Goal: Task Accomplishment & Management: Use online tool/utility

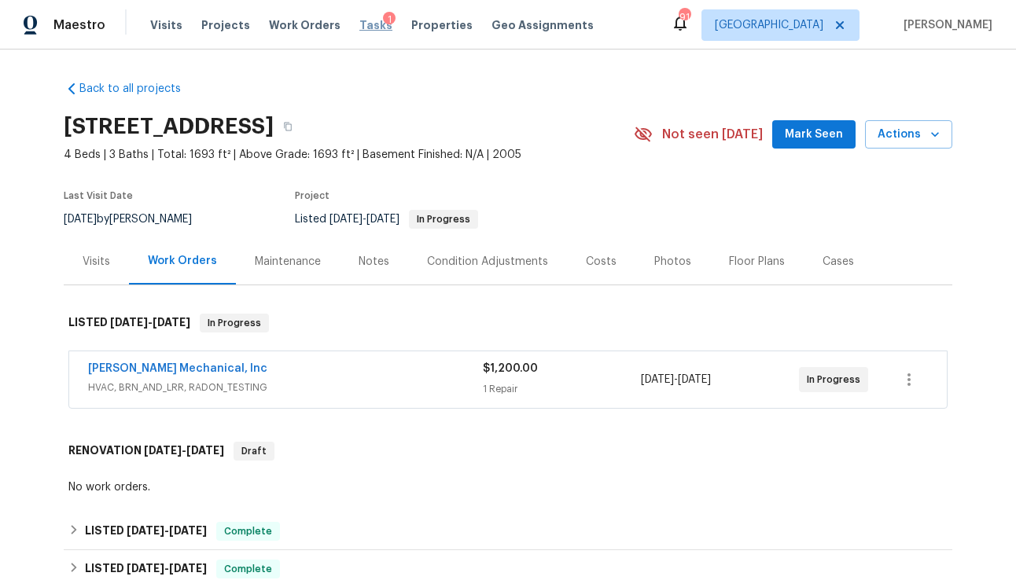
click at [360, 28] on span "Tasks" at bounding box center [375, 25] width 33 height 11
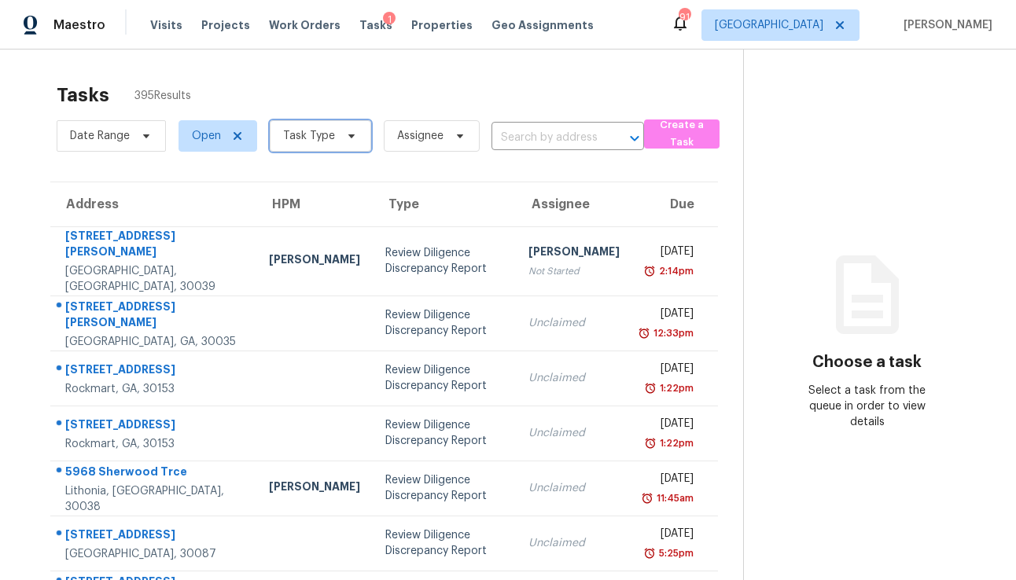
click at [319, 139] on span "Task Type" at bounding box center [309, 136] width 52 height 16
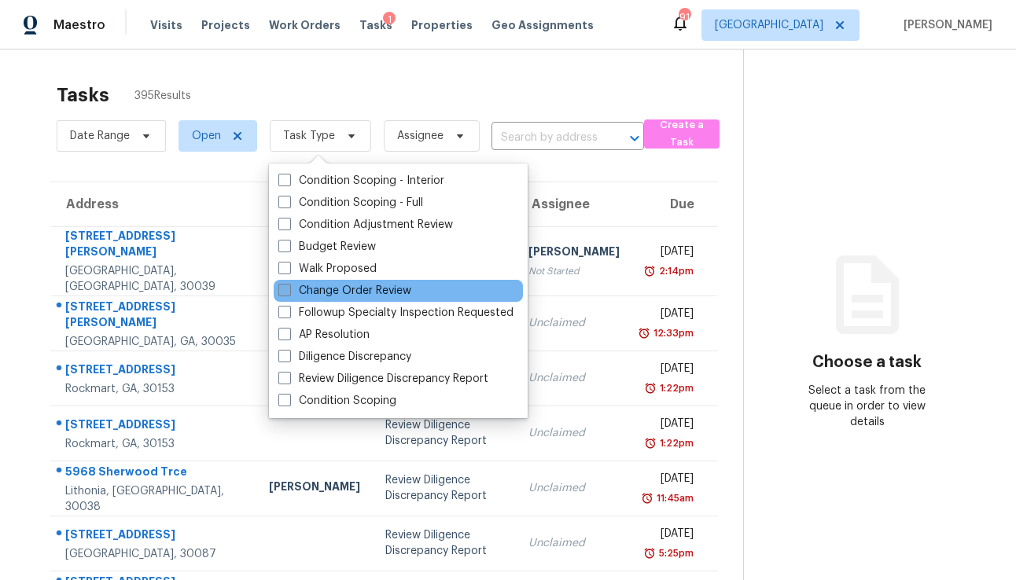
click at [326, 291] on label "Change Order Review" at bounding box center [344, 291] width 133 height 16
click at [289, 291] on input "Change Order Review" at bounding box center [283, 288] width 10 height 10
checkbox input "true"
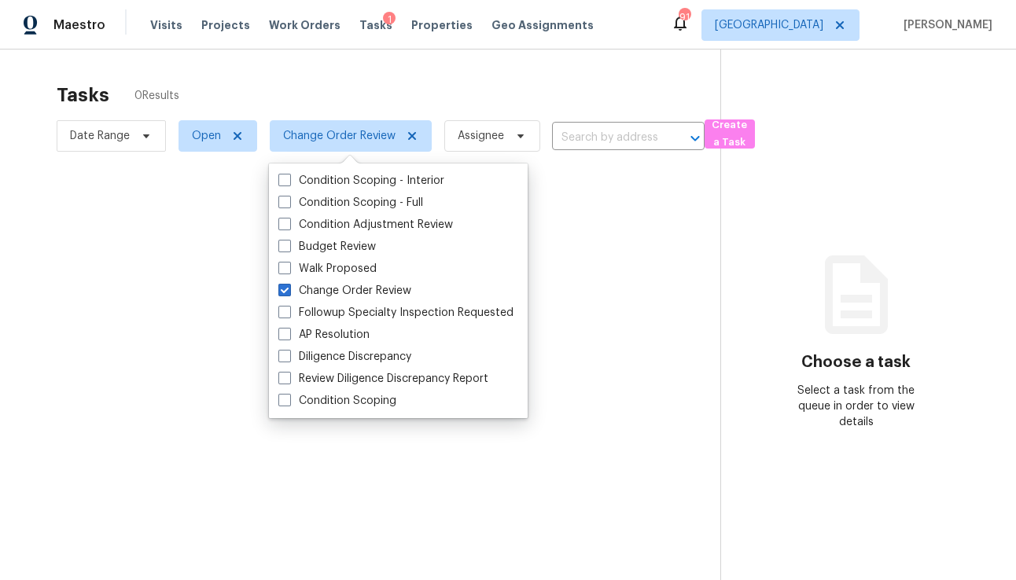
click at [339, 86] on div at bounding box center [508, 290] width 1016 height 580
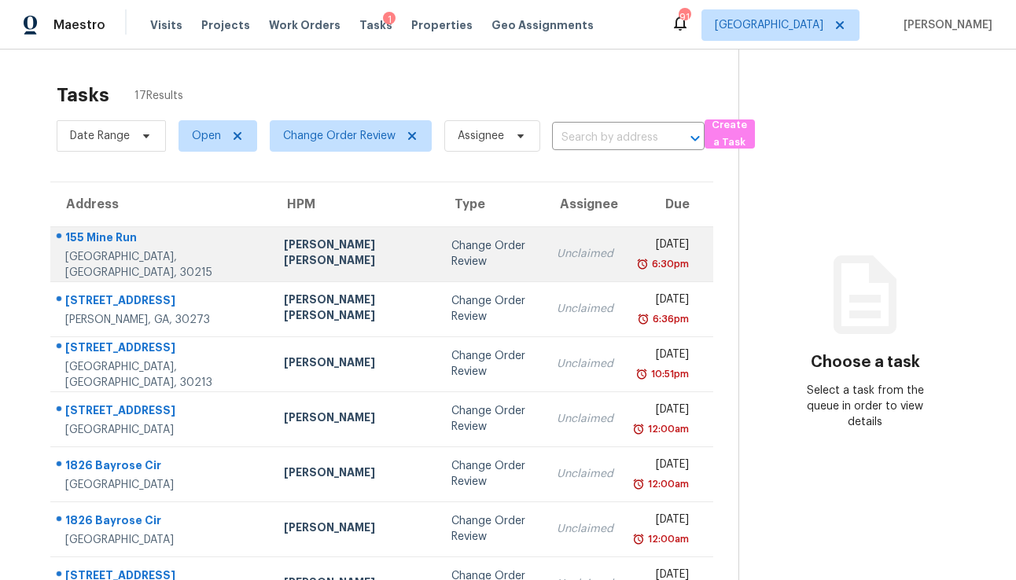
click at [451, 240] on div "Change Order Review" at bounding box center [490, 253] width 79 height 31
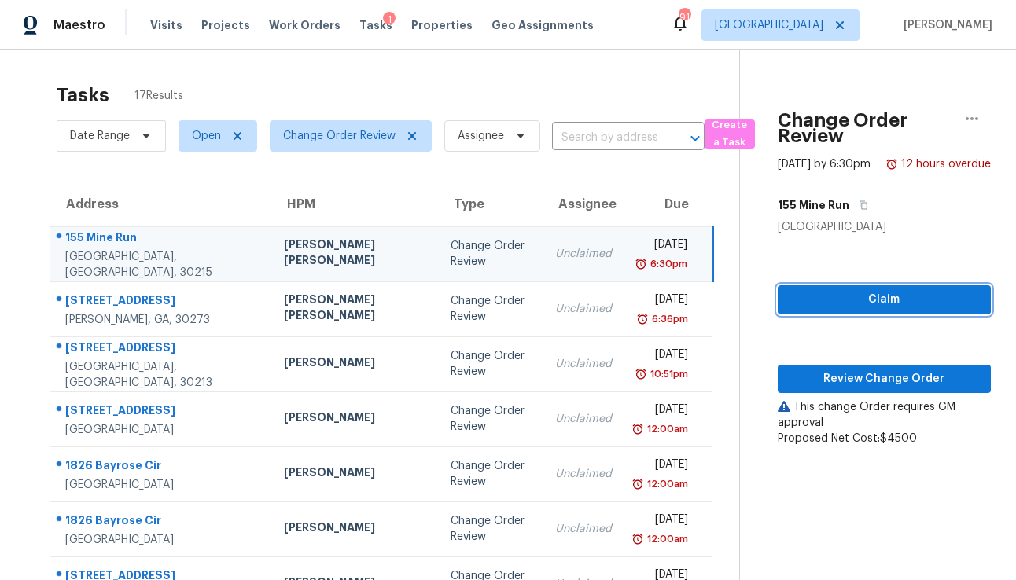
click at [822, 310] on span "Claim" at bounding box center [884, 300] width 188 height 20
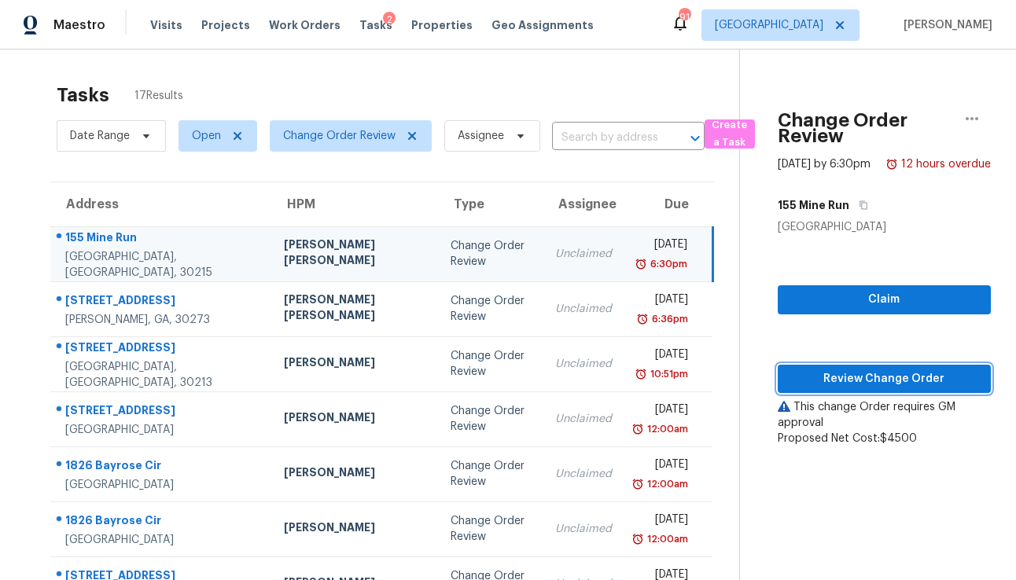
click at [824, 387] on span "Review Change Order" at bounding box center [884, 380] width 188 height 20
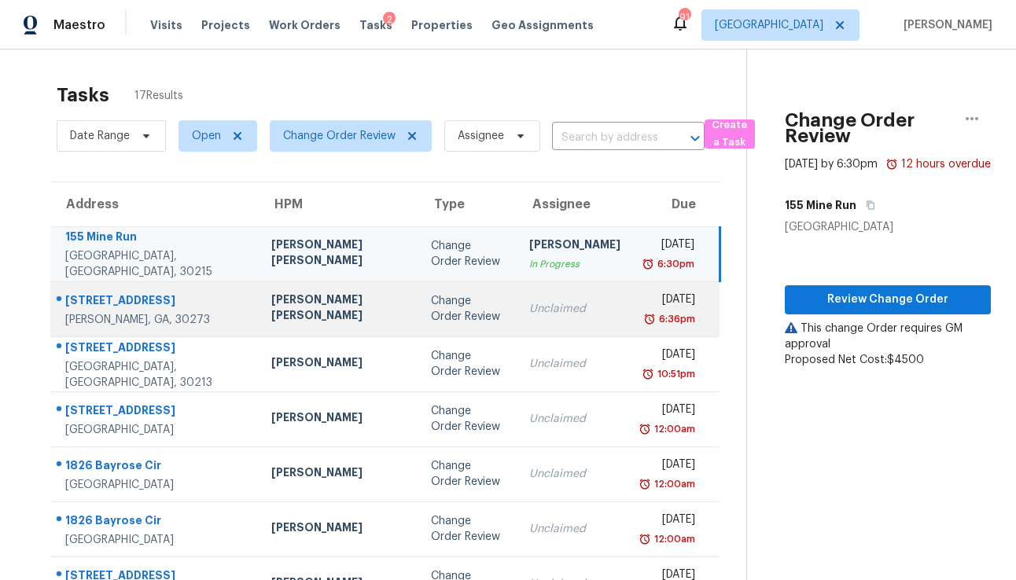
click at [517, 318] on td "Unclaimed" at bounding box center [575, 308] width 116 height 55
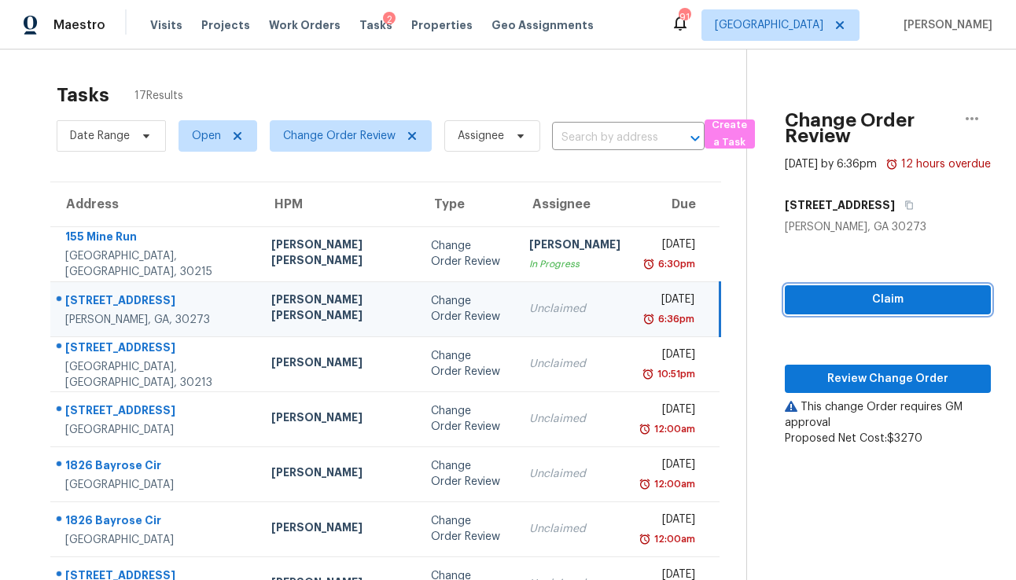
click at [810, 310] on span "Claim" at bounding box center [887, 300] width 181 height 20
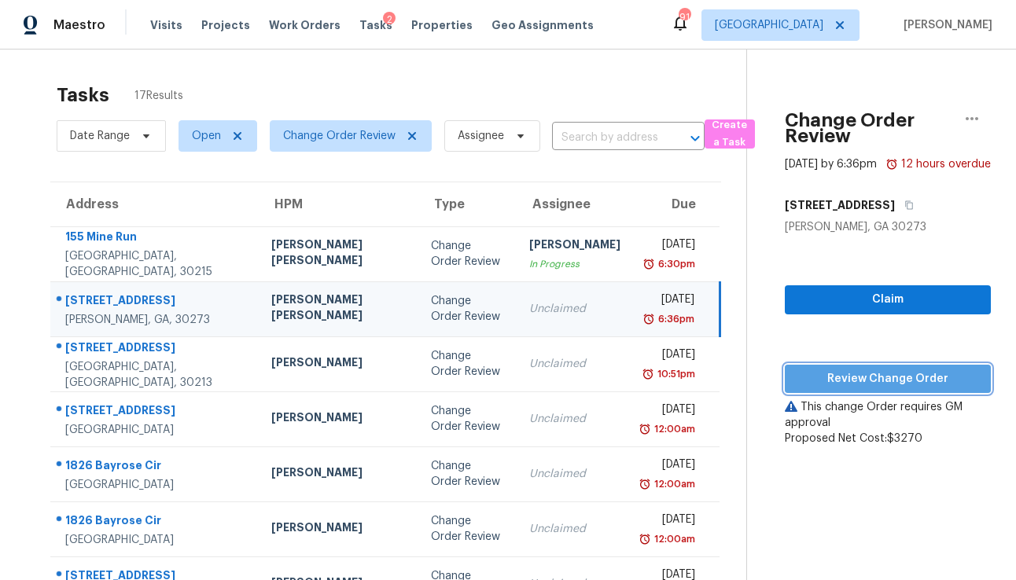
click at [814, 385] on span "Review Change Order" at bounding box center [887, 380] width 181 height 20
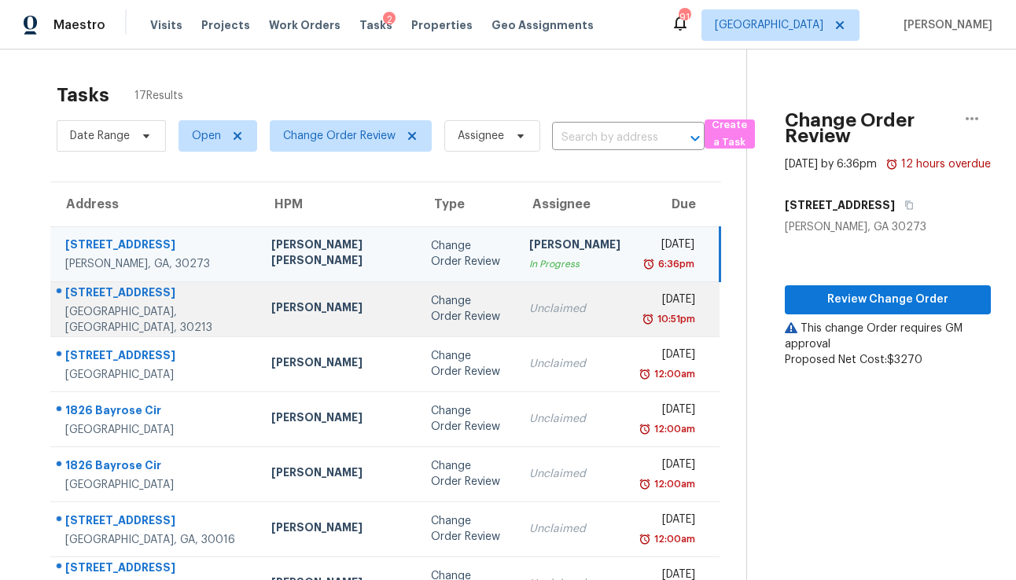
click at [431, 321] on div "Change Order Review" at bounding box center [467, 308] width 73 height 31
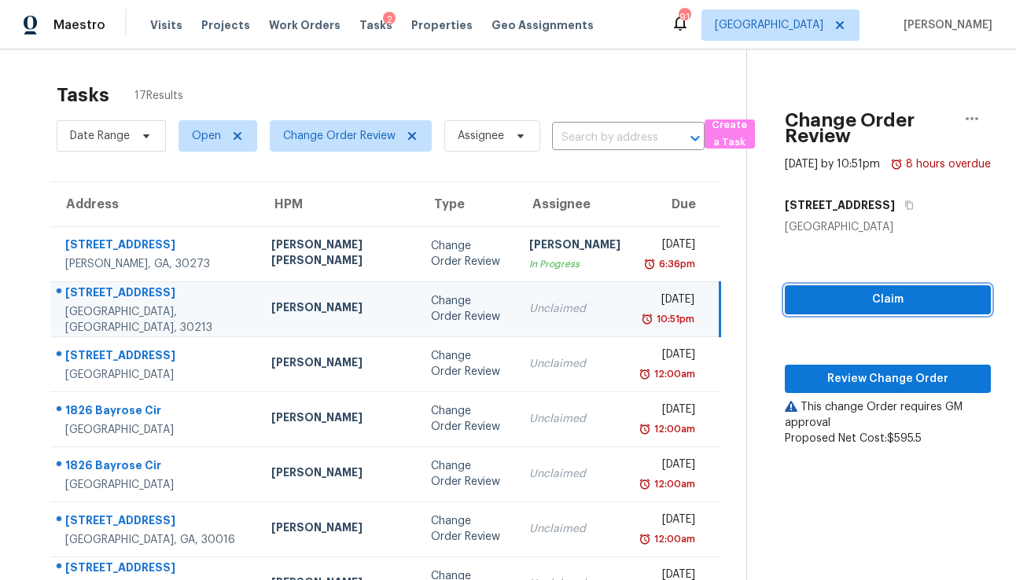
click at [841, 310] on span "Claim" at bounding box center [887, 300] width 181 height 20
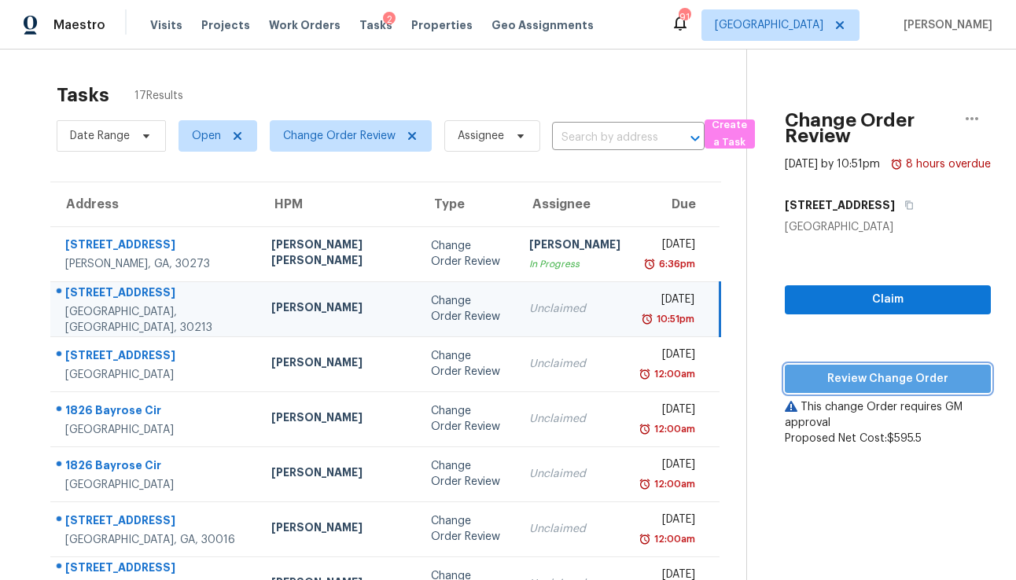
click at [837, 389] on span "Review Change Order" at bounding box center [887, 380] width 181 height 20
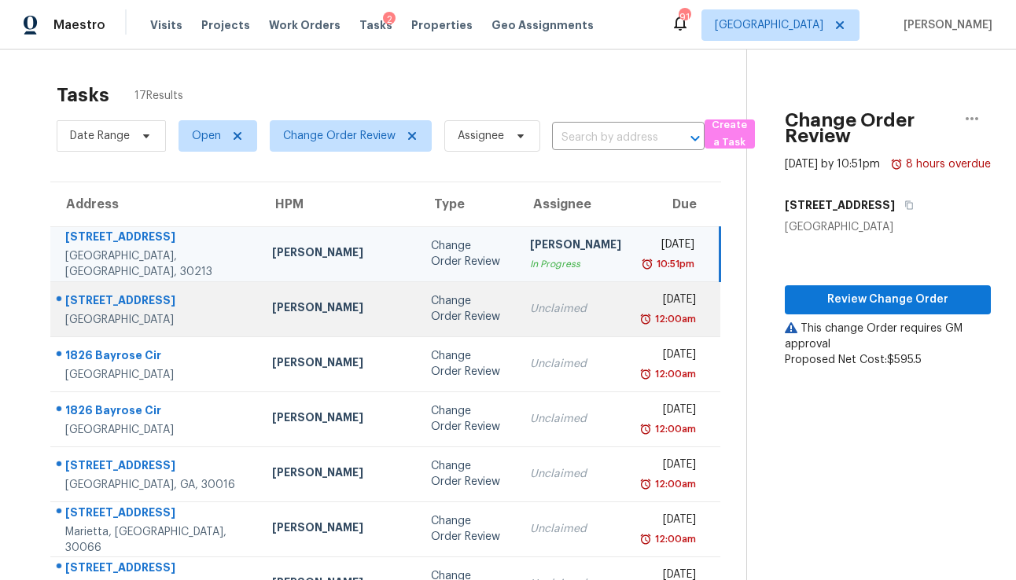
click at [517, 297] on td "Unclaimed" at bounding box center [575, 308] width 116 height 55
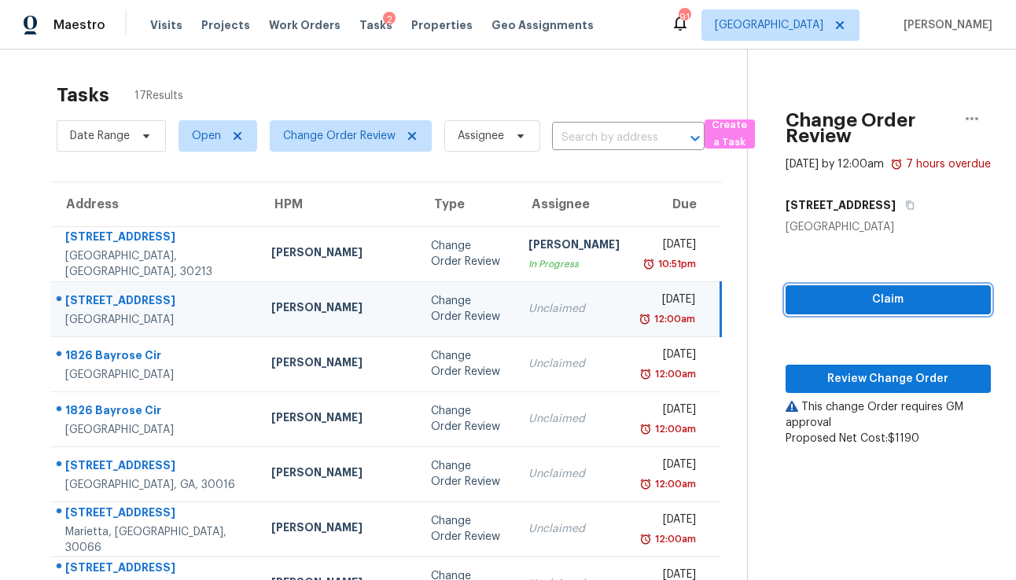
click at [798, 310] on span "Claim" at bounding box center [888, 300] width 180 height 20
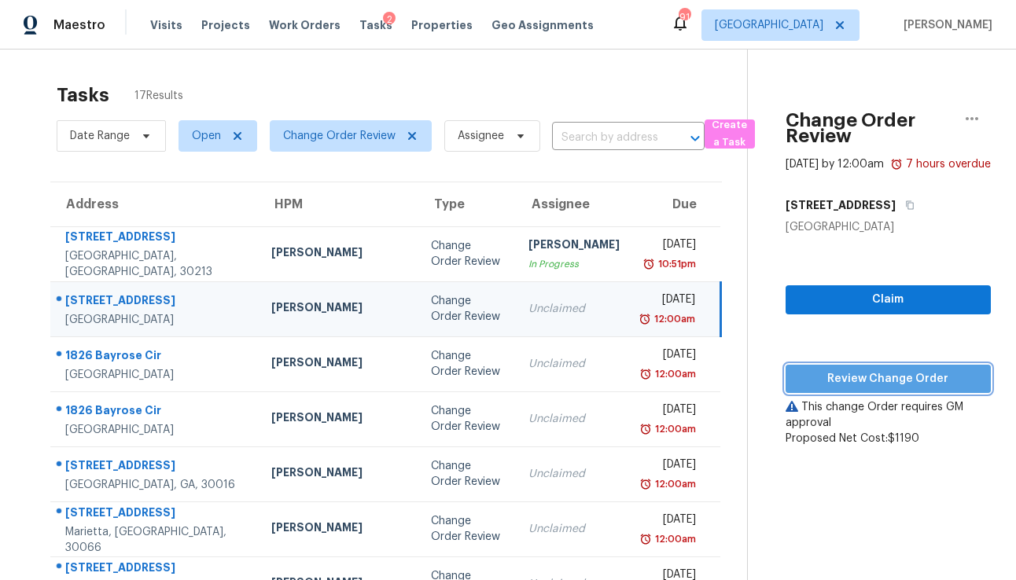
click at [806, 388] on span "Review Change Order" at bounding box center [888, 380] width 180 height 20
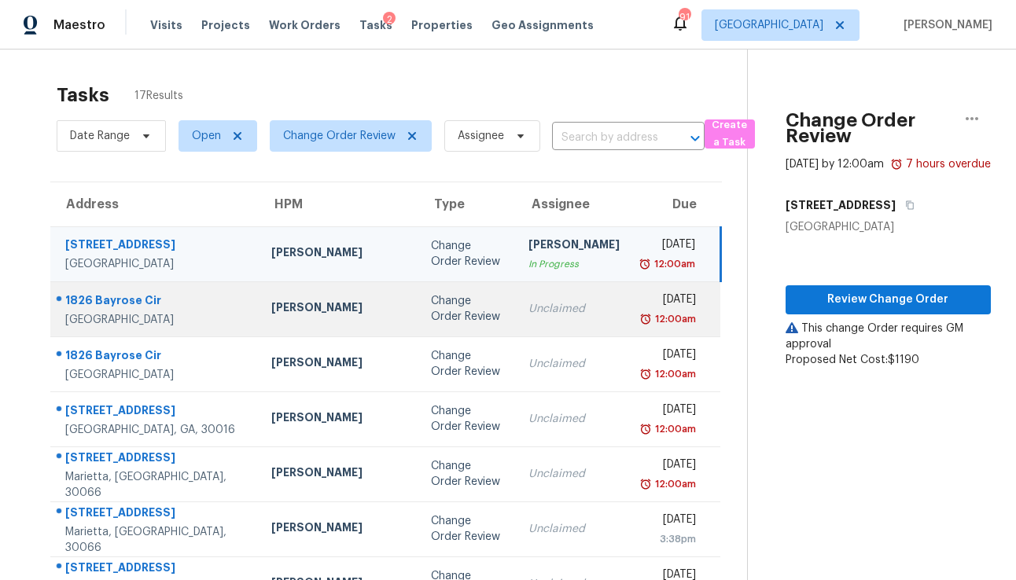
click at [431, 320] on div "Change Order Review" at bounding box center [467, 308] width 73 height 31
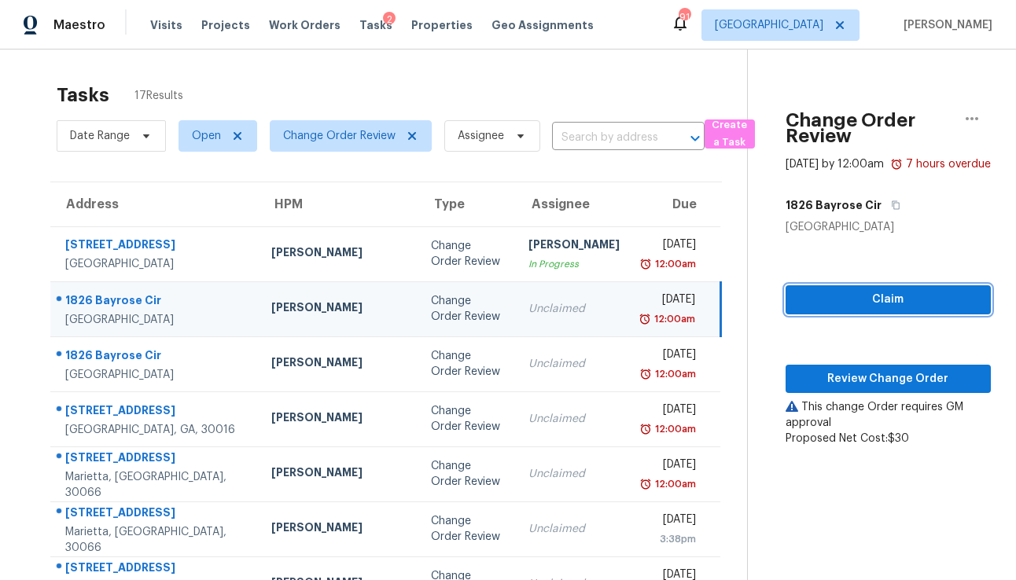
click at [813, 310] on span "Claim" at bounding box center [888, 300] width 180 height 20
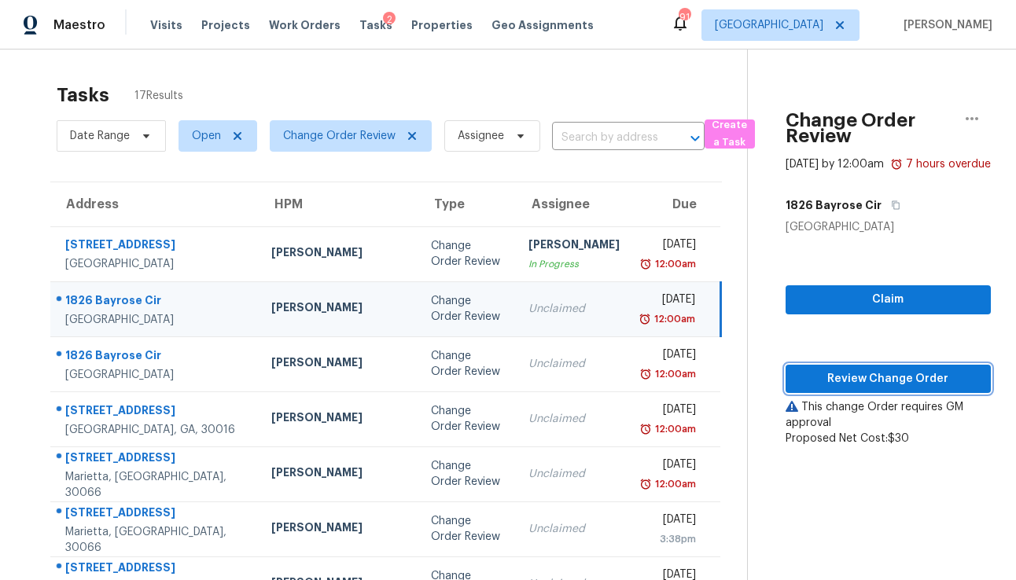
click at [819, 389] on span "Review Change Order" at bounding box center [888, 380] width 180 height 20
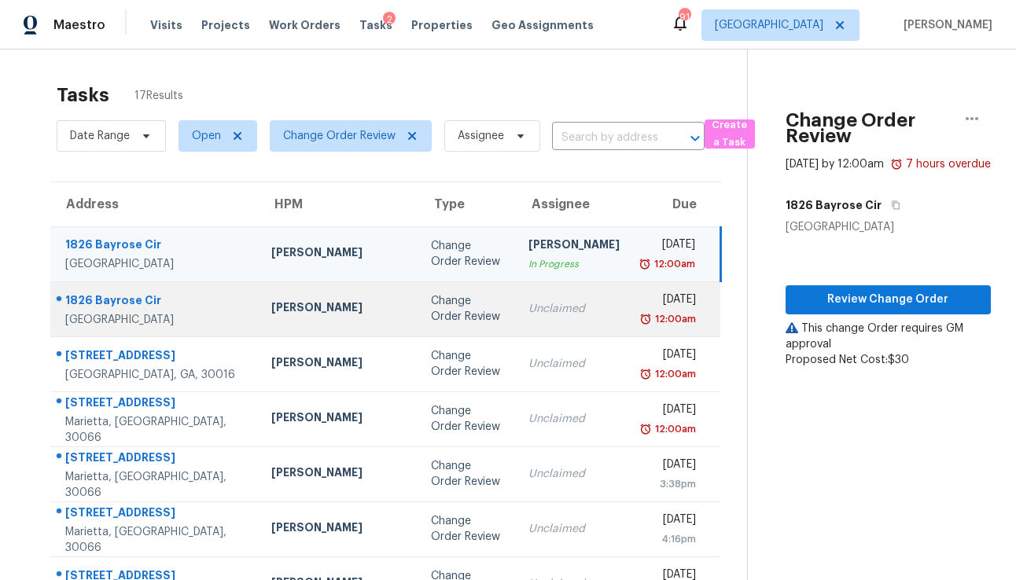
click at [516, 326] on td "Unclaimed" at bounding box center [574, 308] width 116 height 55
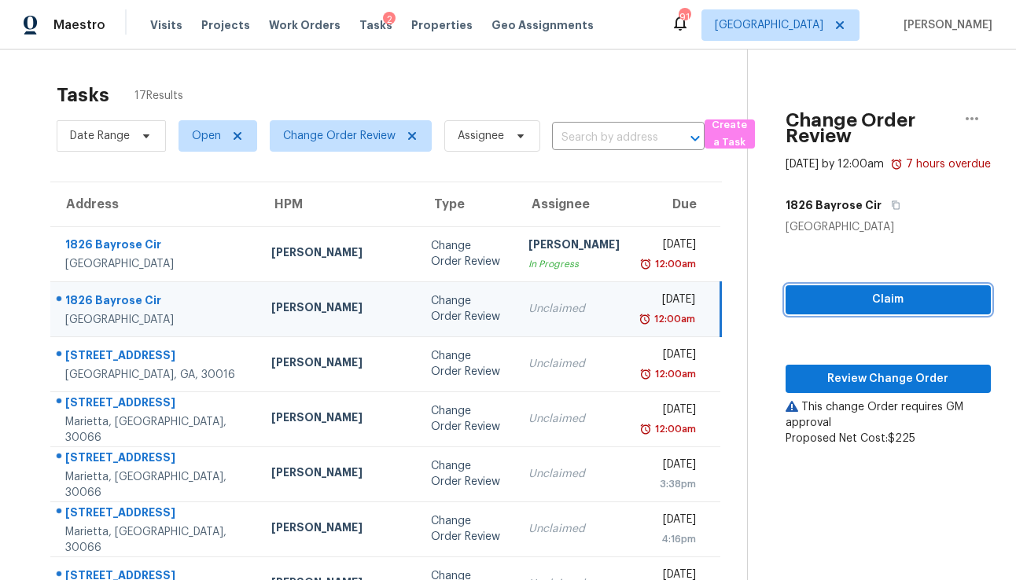
click at [798, 310] on span "Claim" at bounding box center [888, 300] width 180 height 20
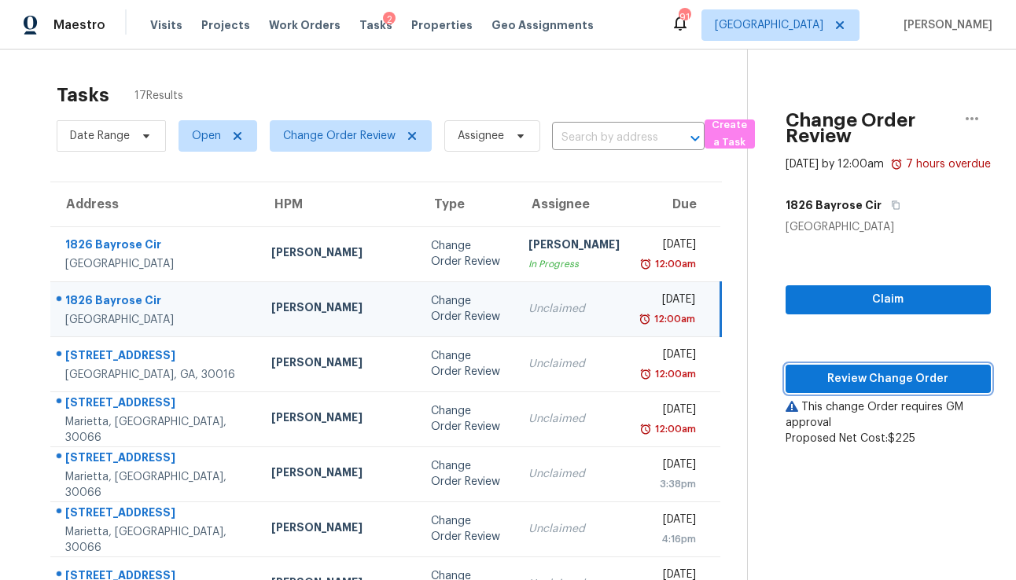
click at [813, 385] on span "Review Change Order" at bounding box center [888, 380] width 180 height 20
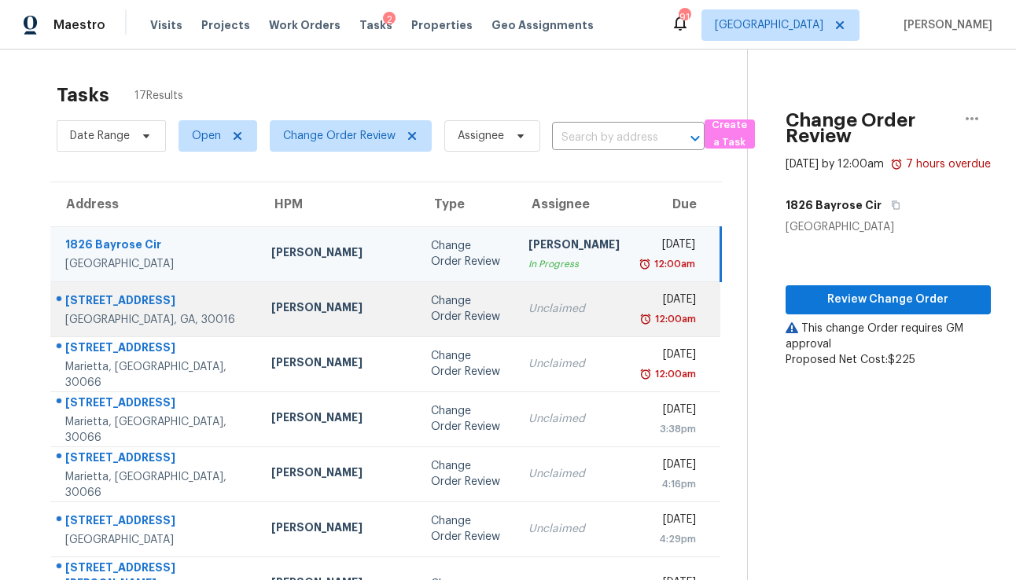
click at [516, 298] on td "Unclaimed" at bounding box center [574, 308] width 116 height 55
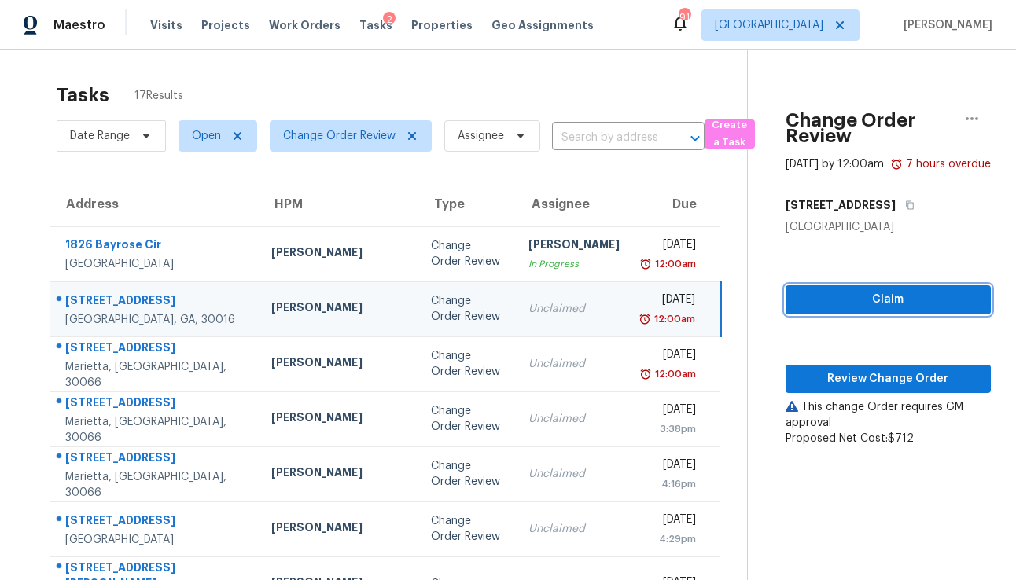
click at [853, 310] on span "Claim" at bounding box center [888, 300] width 180 height 20
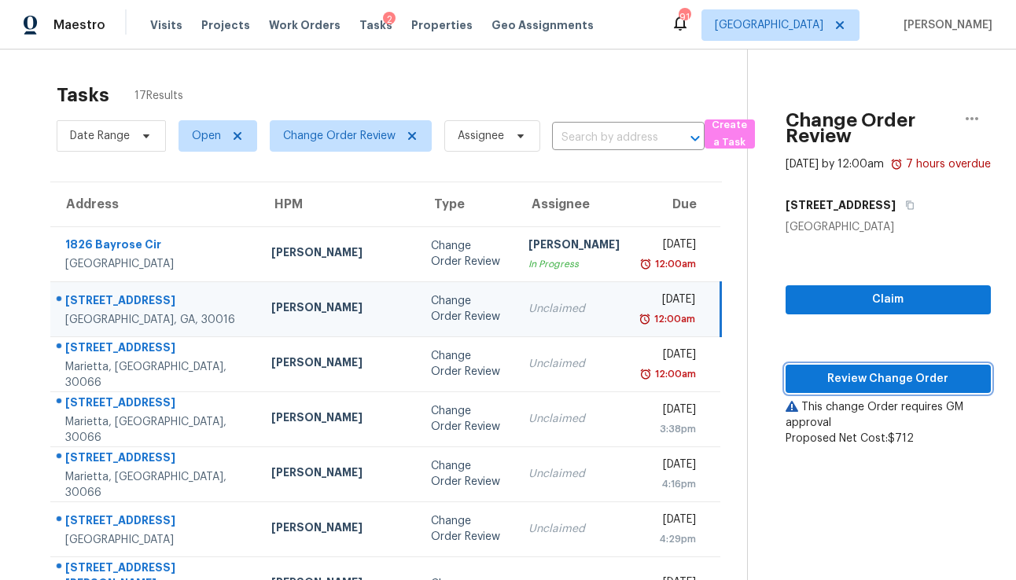
click at [848, 389] on span "Review Change Order" at bounding box center [888, 380] width 180 height 20
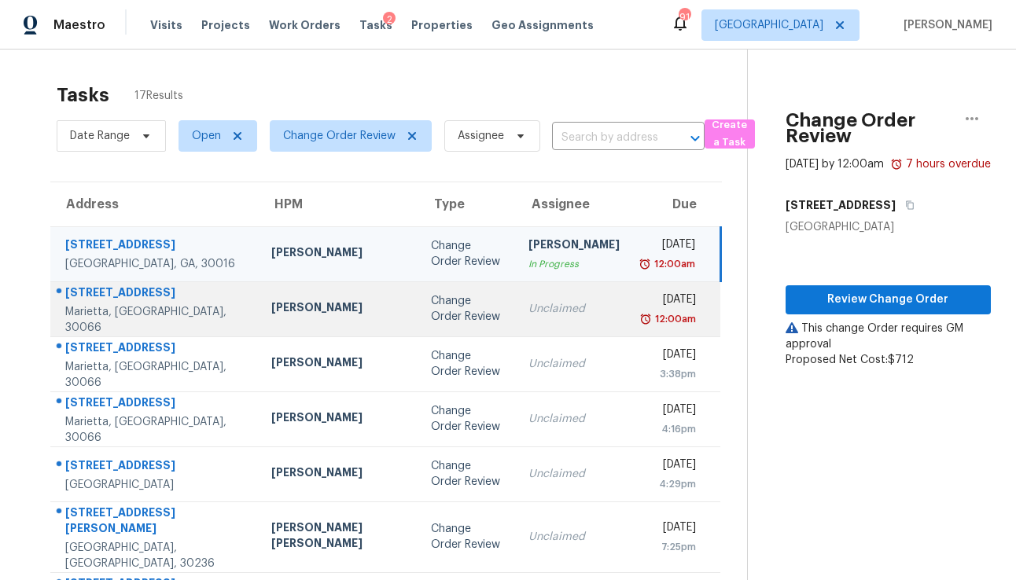
click at [447, 315] on div "Change Order Review" at bounding box center [467, 308] width 73 height 31
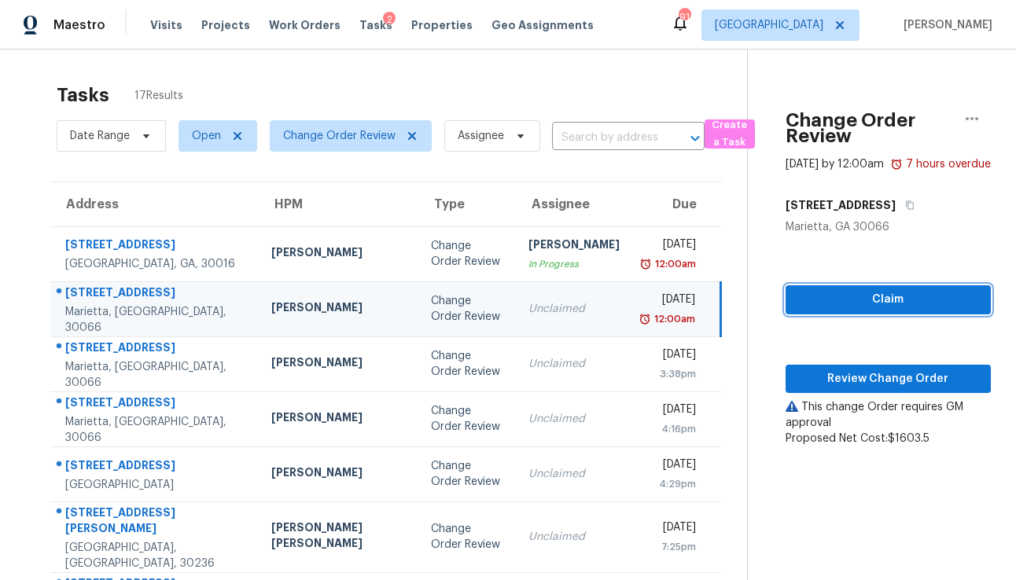
click at [815, 310] on span "Claim" at bounding box center [888, 300] width 180 height 20
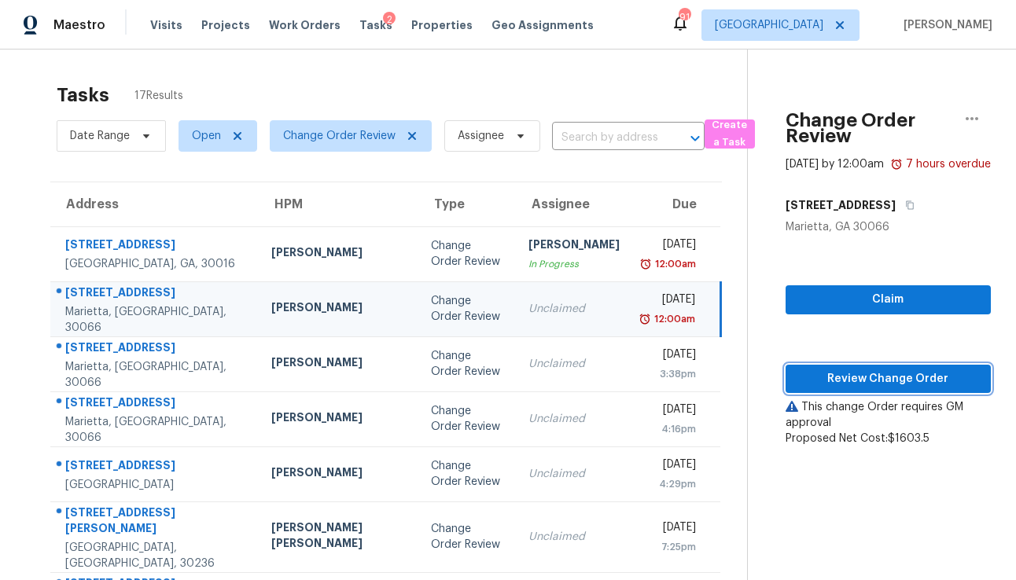
click at [819, 389] on span "Review Change Order" at bounding box center [888, 380] width 180 height 20
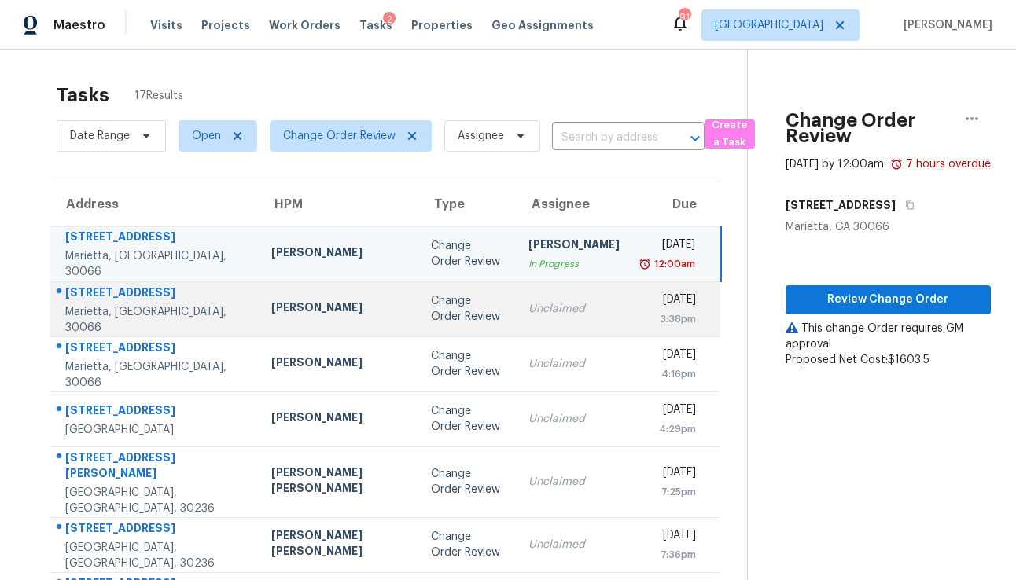
click at [442, 322] on div "Change Order Review" at bounding box center [467, 308] width 73 height 31
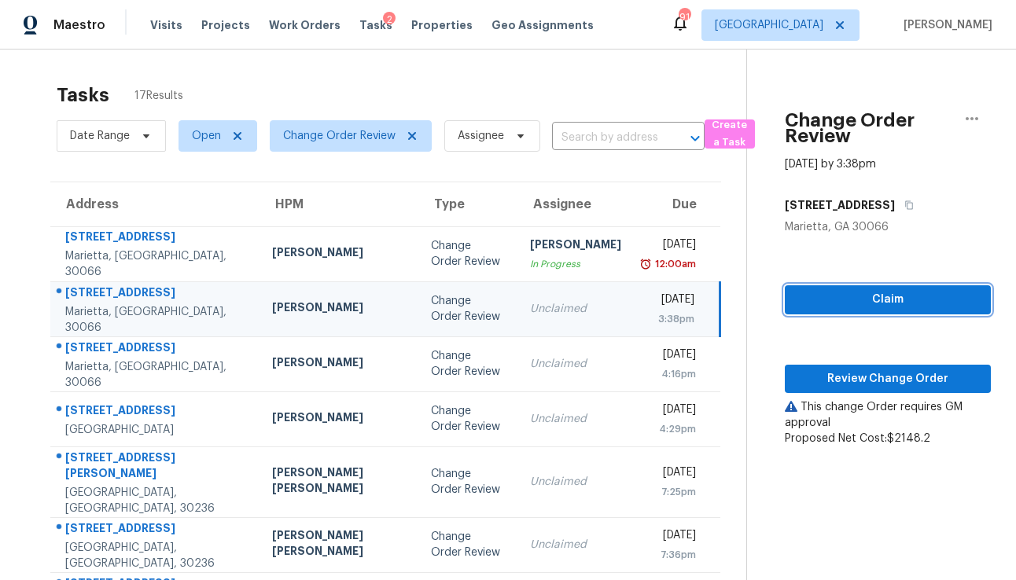
click at [841, 292] on span "Claim" at bounding box center [887, 300] width 181 height 20
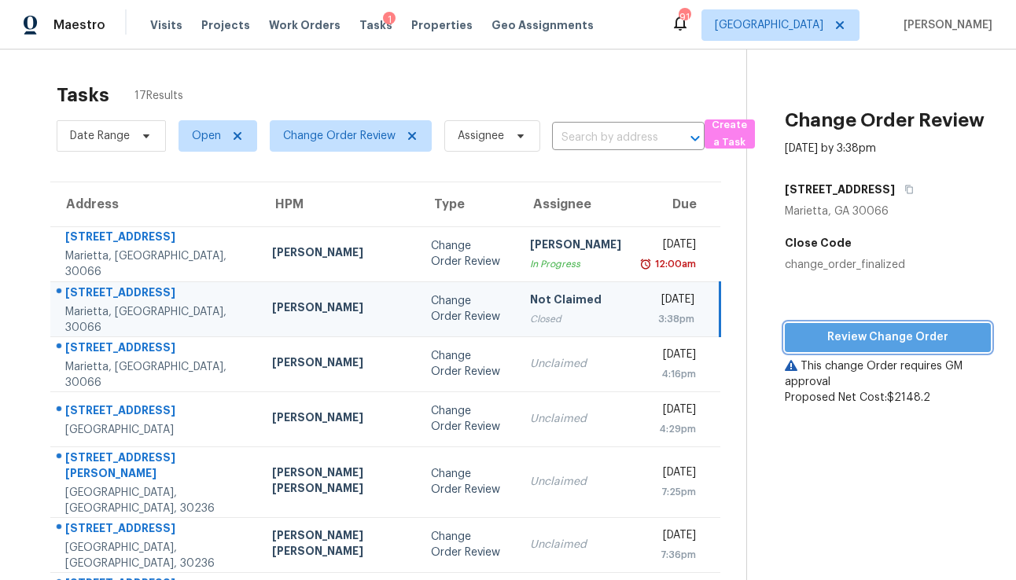
click at [841, 342] on span "Review Change Order" at bounding box center [887, 338] width 181 height 20
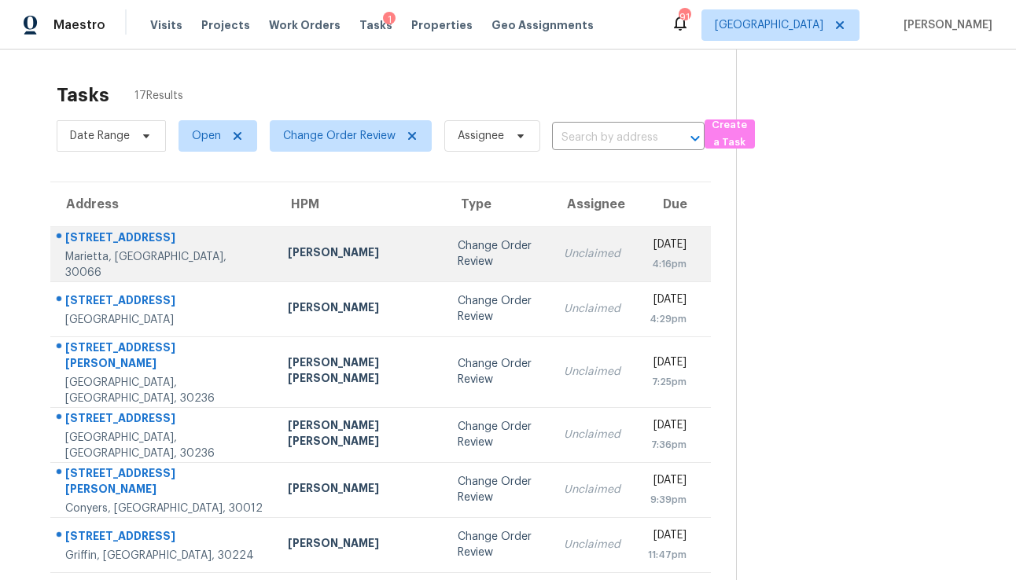
click at [551, 267] on td "Unclaimed" at bounding box center [592, 253] width 82 height 55
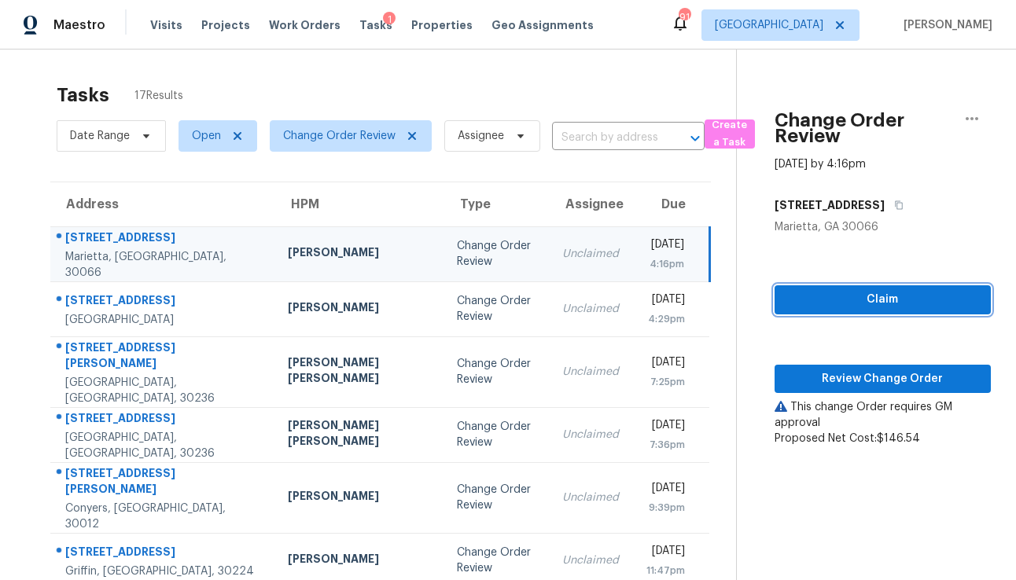
click at [787, 295] on span "Claim" at bounding box center [882, 300] width 191 height 20
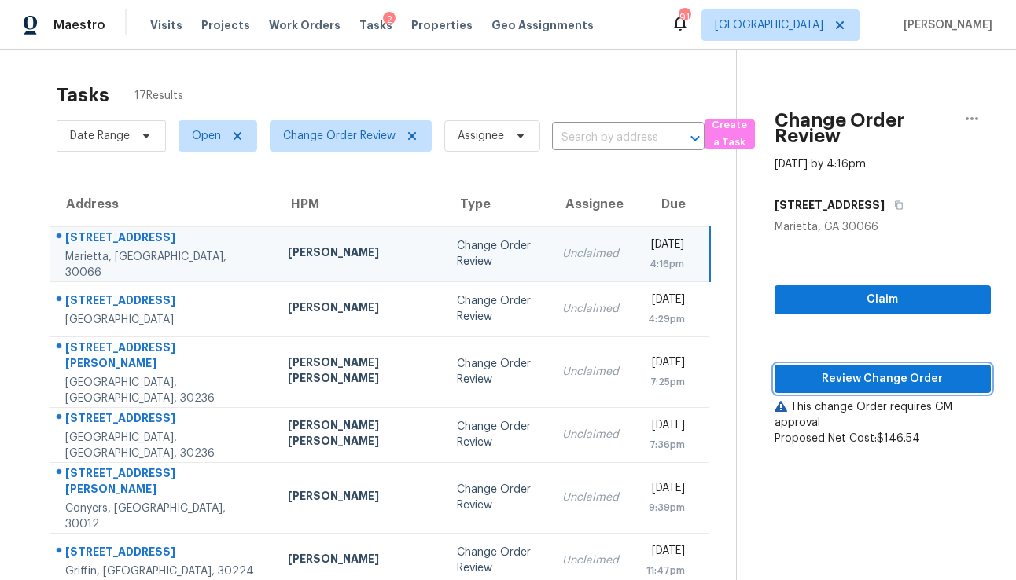
click at [802, 386] on span "Review Change Order" at bounding box center [882, 380] width 191 height 20
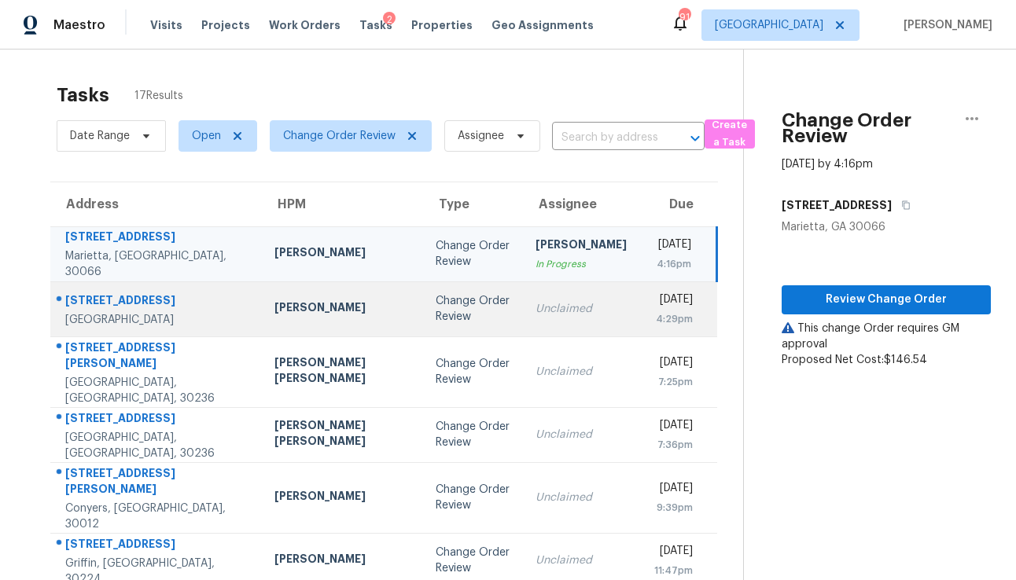
click at [535, 311] on div "Unclaimed" at bounding box center [580, 309] width 91 height 16
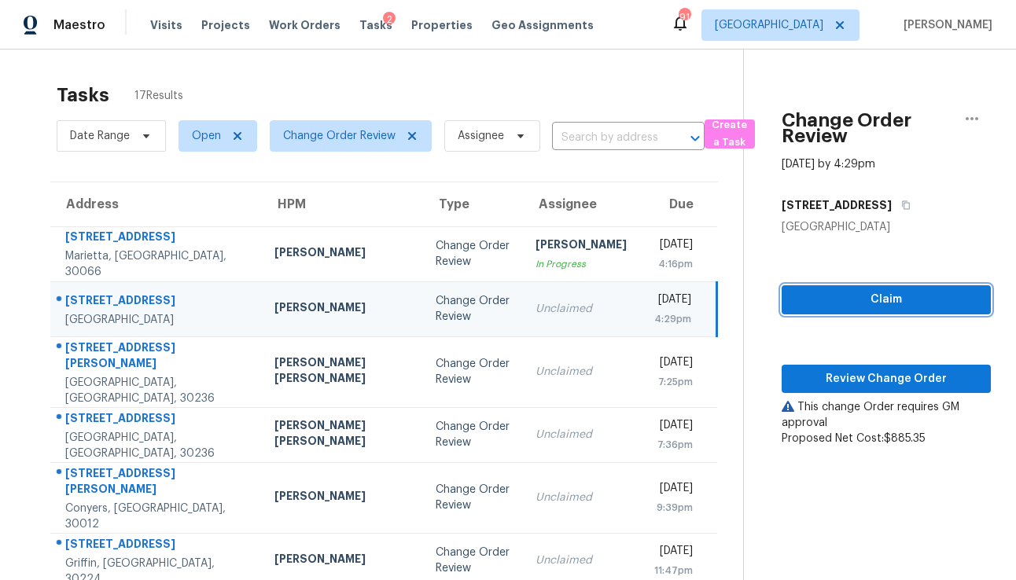
click at [835, 305] on span "Claim" at bounding box center [886, 300] width 184 height 20
click at [962, 116] on icon "button" at bounding box center [971, 118] width 19 height 19
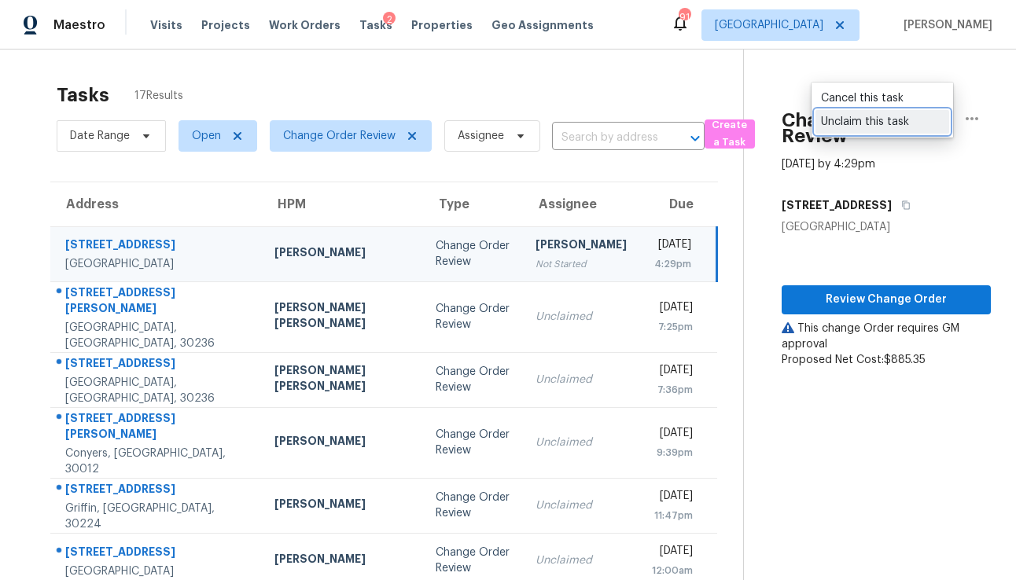
click at [898, 122] on div "Unclaim this task" at bounding box center [882, 122] width 123 height 16
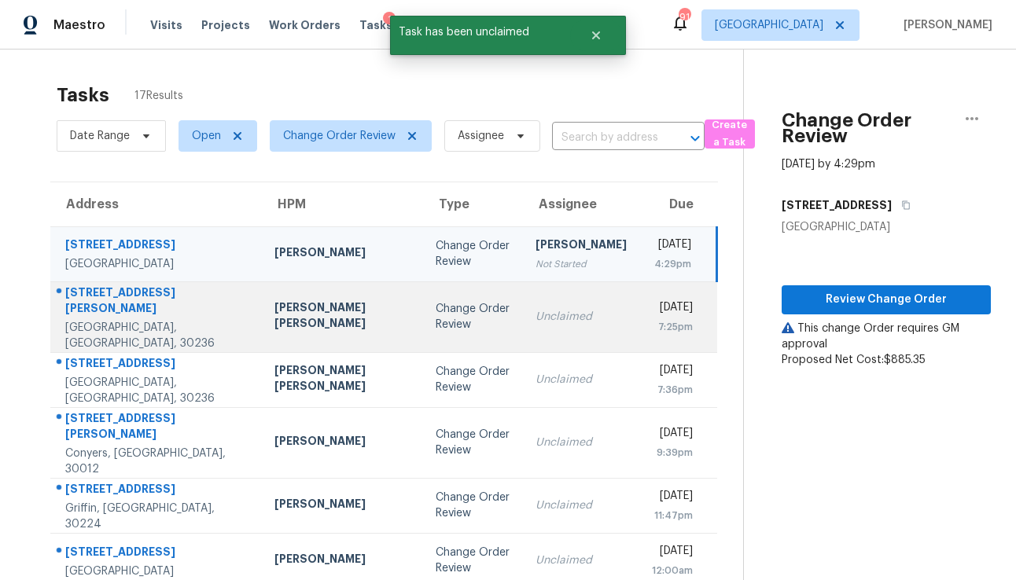
click at [526, 329] on td "Unclaimed" at bounding box center [581, 316] width 116 height 71
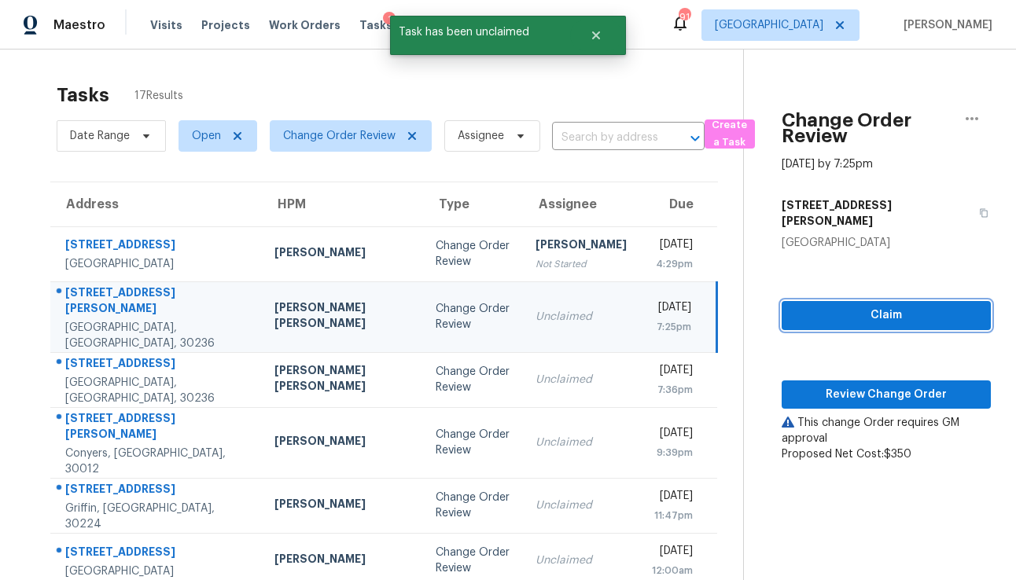
click at [859, 306] on span "Claim" at bounding box center [886, 316] width 184 height 20
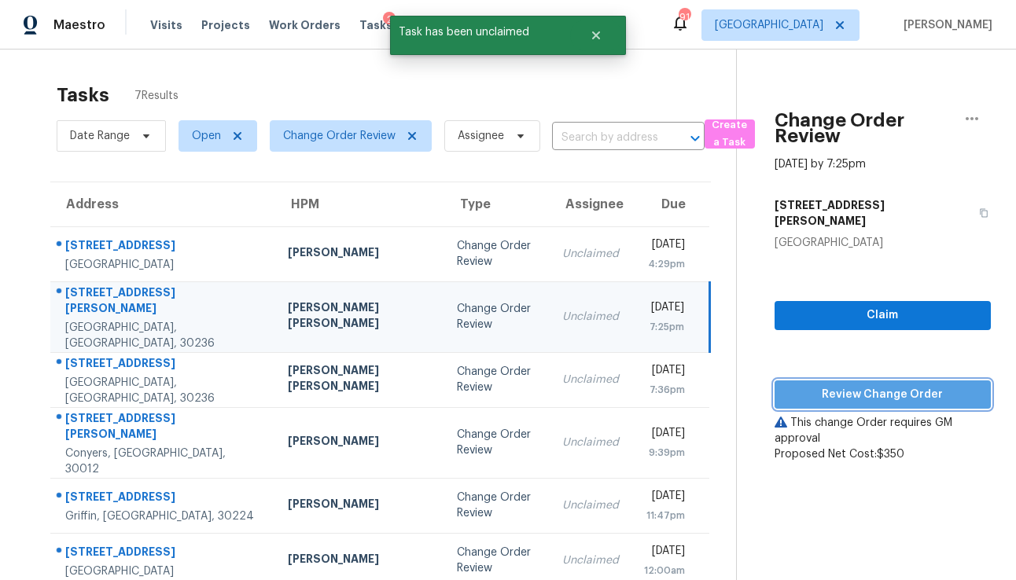
click at [852, 385] on span "Review Change Order" at bounding box center [882, 395] width 191 height 20
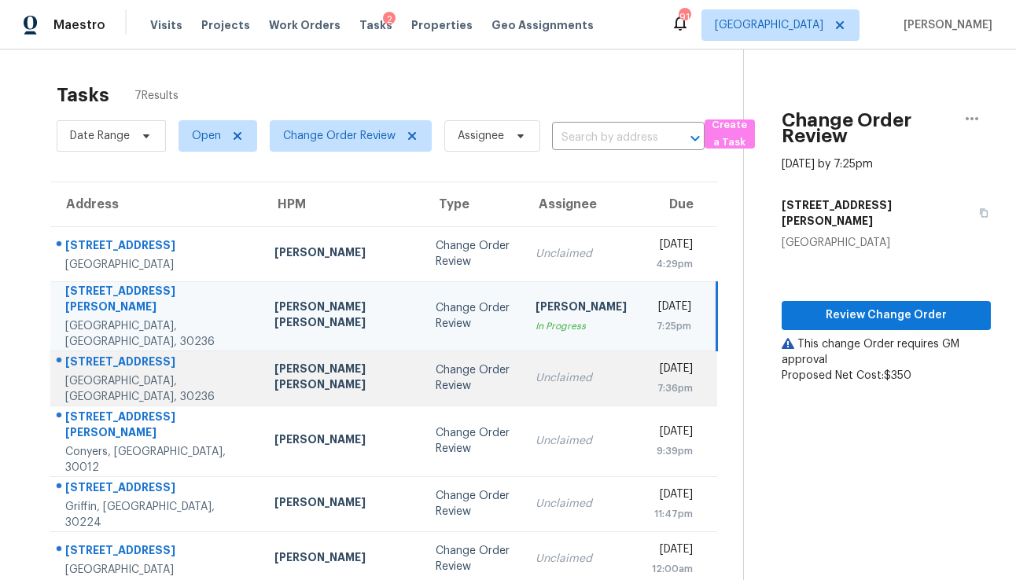
click at [436, 388] on div "Change Order Review" at bounding box center [473, 377] width 75 height 31
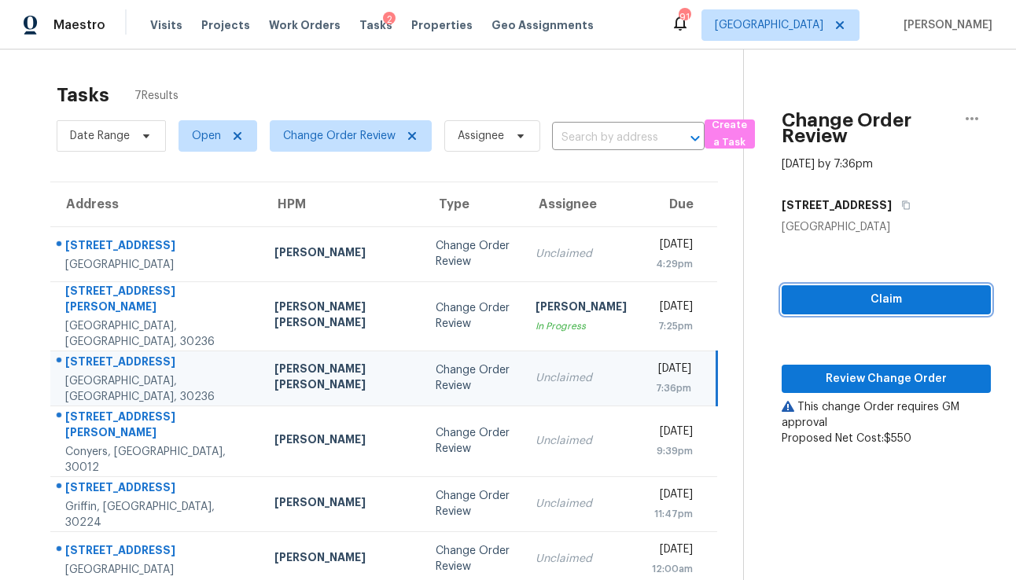
click at [886, 295] on span "Claim" at bounding box center [886, 300] width 184 height 20
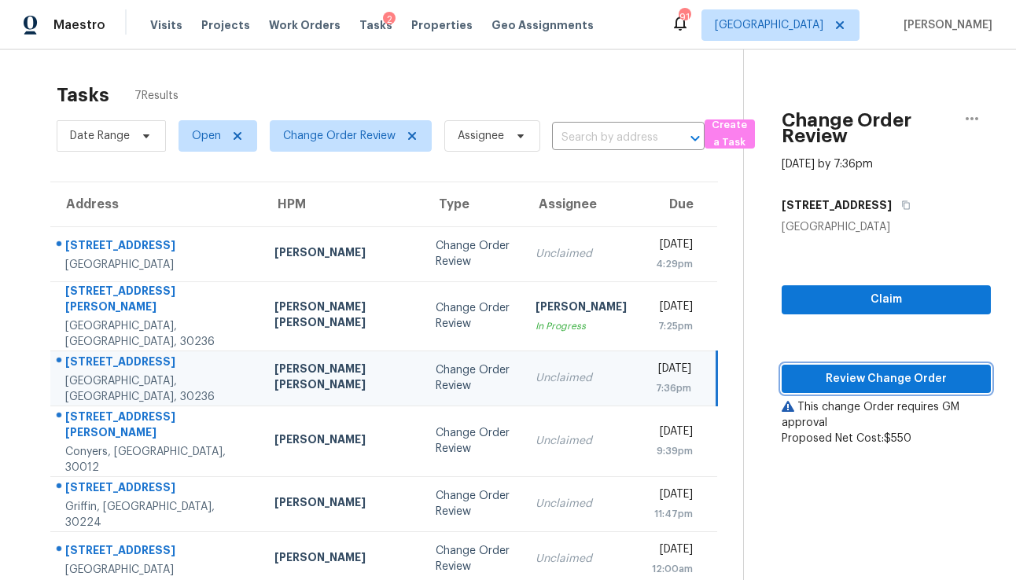
click at [862, 383] on span "Review Change Order" at bounding box center [886, 380] width 184 height 20
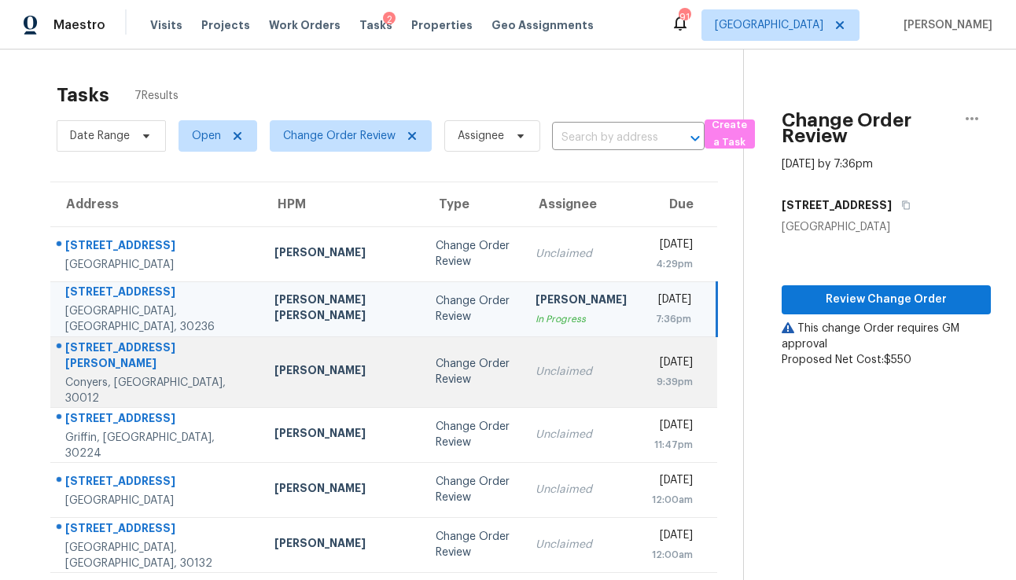
click at [540, 365] on div "Unclaimed" at bounding box center [580, 372] width 91 height 16
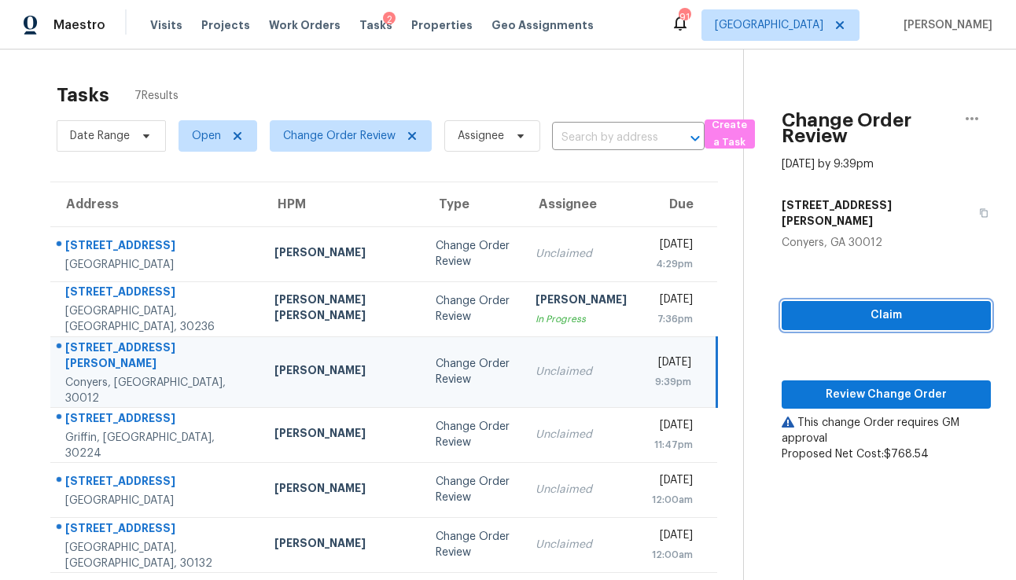
click at [879, 306] on span "Claim" at bounding box center [886, 316] width 184 height 20
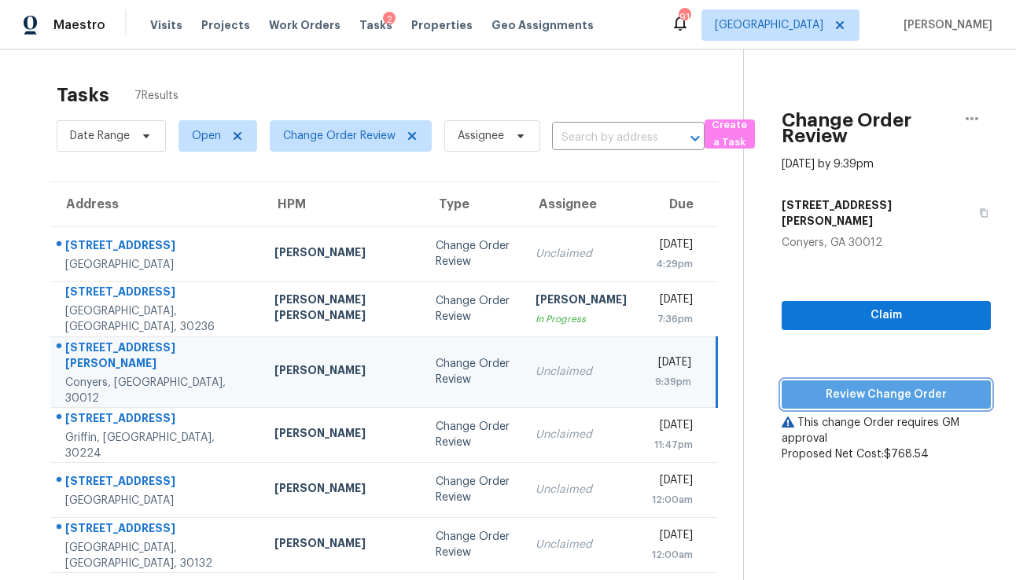
click at [842, 385] on span "Review Change Order" at bounding box center [886, 395] width 184 height 20
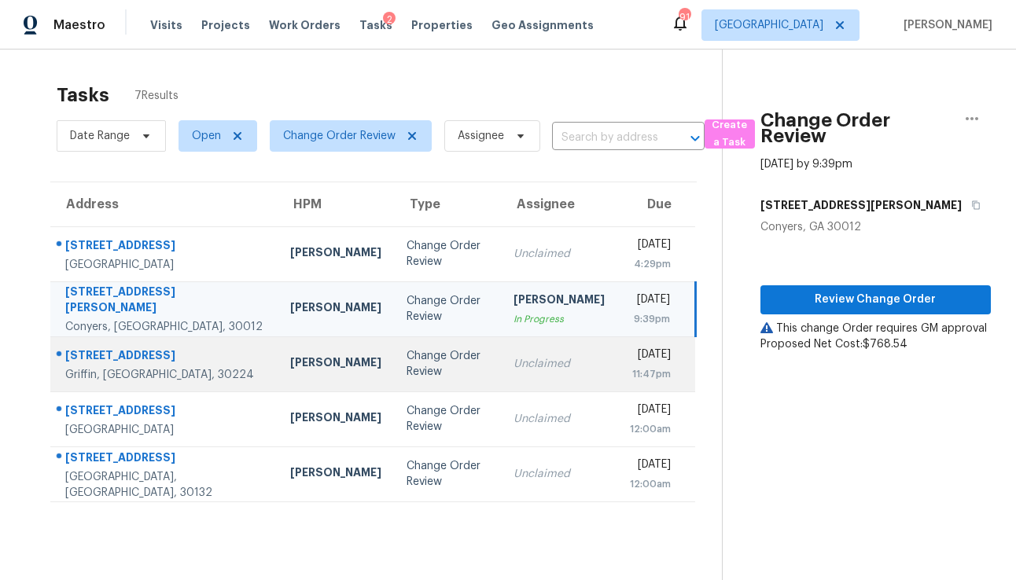
click at [513, 370] on div "Unclaimed" at bounding box center [558, 364] width 91 height 16
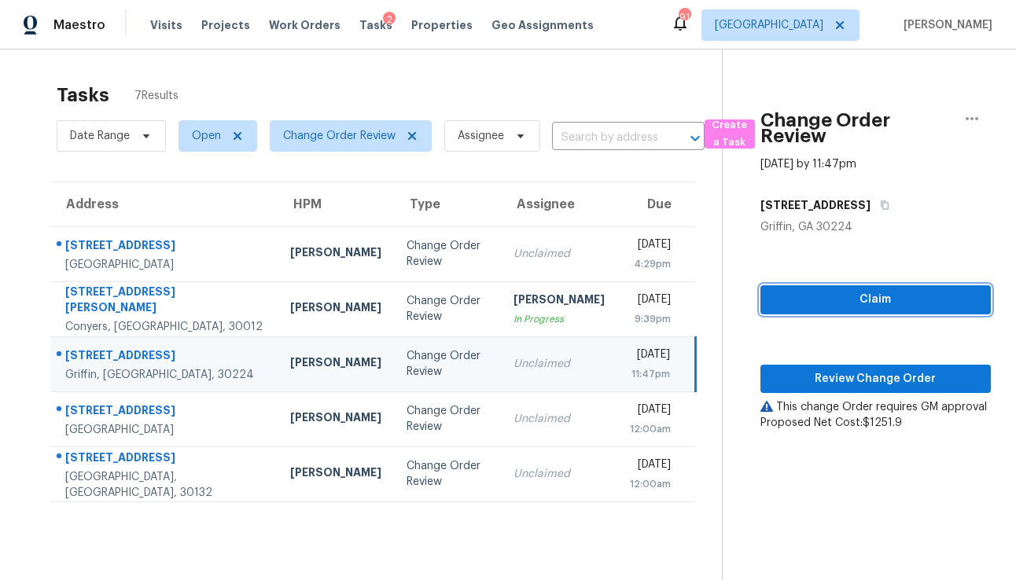
click at [774, 307] on span "Claim" at bounding box center [875, 300] width 205 height 20
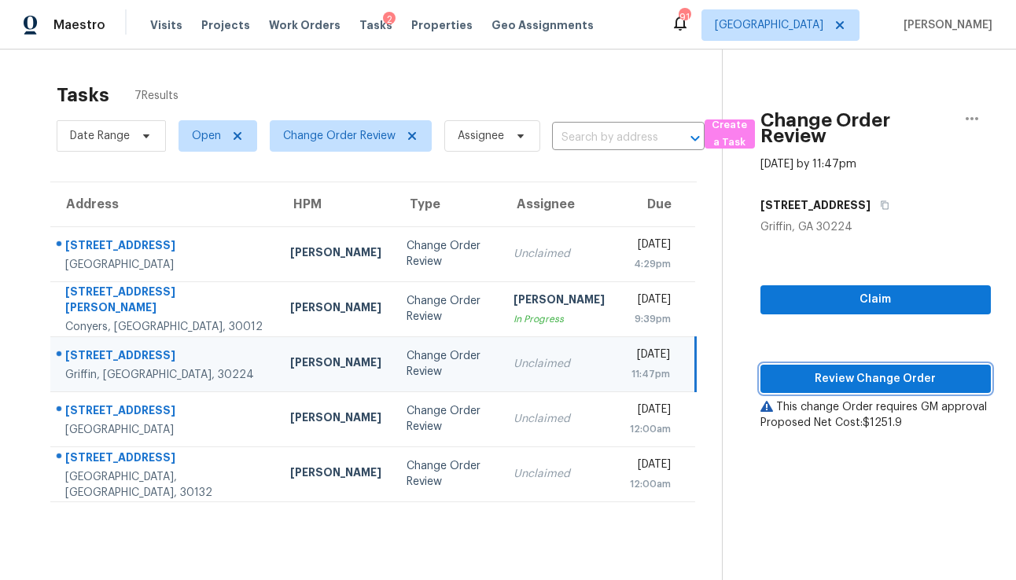
click at [785, 377] on span "Review Change Order" at bounding box center [875, 380] width 205 height 20
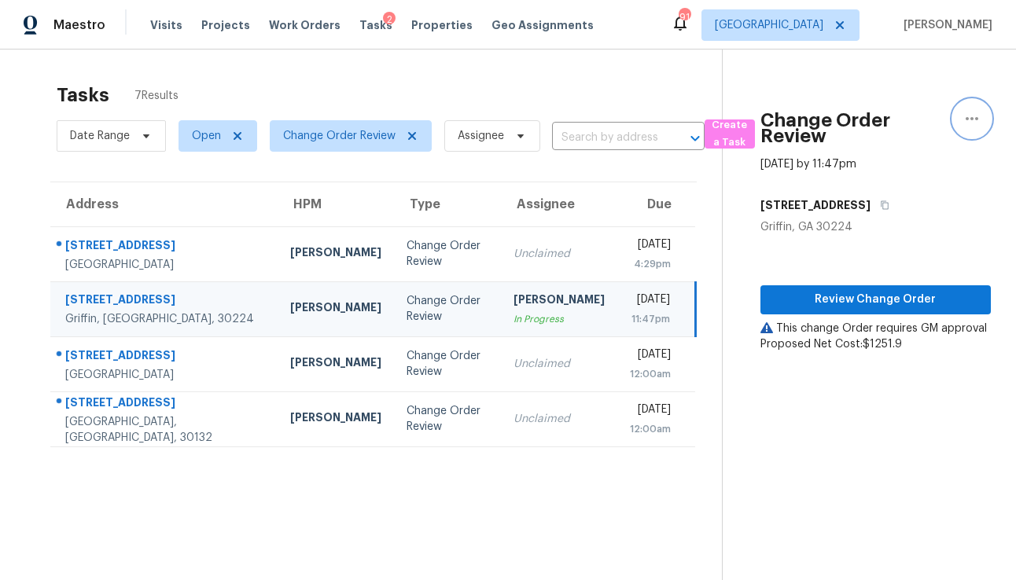
click at [977, 120] on icon "button" at bounding box center [971, 118] width 19 height 19
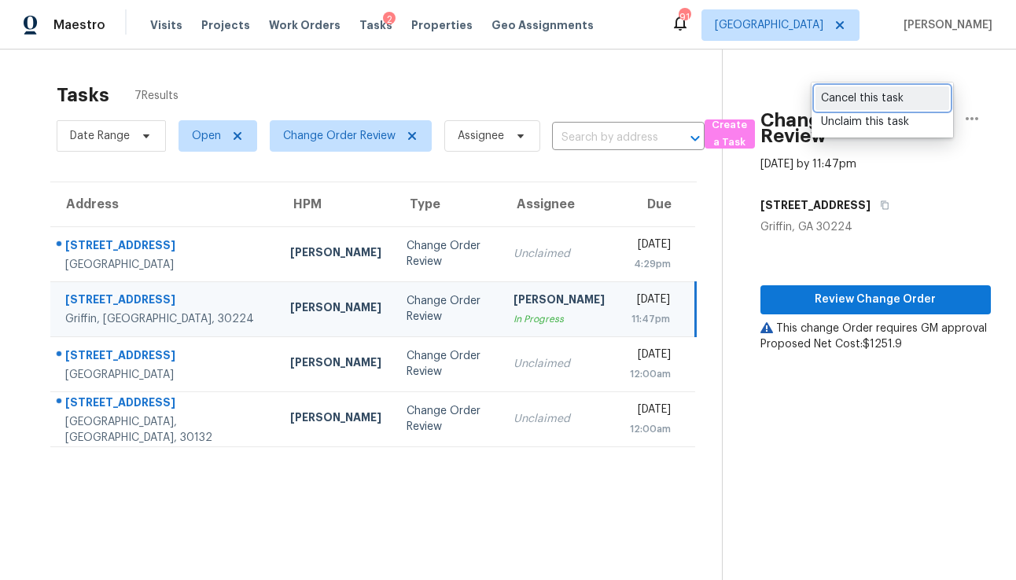
click at [884, 87] on link "Cancel this task" at bounding box center [882, 98] width 134 height 24
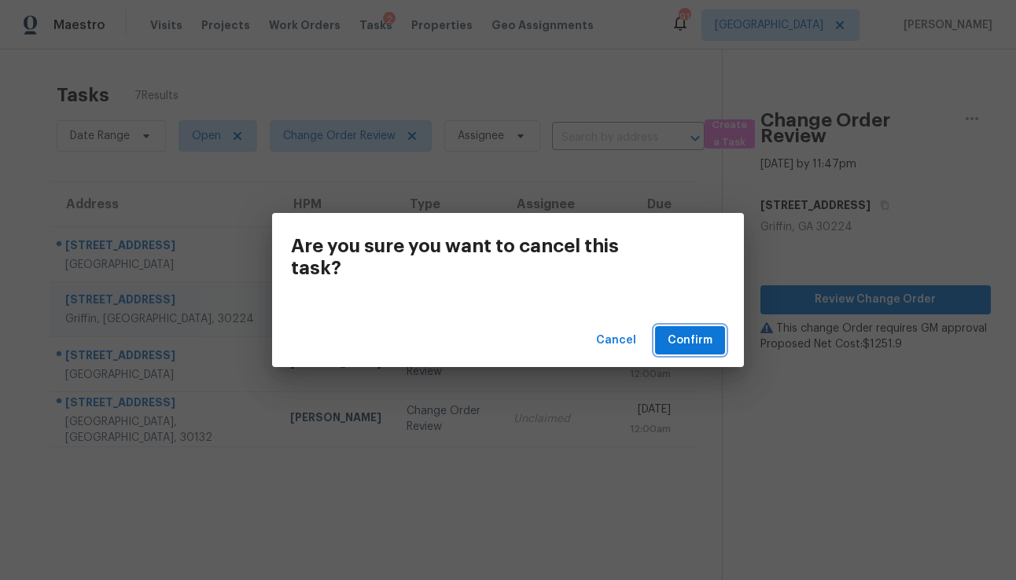
click at [664, 348] on button "Confirm" at bounding box center [690, 340] width 70 height 29
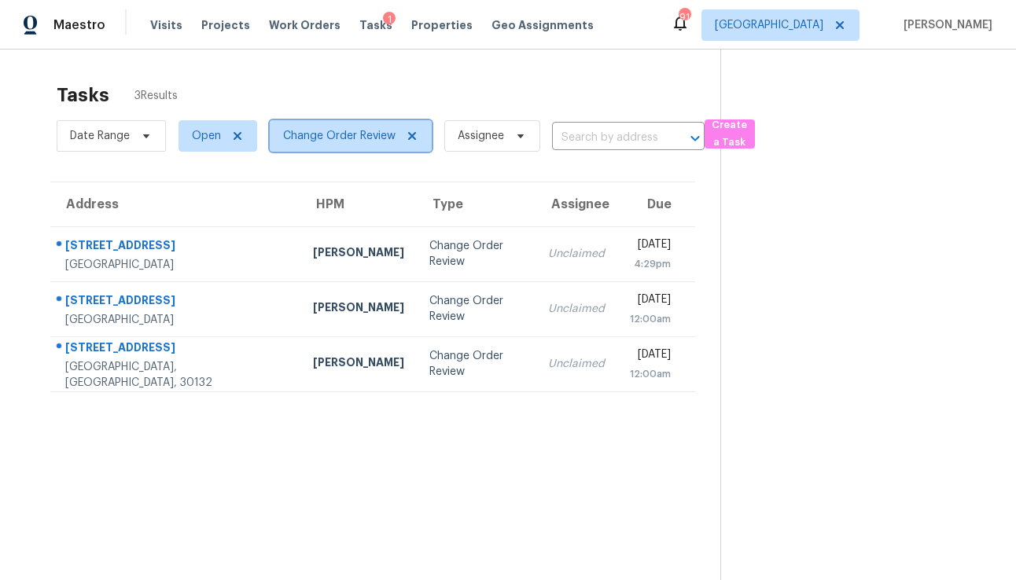
click at [335, 146] on span "Change Order Review" at bounding box center [351, 135] width 162 height 31
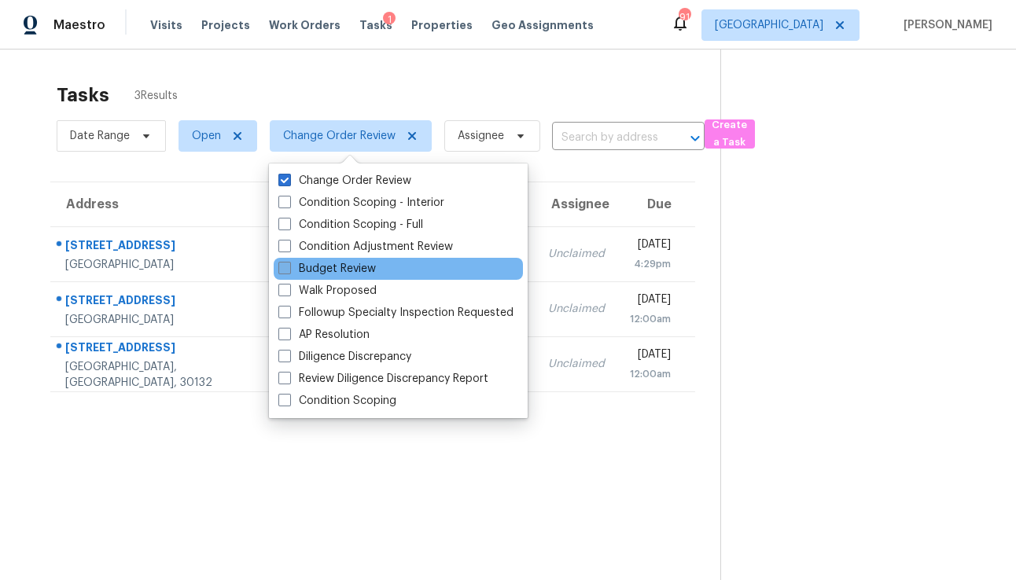
click at [319, 269] on label "Budget Review" at bounding box center [326, 269] width 97 height 16
click at [289, 269] on input "Budget Review" at bounding box center [283, 266] width 10 height 10
checkbox input "true"
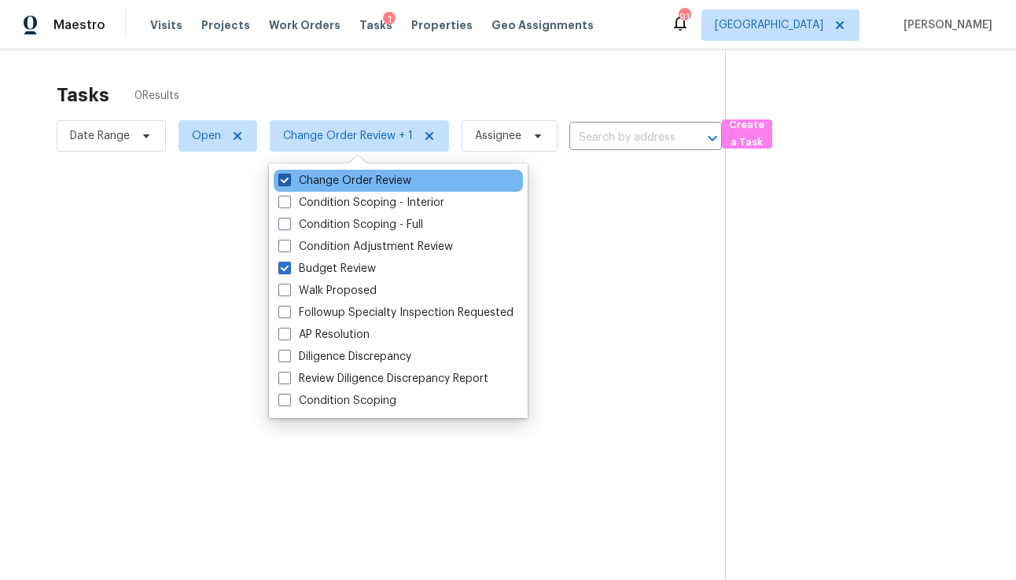
click at [286, 178] on span at bounding box center [284, 180] width 13 height 13
click at [286, 178] on input "Change Order Review" at bounding box center [283, 178] width 10 height 10
checkbox input "false"
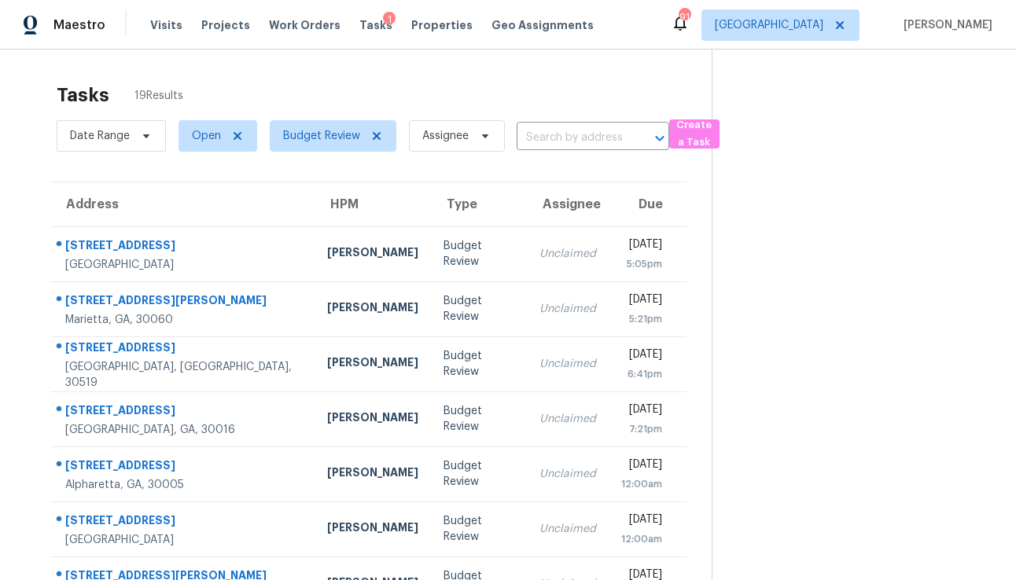
click at [539, 94] on div "Tasks 19 Results" at bounding box center [384, 95] width 655 height 41
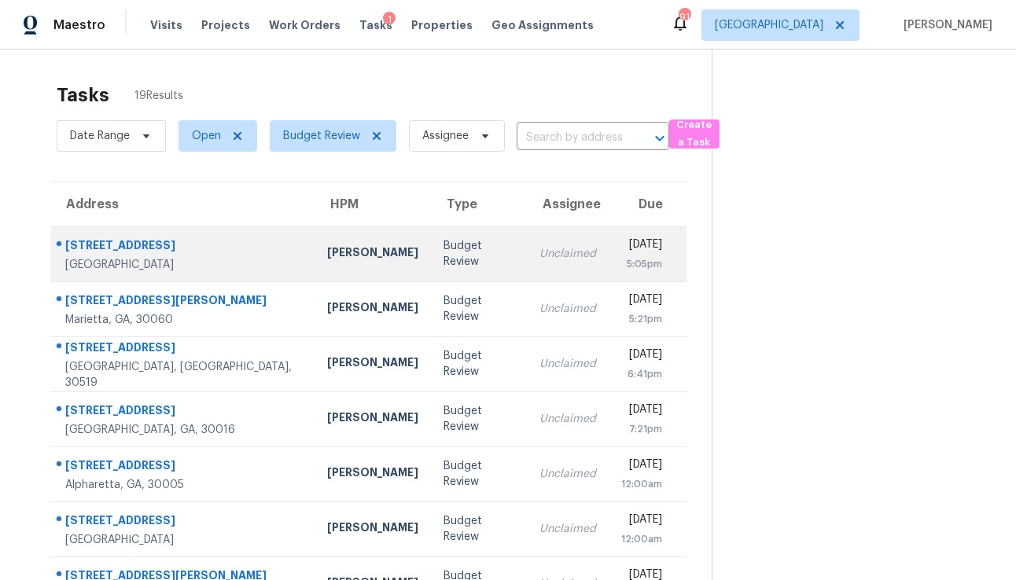
click at [539, 248] on div "Unclaimed" at bounding box center [567, 254] width 57 height 16
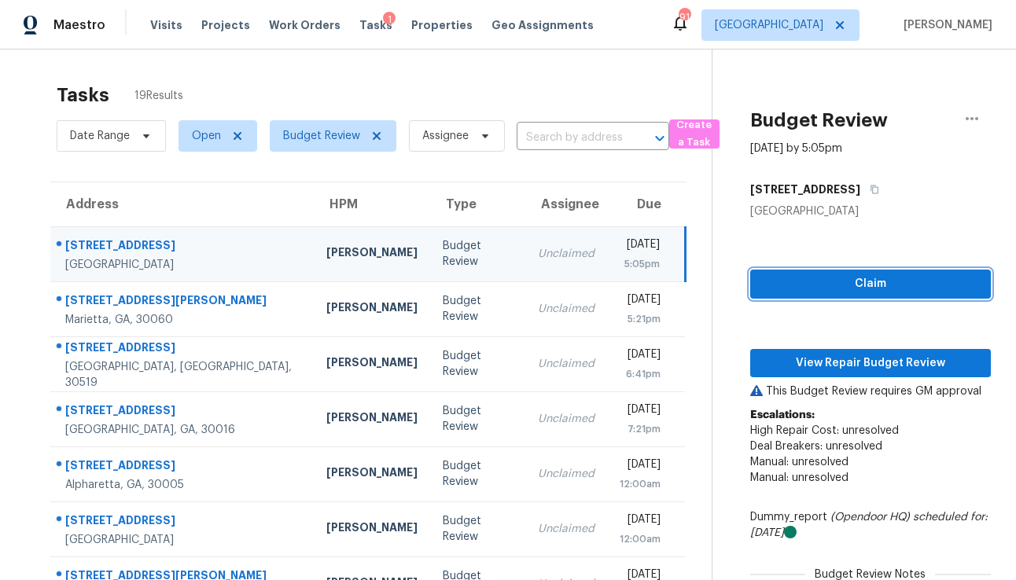
click at [774, 275] on span "Claim" at bounding box center [870, 284] width 215 height 20
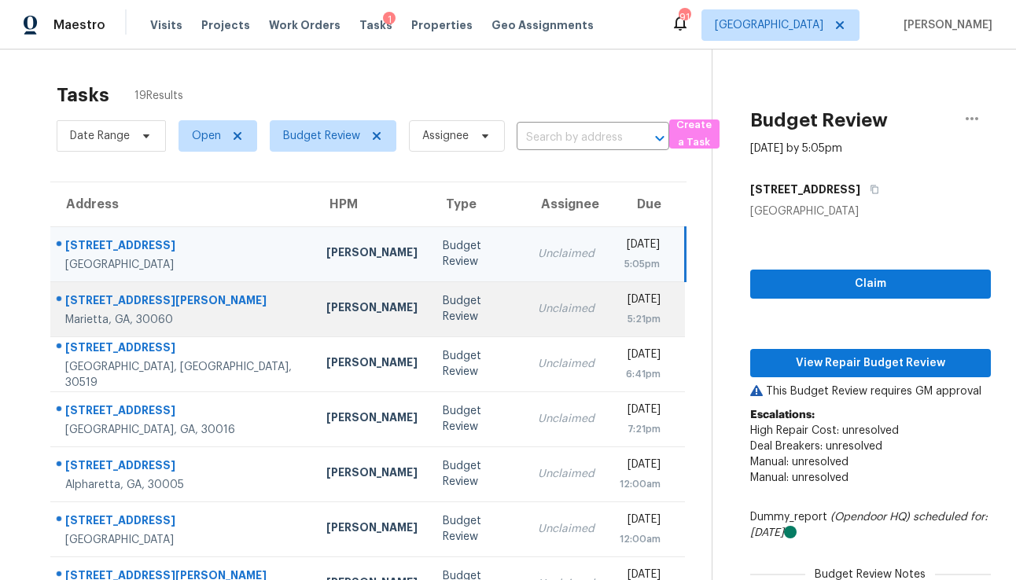
click at [607, 289] on td "Fri, Aug 15th 2025 5:21pm" at bounding box center [646, 308] width 78 height 55
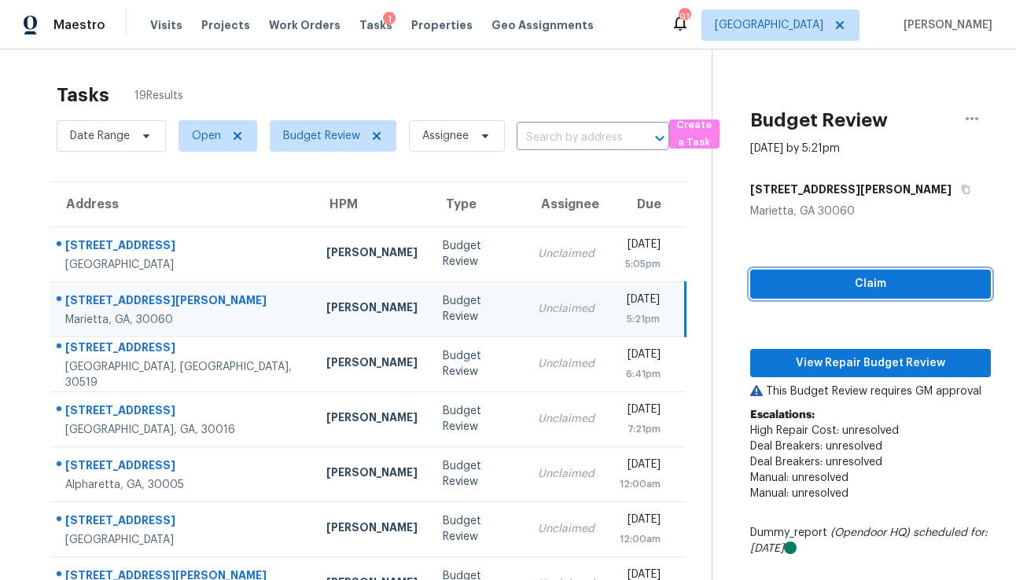
click at [780, 277] on span "Claim" at bounding box center [870, 284] width 215 height 20
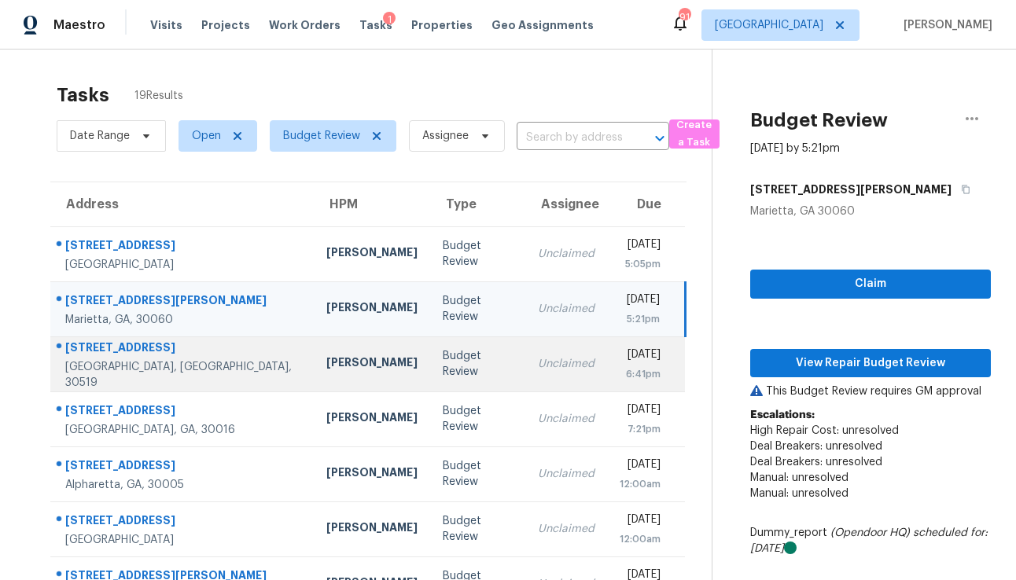
click at [620, 378] on div "6:41pm" at bounding box center [640, 374] width 41 height 16
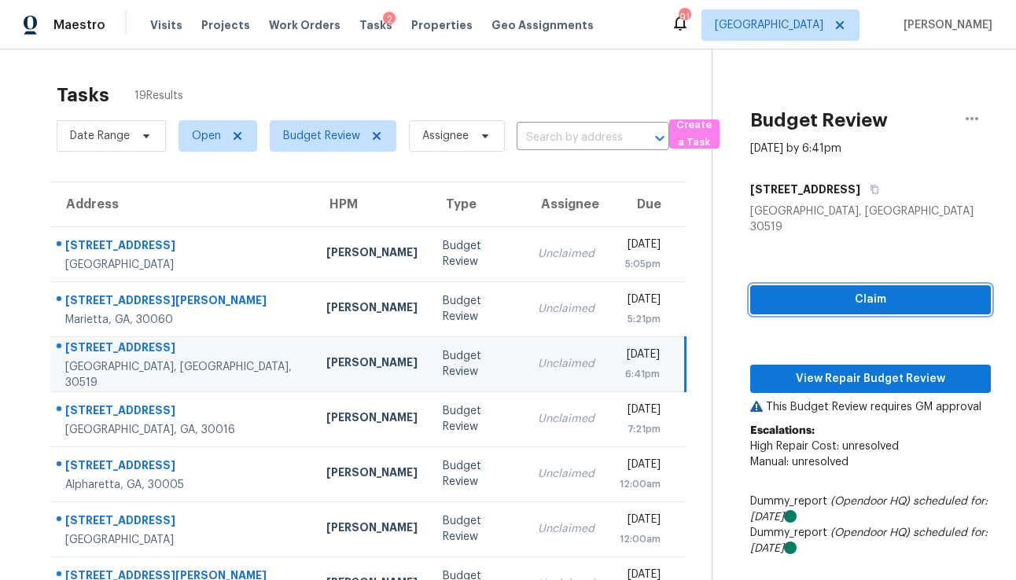
click at [830, 290] on span "Claim" at bounding box center [870, 300] width 215 height 20
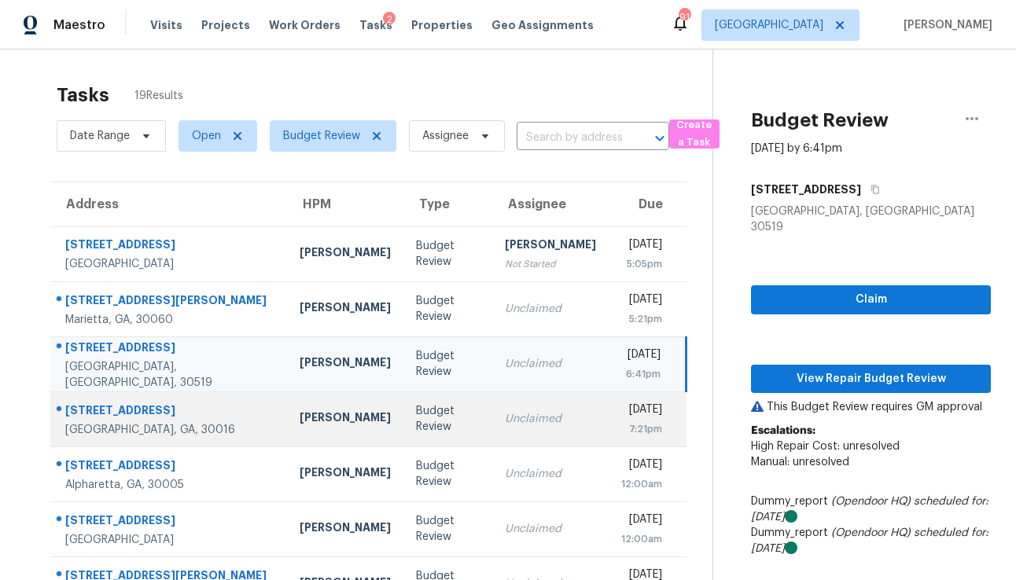
click at [621, 423] on div "7:21pm" at bounding box center [641, 429] width 41 height 16
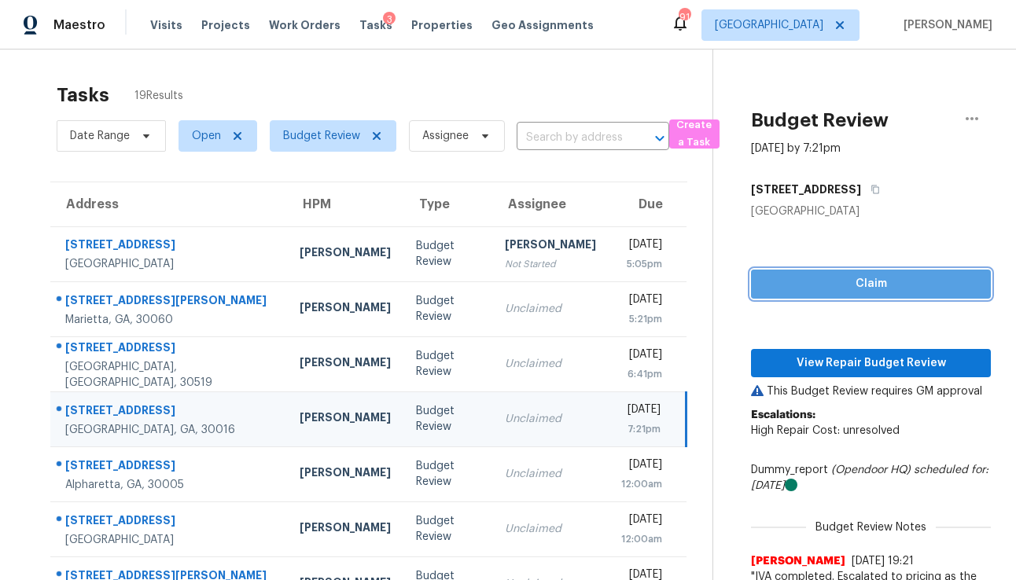
click at [828, 285] on span "Claim" at bounding box center [870, 284] width 215 height 20
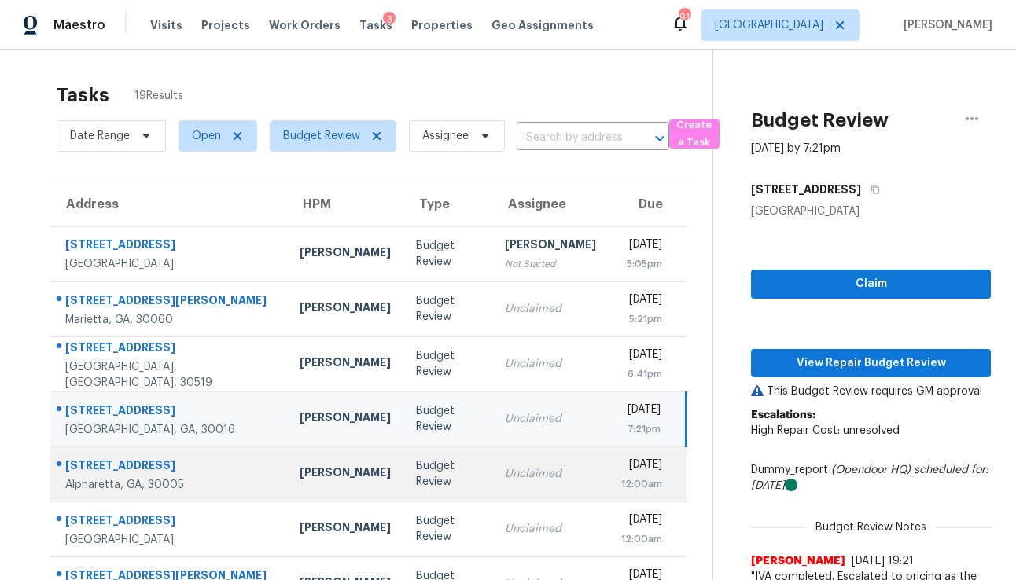
click at [621, 491] on div "12:00am" at bounding box center [641, 484] width 41 height 16
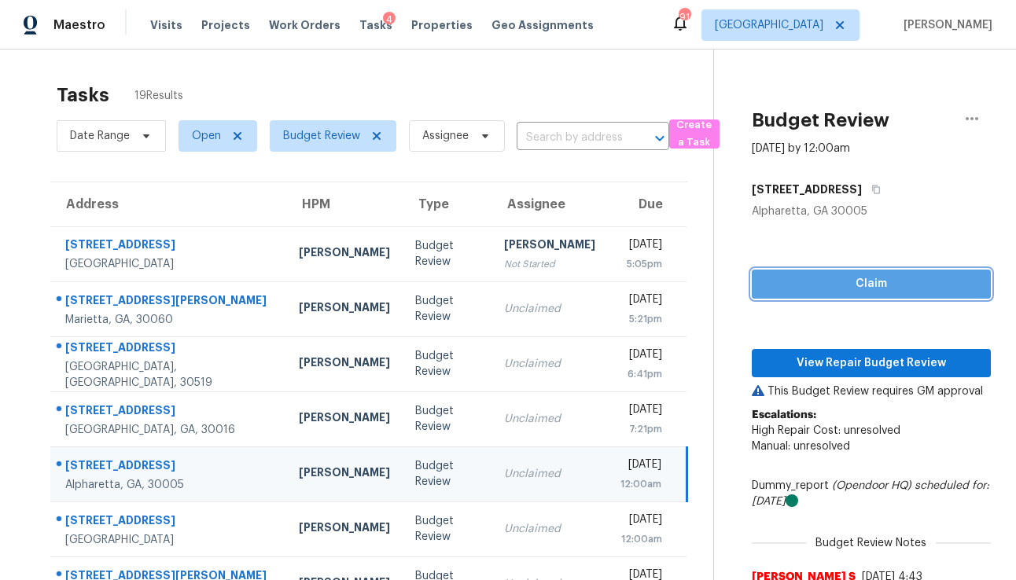
click at [800, 292] on span "Claim" at bounding box center [871, 284] width 214 height 20
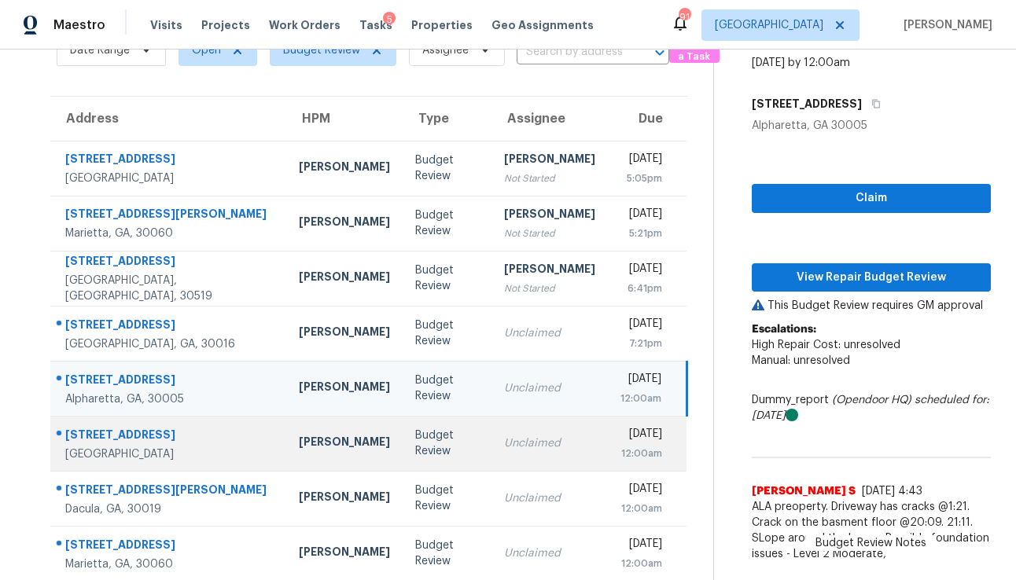
scroll to position [93, 0]
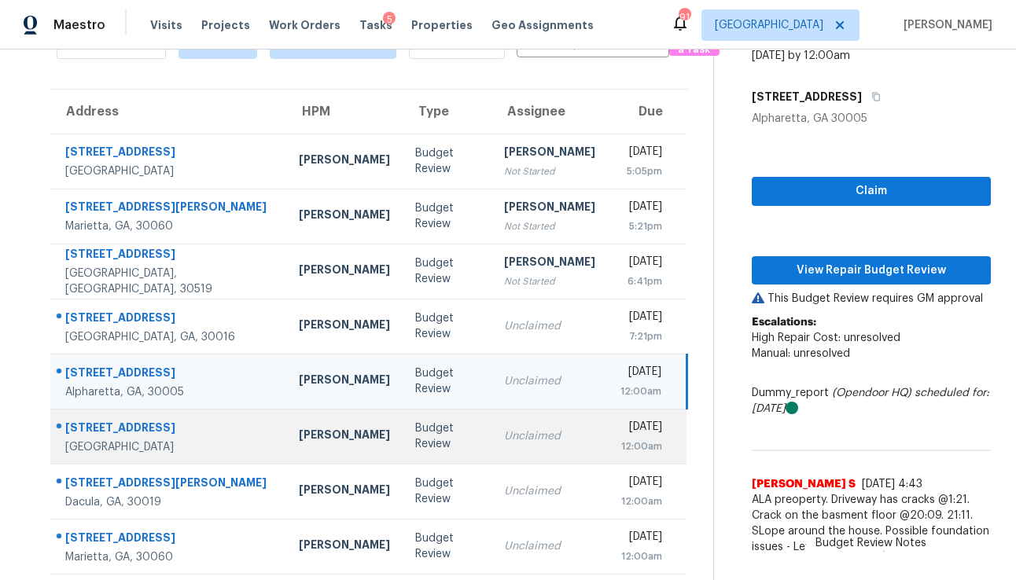
click at [504, 439] on div "Unclaimed" at bounding box center [549, 437] width 91 height 16
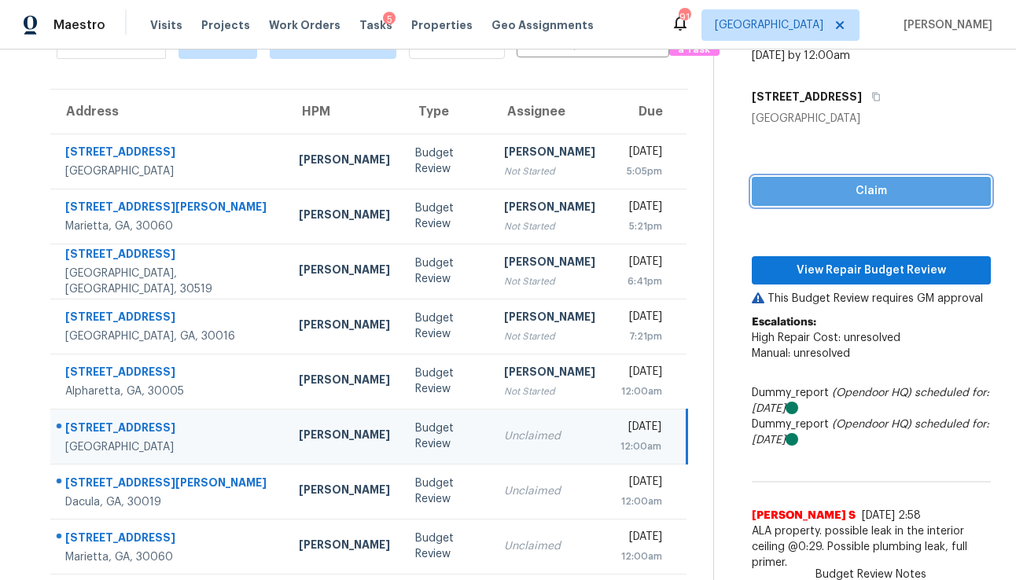
click at [780, 192] on span "Claim" at bounding box center [871, 192] width 214 height 20
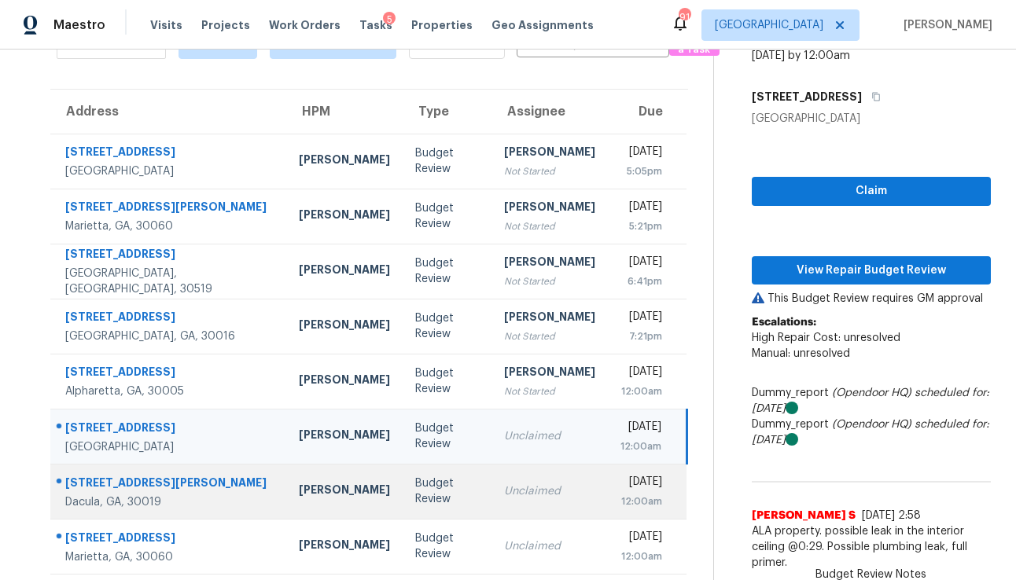
click at [494, 501] on td "Unclaimed" at bounding box center [549, 491] width 116 height 55
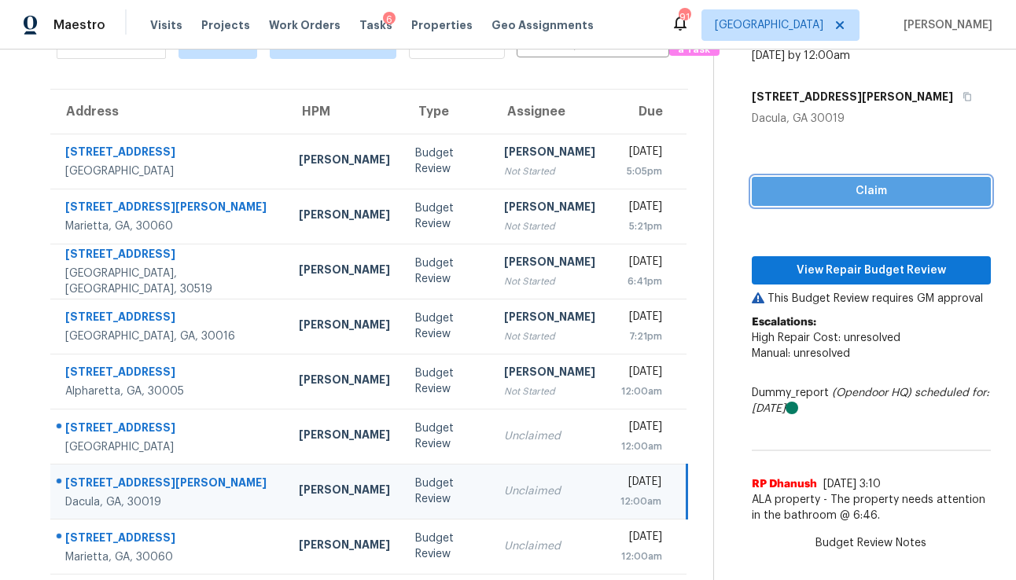
click at [794, 188] on span "Claim" at bounding box center [871, 192] width 214 height 20
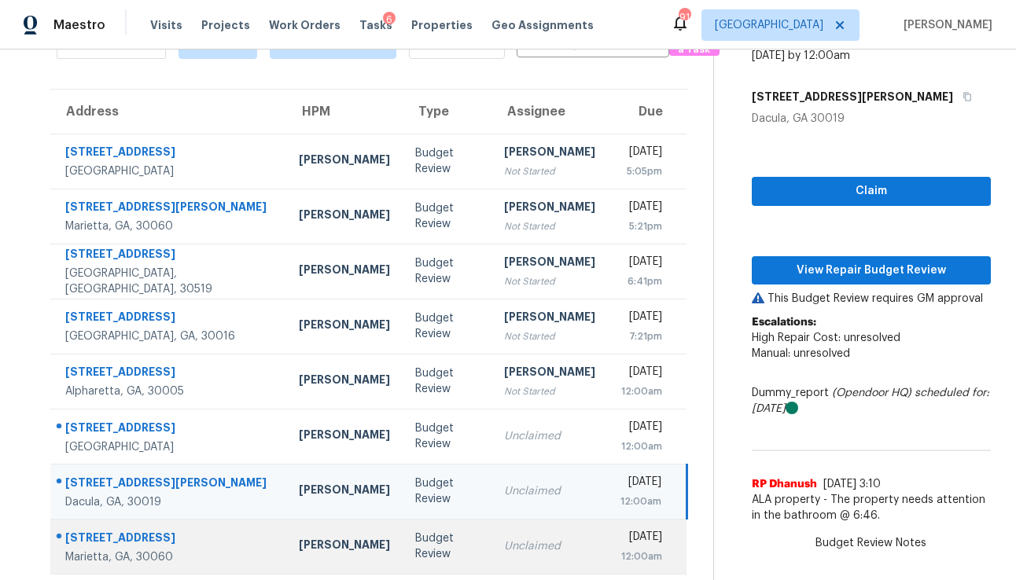
click at [504, 539] on div "Unclaimed" at bounding box center [549, 547] width 91 height 16
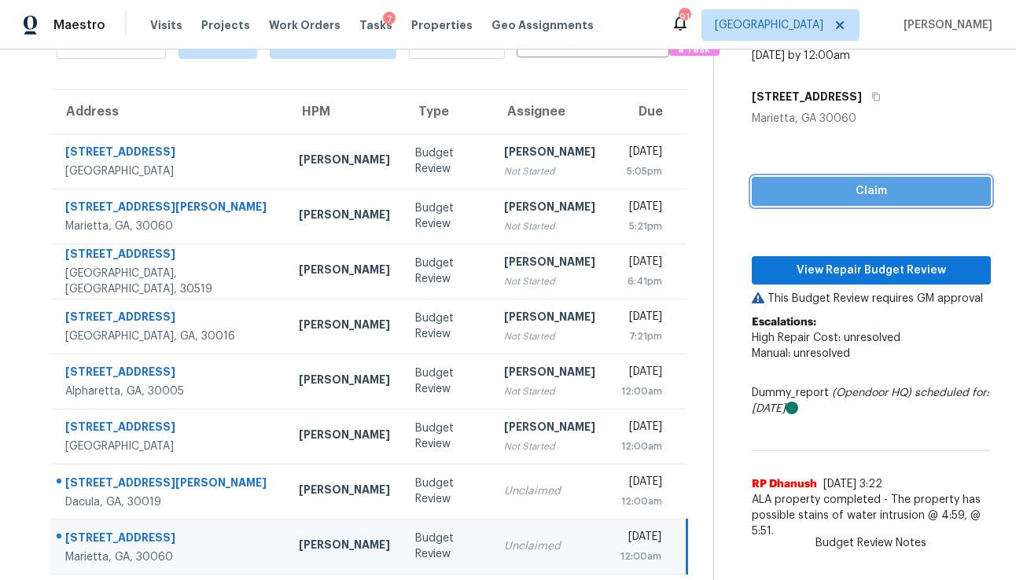
click at [767, 196] on span "Claim" at bounding box center [871, 192] width 214 height 20
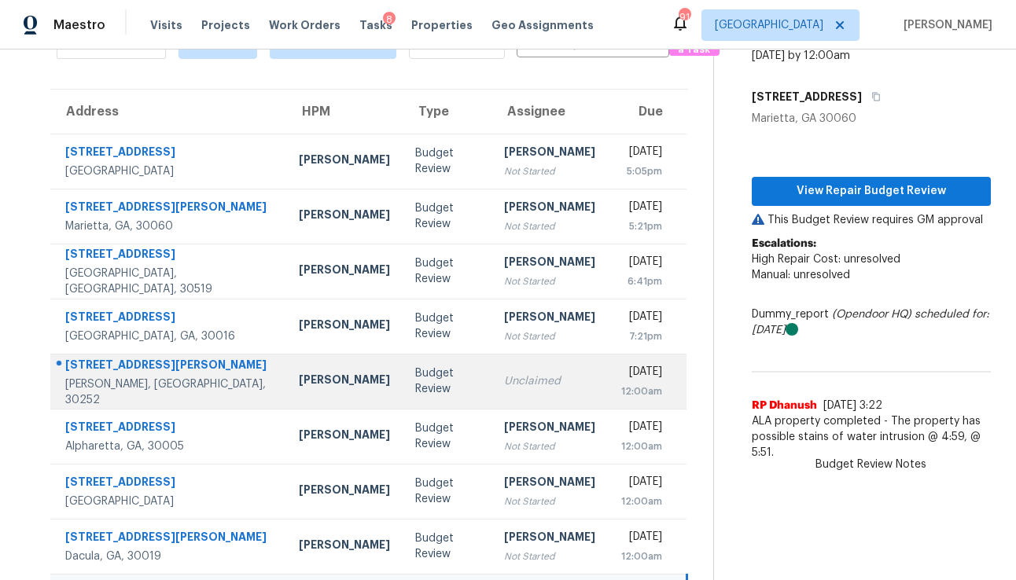
click at [504, 384] on div "Unclaimed" at bounding box center [549, 381] width 91 height 16
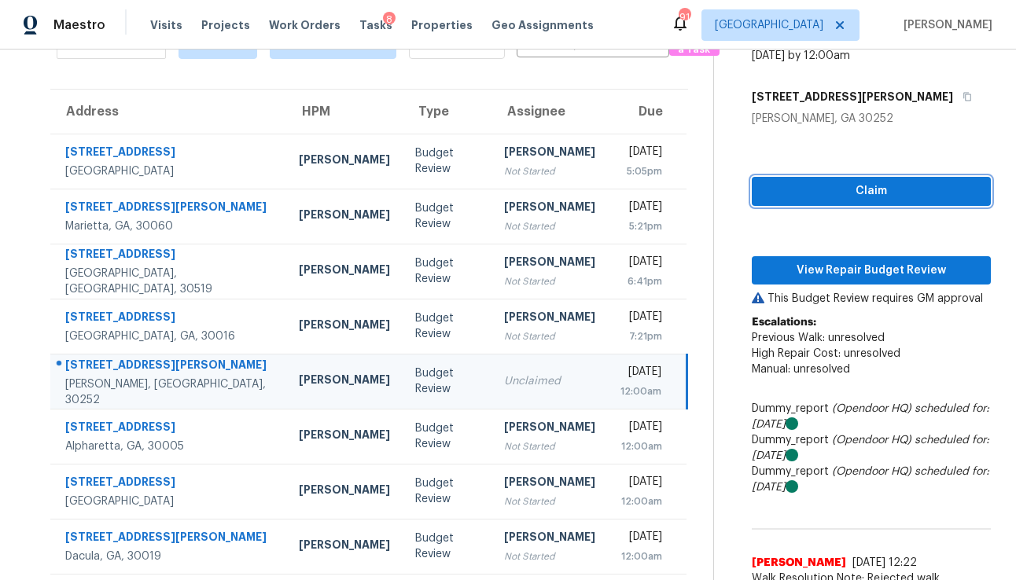
click at [830, 197] on span "Claim" at bounding box center [871, 192] width 214 height 20
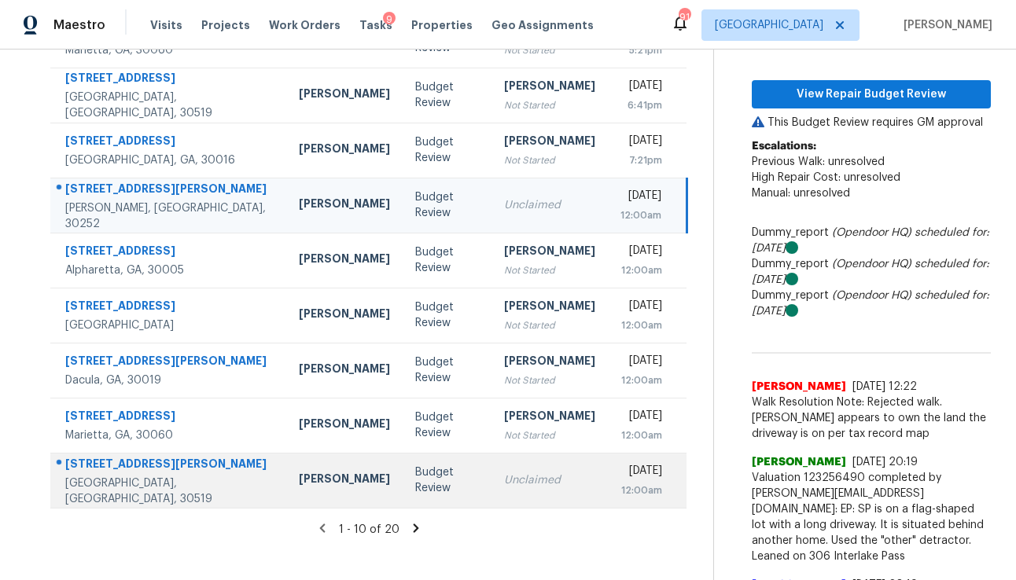
click at [504, 480] on div "Unclaimed" at bounding box center [549, 481] width 91 height 16
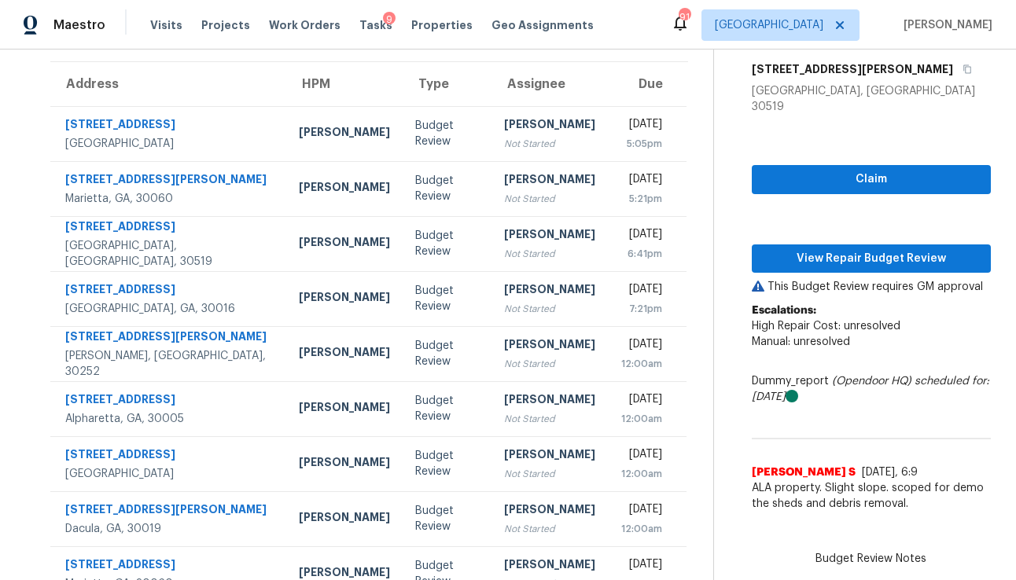
scroll to position [114, 0]
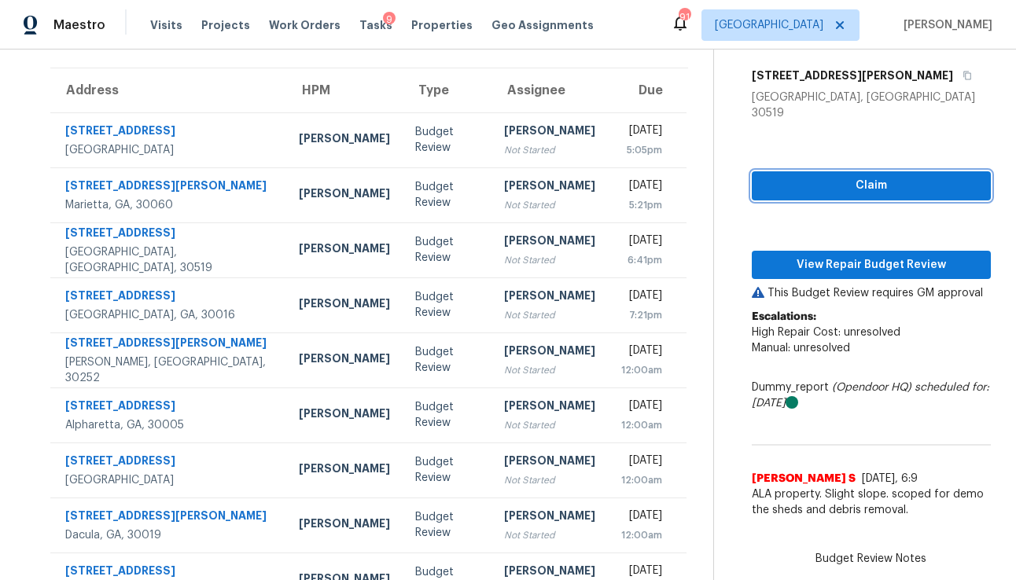
click at [771, 182] on button "Claim" at bounding box center [871, 185] width 239 height 29
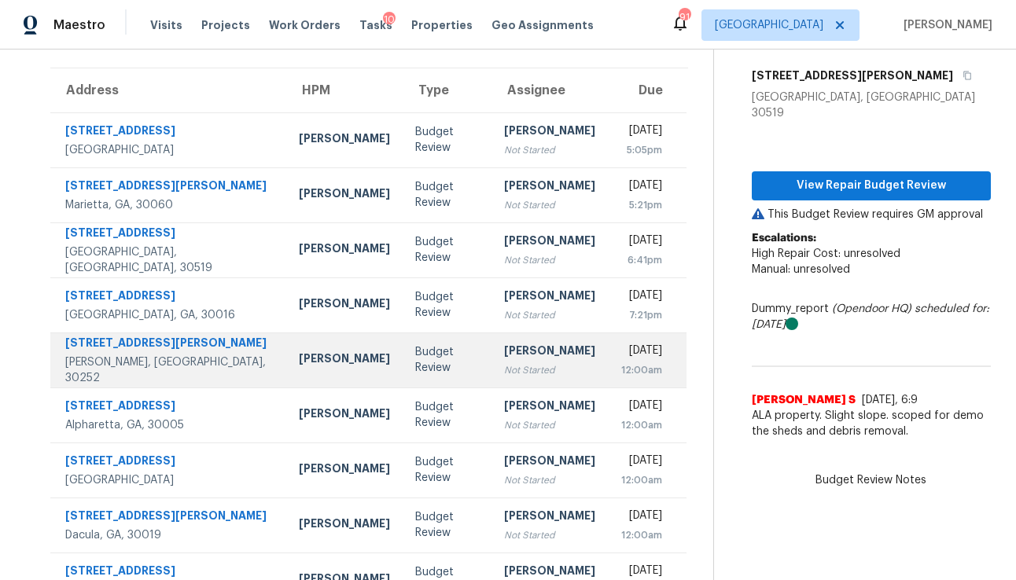
scroll to position [0, 0]
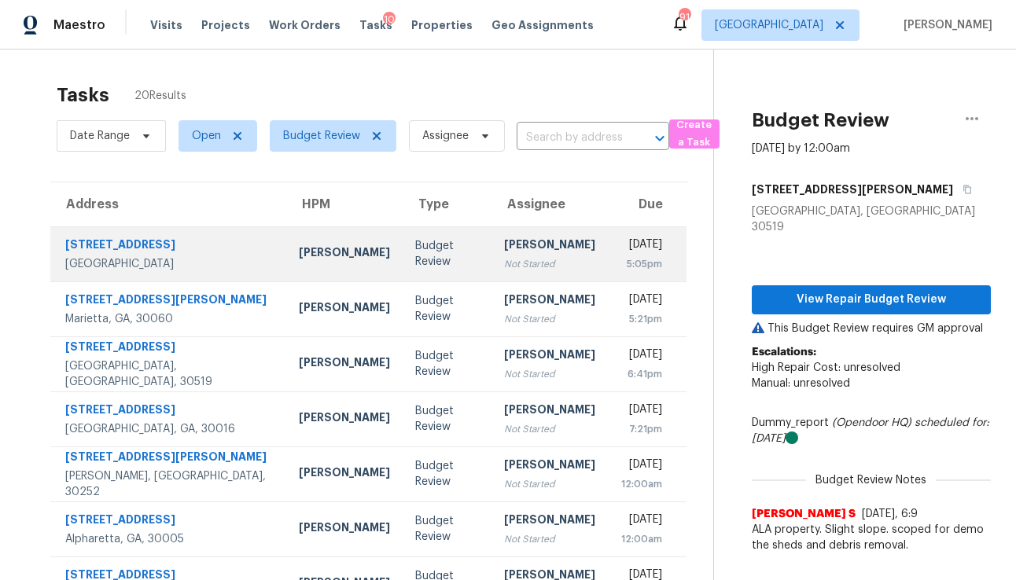
click at [504, 260] on div "Not Started" at bounding box center [549, 264] width 91 height 16
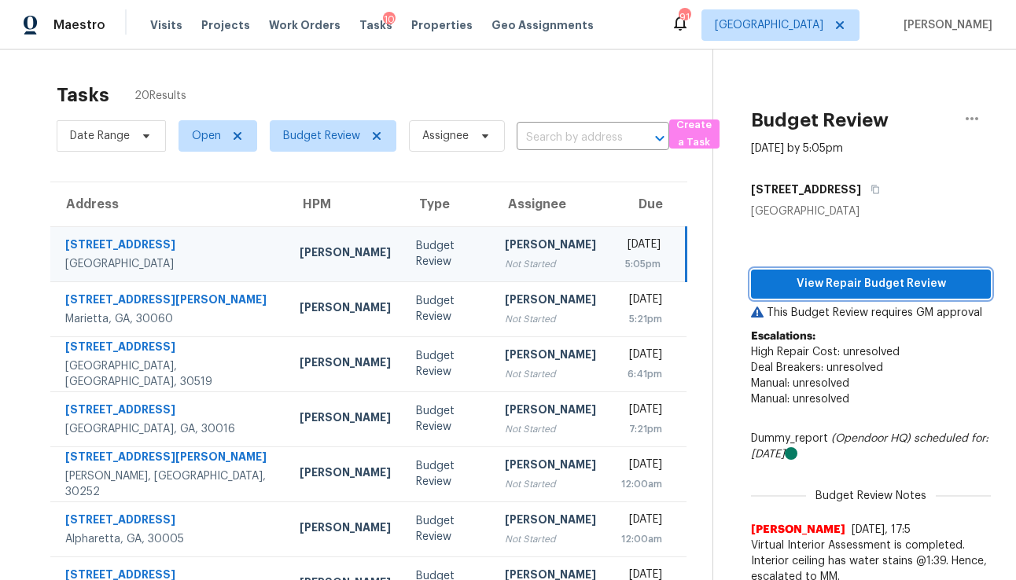
click at [829, 289] on span "View Repair Budget Review" at bounding box center [870, 284] width 215 height 20
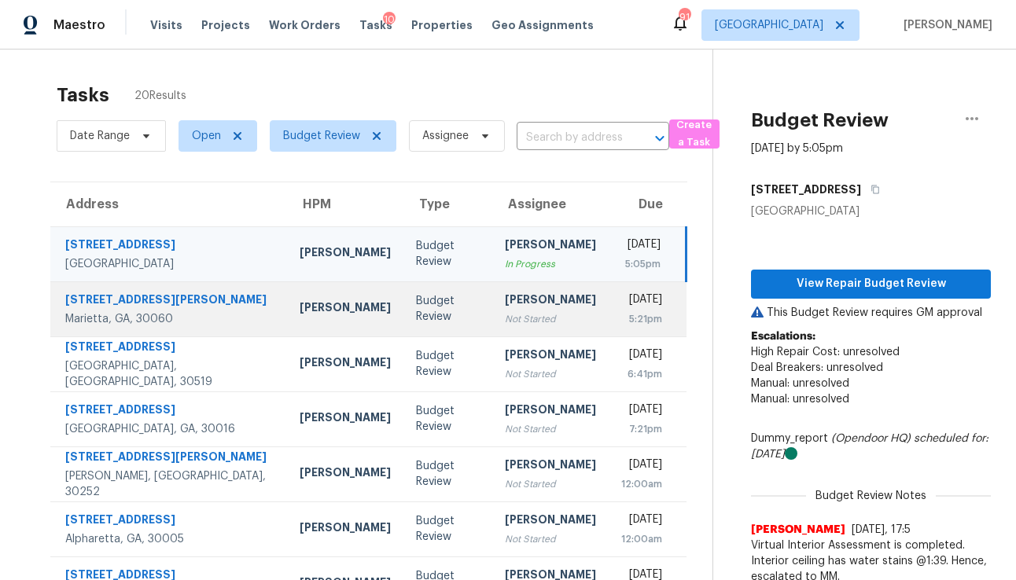
click at [505, 324] on div "Not Started" at bounding box center [550, 319] width 91 height 16
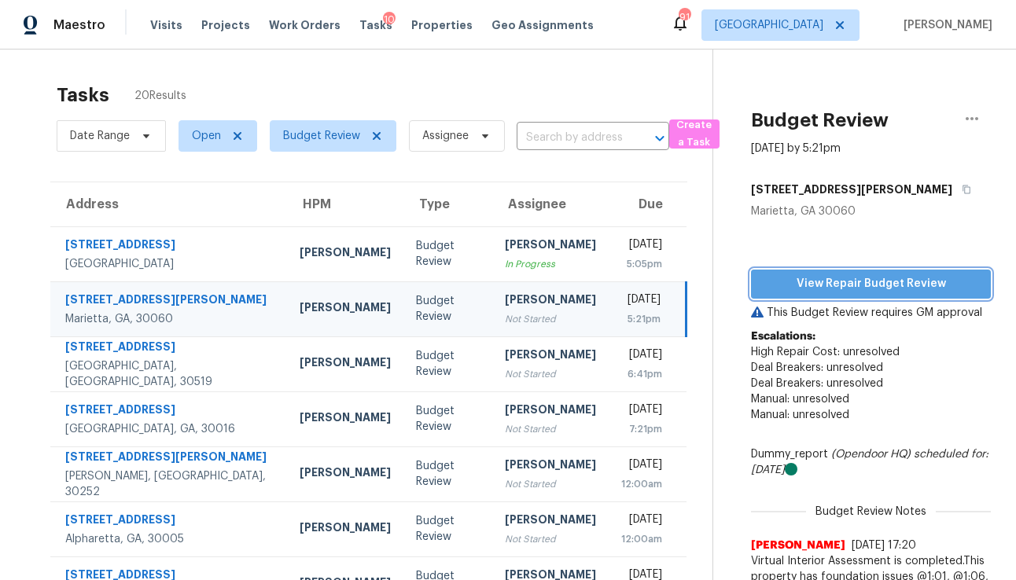
click at [815, 284] on span "View Repair Budget Review" at bounding box center [870, 284] width 215 height 20
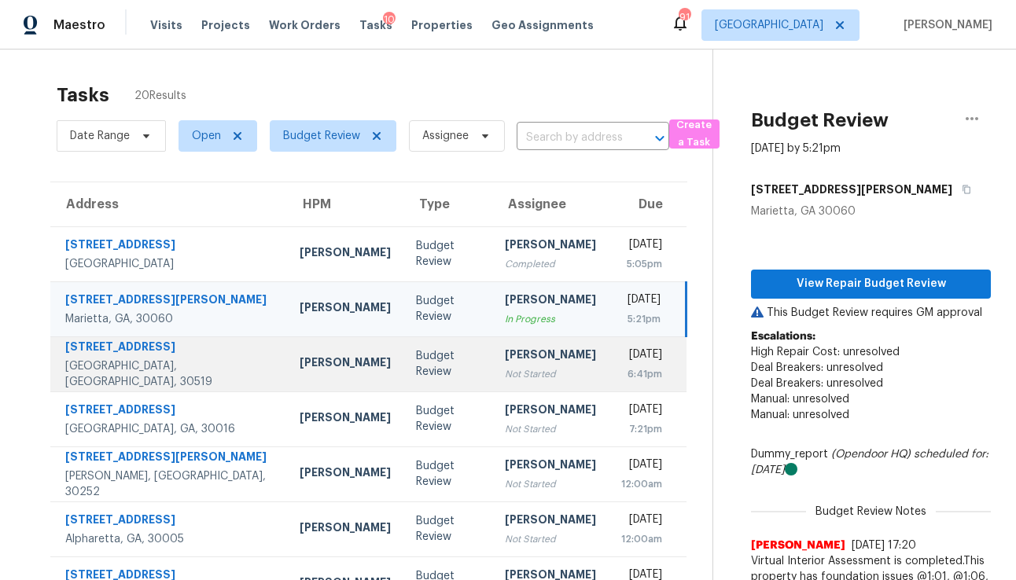
click at [403, 373] on td "Budget Review" at bounding box center [447, 364] width 89 height 55
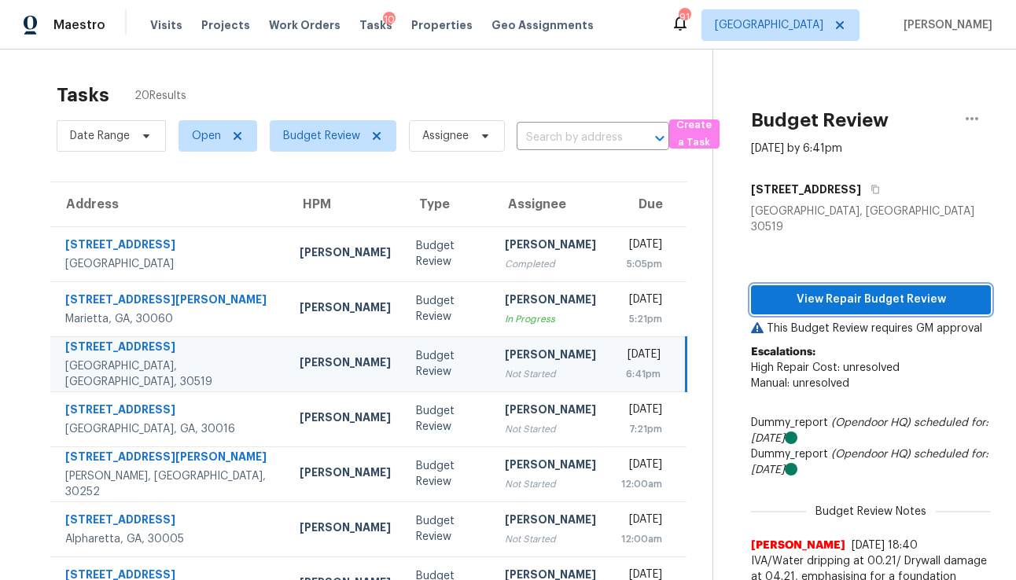
click at [800, 290] on span "View Repair Budget Review" at bounding box center [870, 300] width 215 height 20
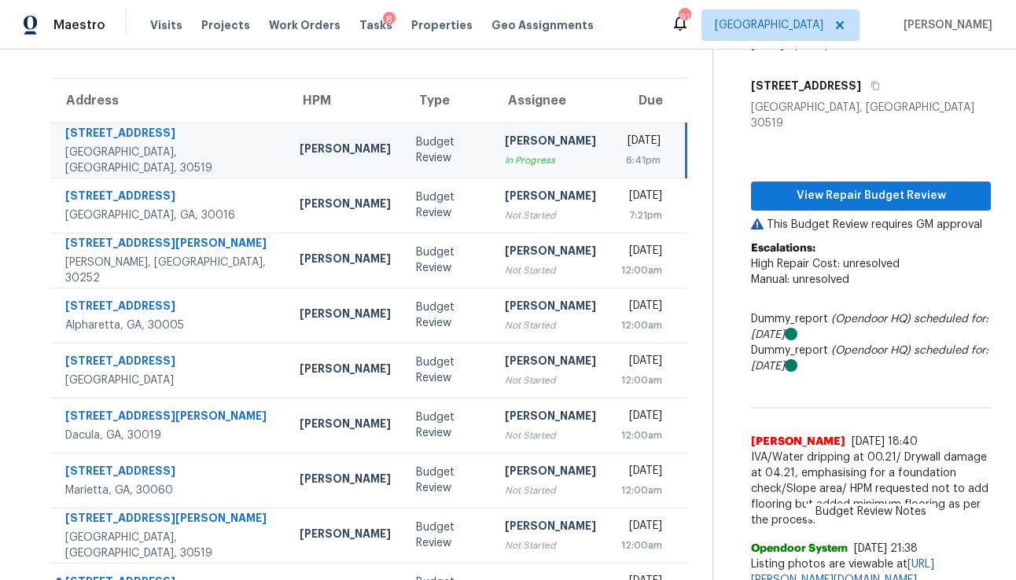
scroll to position [238, 0]
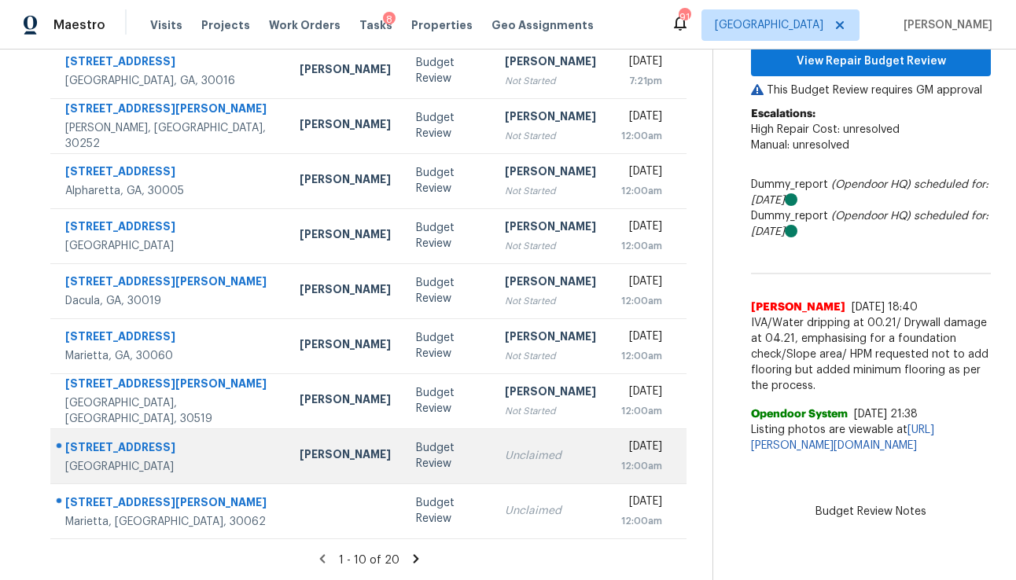
click at [492, 466] on td "Unclaimed" at bounding box center [550, 456] width 116 height 55
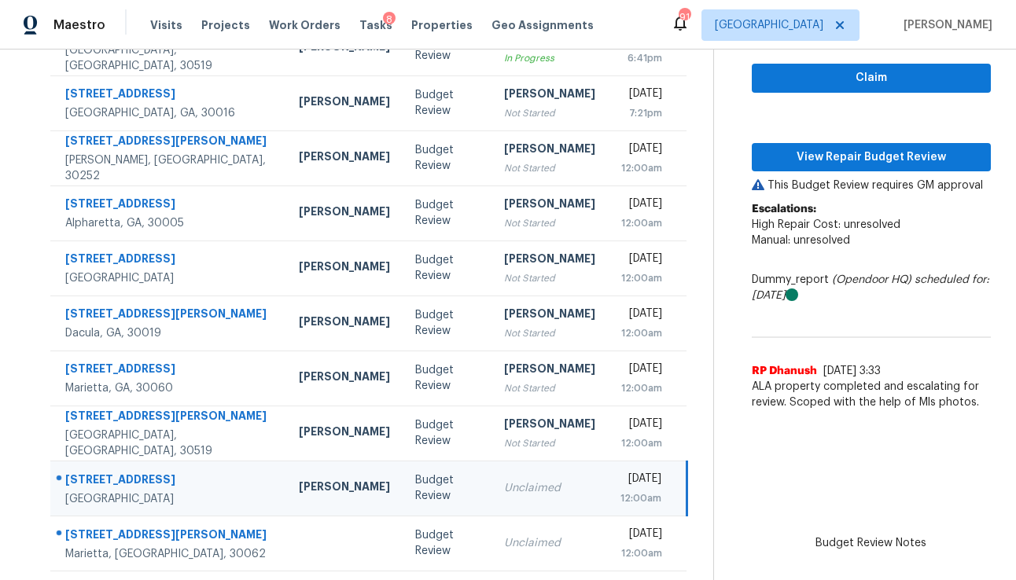
scroll to position [196, 0]
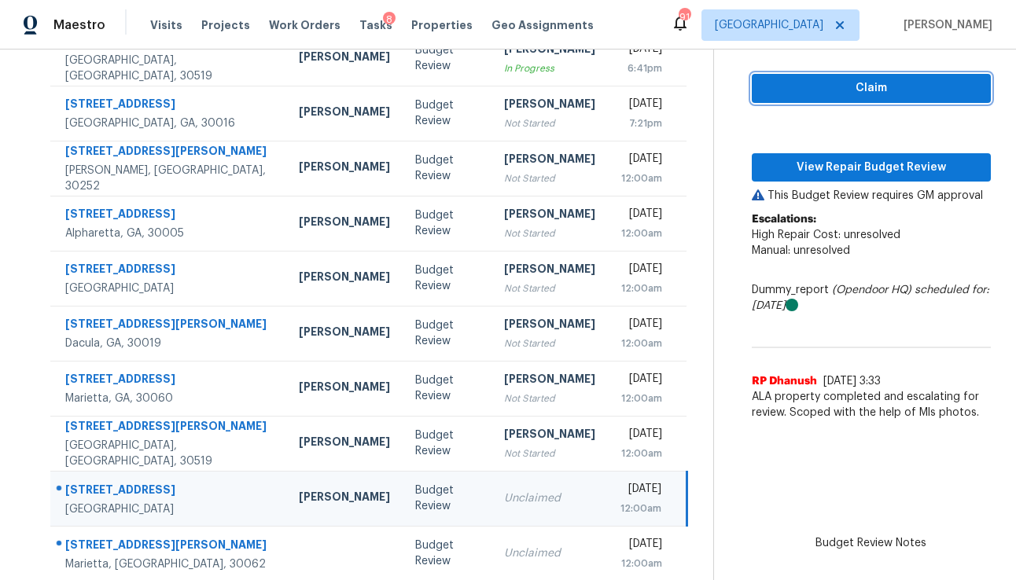
click at [851, 82] on span "Claim" at bounding box center [871, 89] width 214 height 20
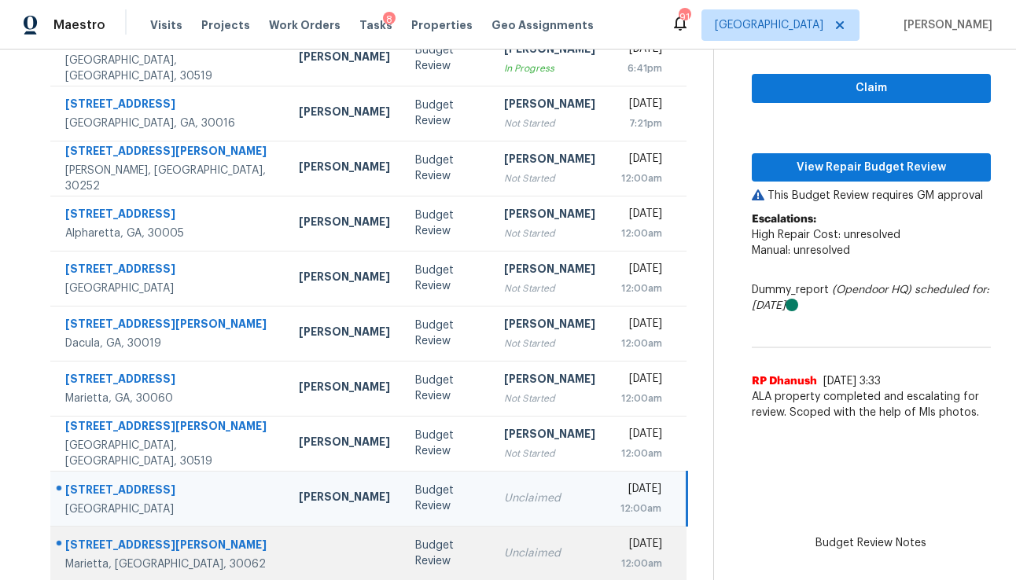
click at [504, 551] on div "Unclaimed" at bounding box center [549, 554] width 91 height 16
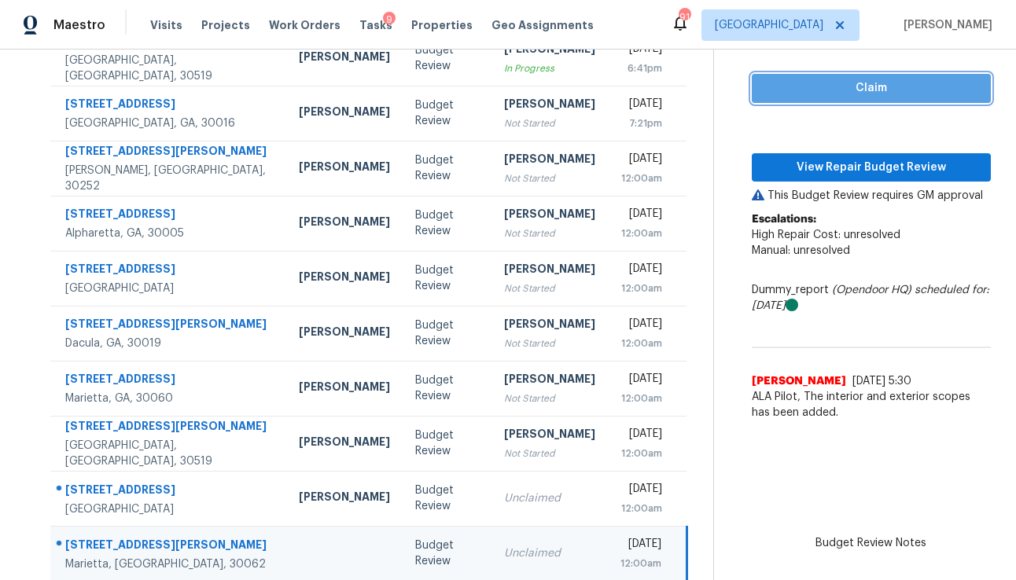
click at [830, 89] on span "Claim" at bounding box center [871, 89] width 214 height 20
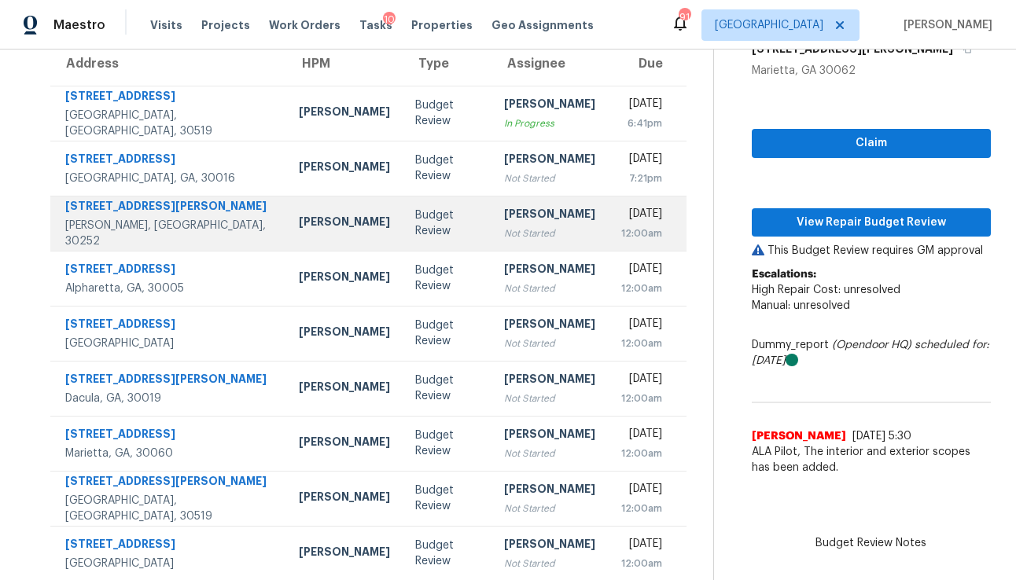
scroll to position [105, 0]
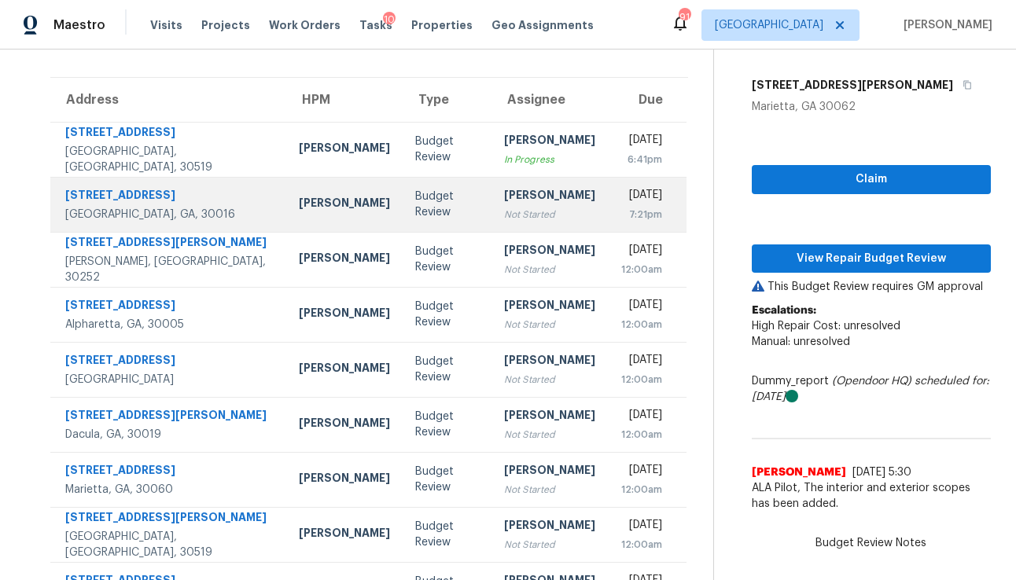
click at [491, 219] on td "Cynthia Herriott Not Started" at bounding box center [549, 204] width 116 height 55
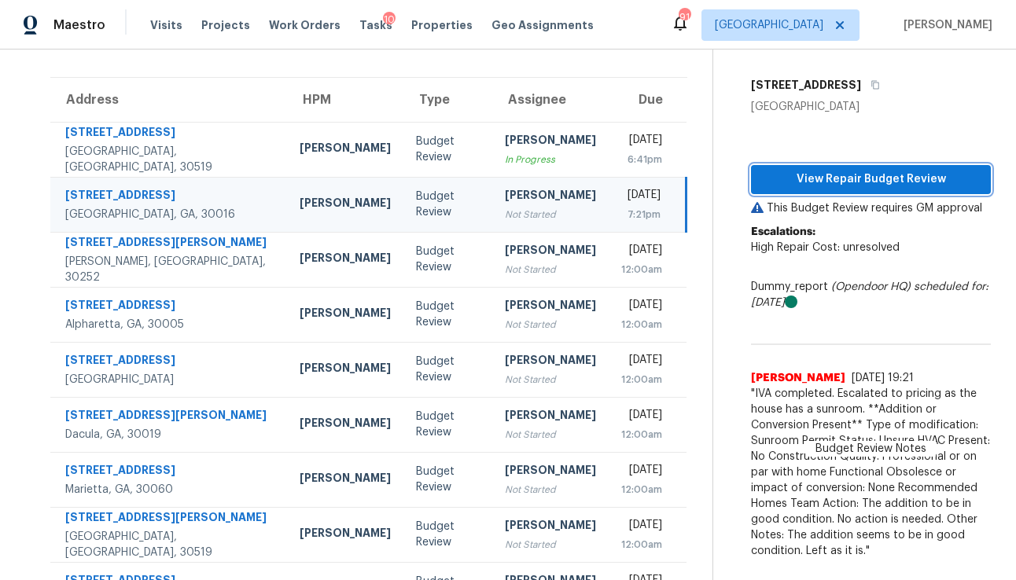
click at [918, 170] on span "View Repair Budget Review" at bounding box center [870, 180] width 215 height 20
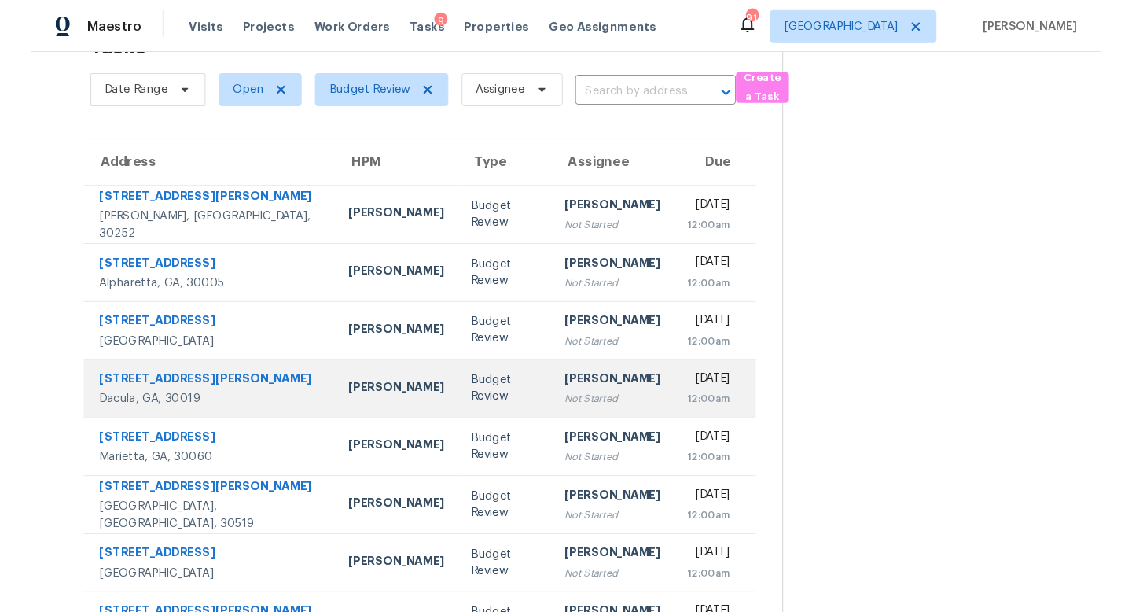
scroll to position [54, 0]
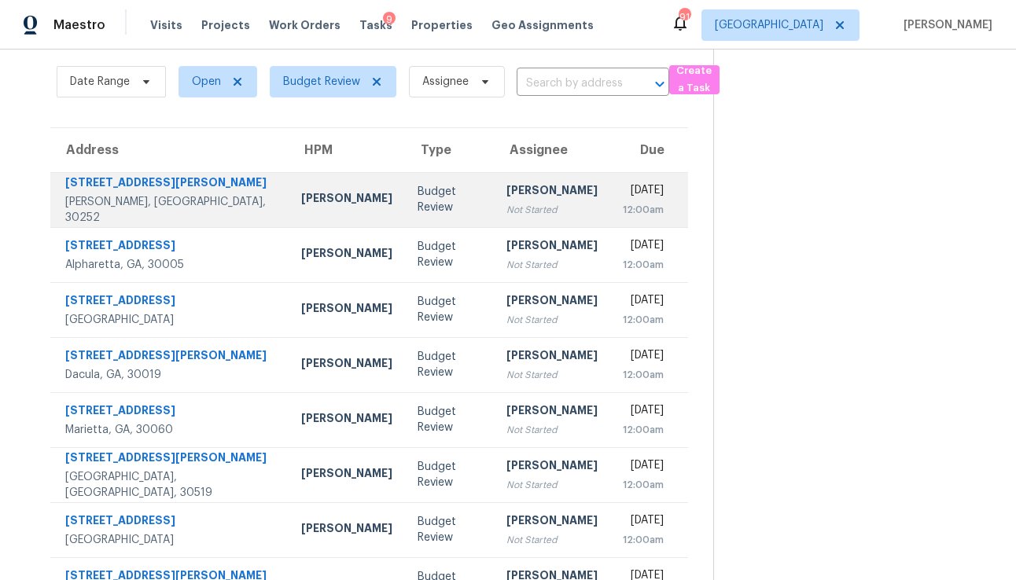
click at [418, 199] on div "Budget Review" at bounding box center [450, 199] width 64 height 31
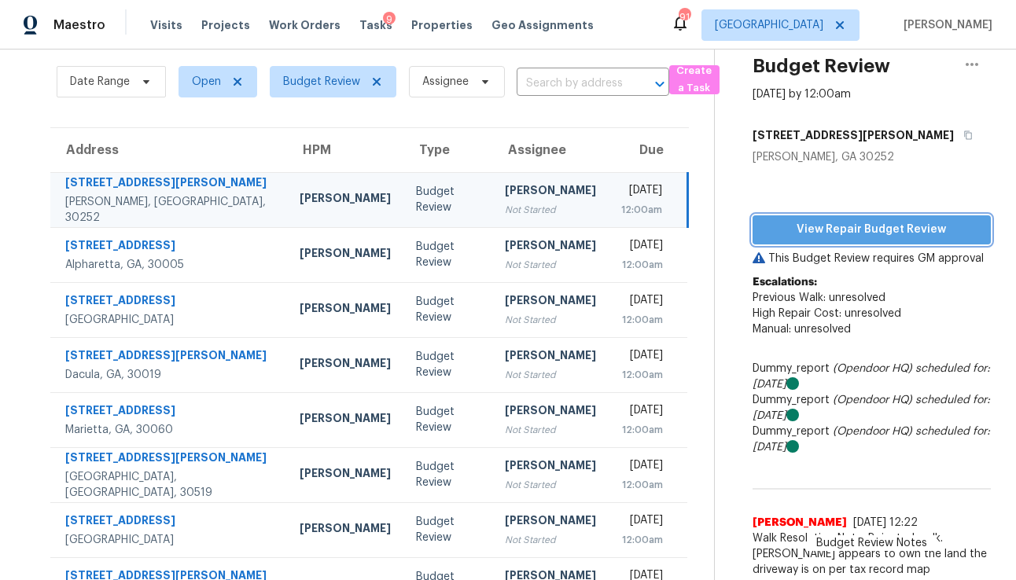
click at [804, 226] on span "View Repair Budget Review" at bounding box center [871, 230] width 213 height 20
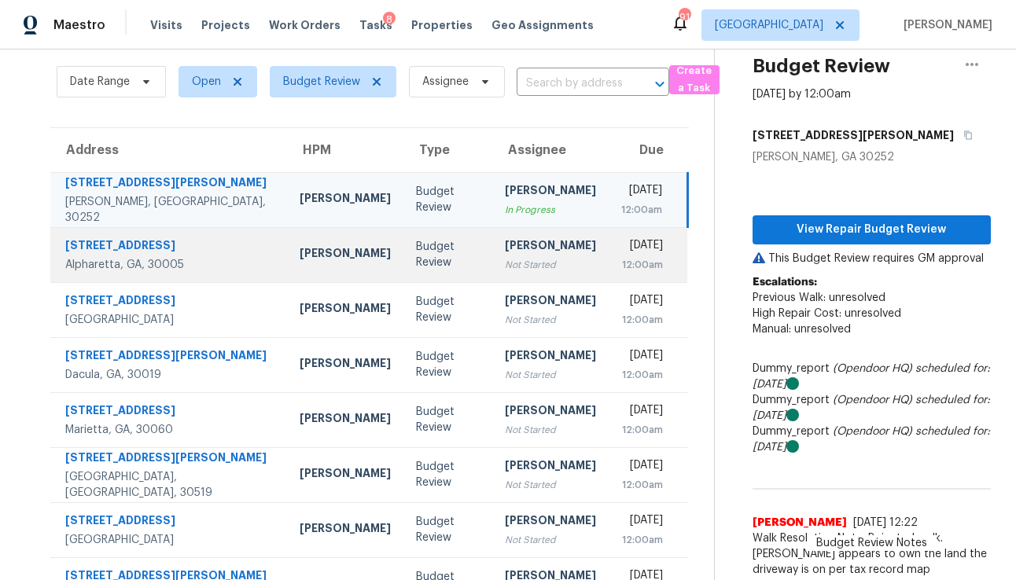
click at [506, 237] on div "[PERSON_NAME]" at bounding box center [550, 247] width 91 height 20
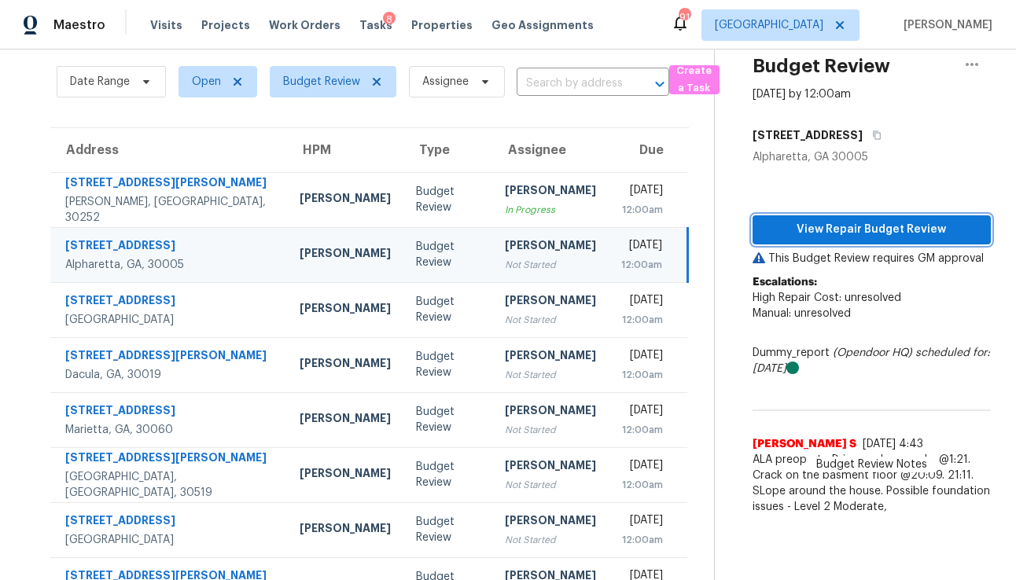
click at [796, 230] on span "View Repair Budget Review" at bounding box center [871, 230] width 213 height 20
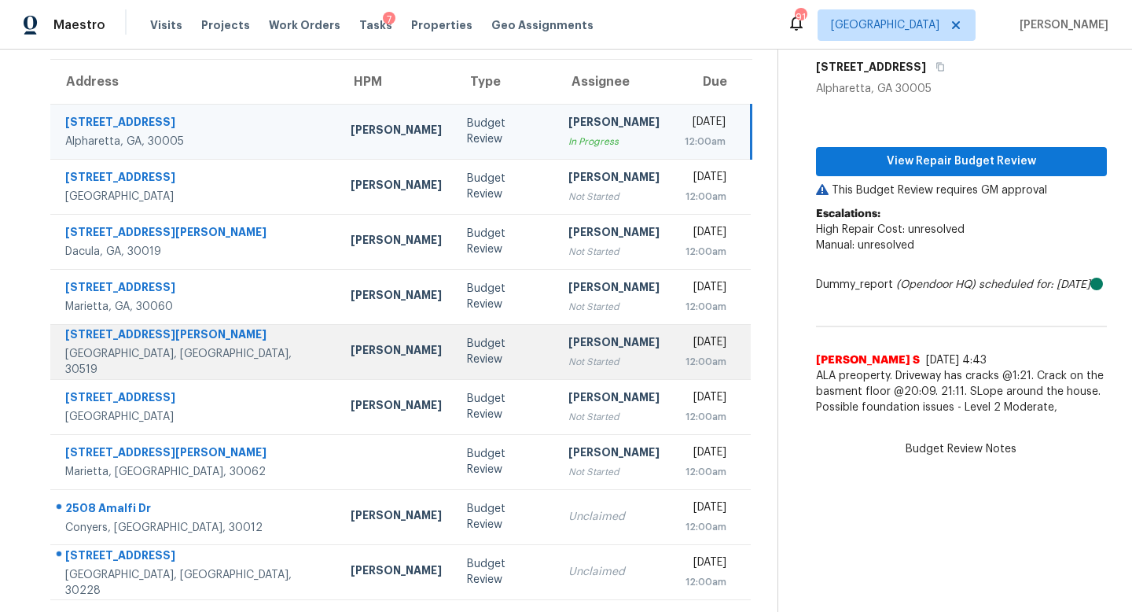
scroll to position [74, 0]
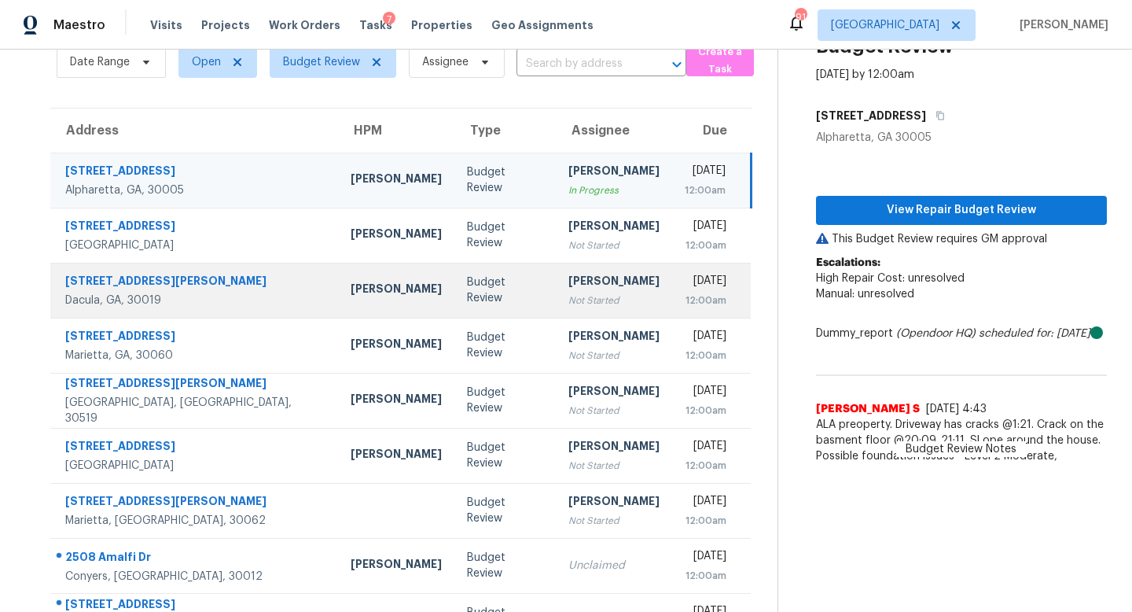
click at [556, 263] on td "Cynthia Herriott Not Started" at bounding box center [614, 290] width 116 height 55
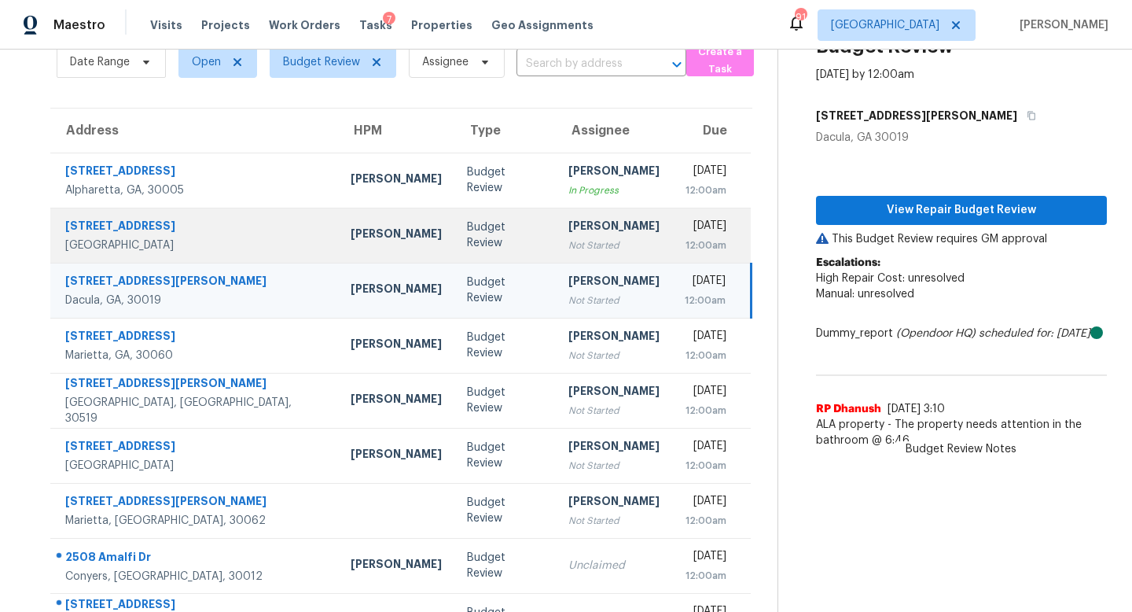
click at [568, 241] on div "Not Started" at bounding box center [613, 245] width 91 height 16
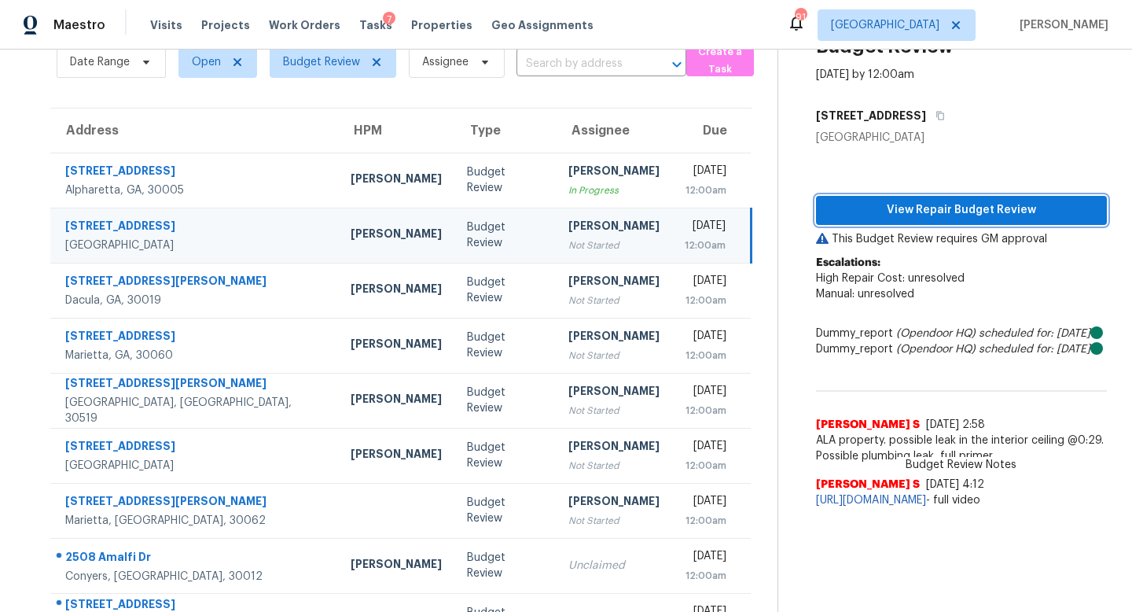
click at [880, 207] on span "View Repair Budget Review" at bounding box center [962, 211] width 266 height 20
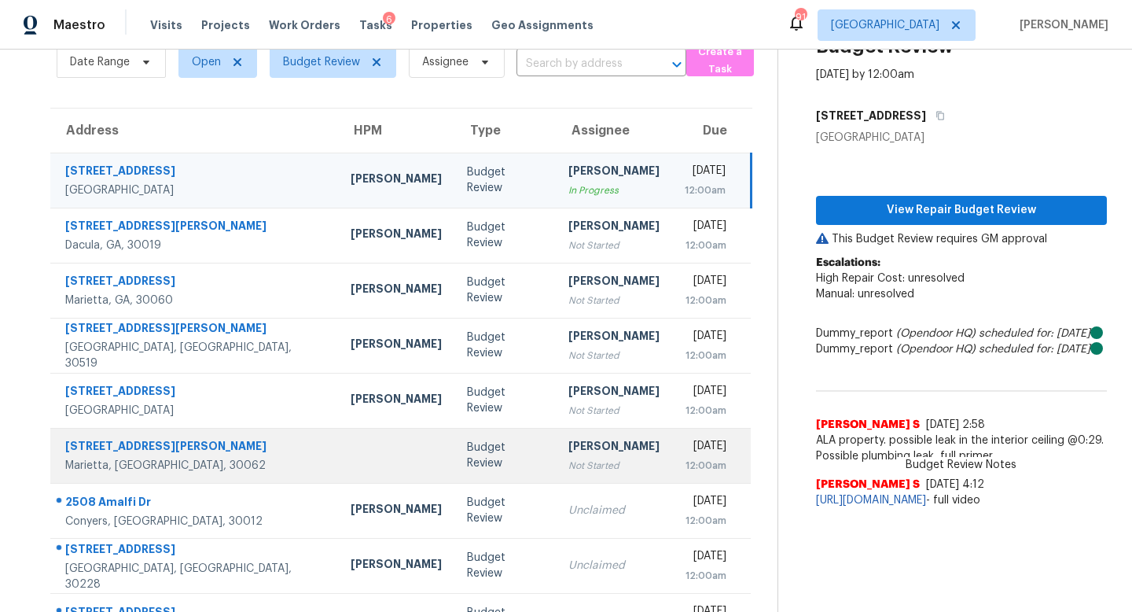
scroll to position [207, 0]
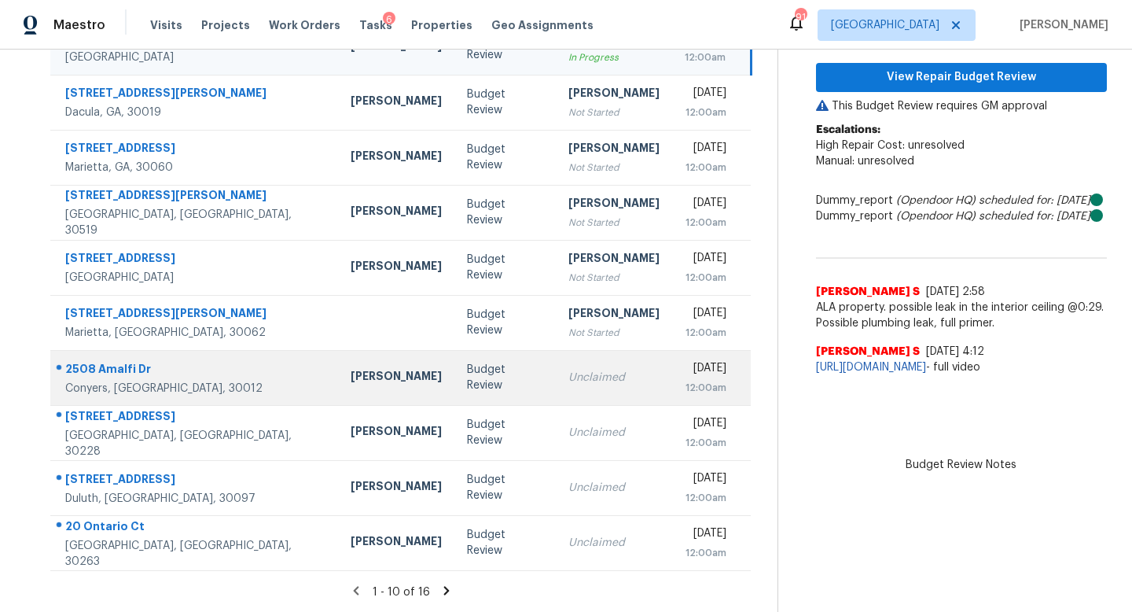
click at [568, 381] on div "Unclaimed" at bounding box center [613, 378] width 91 height 16
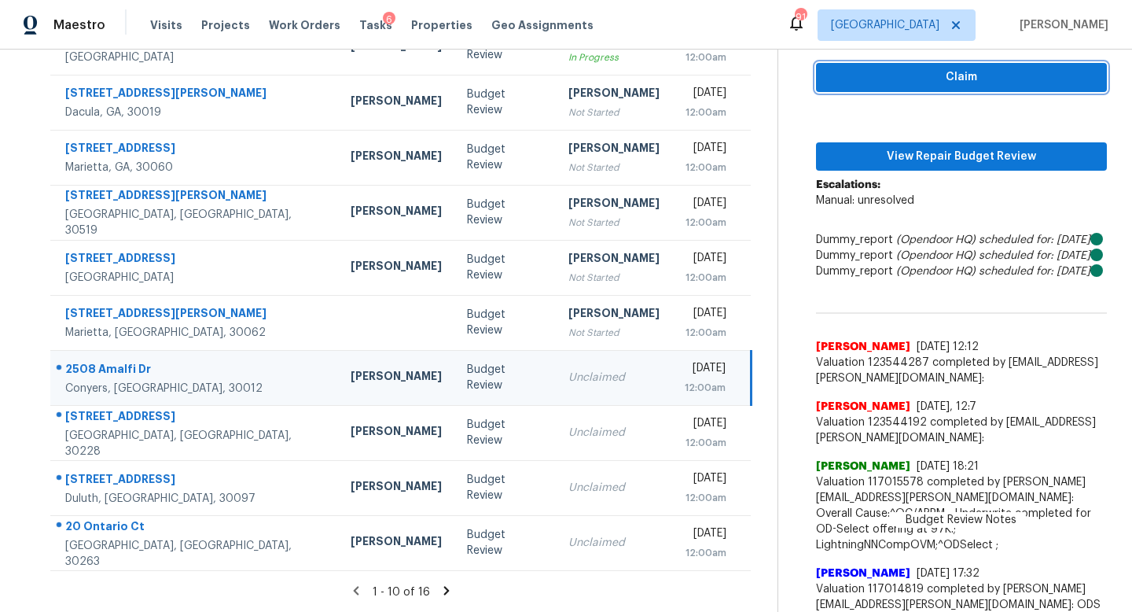
click at [858, 80] on span "Claim" at bounding box center [962, 78] width 266 height 20
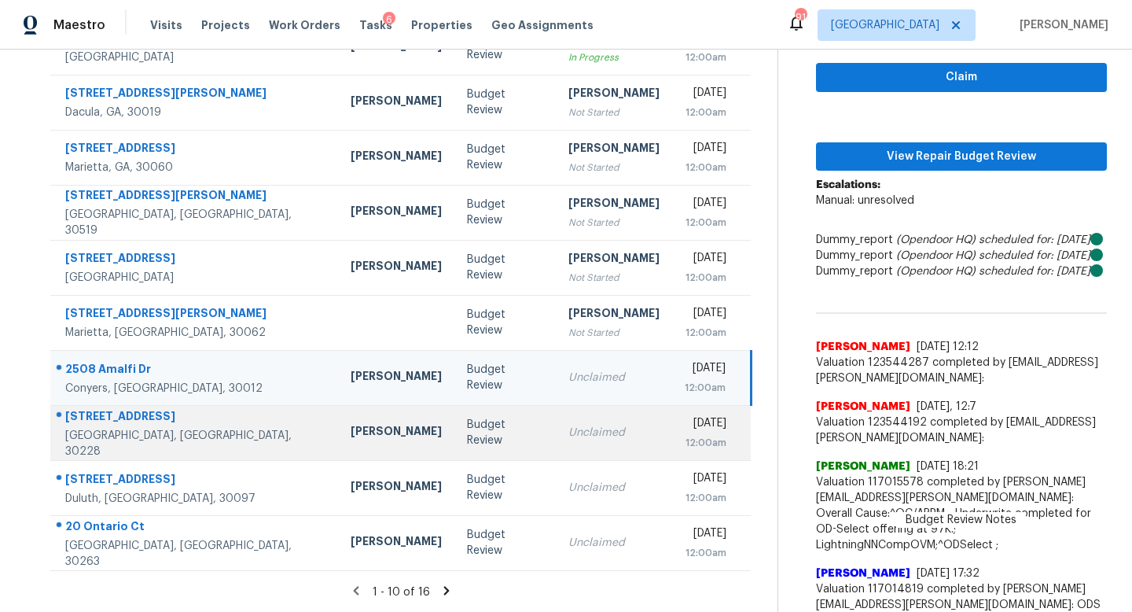
click at [582, 419] on td "Unclaimed" at bounding box center [614, 432] width 116 height 55
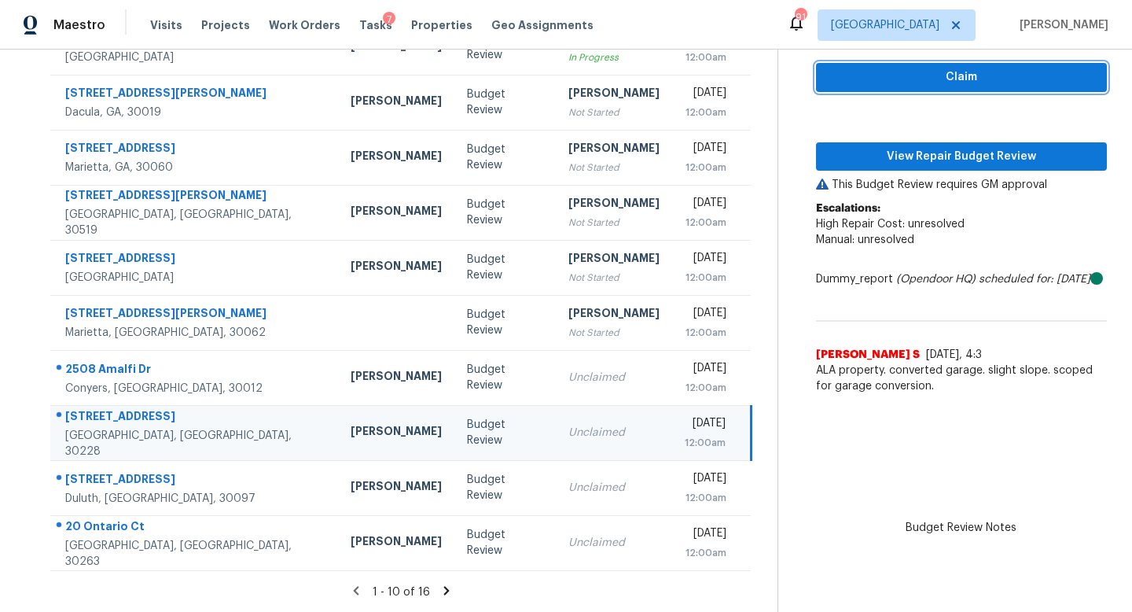
click at [840, 83] on span "Claim" at bounding box center [962, 78] width 266 height 20
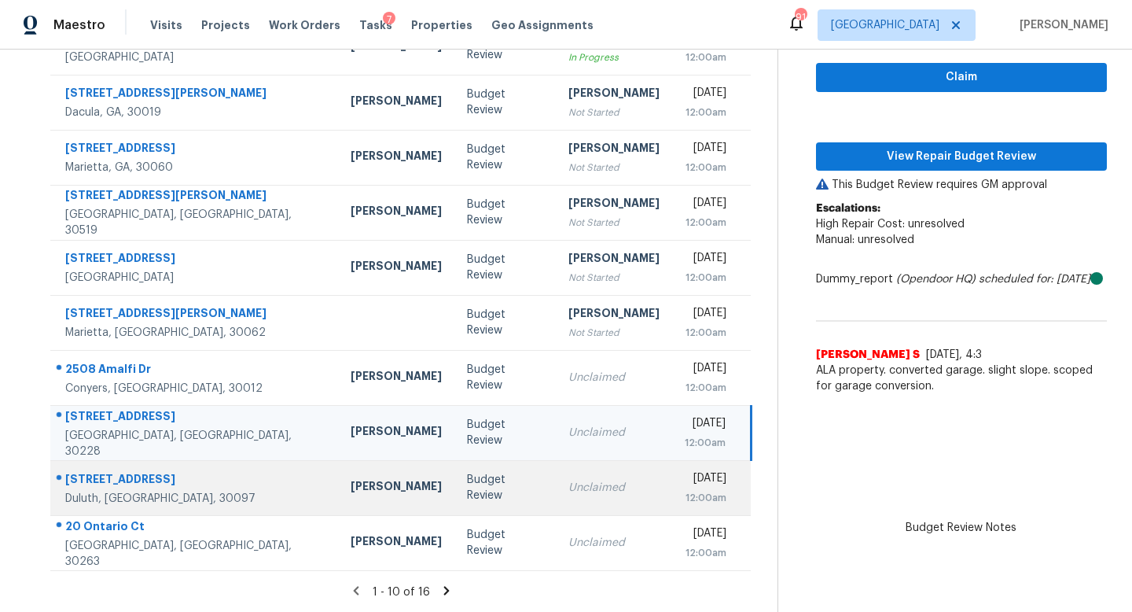
click at [568, 488] on div "Unclaimed" at bounding box center [613, 488] width 91 height 16
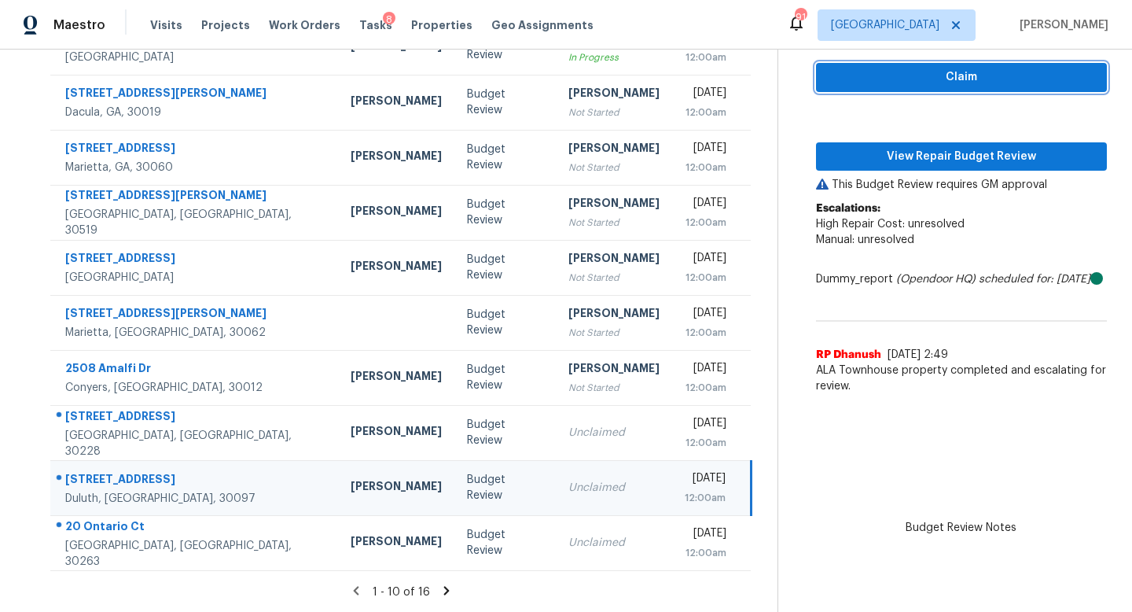
click at [837, 86] on button "Claim" at bounding box center [961, 77] width 291 height 29
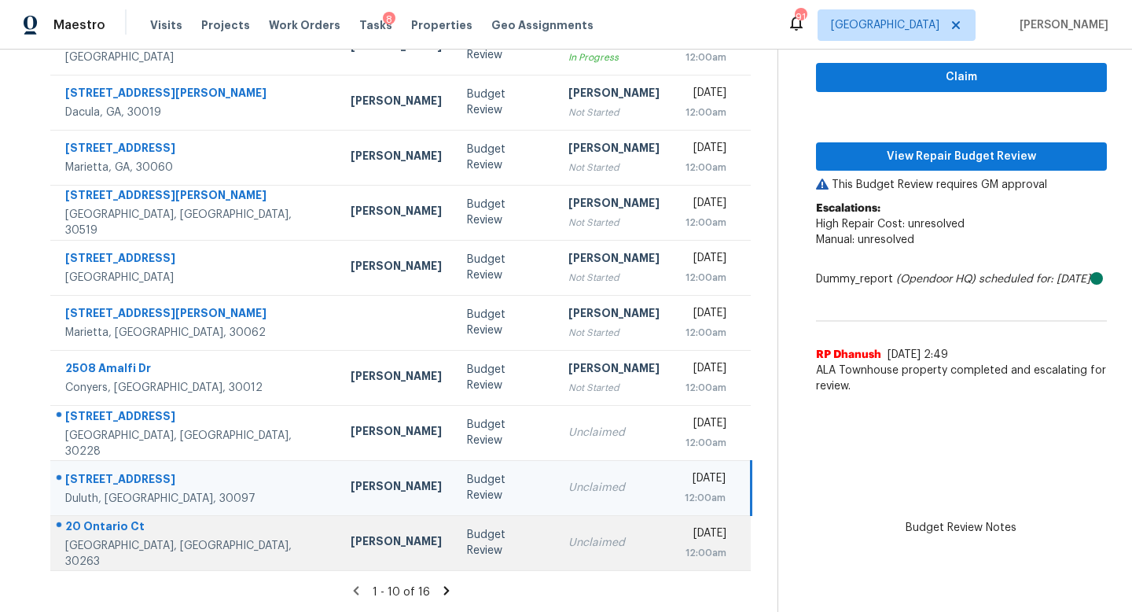
click at [556, 551] on td "Unclaimed" at bounding box center [614, 542] width 116 height 55
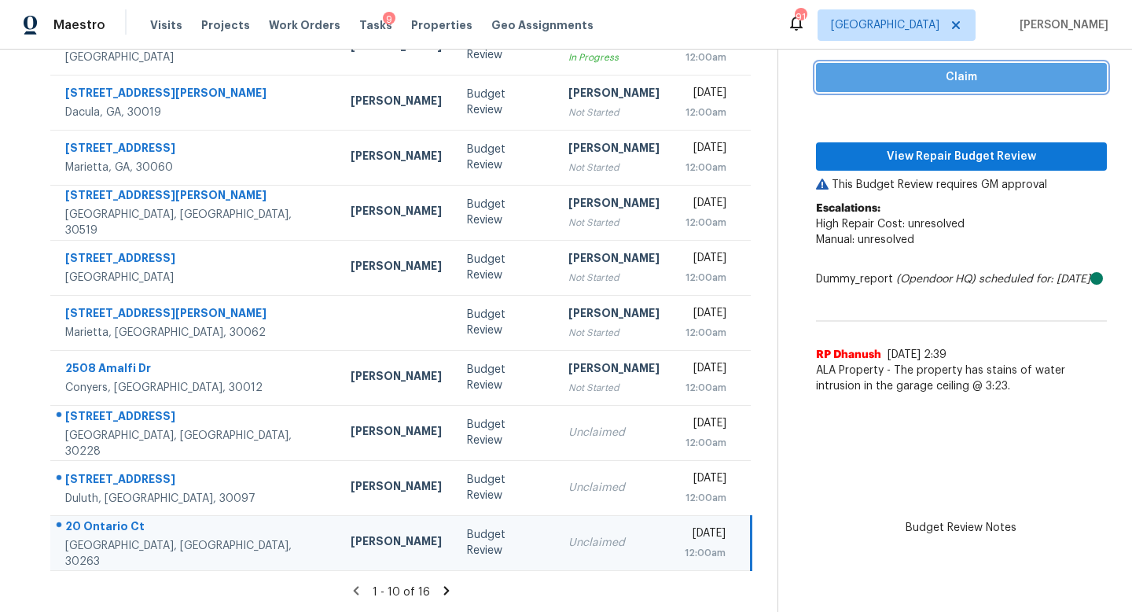
click at [833, 83] on span "Claim" at bounding box center [962, 78] width 266 height 20
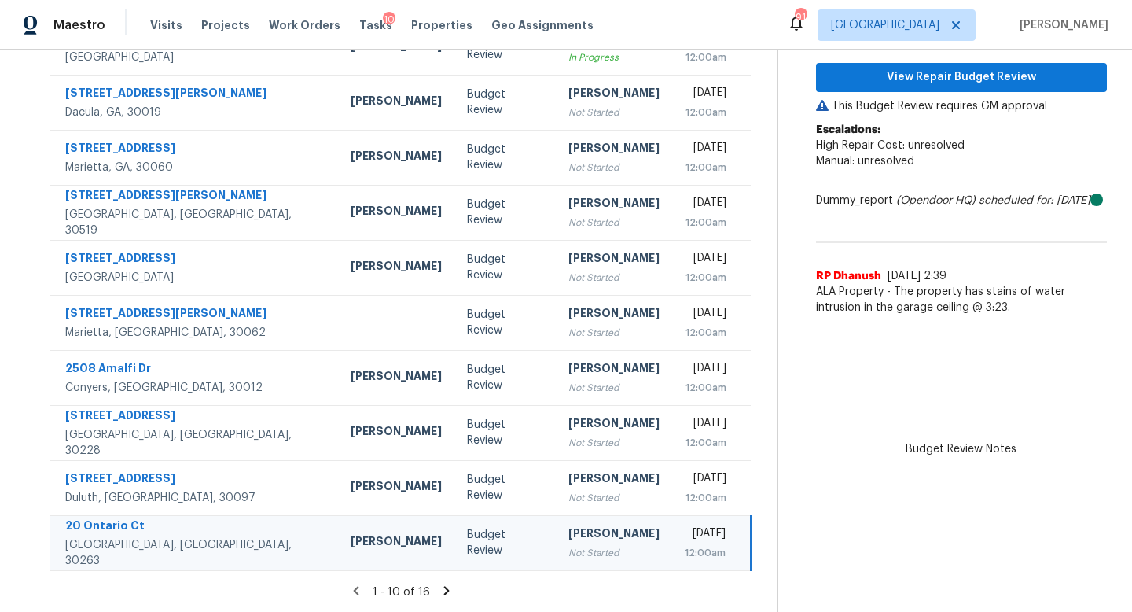
click at [448, 579] on icon at bounding box center [447, 590] width 14 height 14
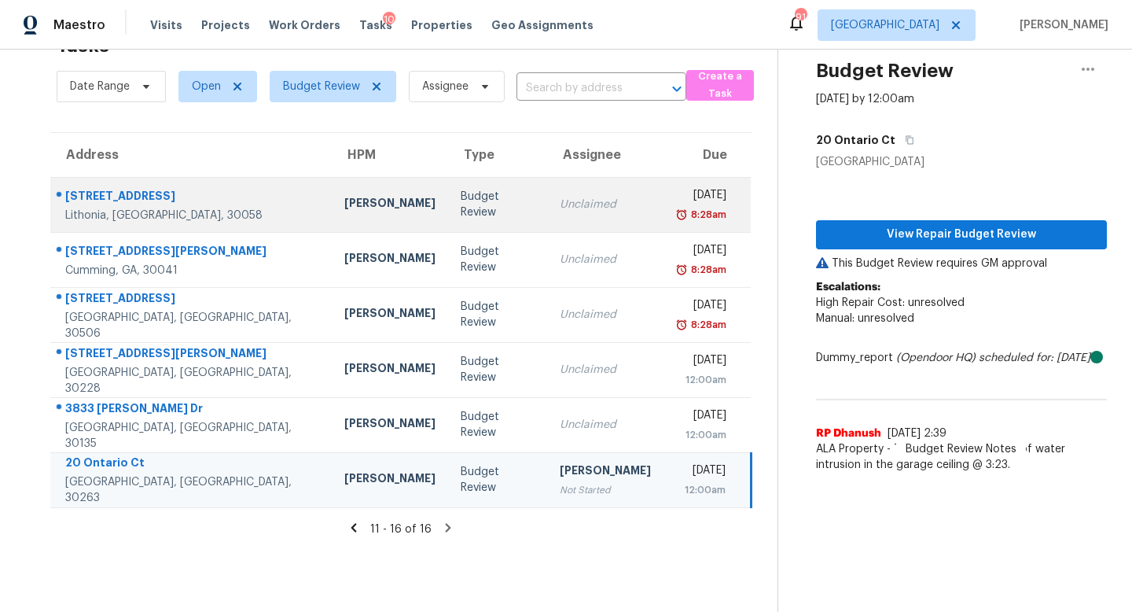
click at [560, 204] on div "Unclaimed" at bounding box center [605, 205] width 91 height 16
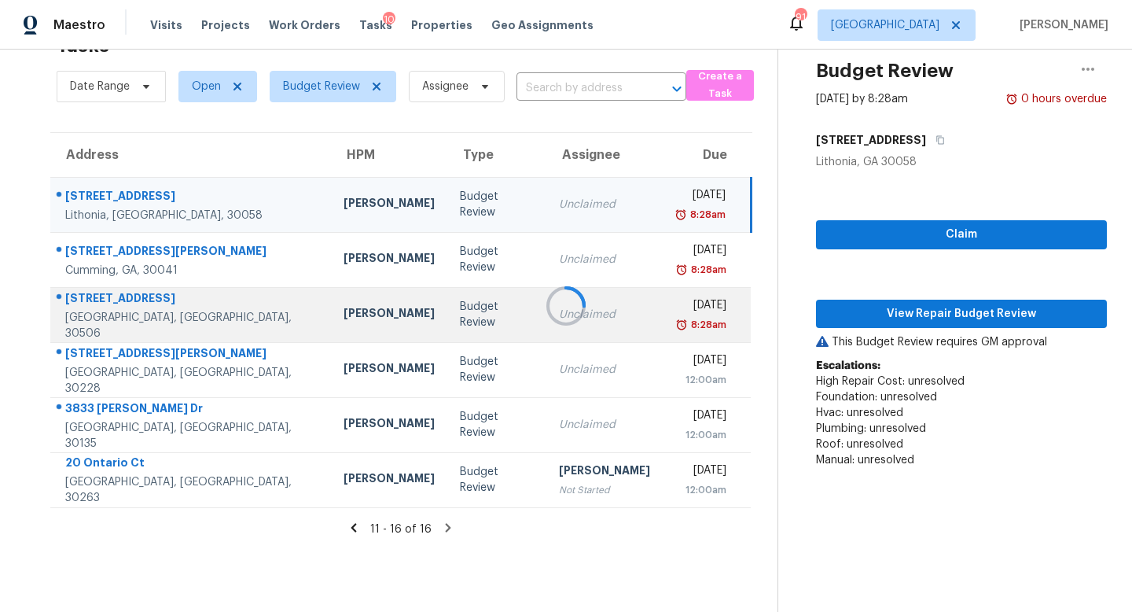
scroll to position [138, 0]
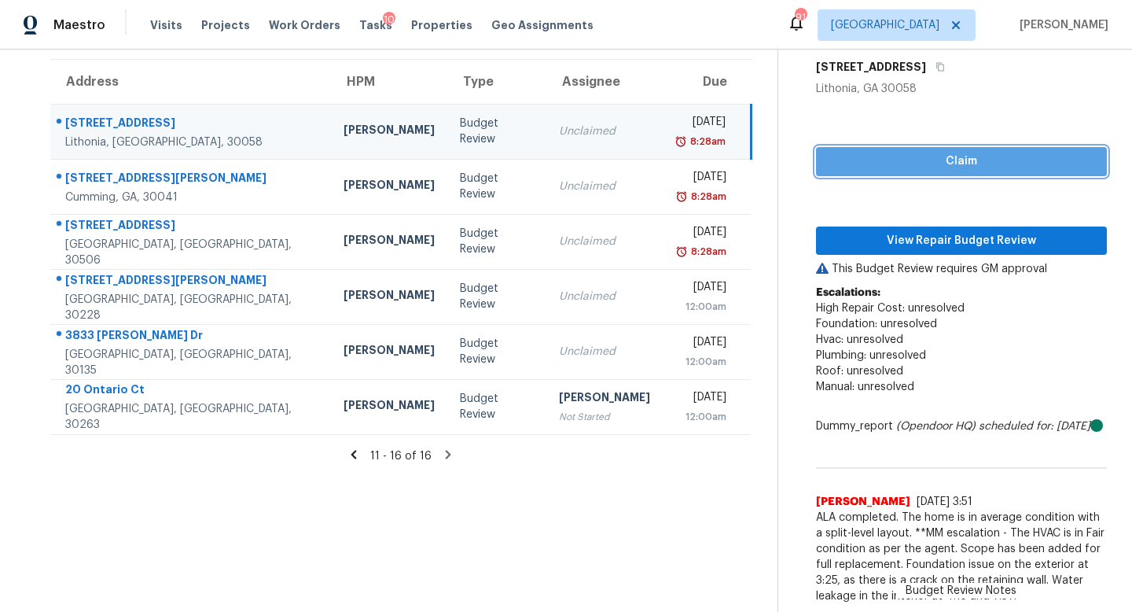
click at [844, 152] on span "Claim" at bounding box center [962, 162] width 266 height 20
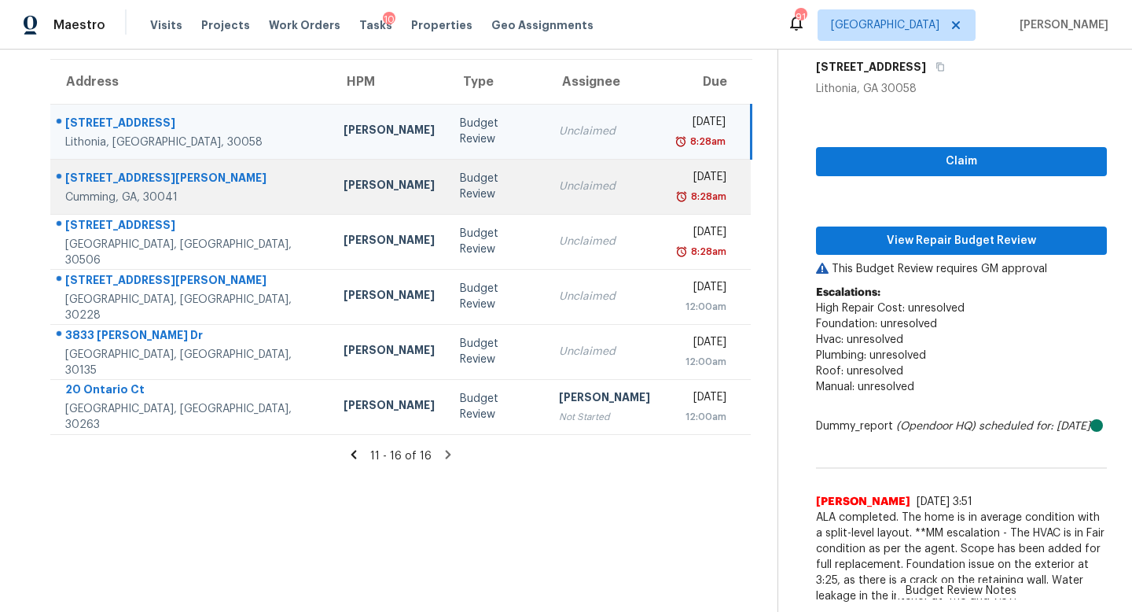
click at [585, 175] on td "Unclaimed" at bounding box center [604, 186] width 116 height 55
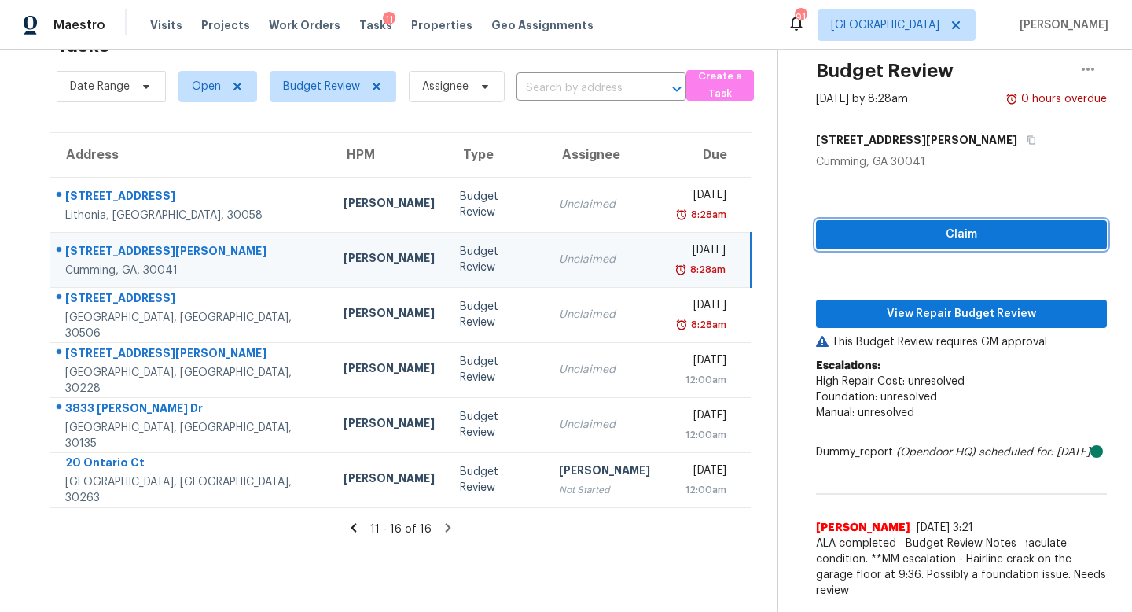
click at [825, 222] on button "Claim" at bounding box center [961, 234] width 291 height 29
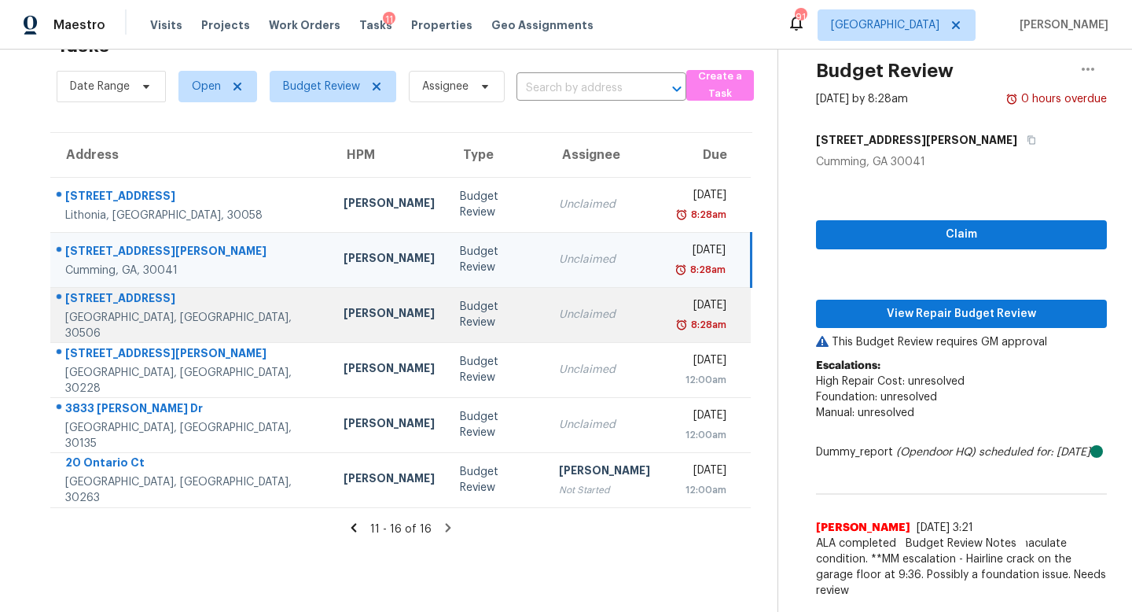
click at [675, 297] on div "Fri, Aug 15th 2025" at bounding box center [700, 307] width 51 height 20
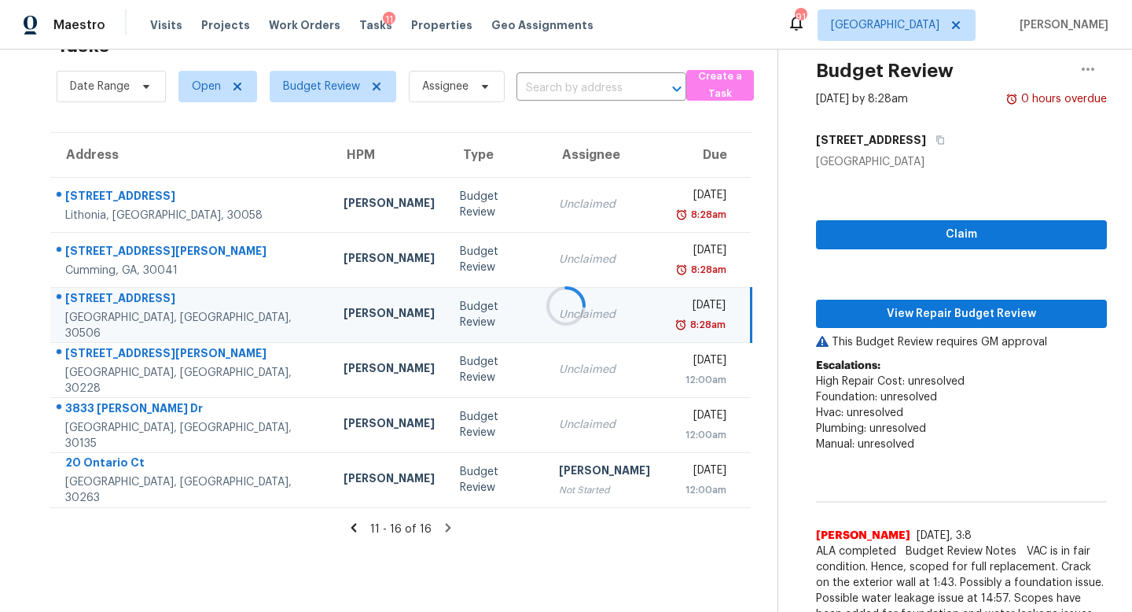
scroll to position [60, 0]
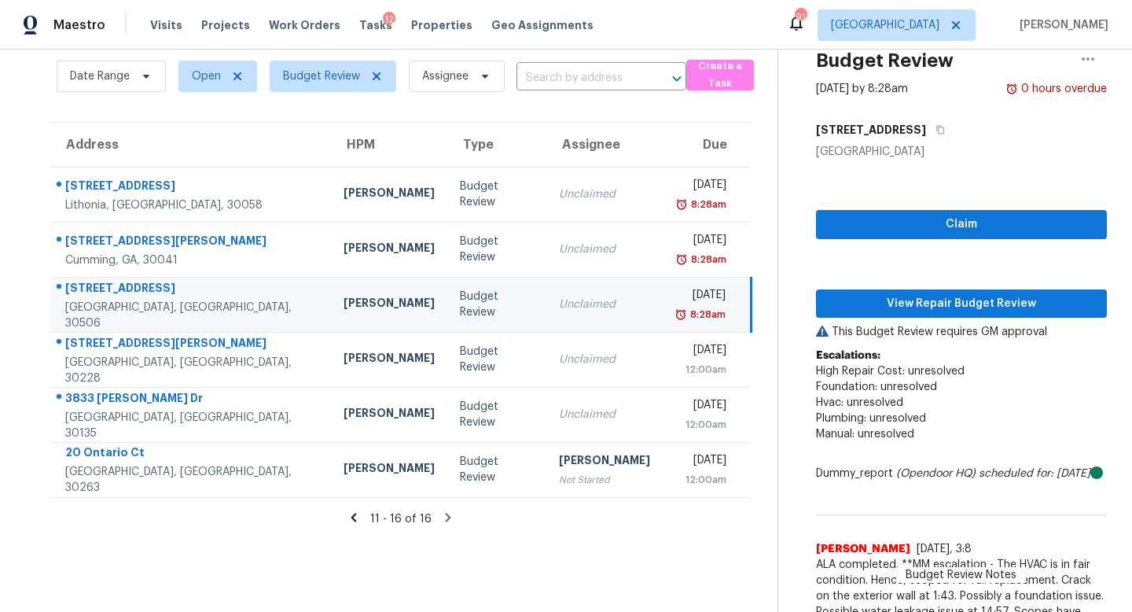
click at [885, 198] on div "Claim View Repair Budget Review This Budget Review requires GM approval Escalat…" at bounding box center [961, 402] width 291 height 484
click at [870, 222] on span "Claim" at bounding box center [962, 225] width 266 height 20
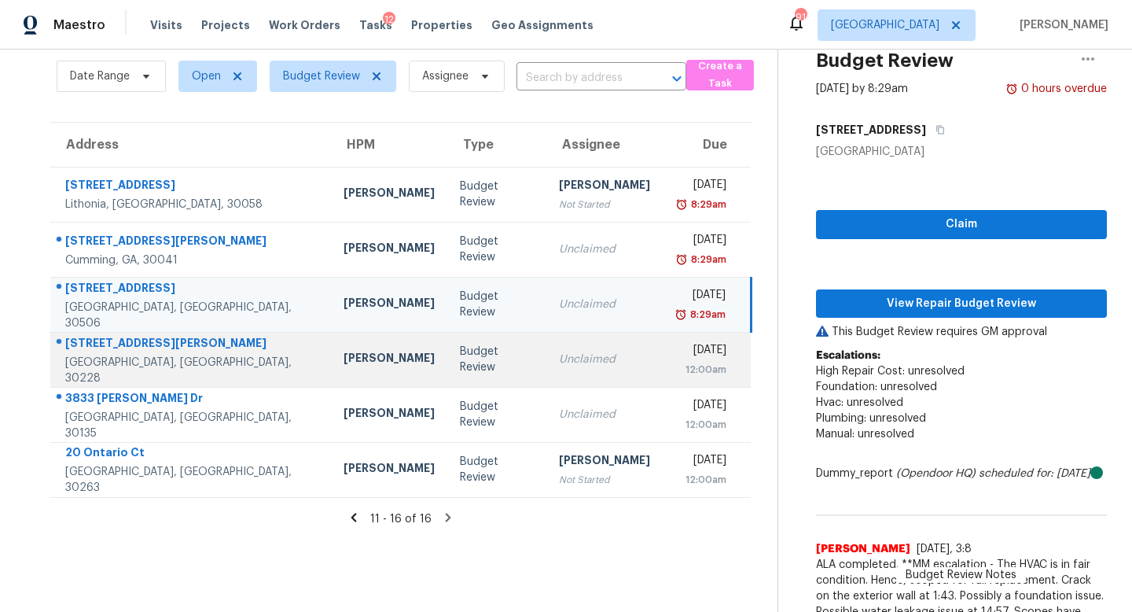
click at [578, 372] on td "Unclaimed" at bounding box center [604, 359] width 116 height 55
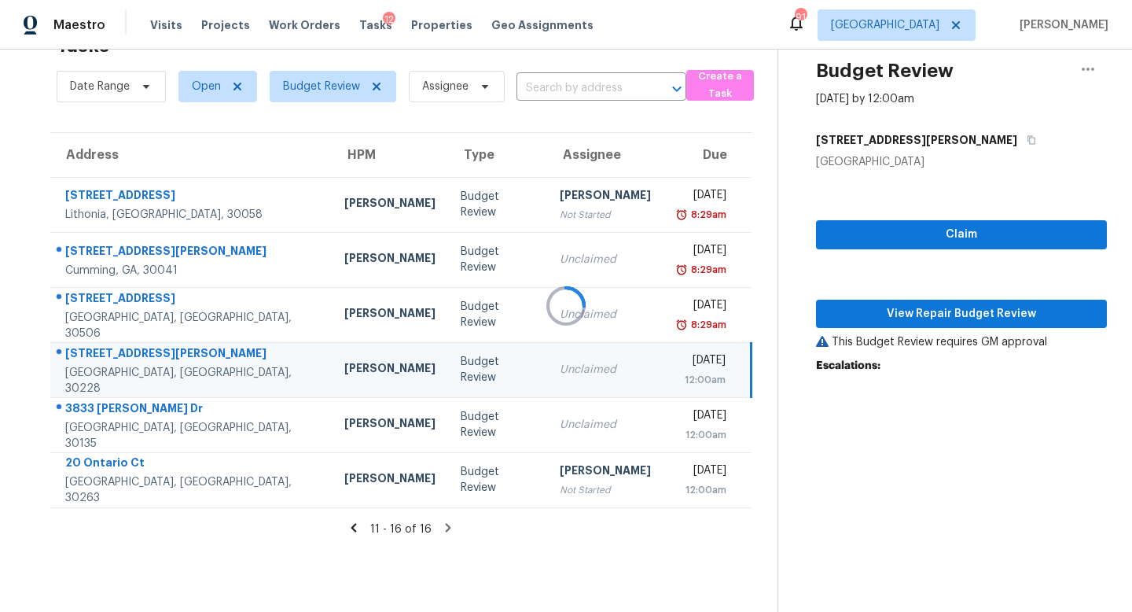
scroll to position [50, 0]
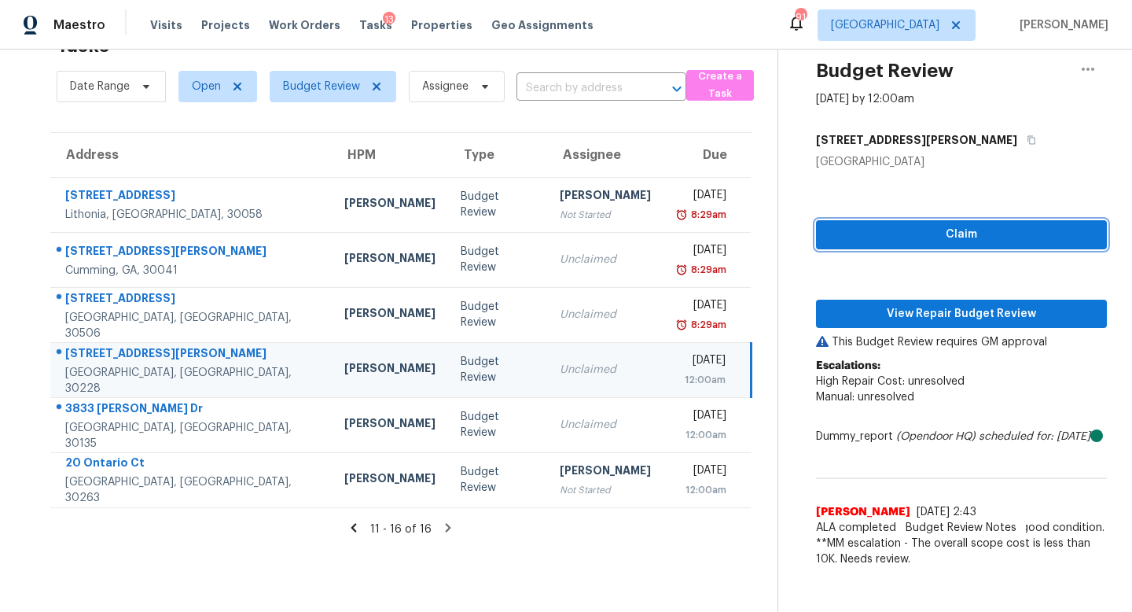
click at [827, 234] on button "Claim" at bounding box center [961, 234] width 291 height 29
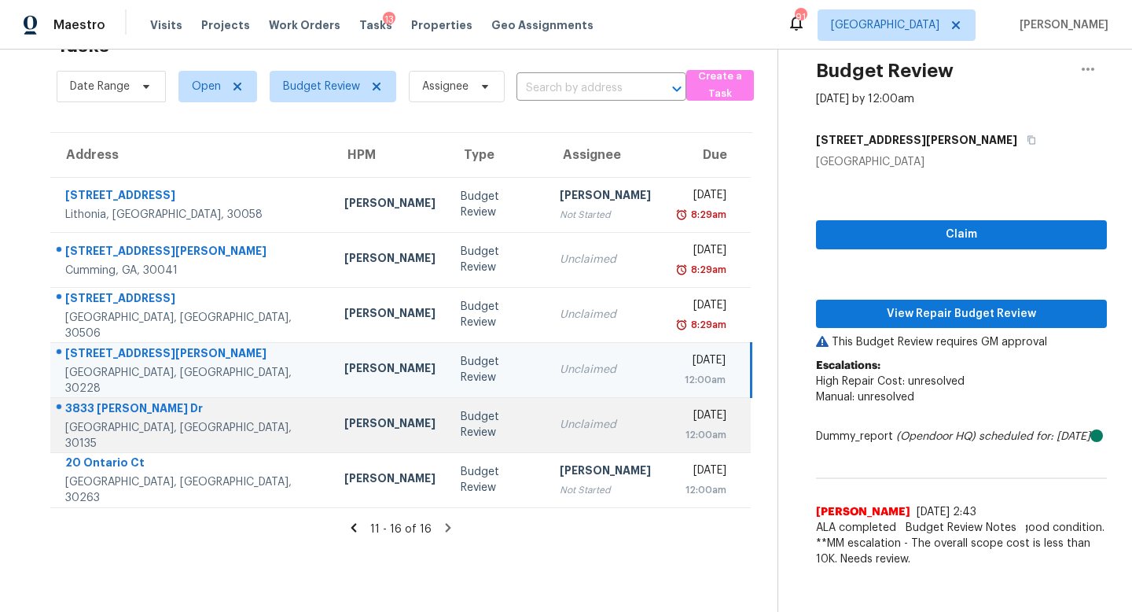
click at [560, 426] on div "Unclaimed" at bounding box center [605, 425] width 91 height 16
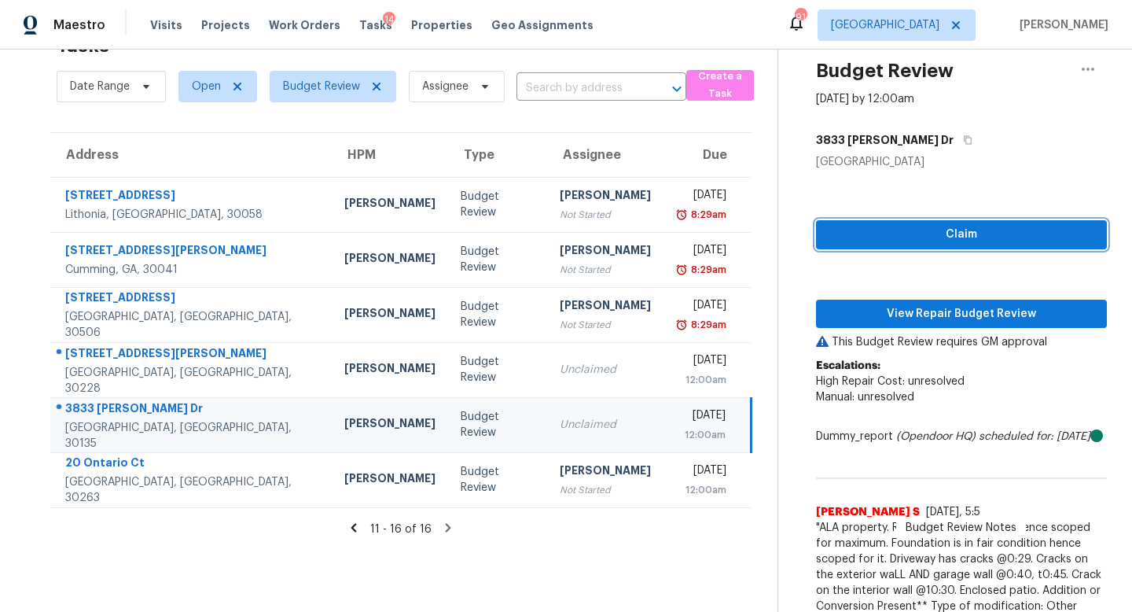
click at [855, 225] on span "Claim" at bounding box center [962, 235] width 266 height 20
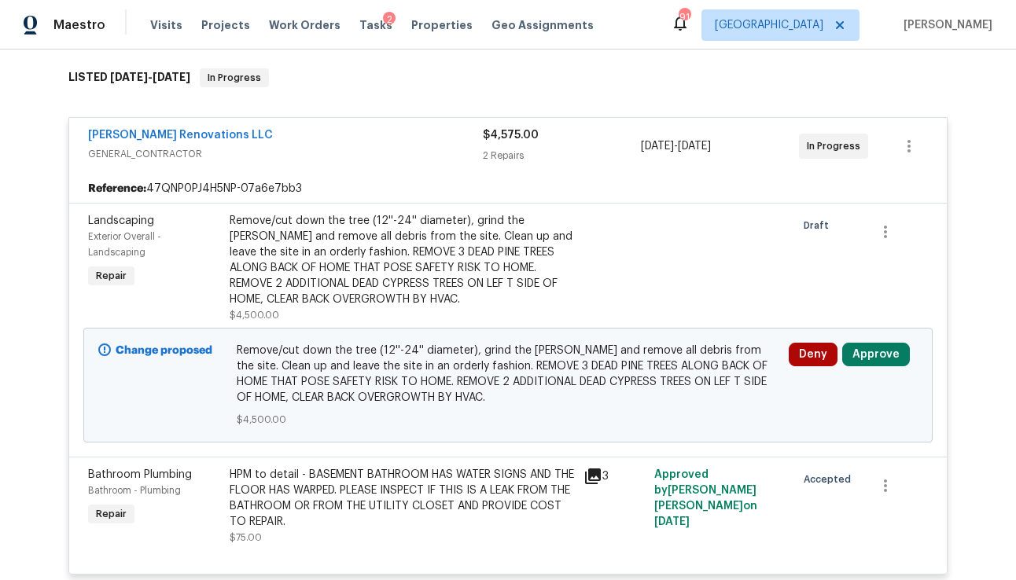
scroll to position [279, 0]
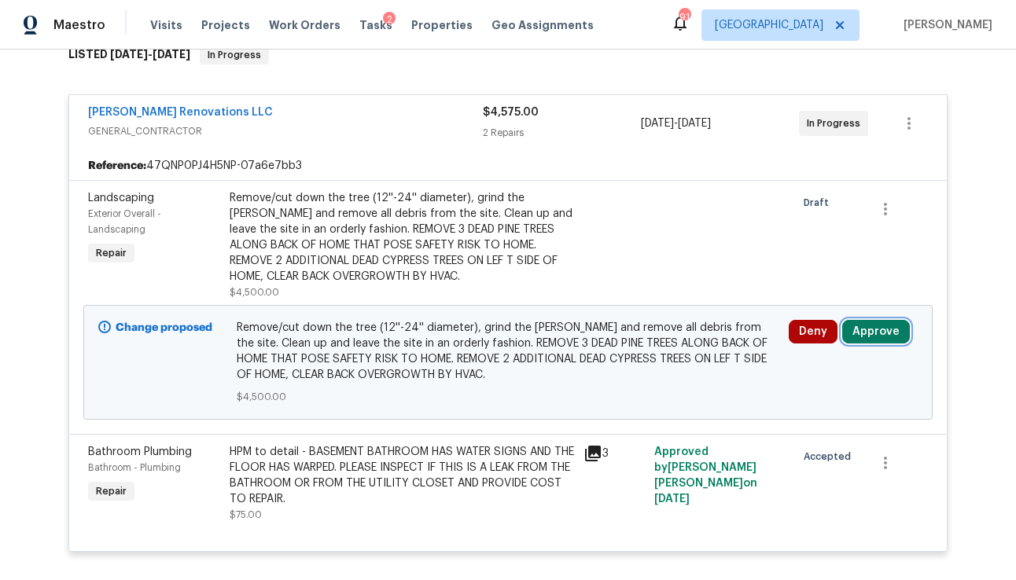
click at [874, 324] on button "Approve" at bounding box center [876, 332] width 68 height 24
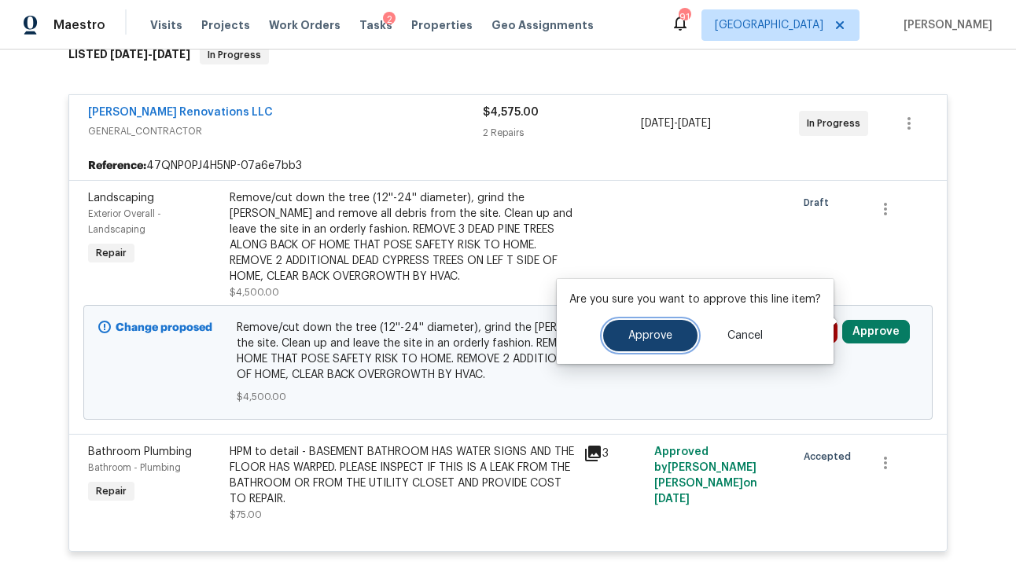
click at [635, 340] on span "Approve" at bounding box center [650, 336] width 44 height 12
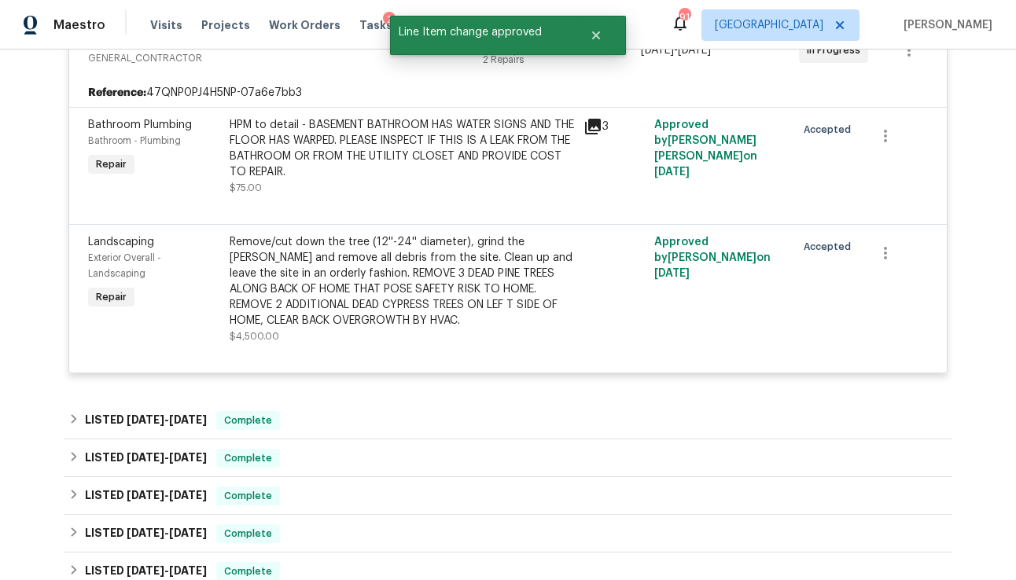
scroll to position [0, 0]
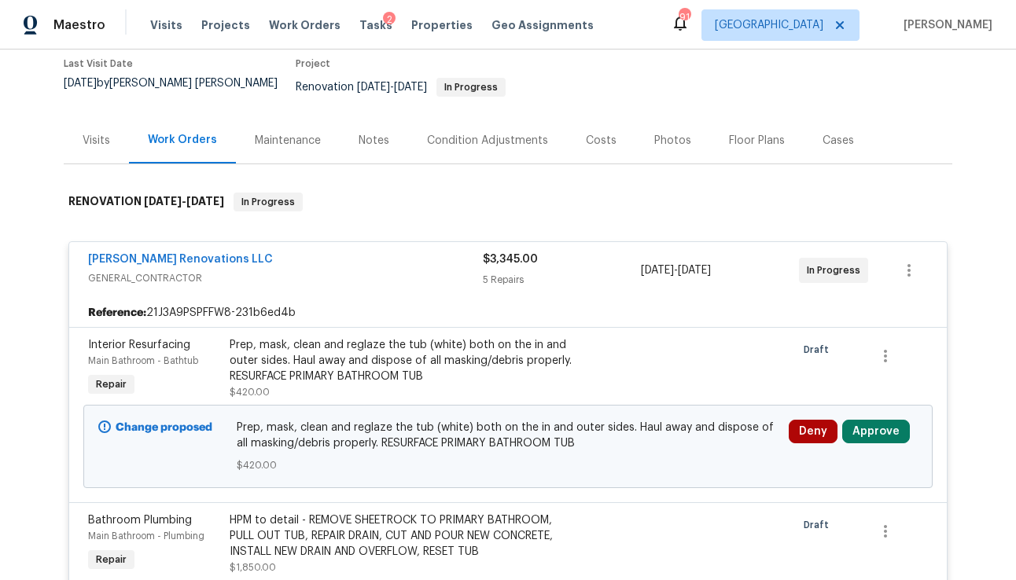
scroll to position [186, 0]
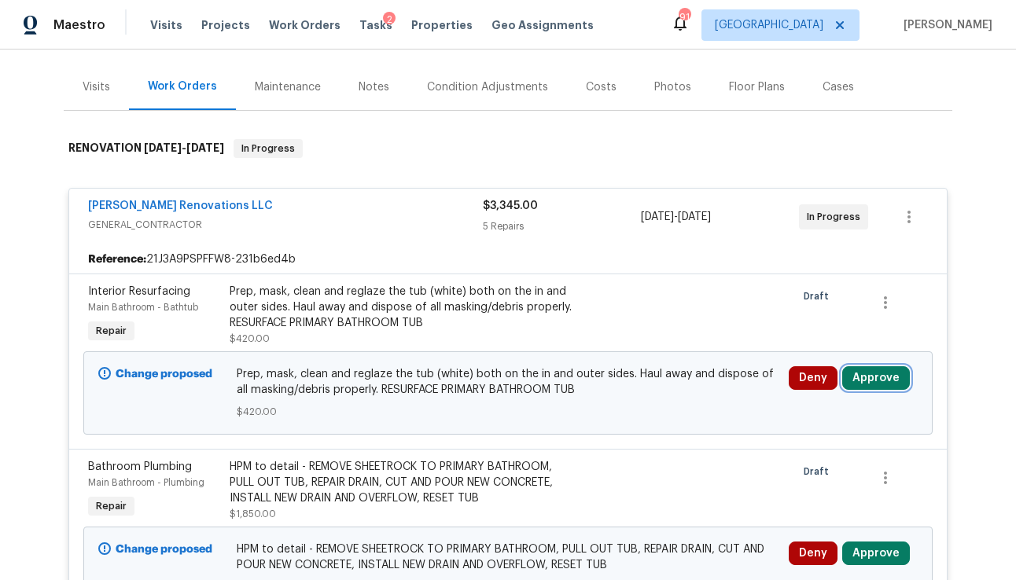
click at [861, 371] on button "Approve" at bounding box center [876, 378] width 68 height 24
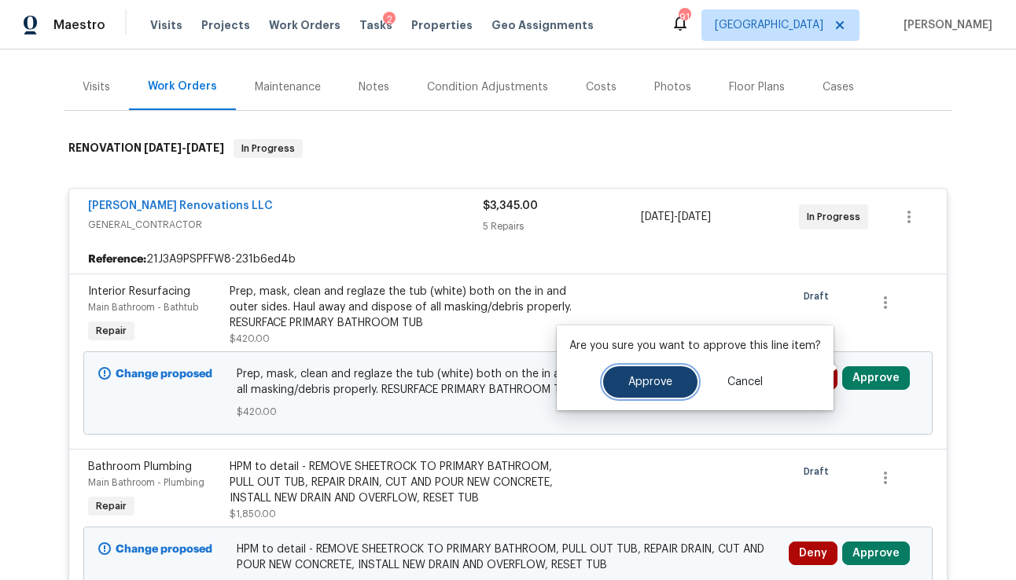
click at [617, 382] on button "Approve" at bounding box center [650, 381] width 94 height 31
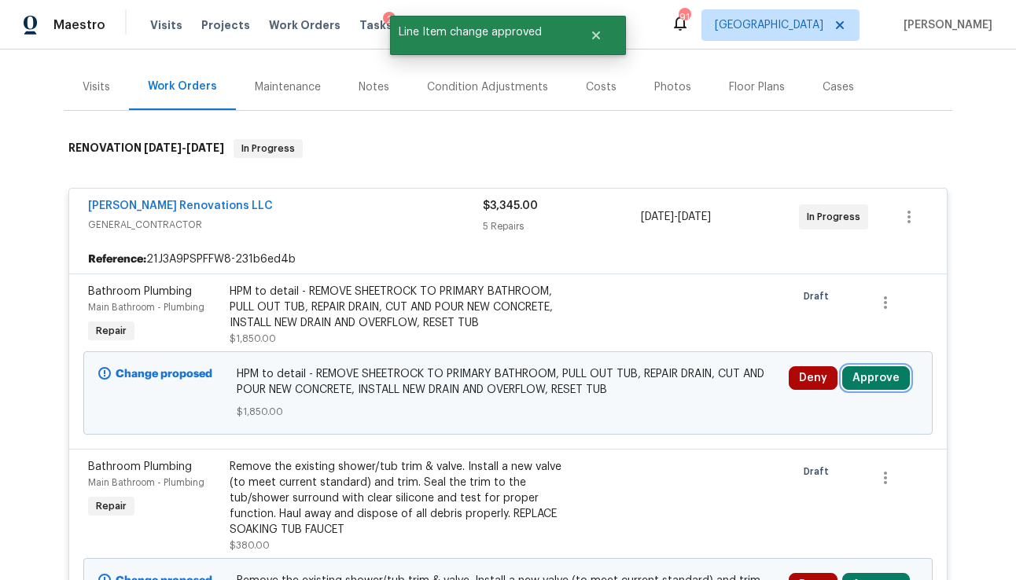
click at [866, 368] on button "Approve" at bounding box center [876, 378] width 68 height 24
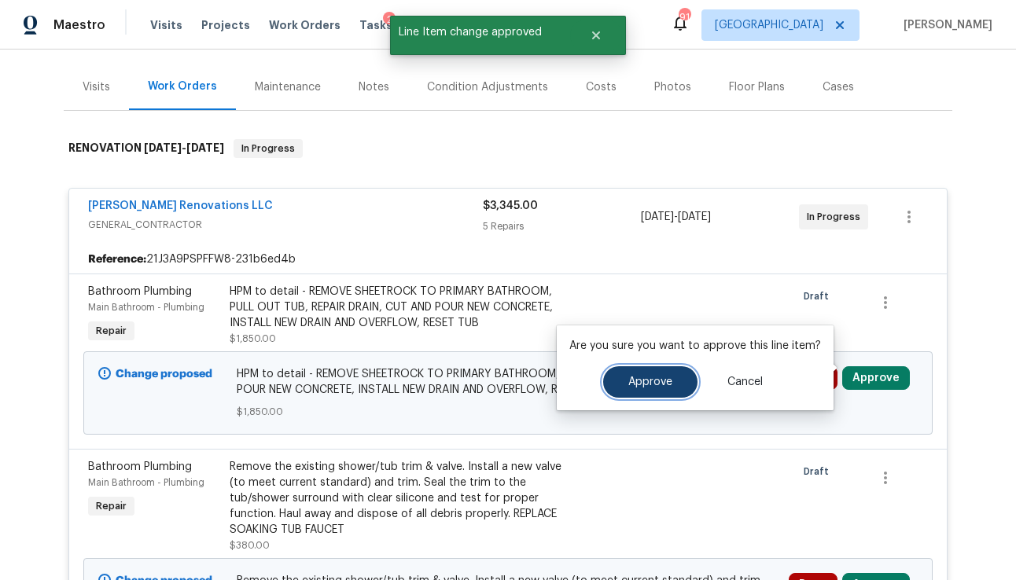
click at [665, 384] on span "Approve" at bounding box center [650, 383] width 44 height 12
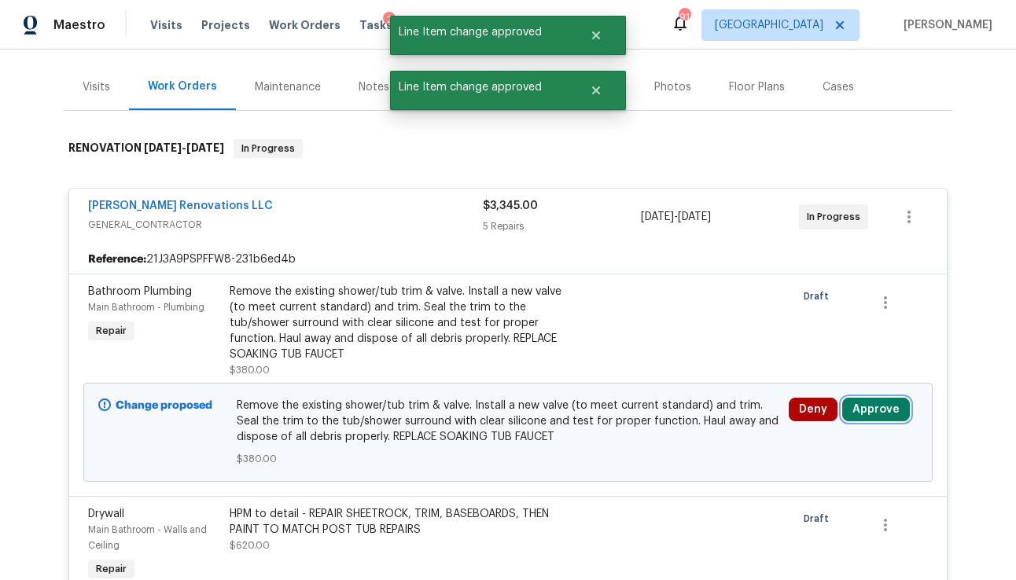
click at [857, 409] on button "Approve" at bounding box center [876, 410] width 68 height 24
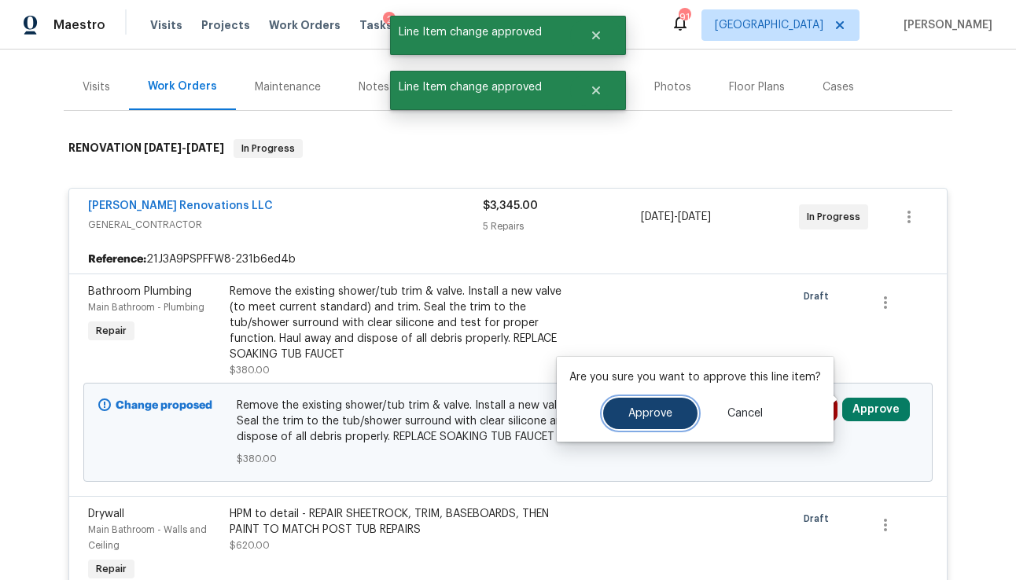
click at [654, 417] on span "Approve" at bounding box center [650, 414] width 44 height 12
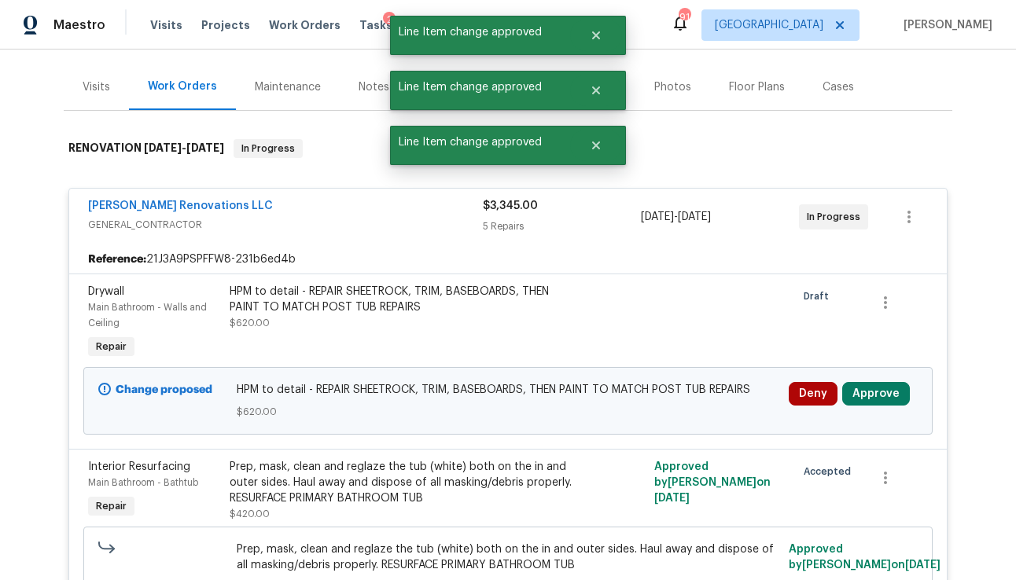
scroll to position [262, 0]
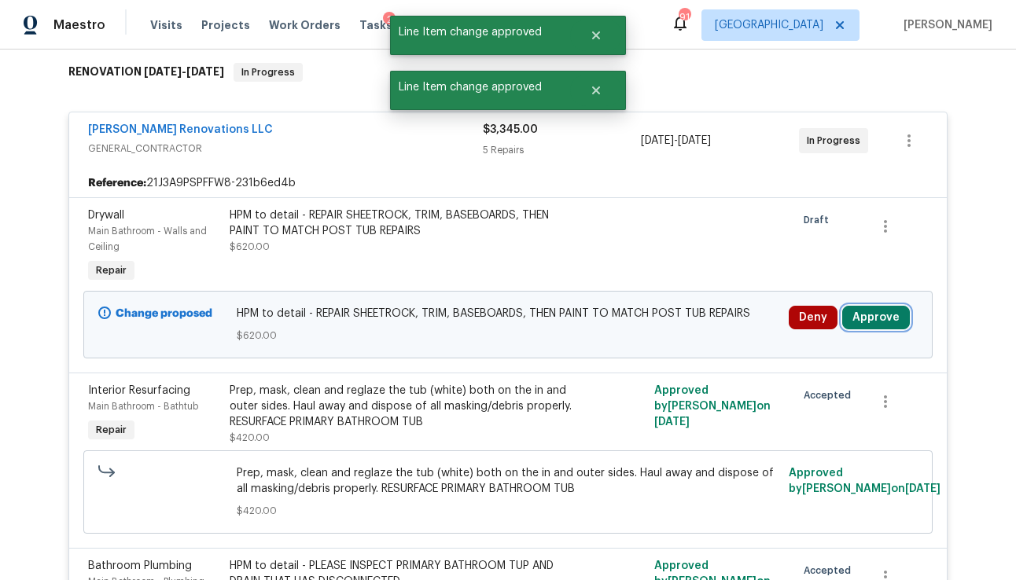
click at [866, 315] on button "Approve" at bounding box center [876, 318] width 68 height 24
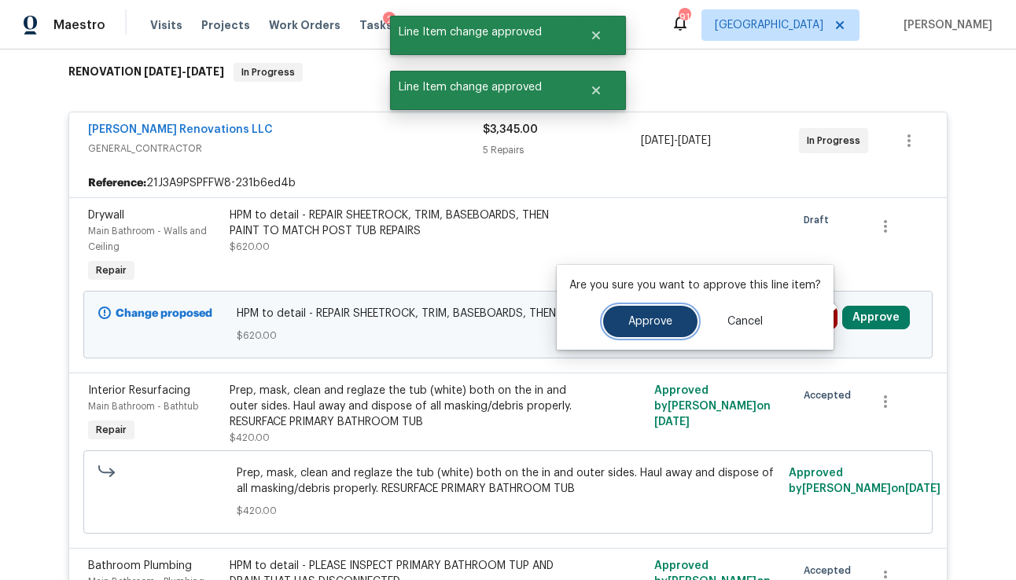
click at [671, 321] on button "Approve" at bounding box center [650, 321] width 94 height 31
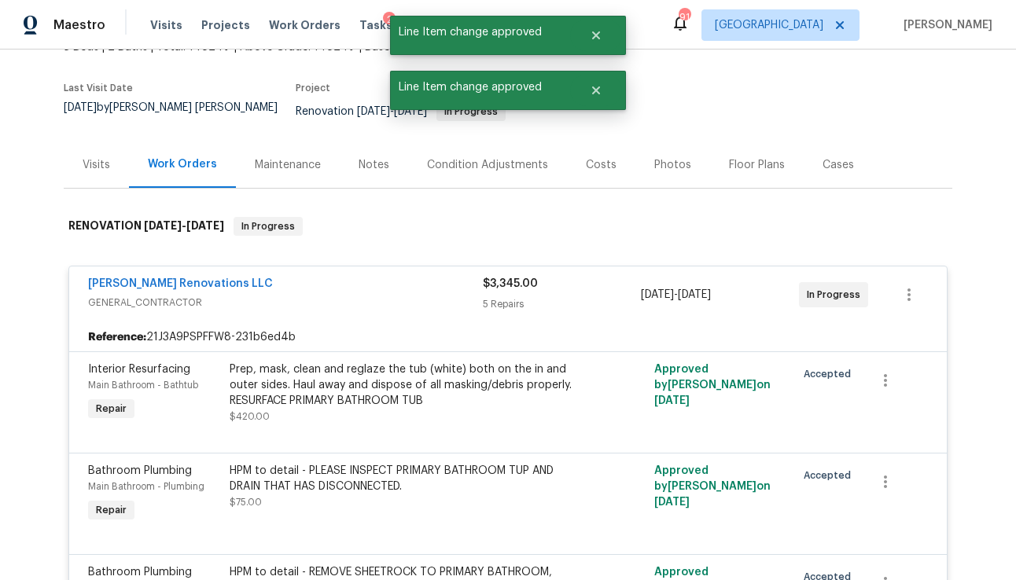
scroll to position [0, 0]
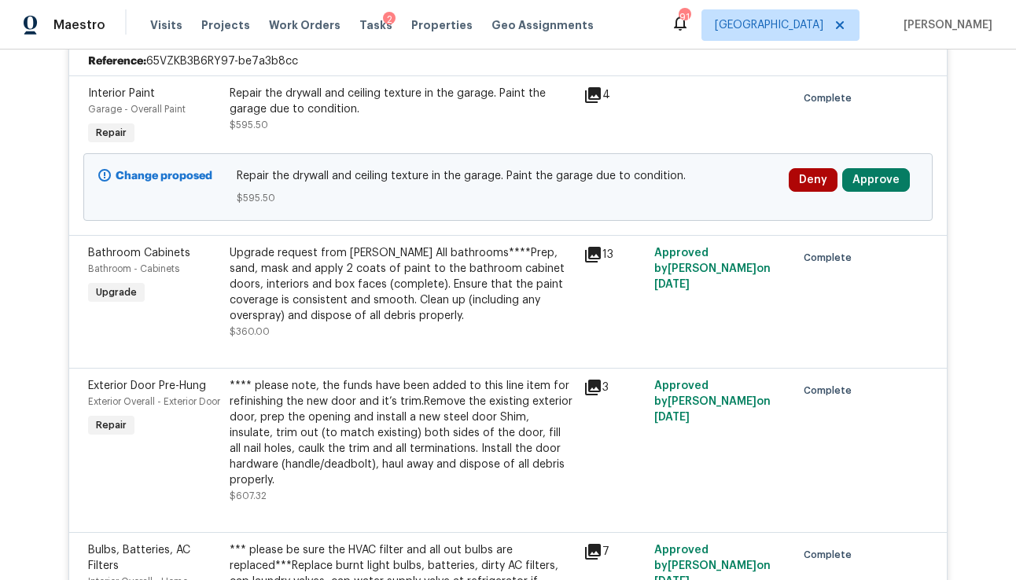
scroll to position [517, 0]
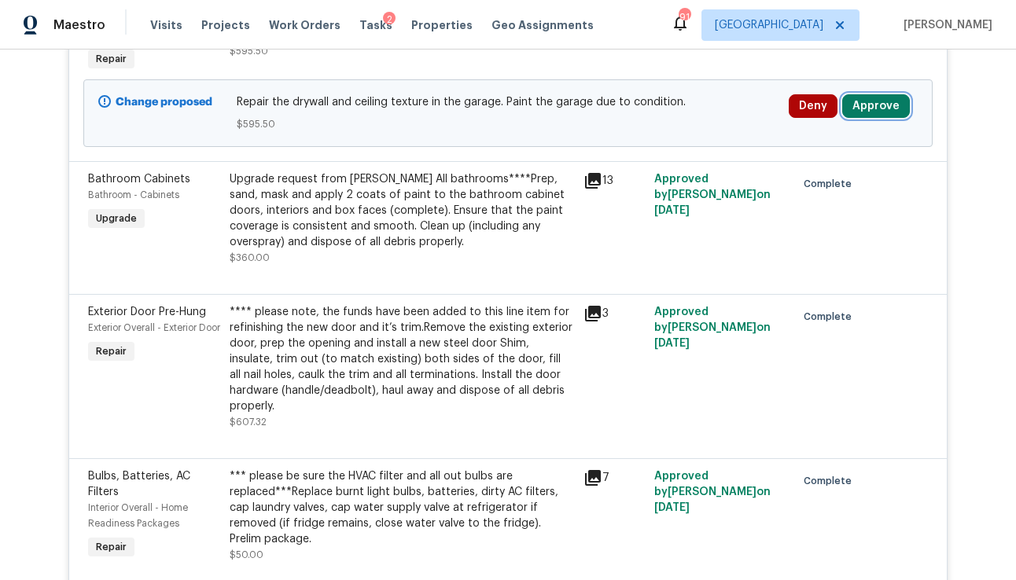
click at [881, 100] on button "Approve" at bounding box center [876, 106] width 68 height 24
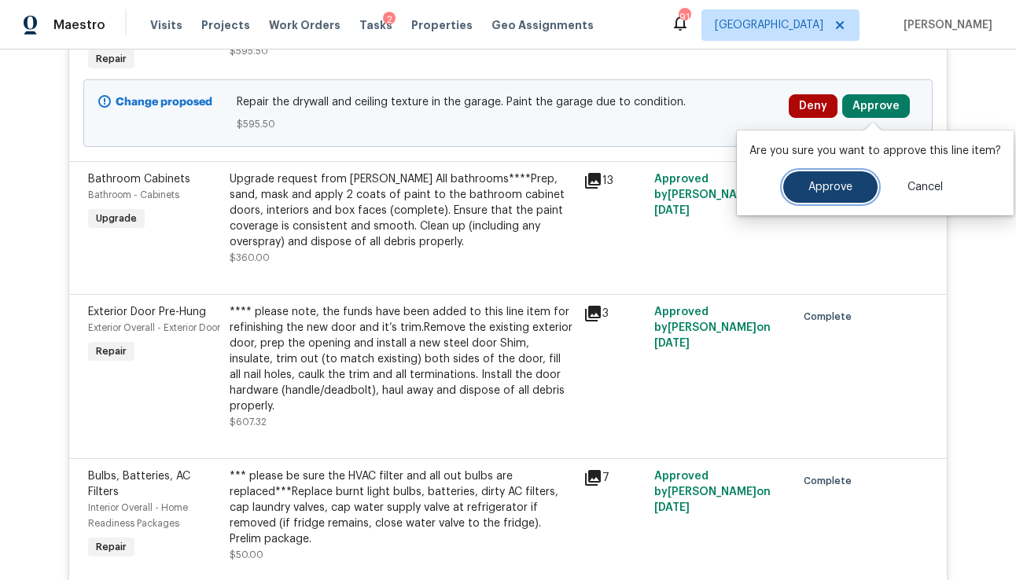
click at [830, 180] on button "Approve" at bounding box center [830, 186] width 94 height 31
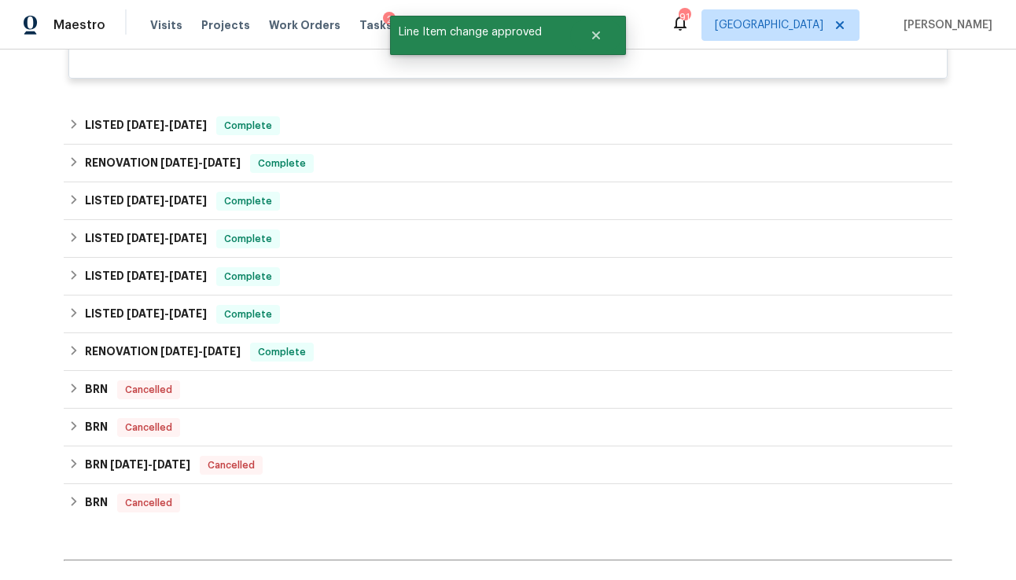
scroll to position [2501, 0]
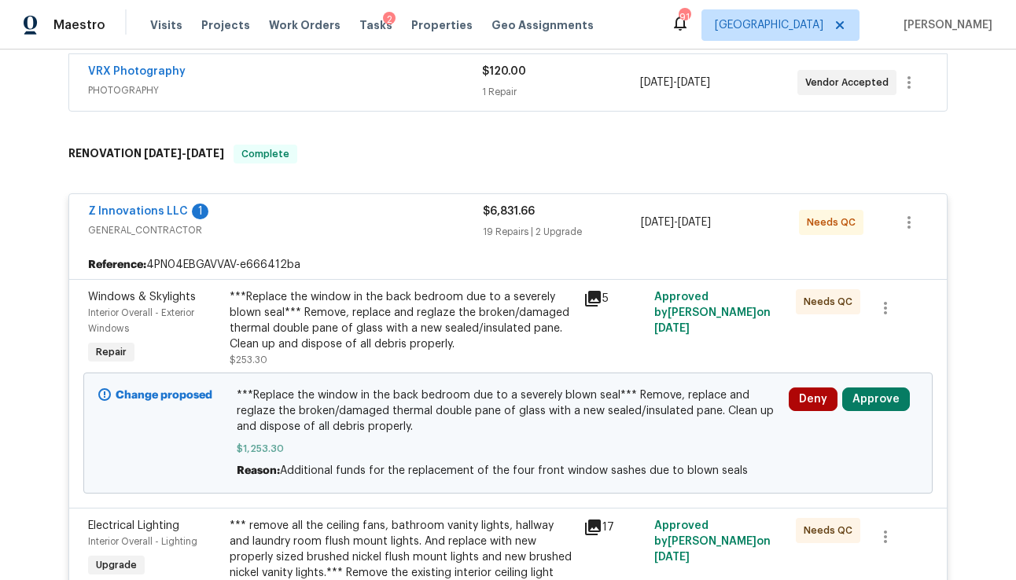
scroll to position [307, 0]
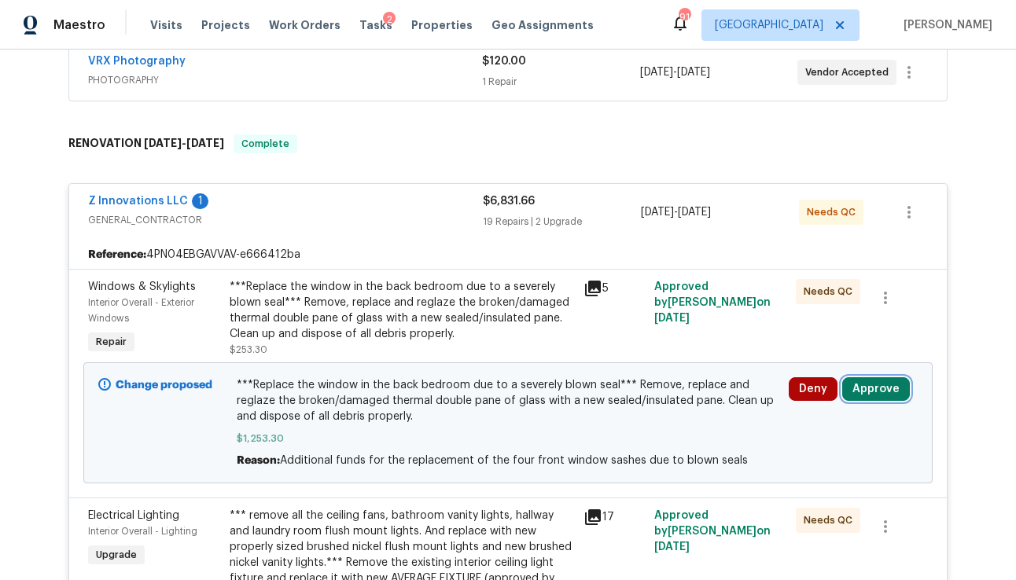
click at [878, 390] on button "Approve" at bounding box center [876, 389] width 68 height 24
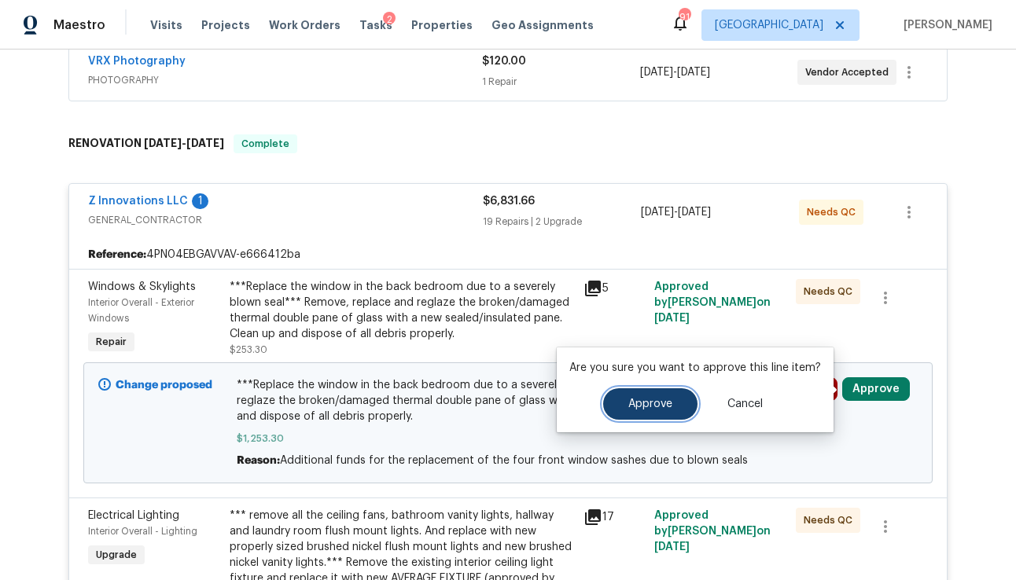
click at [638, 407] on span "Approve" at bounding box center [650, 405] width 44 height 12
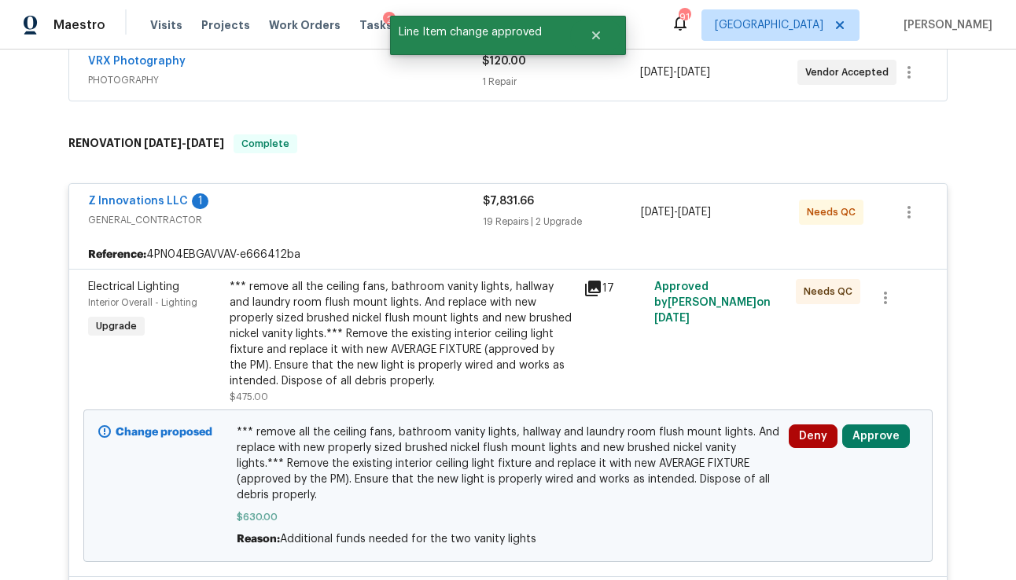
click at [870, 424] on div "Deny Approve" at bounding box center [853, 486] width 138 height 132
click at [867, 436] on button "Approve" at bounding box center [876, 437] width 68 height 24
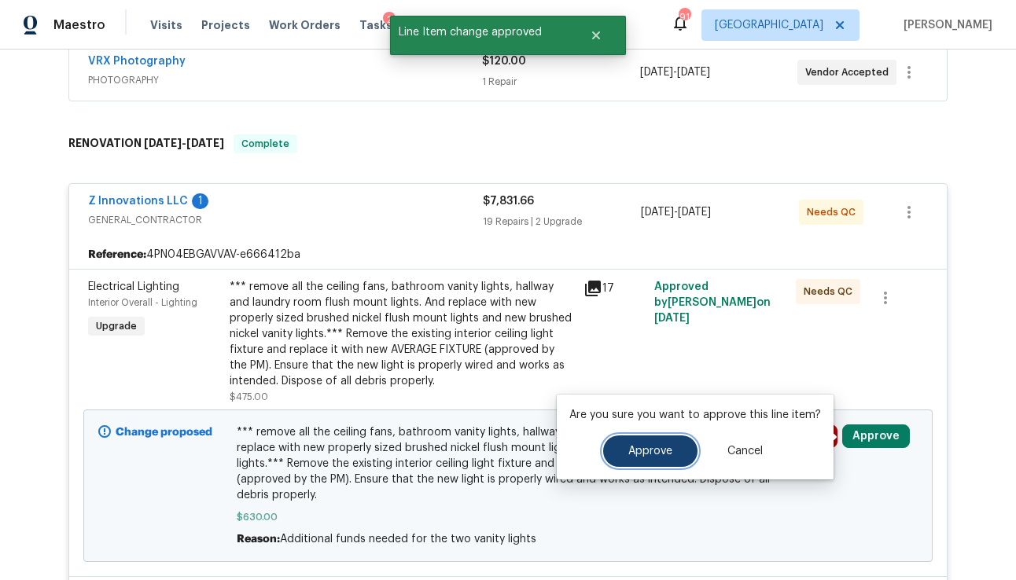
click at [675, 445] on button "Approve" at bounding box center [650, 451] width 94 height 31
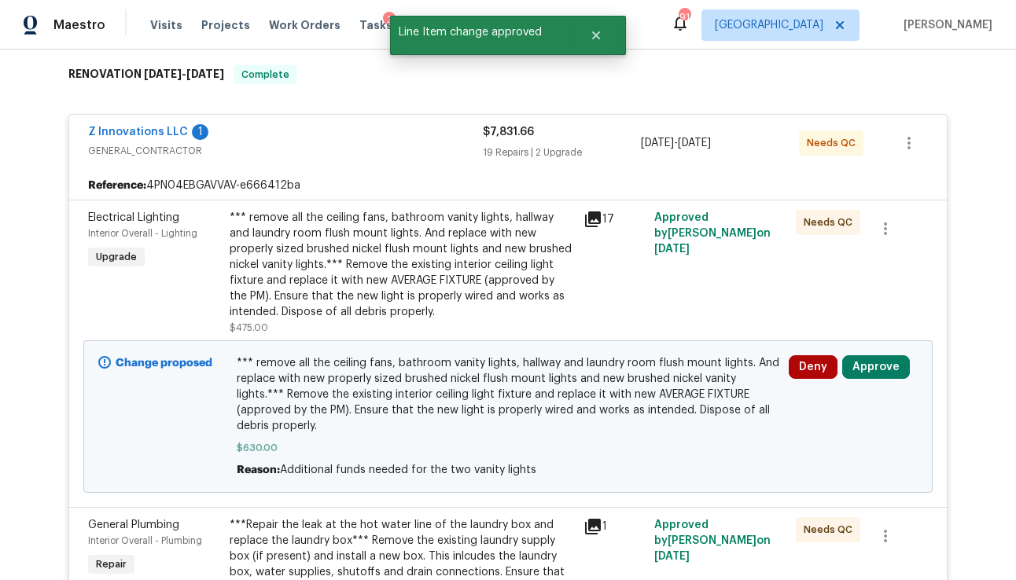
scroll to position [407, 0]
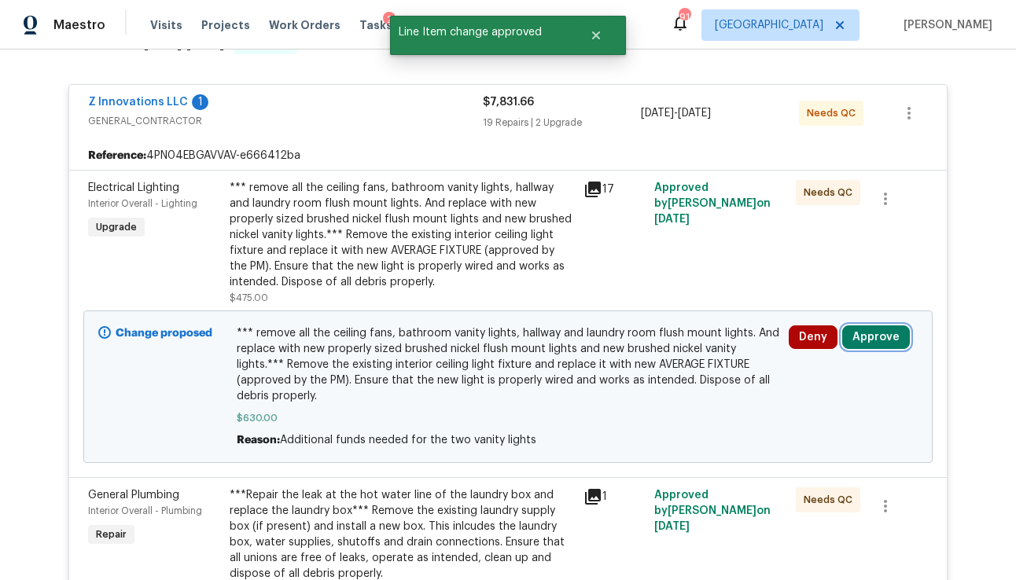
click at [870, 333] on button "Approve" at bounding box center [876, 338] width 68 height 24
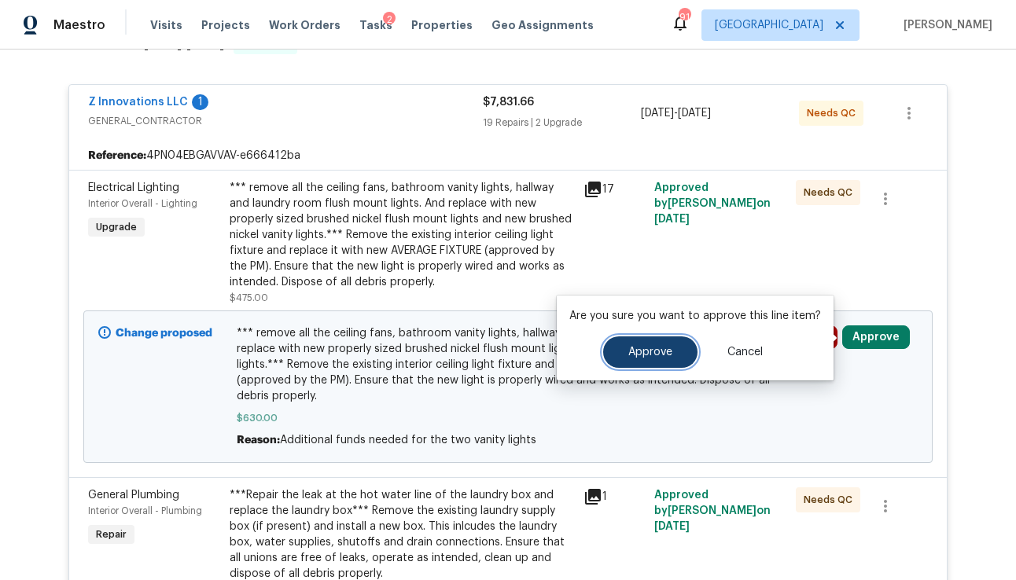
click at [677, 357] on button "Approve" at bounding box center [650, 352] width 94 height 31
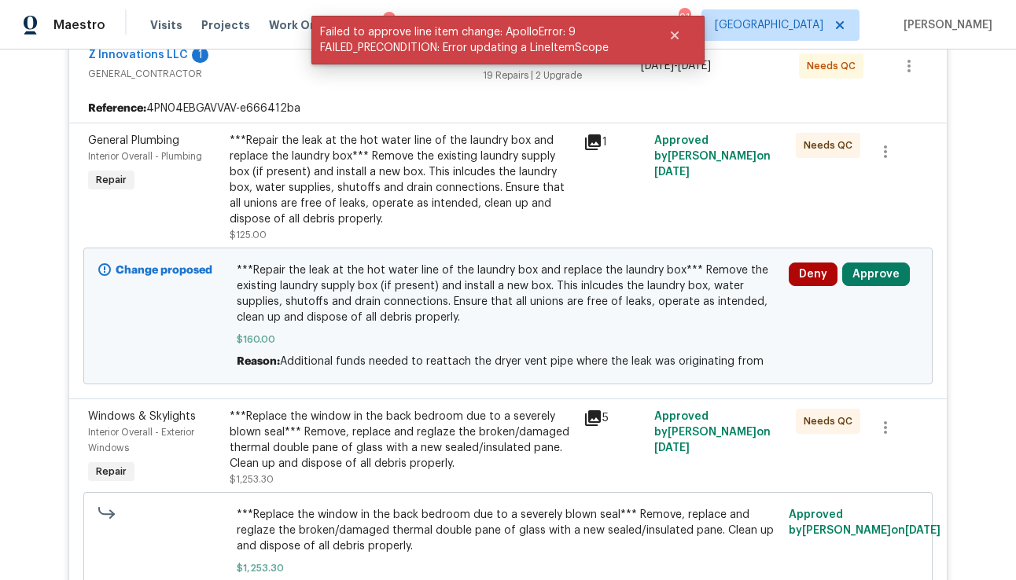
scroll to position [465, 0]
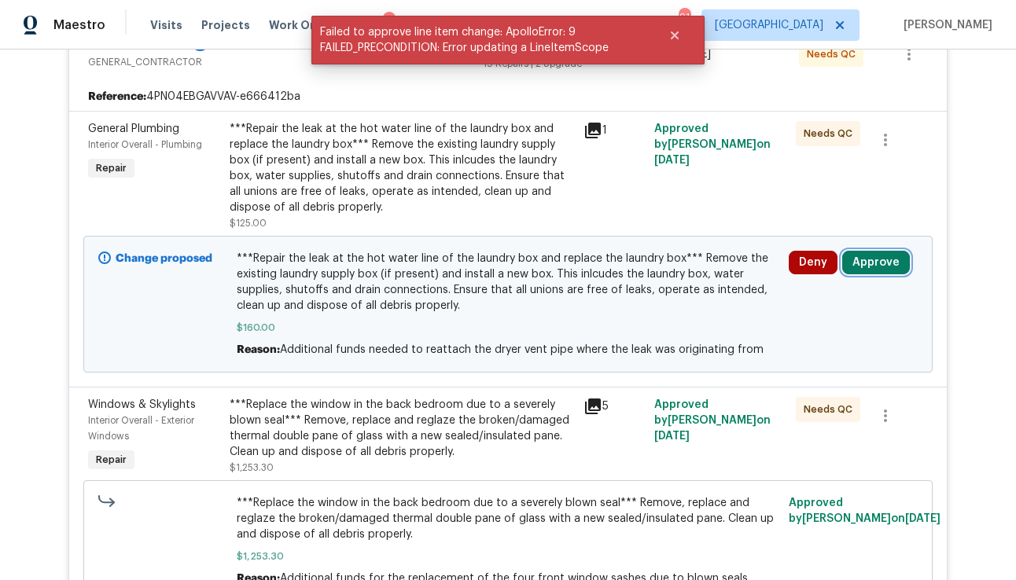
click at [872, 258] on button "Approve" at bounding box center [876, 263] width 68 height 24
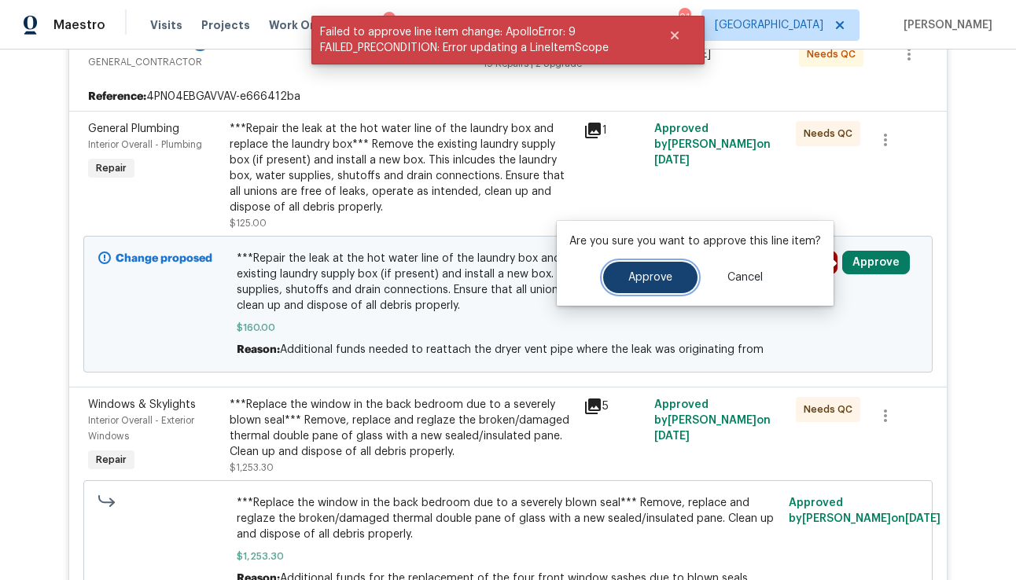
click at [662, 272] on span "Approve" at bounding box center [650, 278] width 44 height 12
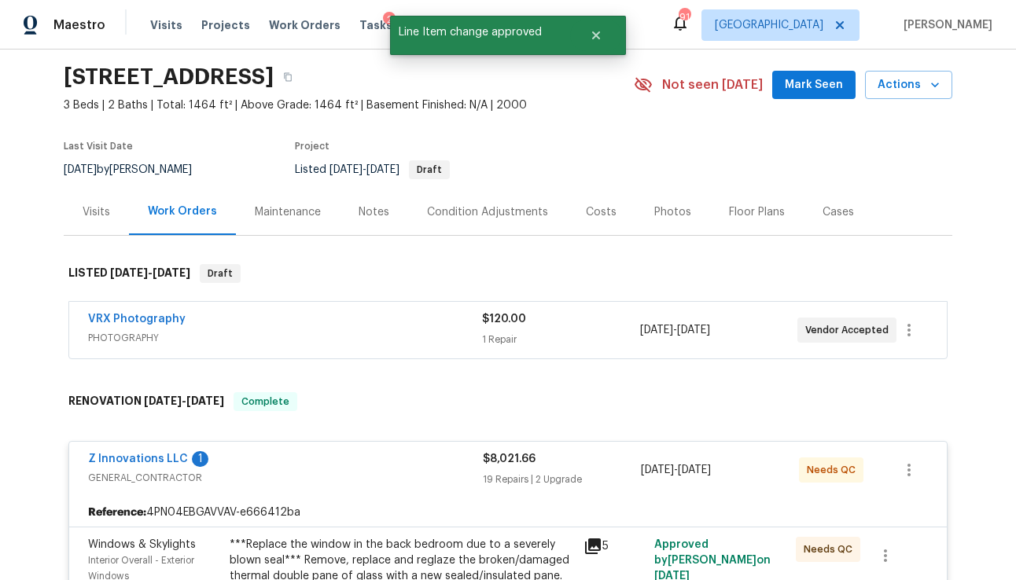
scroll to position [0, 0]
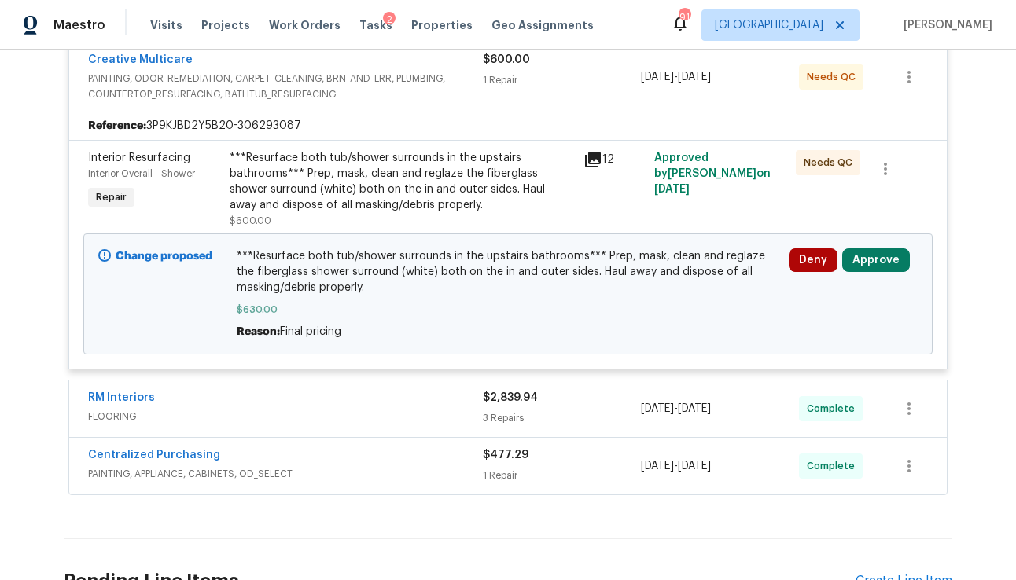
scroll to position [440, 0]
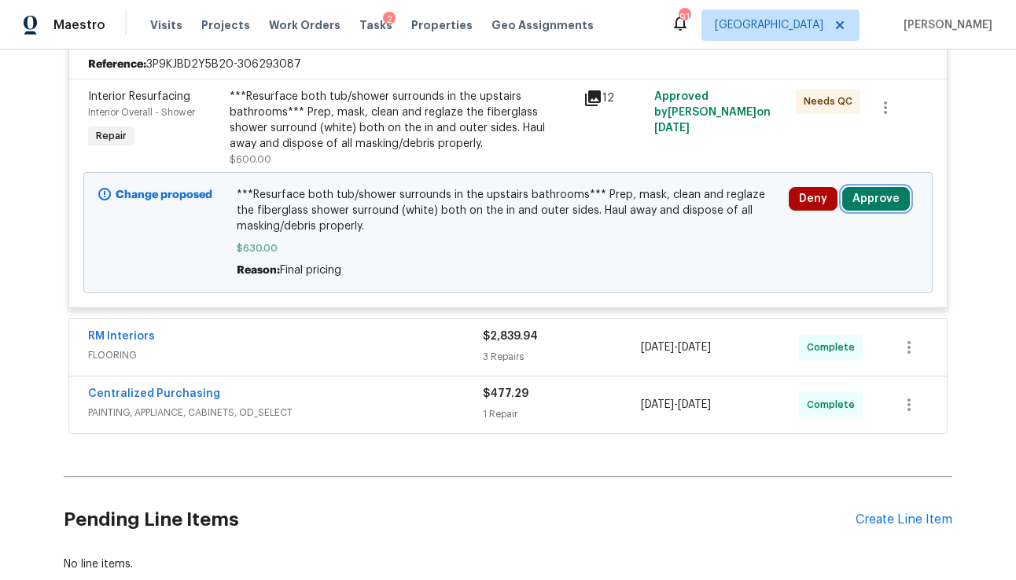
click at [869, 201] on button "Approve" at bounding box center [876, 199] width 68 height 24
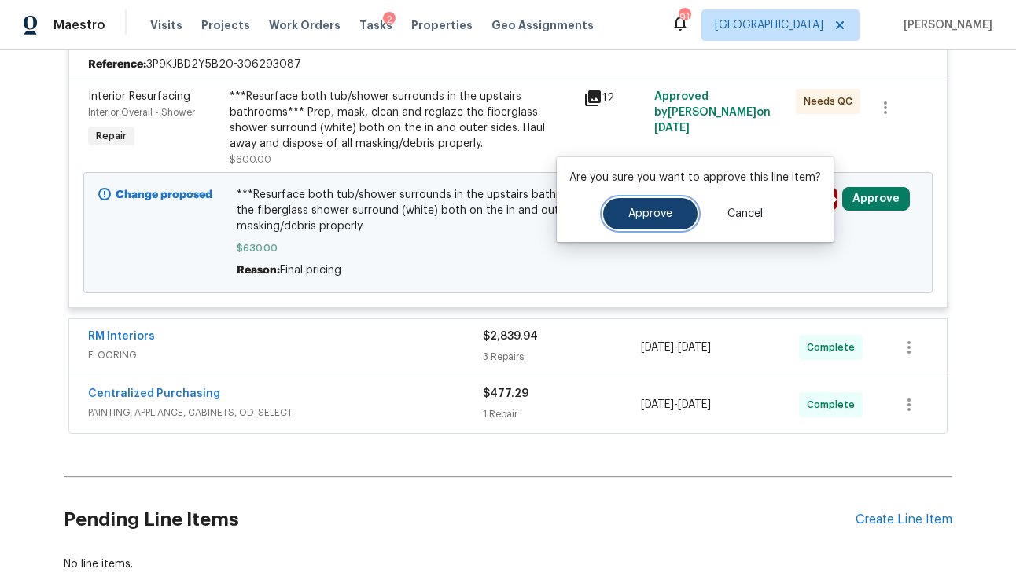
click at [647, 220] on button "Approve" at bounding box center [650, 213] width 94 height 31
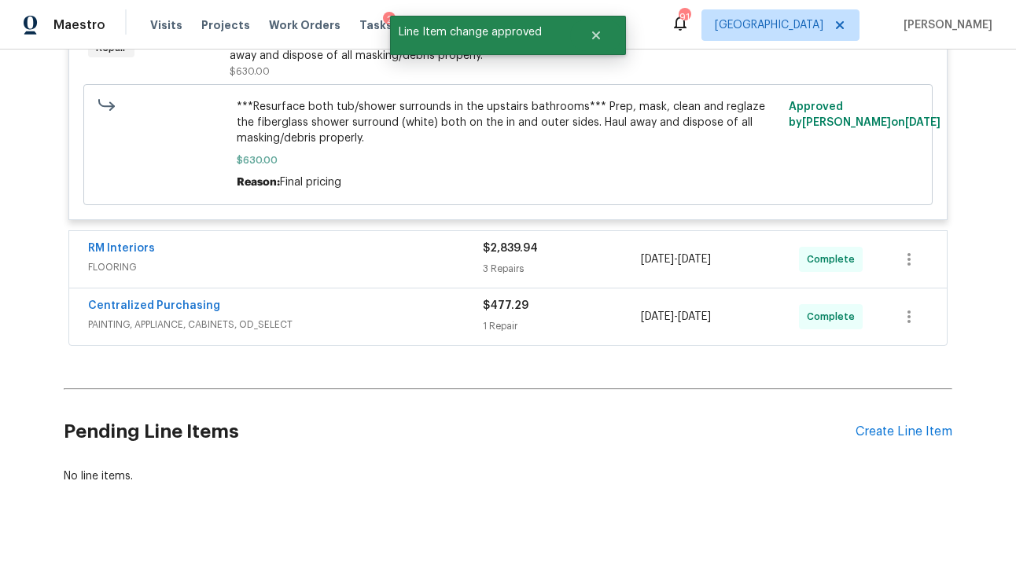
scroll to position [0, 0]
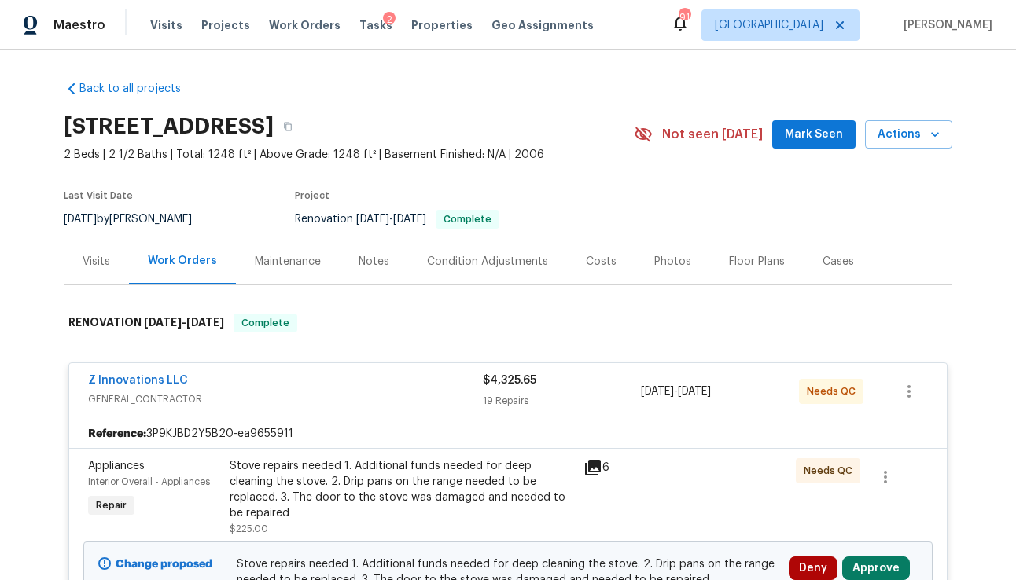
scroll to position [308, 0]
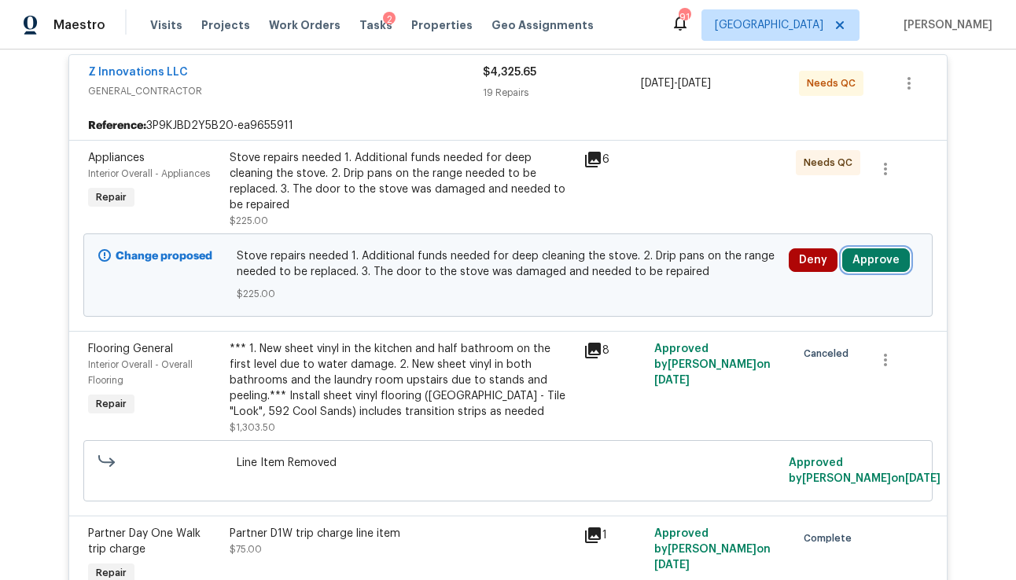
click at [869, 248] on button "Approve" at bounding box center [876, 260] width 68 height 24
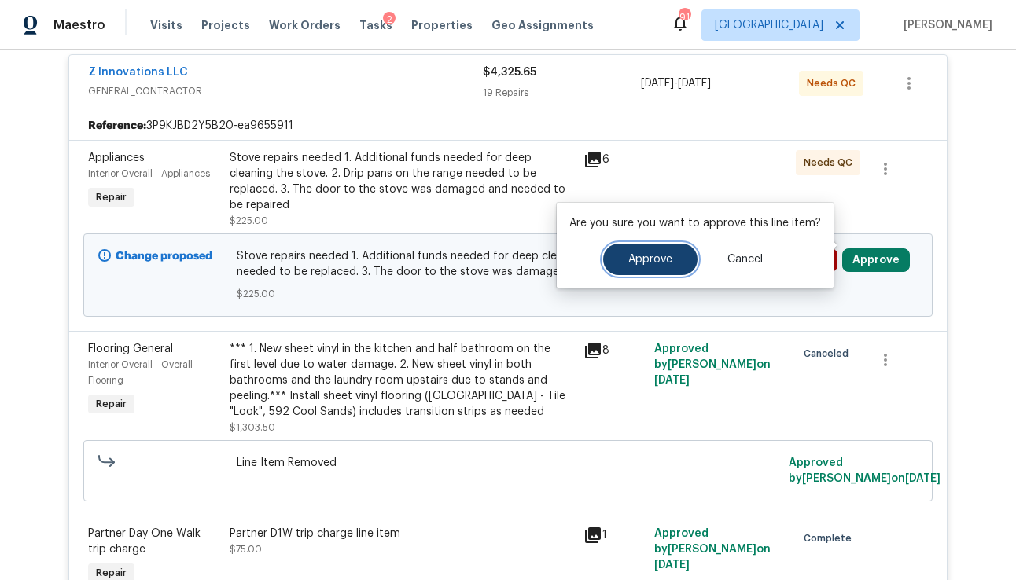
click at [666, 261] on span "Approve" at bounding box center [650, 260] width 44 height 12
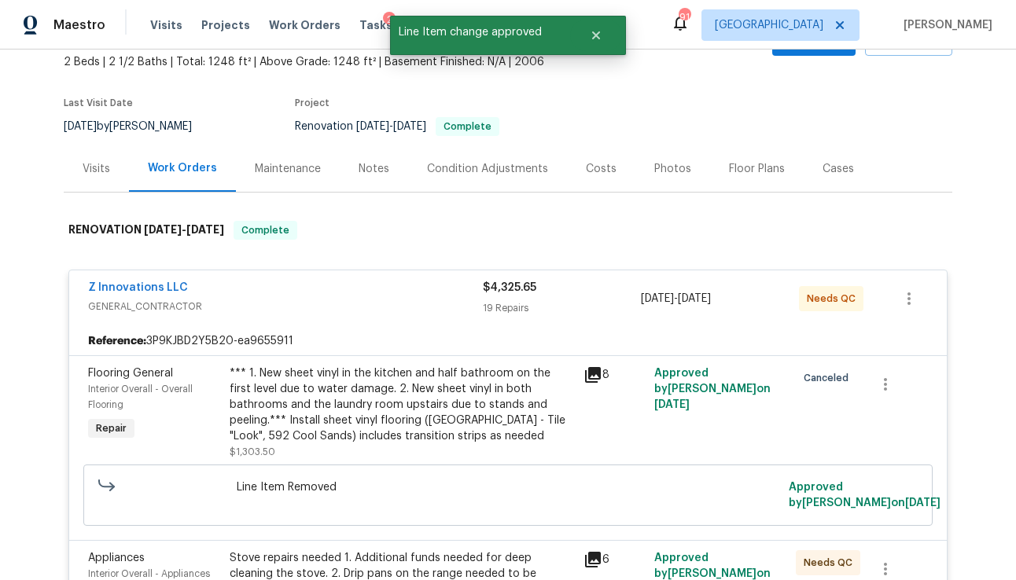
scroll to position [0, 0]
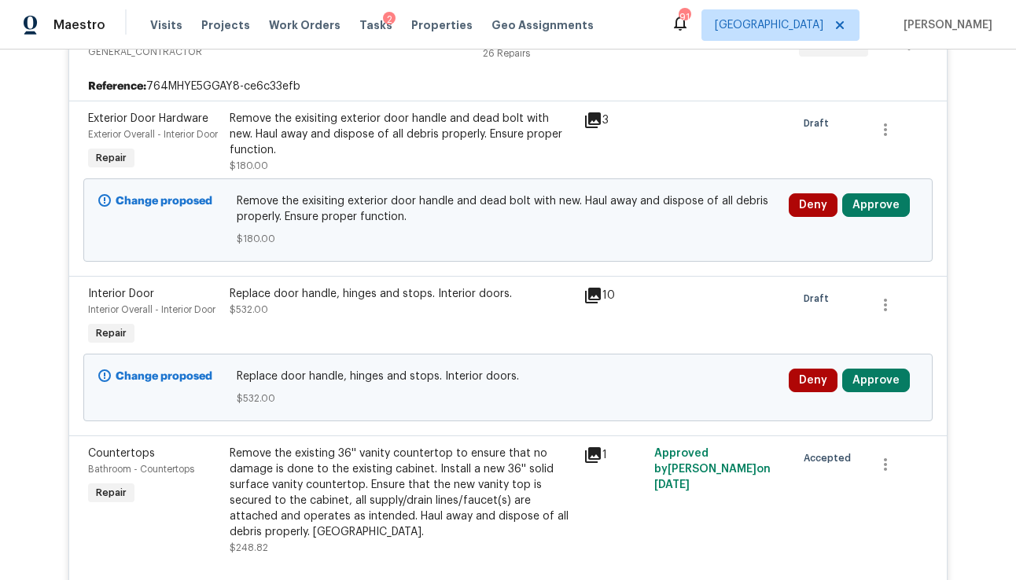
scroll to position [464, 0]
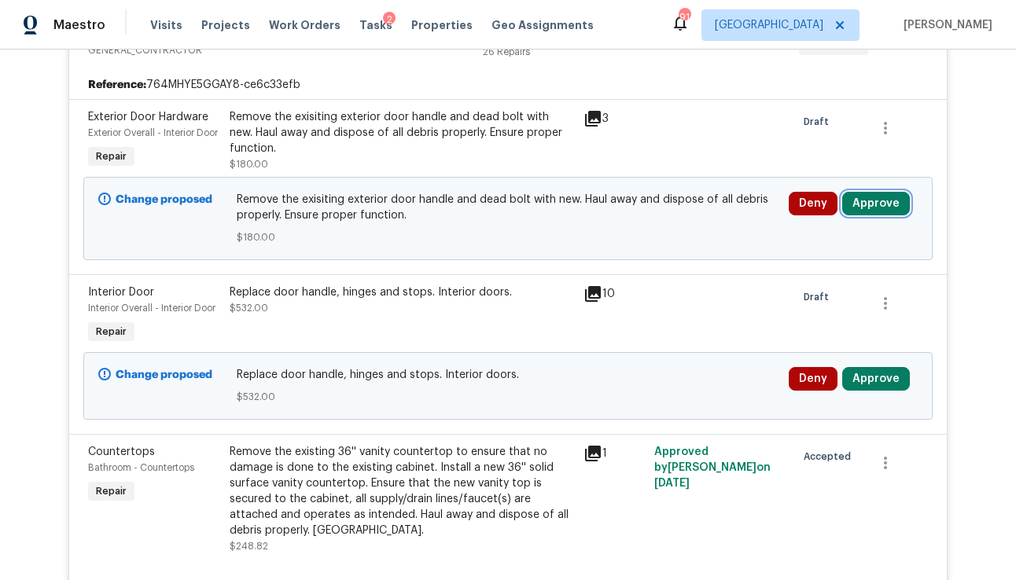
click at [871, 215] on button "Approve" at bounding box center [876, 204] width 68 height 24
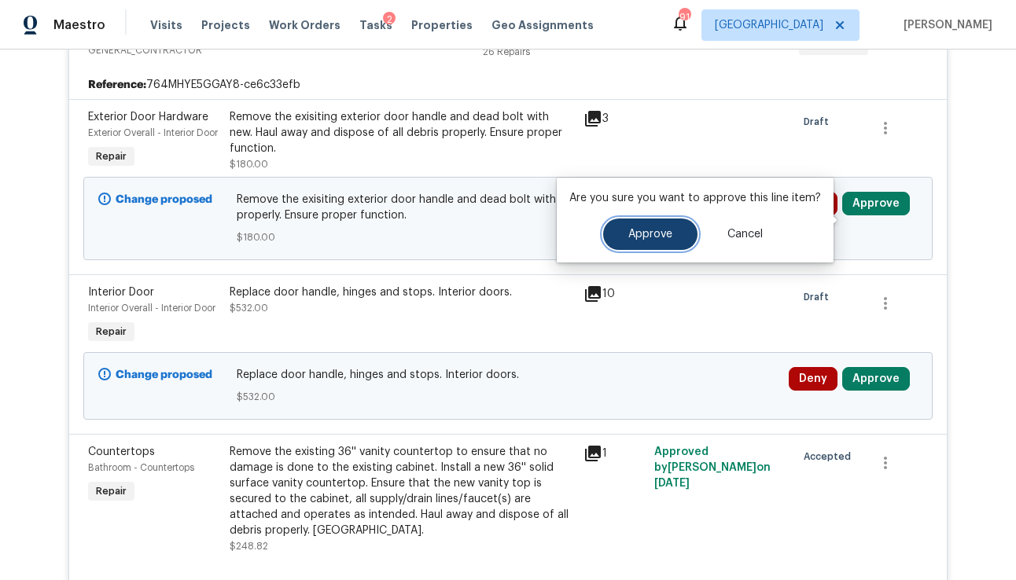
click at [675, 234] on button "Approve" at bounding box center [650, 234] width 94 height 31
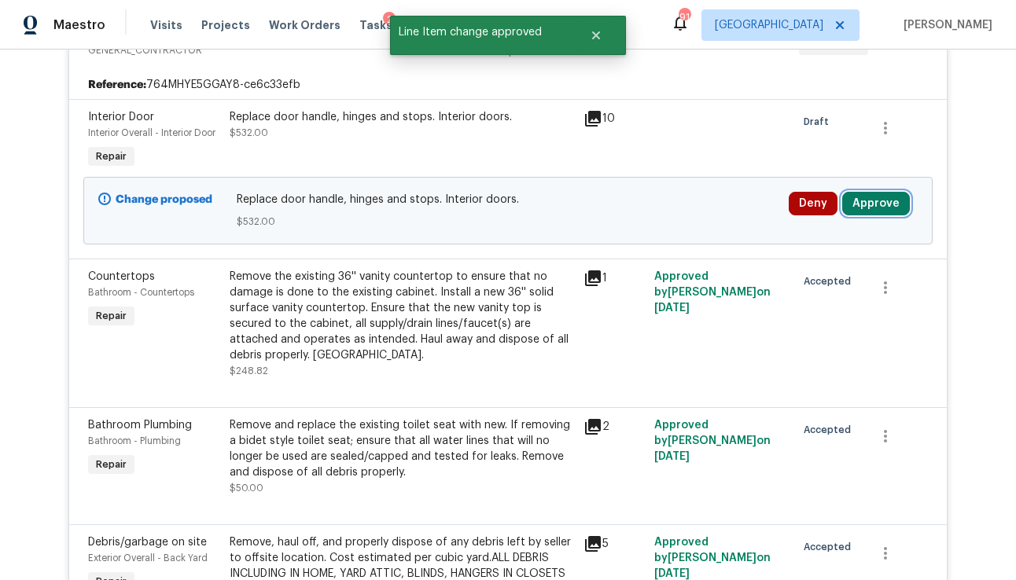
click at [870, 206] on button "Approve" at bounding box center [876, 204] width 68 height 24
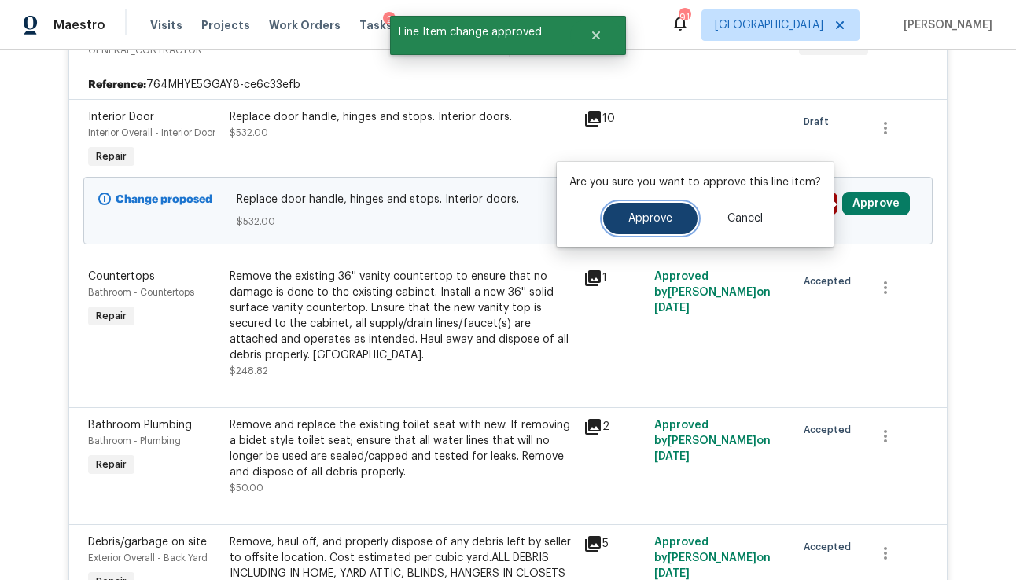
click at [635, 216] on span "Approve" at bounding box center [650, 219] width 44 height 12
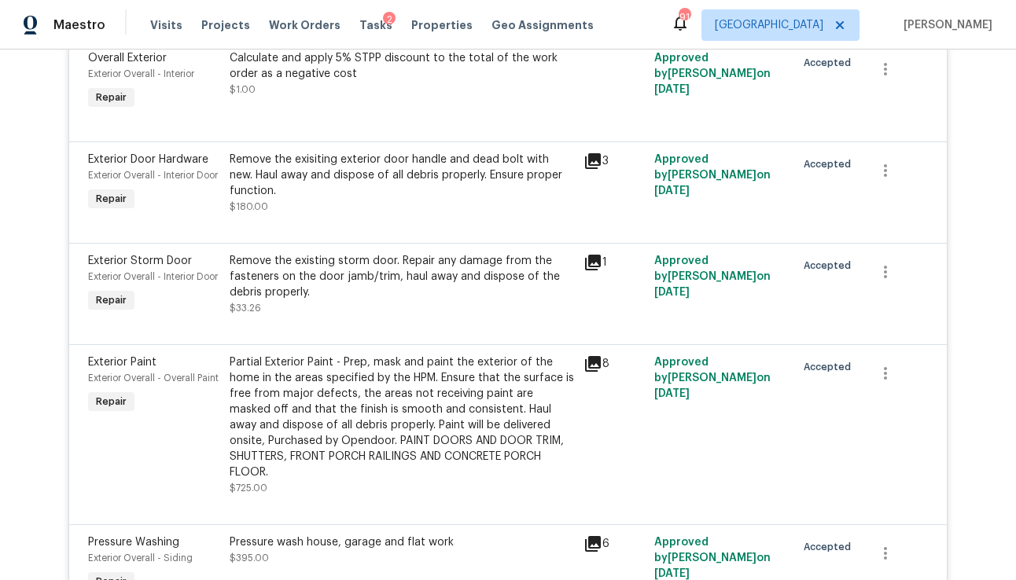
scroll to position [0, 0]
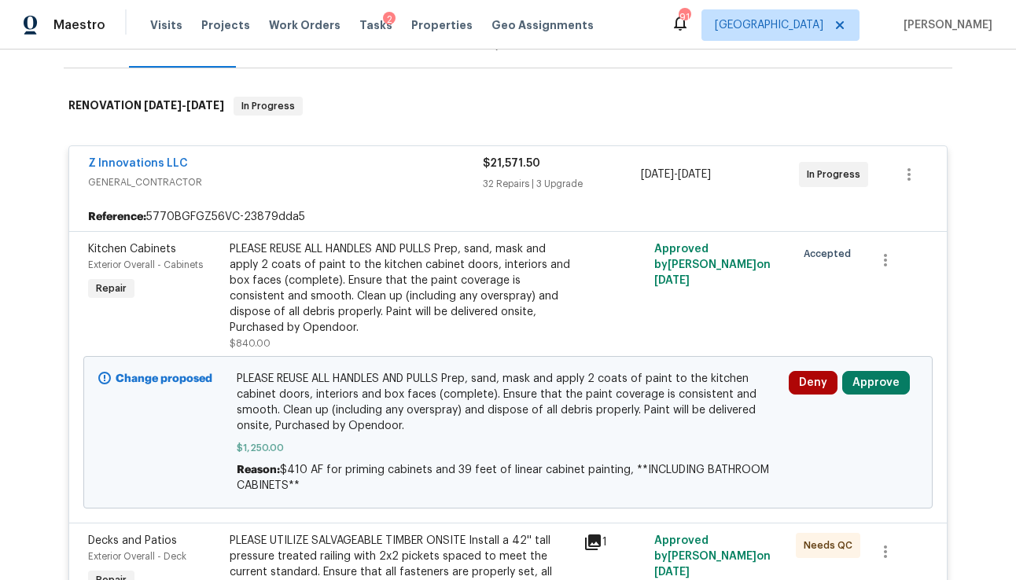
scroll to position [282, 0]
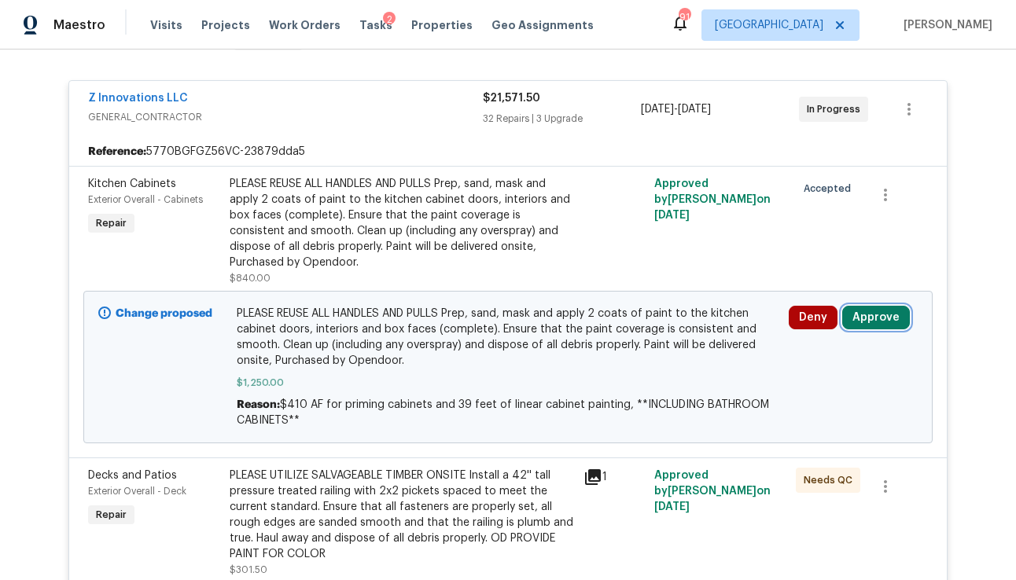
click at [870, 307] on button "Approve" at bounding box center [876, 318] width 68 height 24
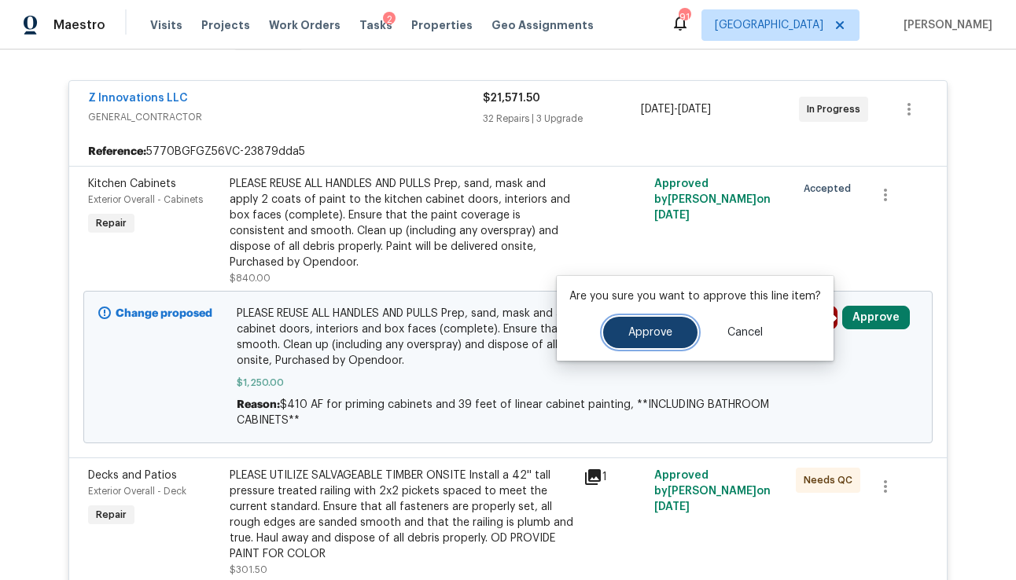
click at [681, 326] on button "Approve" at bounding box center [650, 332] width 94 height 31
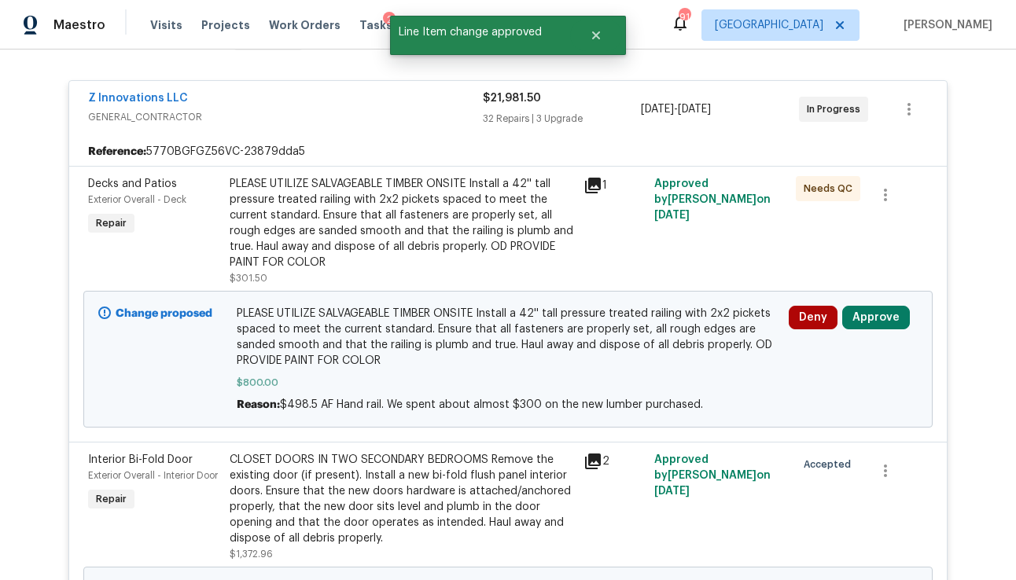
scroll to position [453, 0]
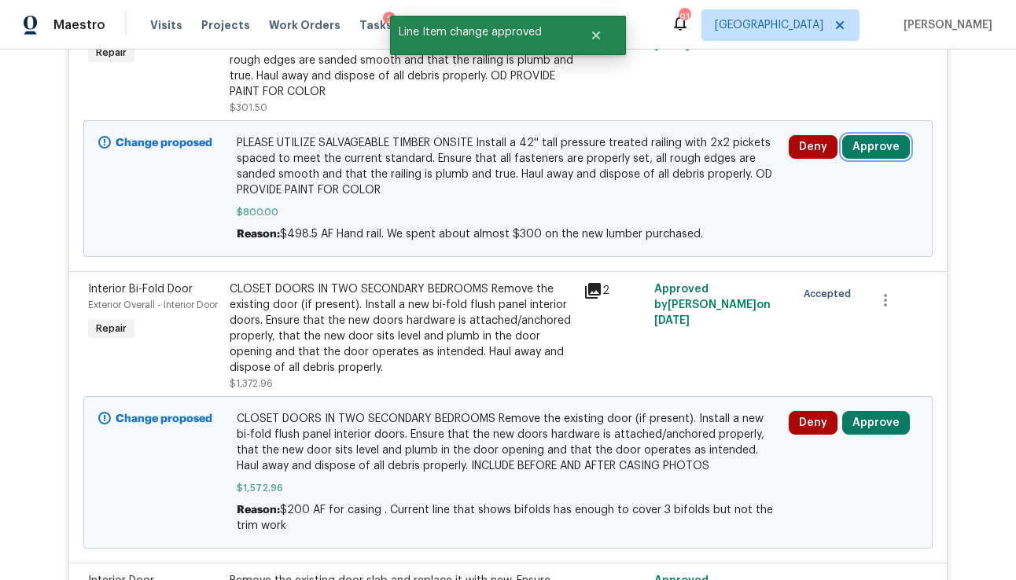
click at [868, 145] on button "Approve" at bounding box center [876, 147] width 68 height 24
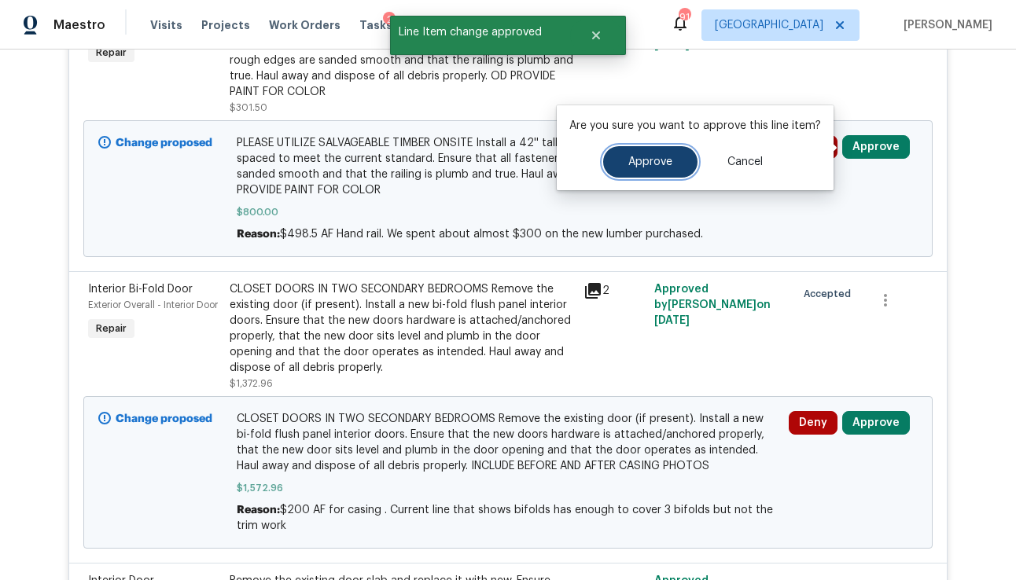
click at [677, 156] on button "Approve" at bounding box center [650, 161] width 94 height 31
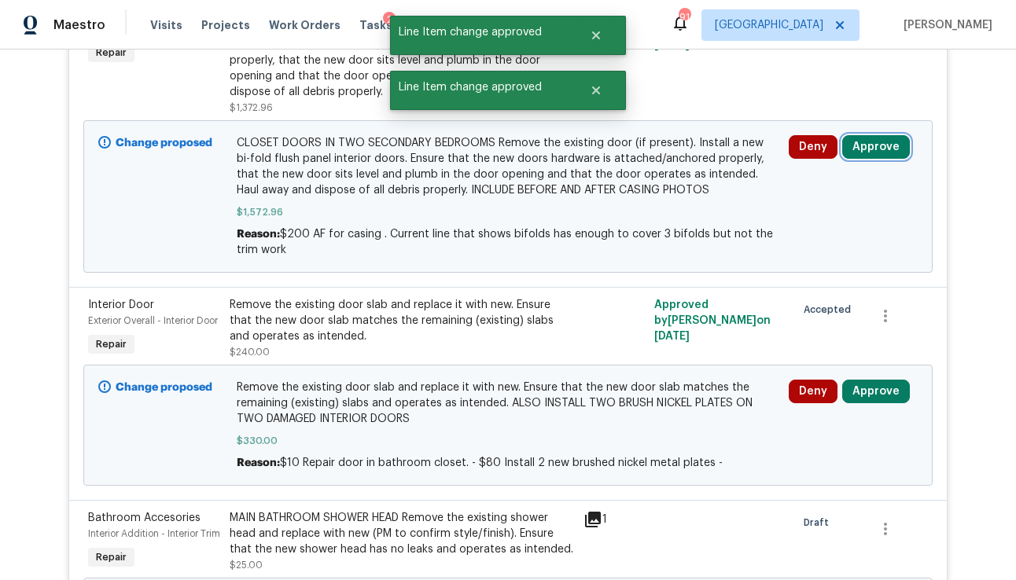
click at [877, 149] on button "Approve" at bounding box center [876, 147] width 68 height 24
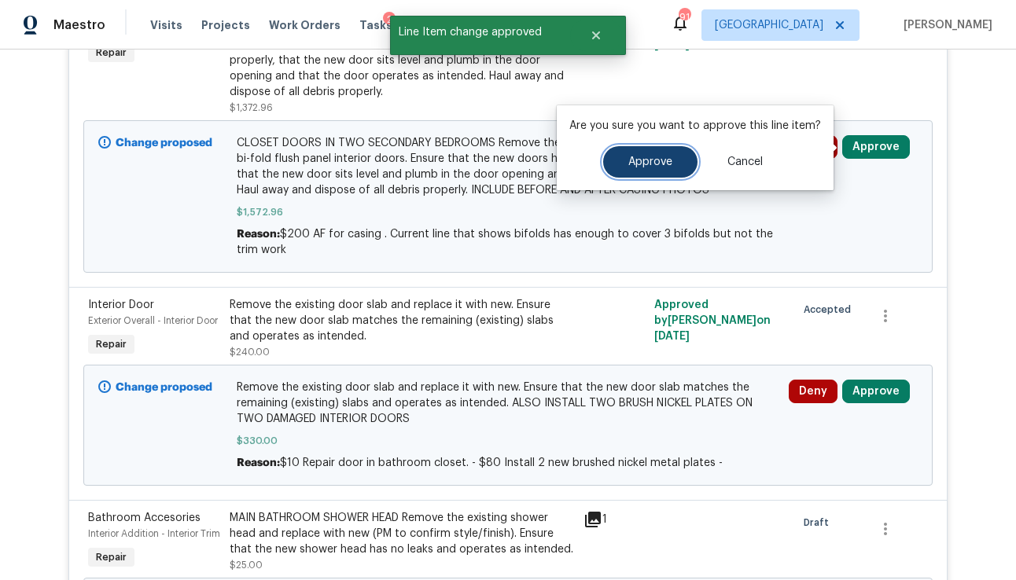
click at [686, 161] on button "Approve" at bounding box center [650, 161] width 94 height 31
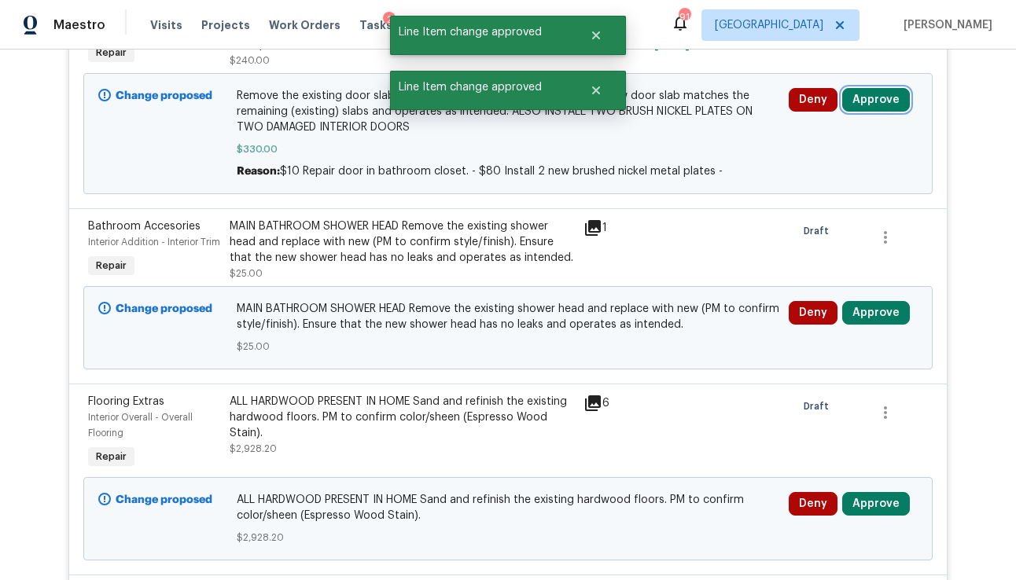
click at [863, 112] on button "Approve" at bounding box center [876, 100] width 68 height 24
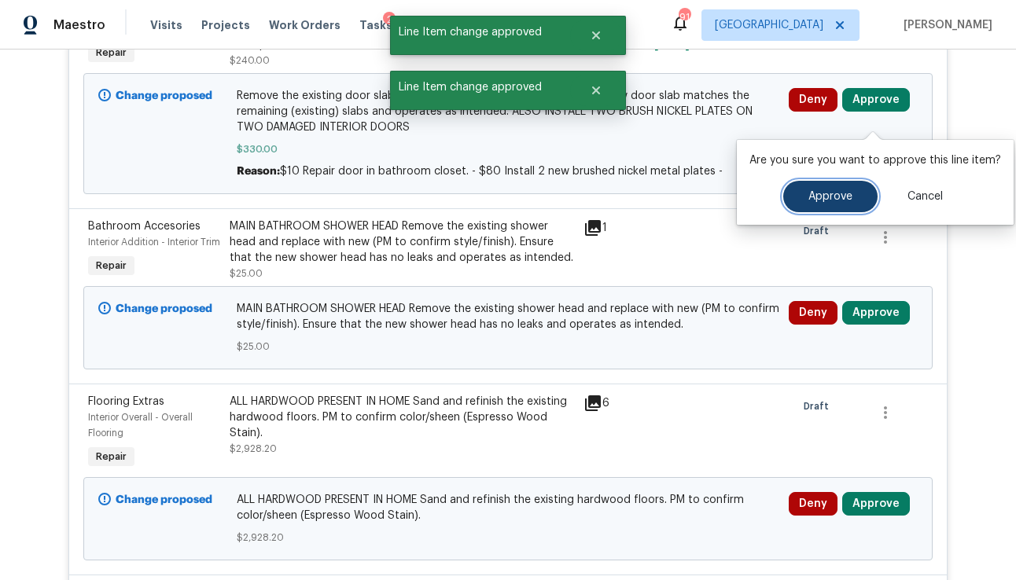
click at [809, 195] on span "Approve" at bounding box center [830, 197] width 44 height 12
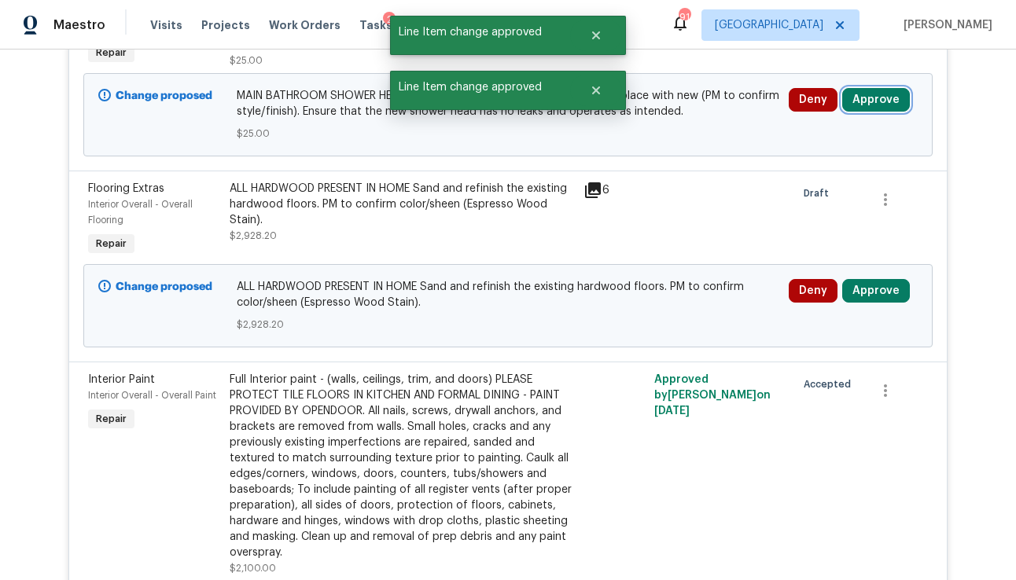
click at [856, 112] on button "Approve" at bounding box center [876, 100] width 68 height 24
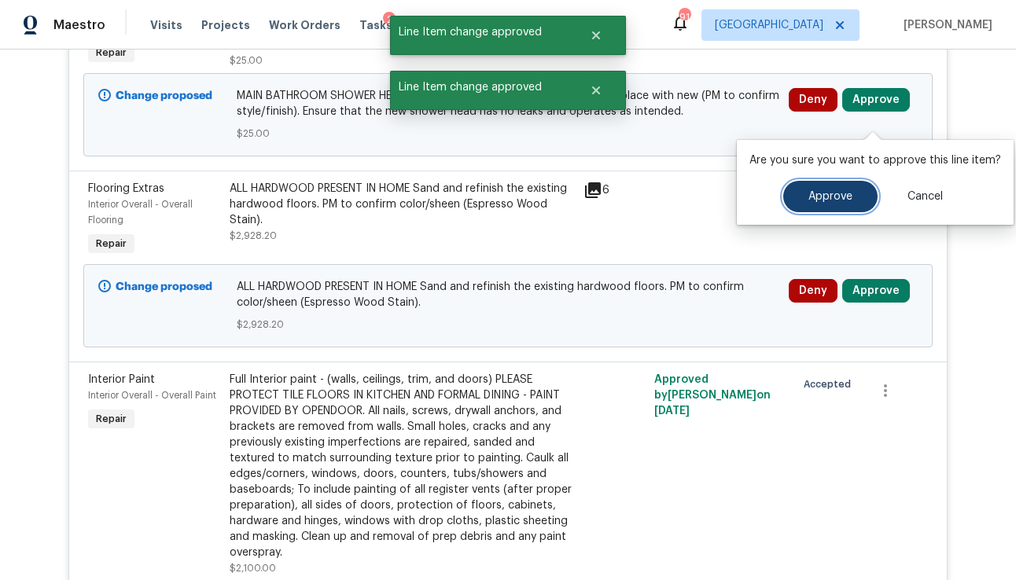
click at [816, 187] on button "Approve" at bounding box center [830, 196] width 94 height 31
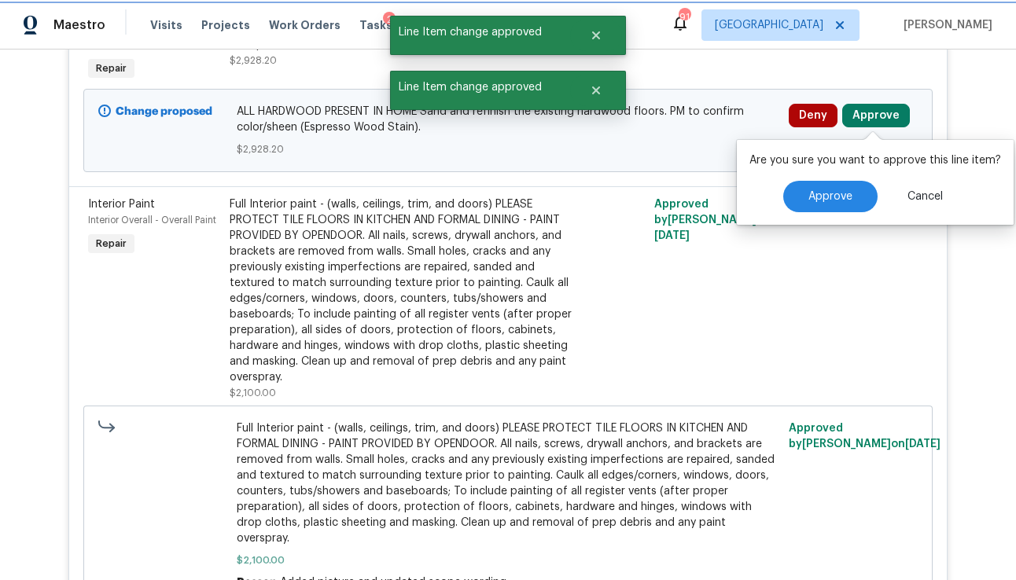
click at [870, 116] on button "Approve" at bounding box center [876, 116] width 68 height 24
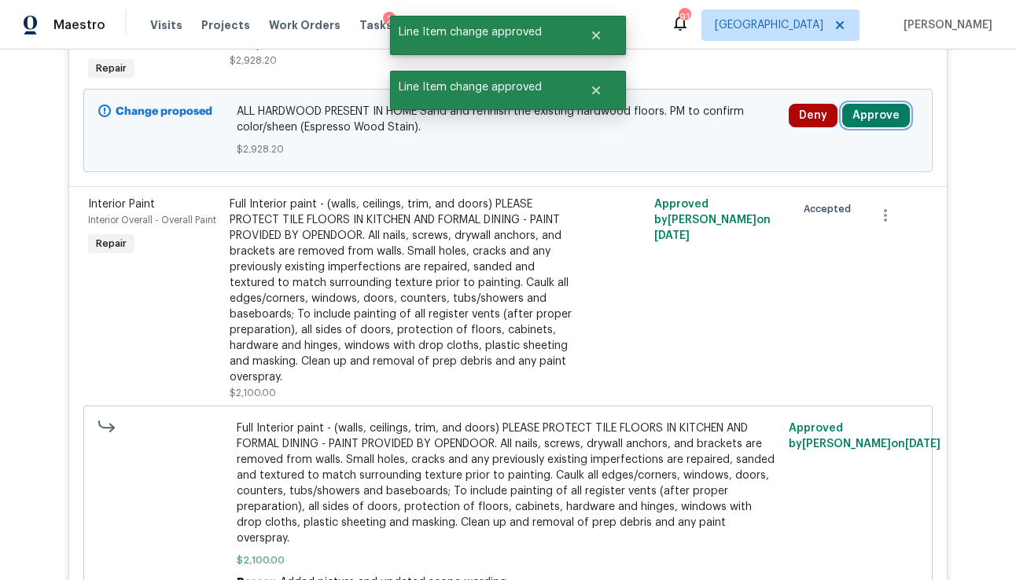
click at [870, 116] on button "Approve" at bounding box center [876, 116] width 68 height 24
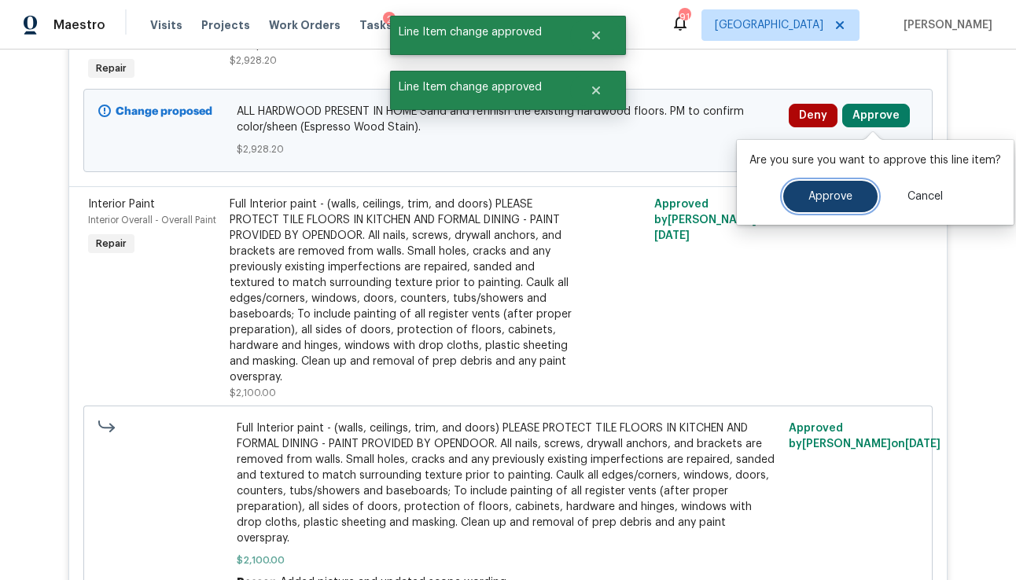
click at [817, 197] on span "Approve" at bounding box center [830, 197] width 44 height 12
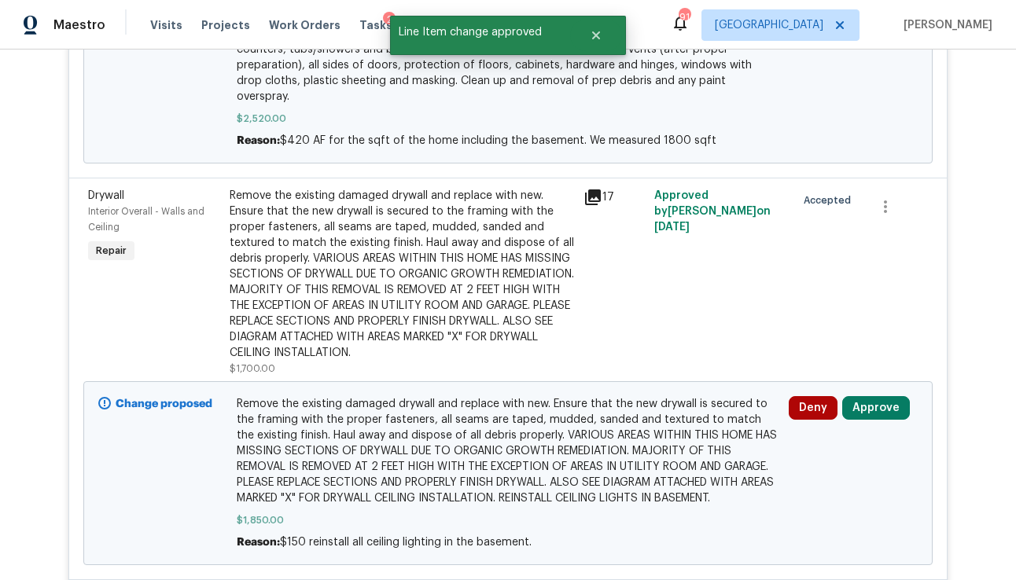
scroll to position [732, 0]
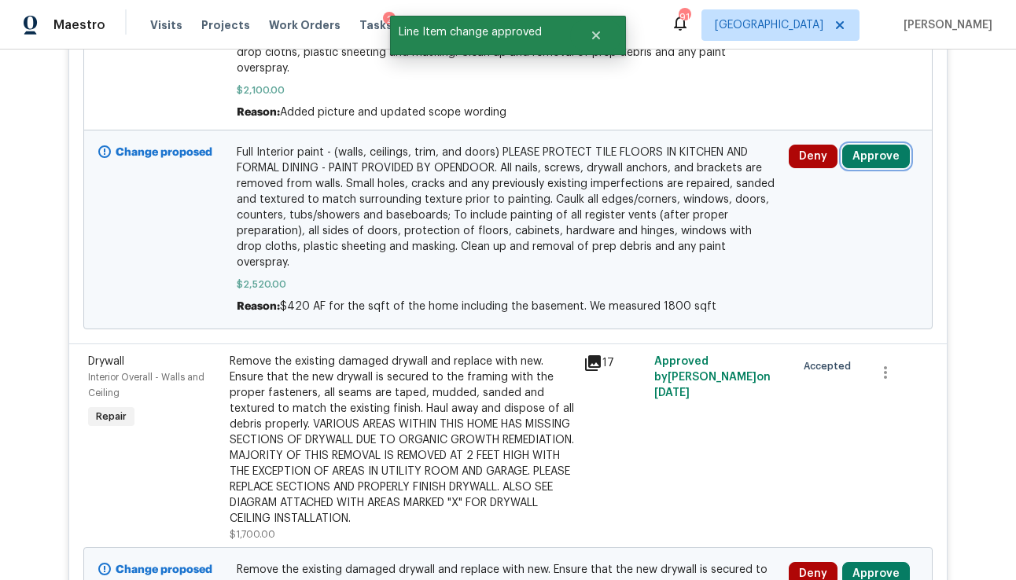
click at [870, 145] on button "Approve" at bounding box center [876, 157] width 68 height 24
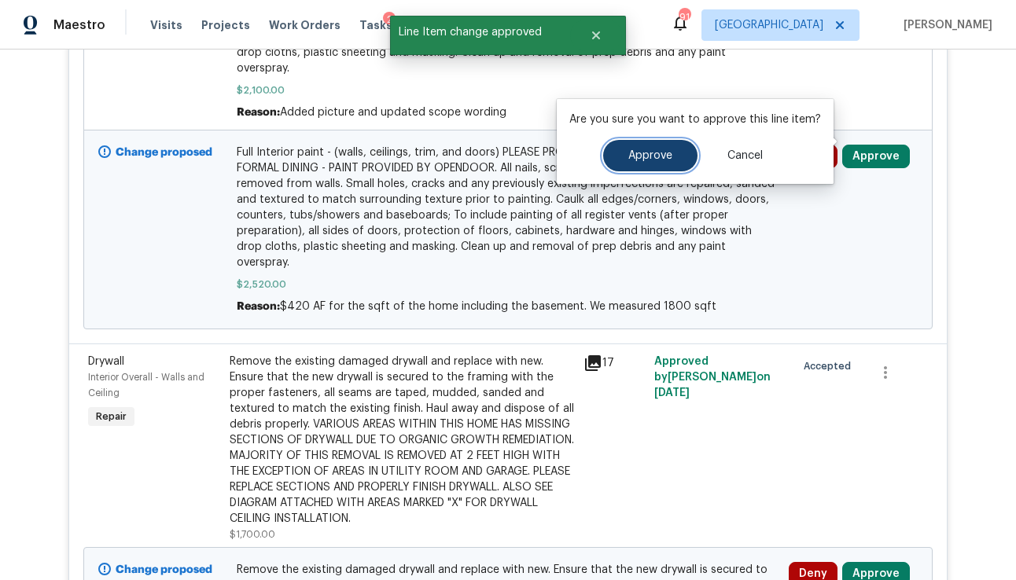
click at [668, 164] on button "Approve" at bounding box center [650, 155] width 94 height 31
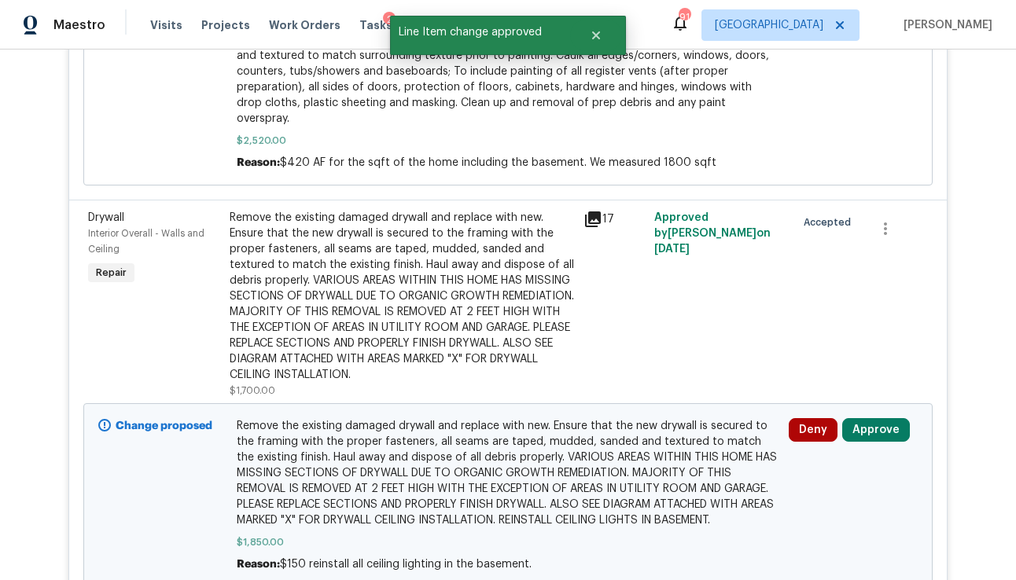
scroll to position [1027, 0]
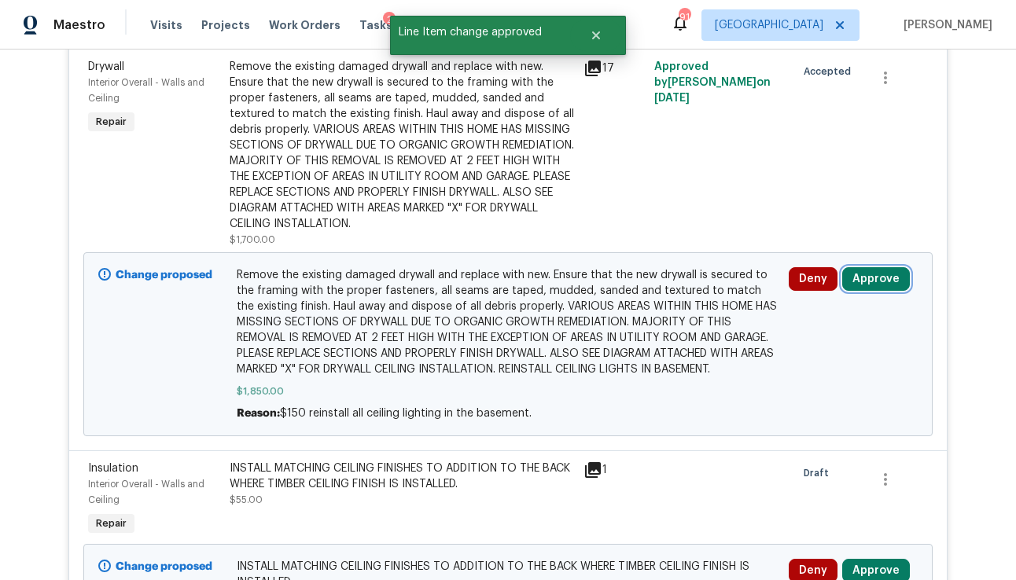
click at [866, 267] on button "Approve" at bounding box center [876, 279] width 68 height 24
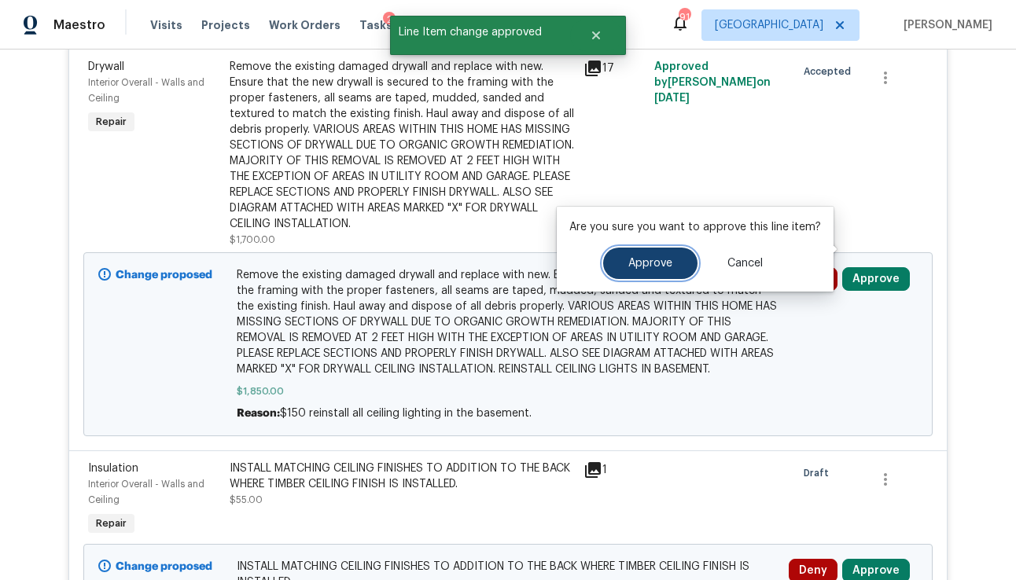
click at [634, 270] on button "Approve" at bounding box center [650, 263] width 94 height 31
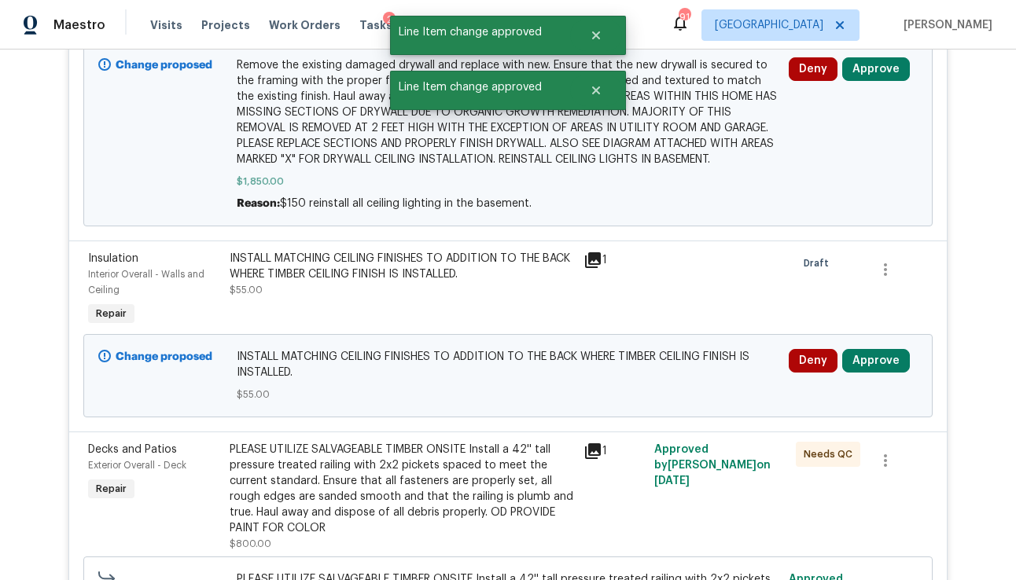
scroll to position [1400, 0]
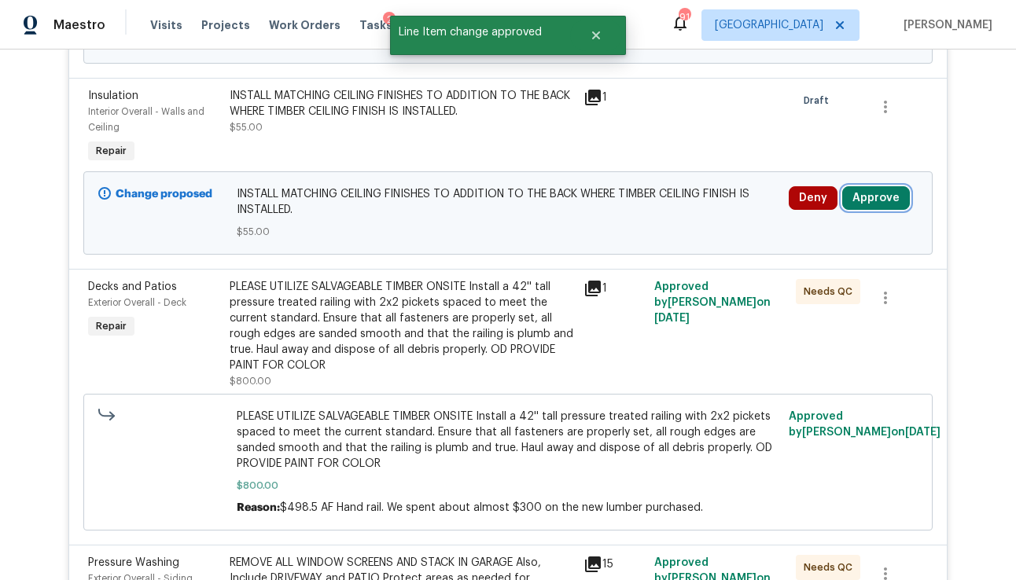
click at [865, 186] on button "Approve" at bounding box center [876, 198] width 68 height 24
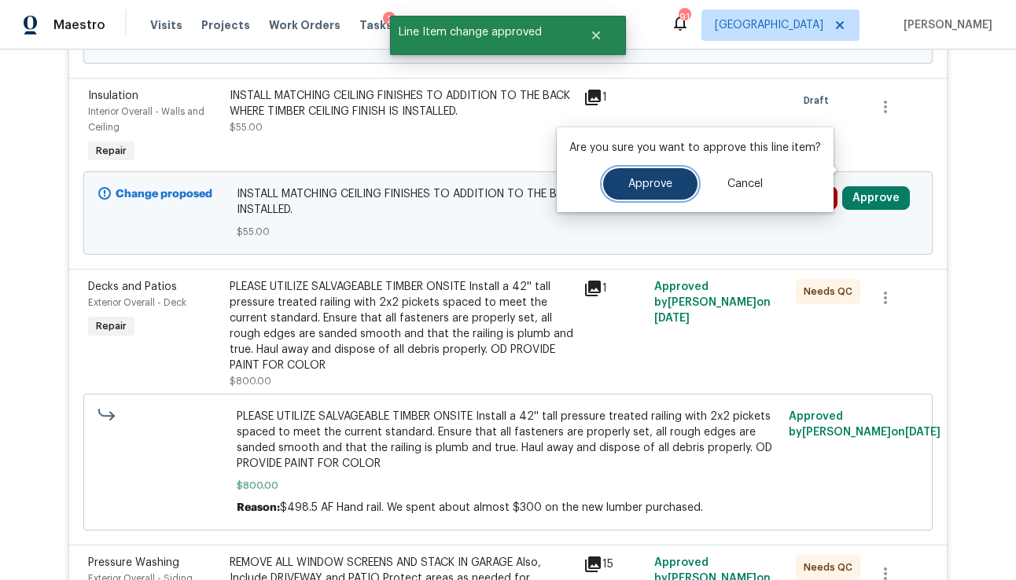
click at [682, 185] on button "Approve" at bounding box center [650, 183] width 94 height 31
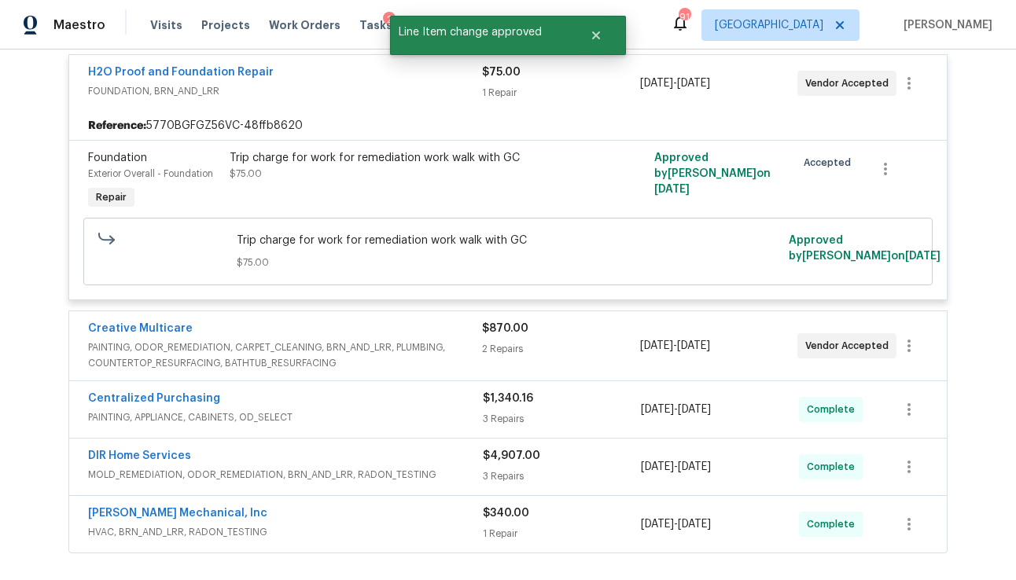
scroll to position [7236, 0]
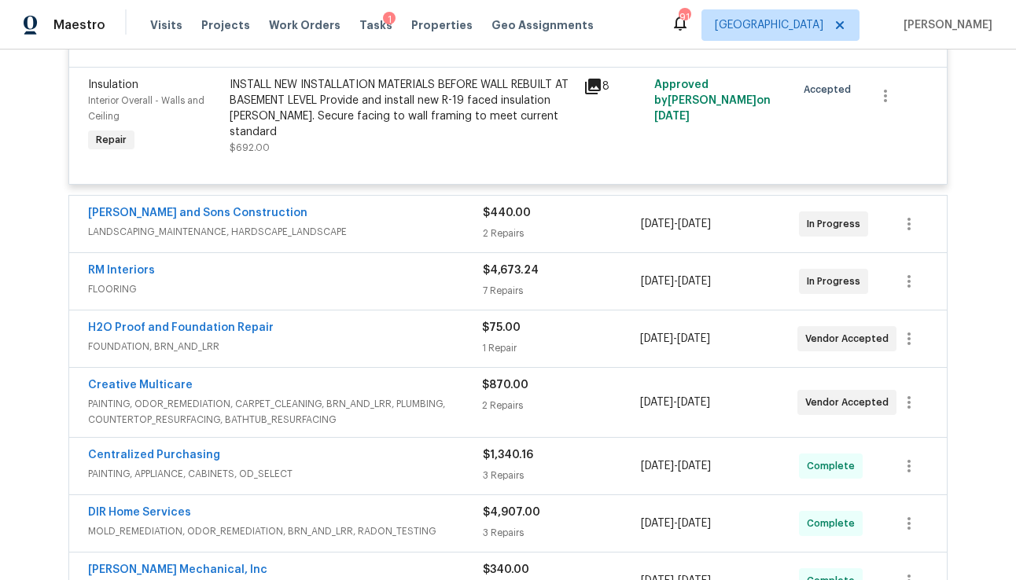
scroll to position [7025, 0]
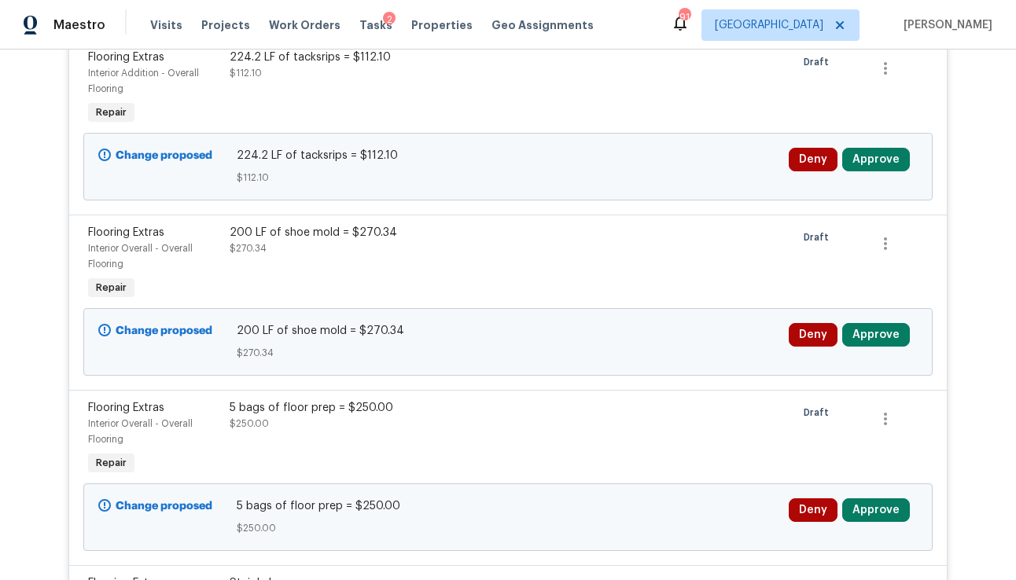
scroll to position [518, 0]
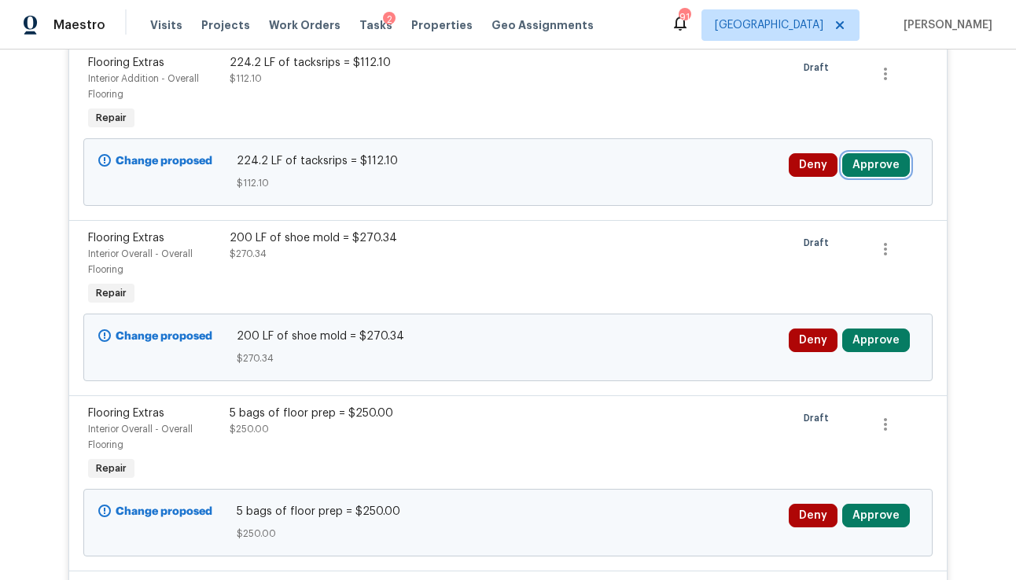
click at [895, 168] on button "Approve" at bounding box center [876, 165] width 68 height 24
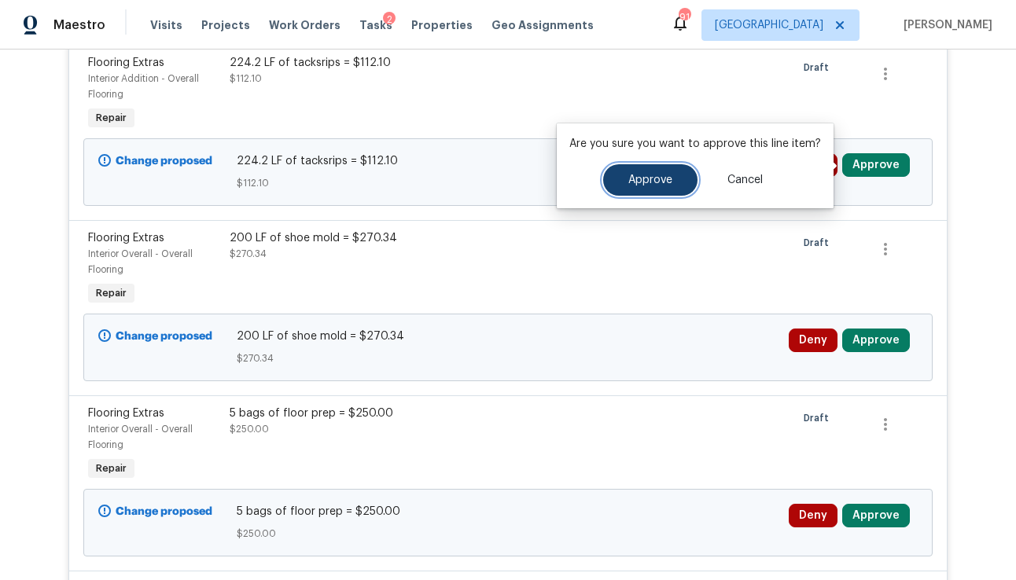
click at [638, 181] on span "Approve" at bounding box center [650, 181] width 44 height 12
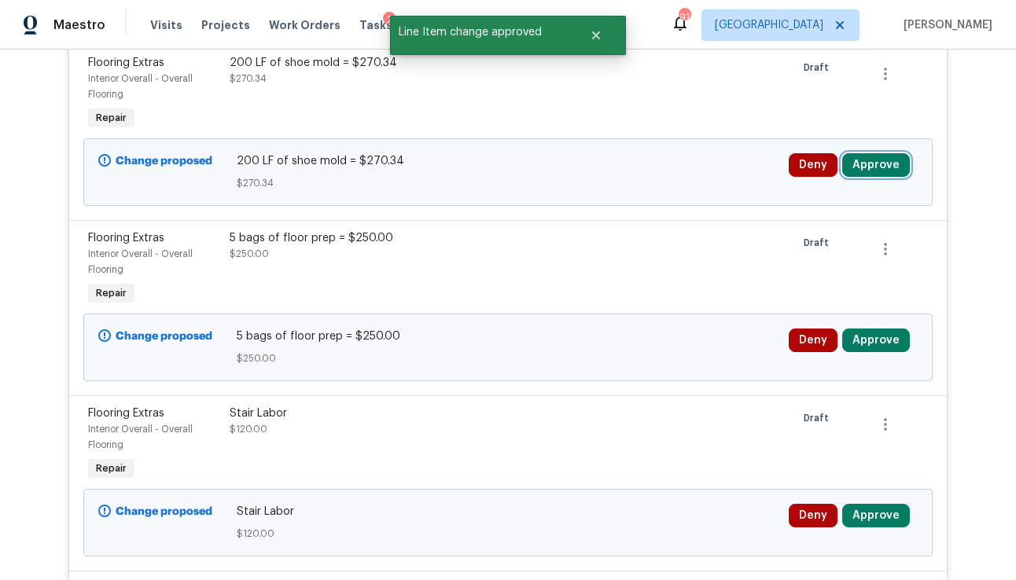
click at [859, 168] on button "Approve" at bounding box center [876, 165] width 68 height 24
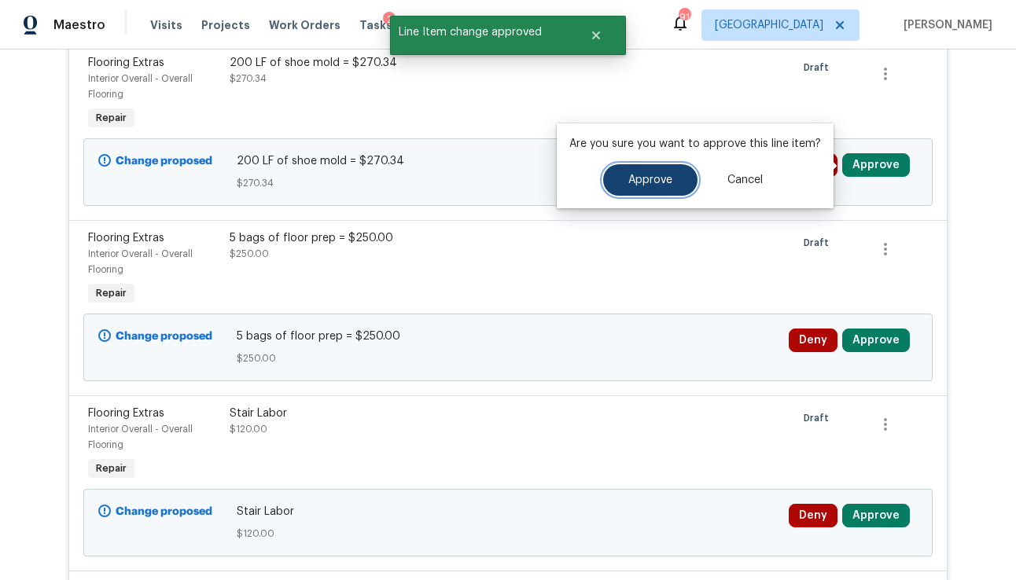
click at [671, 175] on button "Approve" at bounding box center [650, 179] width 94 height 31
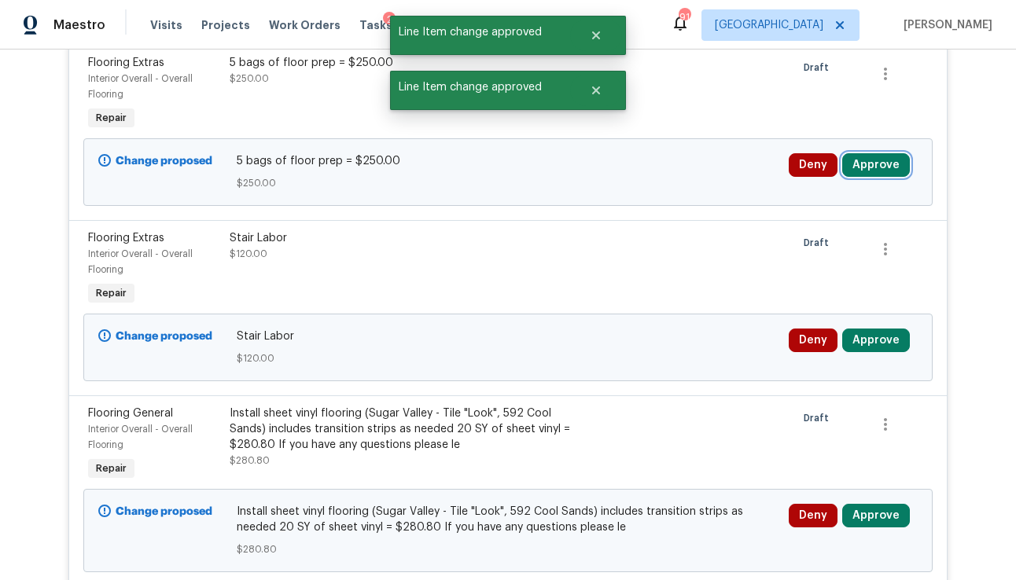
click at [872, 167] on button "Approve" at bounding box center [876, 165] width 68 height 24
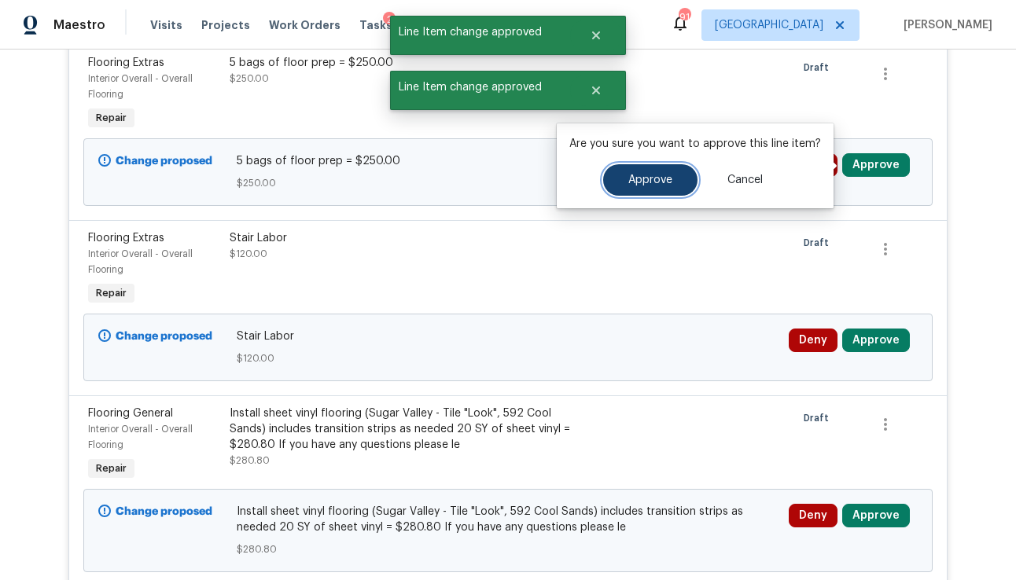
click at [632, 178] on span "Approve" at bounding box center [650, 181] width 44 height 12
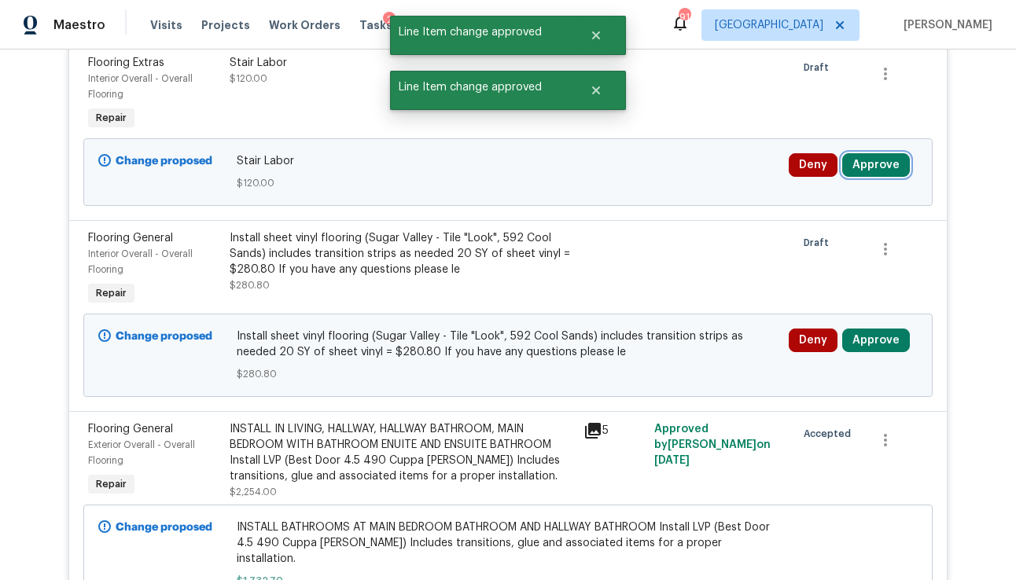
click at [864, 165] on button "Approve" at bounding box center [876, 165] width 68 height 24
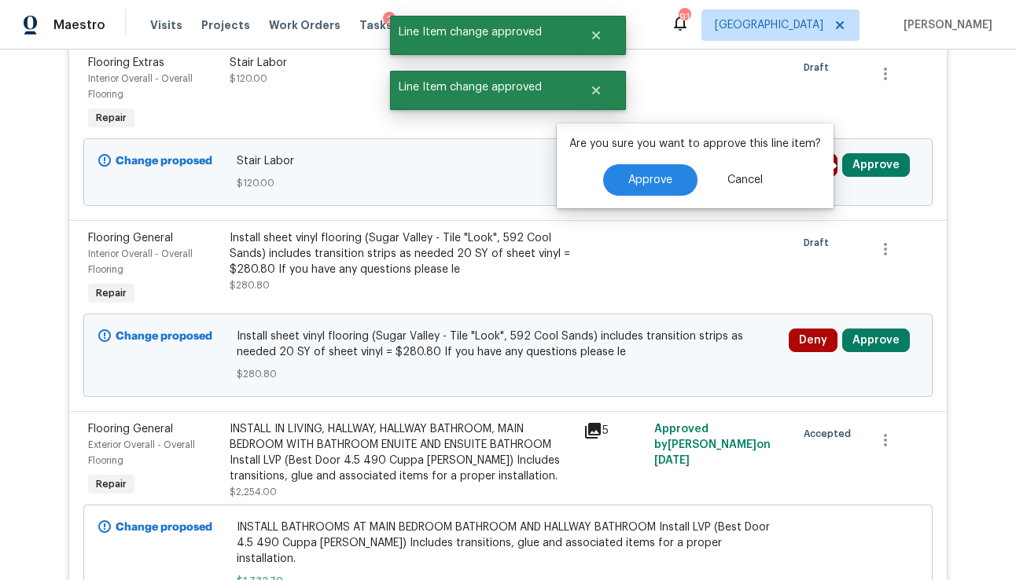
click at [666, 196] on div "Are you sure you want to approve this line item? Approve Cancel" at bounding box center [695, 165] width 277 height 85
click at [666, 175] on span "Approve" at bounding box center [650, 181] width 44 height 12
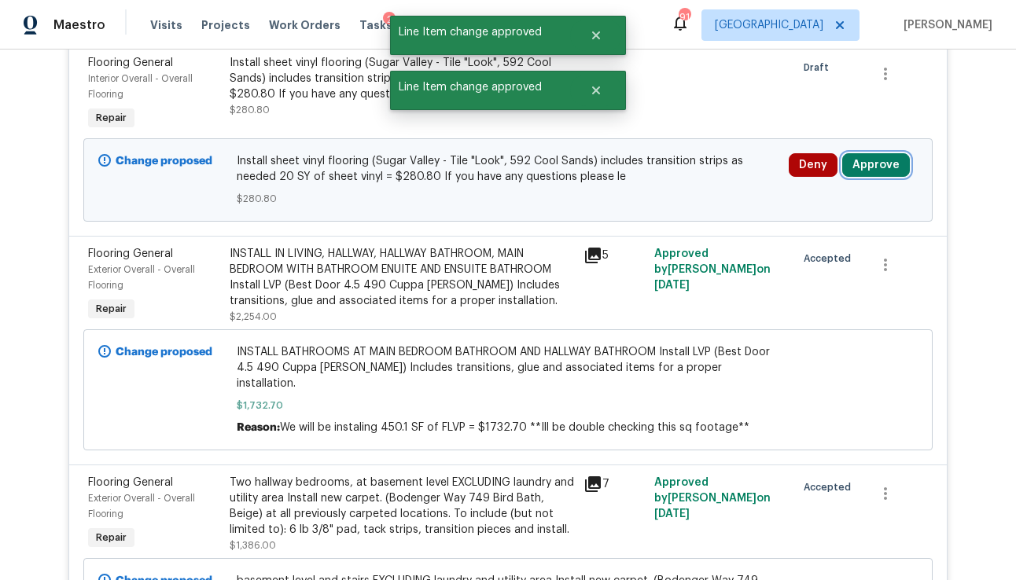
click at [863, 164] on button "Approve" at bounding box center [876, 165] width 68 height 24
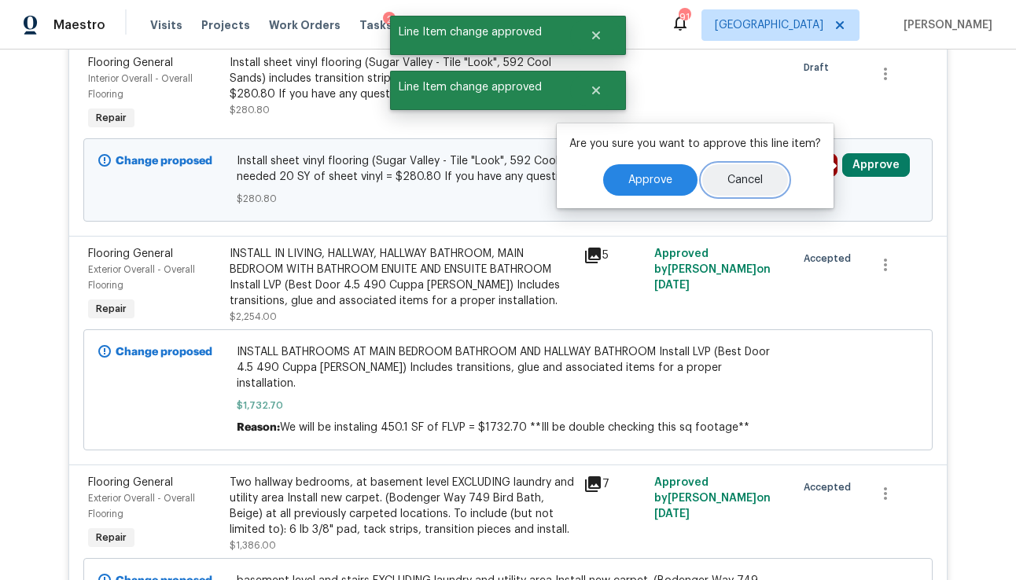
click at [706, 172] on button "Cancel" at bounding box center [745, 179] width 86 height 31
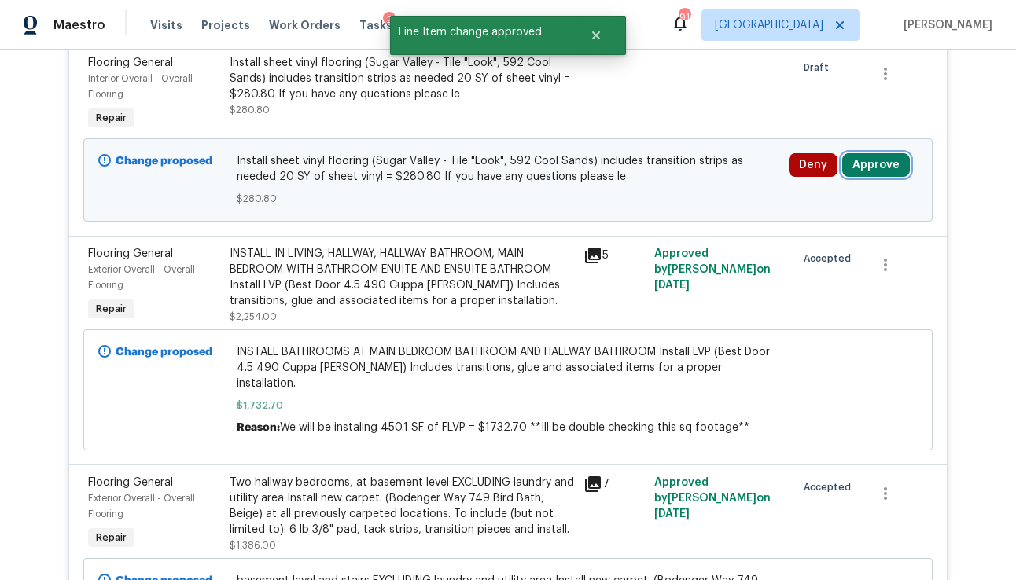
click at [857, 167] on button "Approve" at bounding box center [876, 165] width 68 height 24
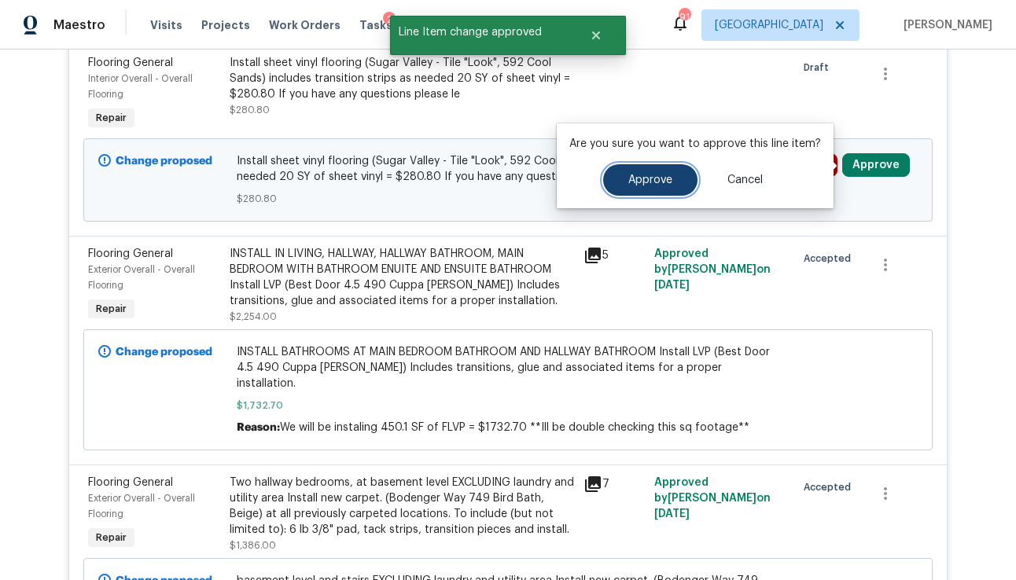
click at [675, 178] on button "Approve" at bounding box center [650, 179] width 94 height 31
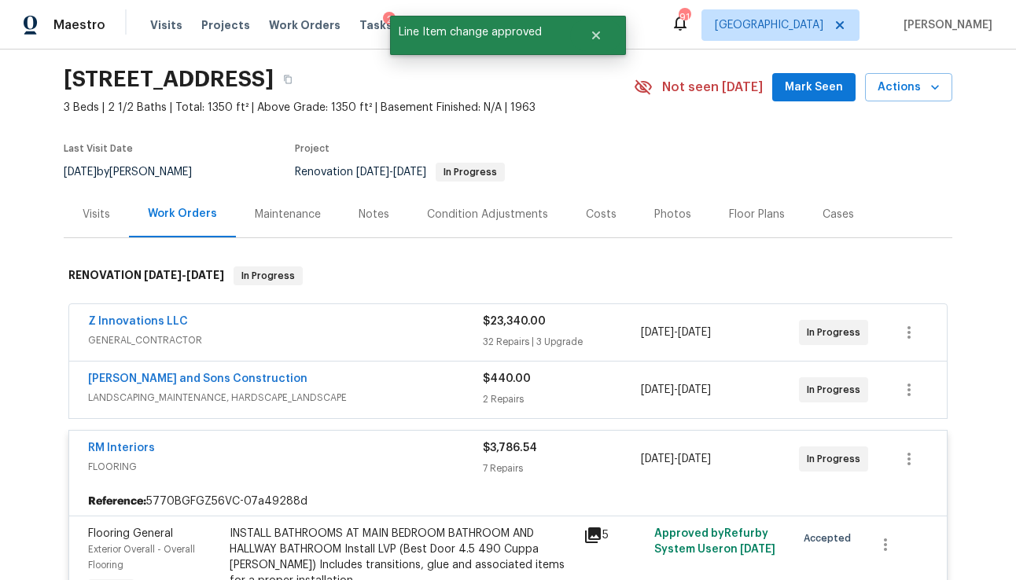
scroll to position [0, 0]
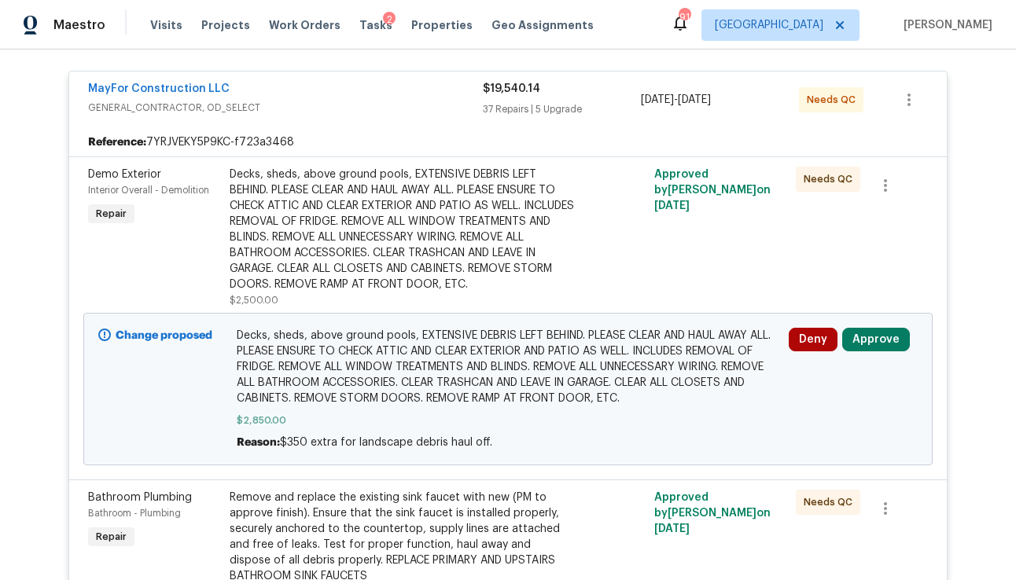
scroll to position [337, 0]
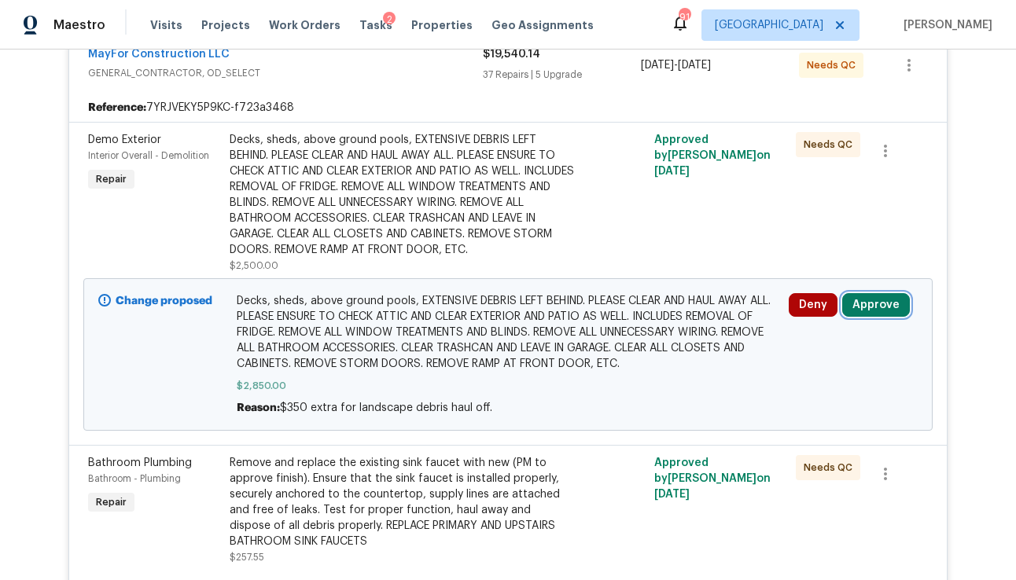
click at [870, 293] on button "Approve" at bounding box center [876, 305] width 68 height 24
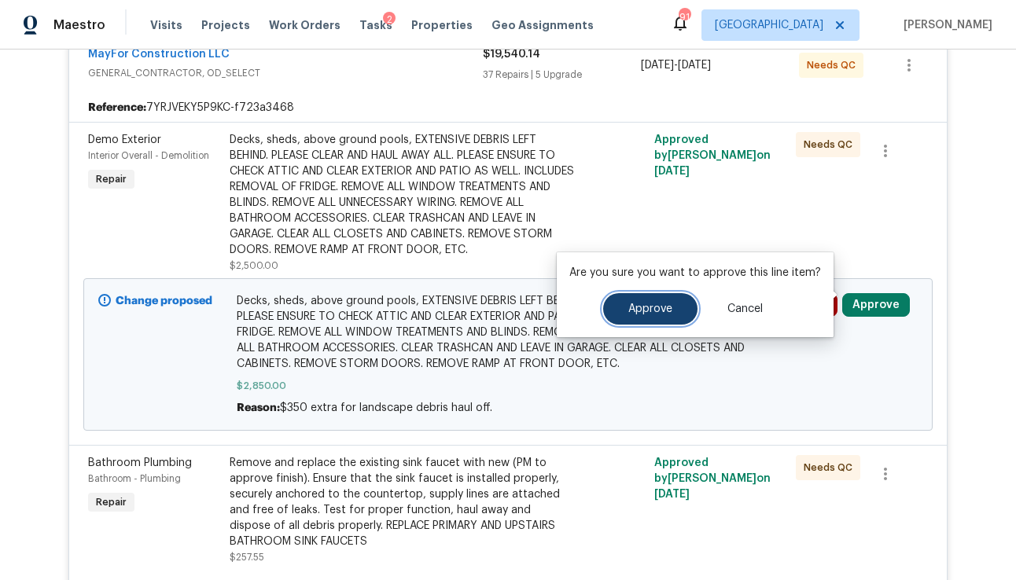
click at [639, 300] on button "Approve" at bounding box center [650, 308] width 94 height 31
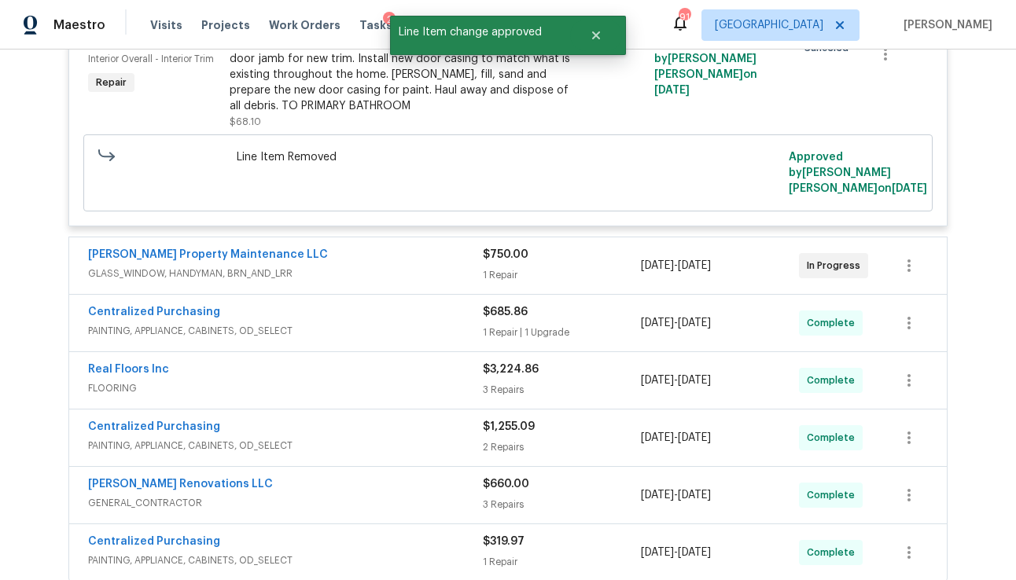
scroll to position [7141, 0]
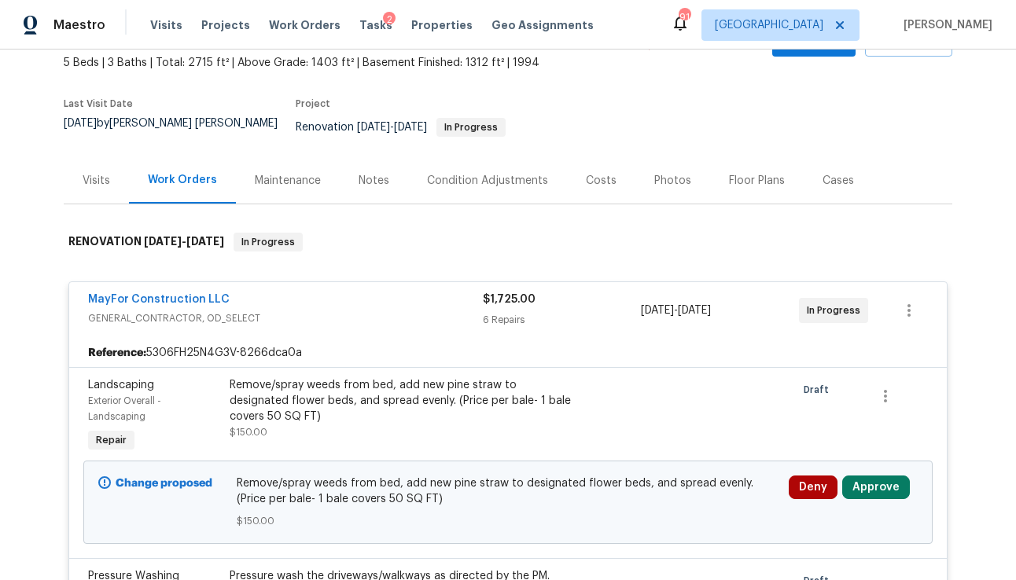
scroll to position [108, 0]
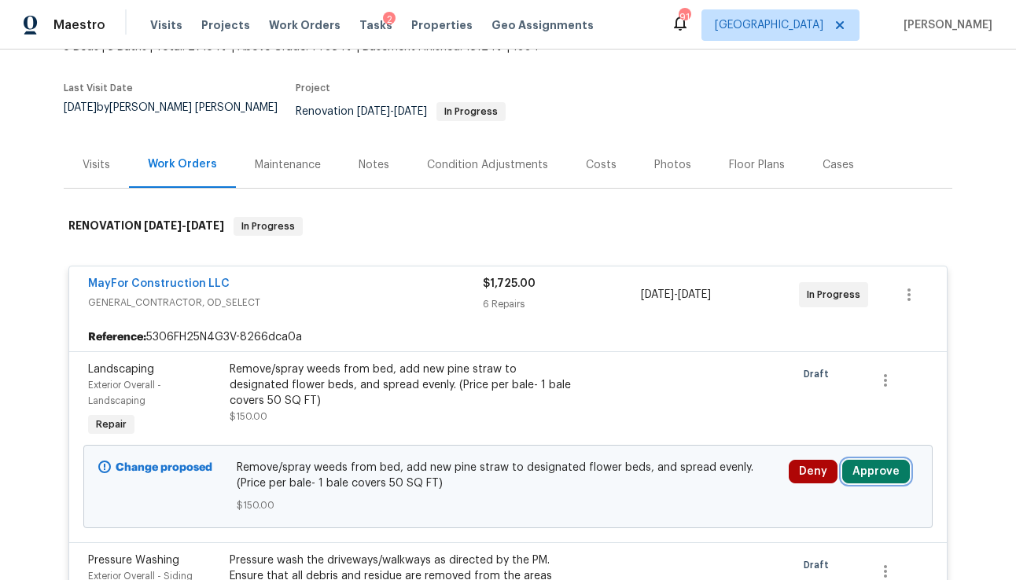
click at [865, 461] on button "Approve" at bounding box center [876, 472] width 68 height 24
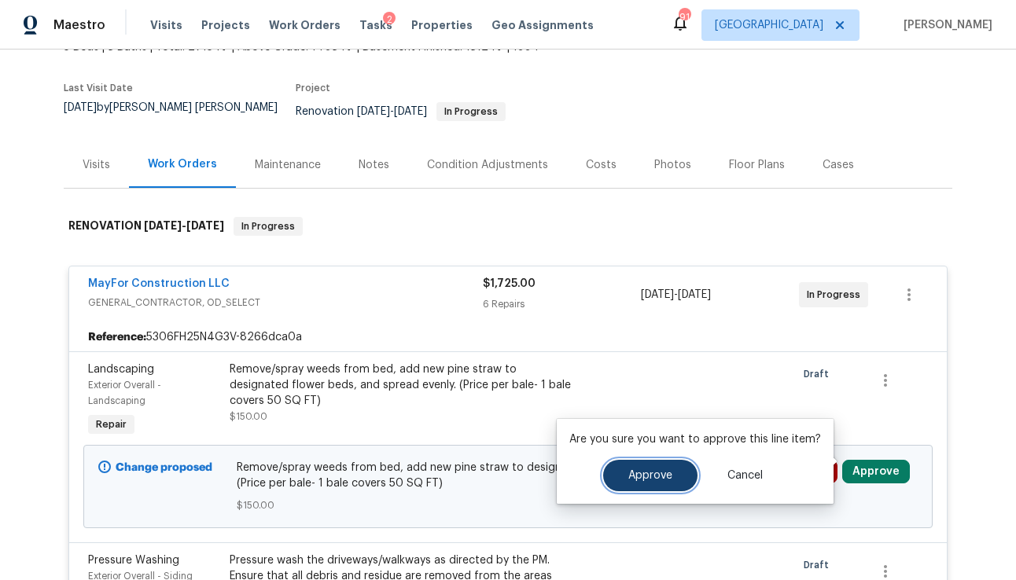
click at [657, 481] on span "Approve" at bounding box center [650, 476] width 44 height 12
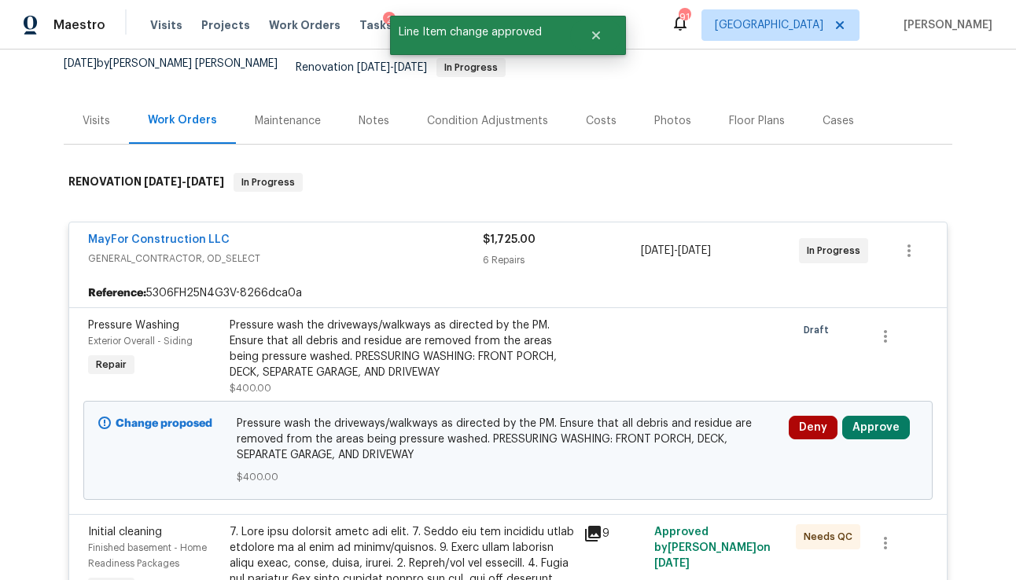
scroll to position [175, 0]
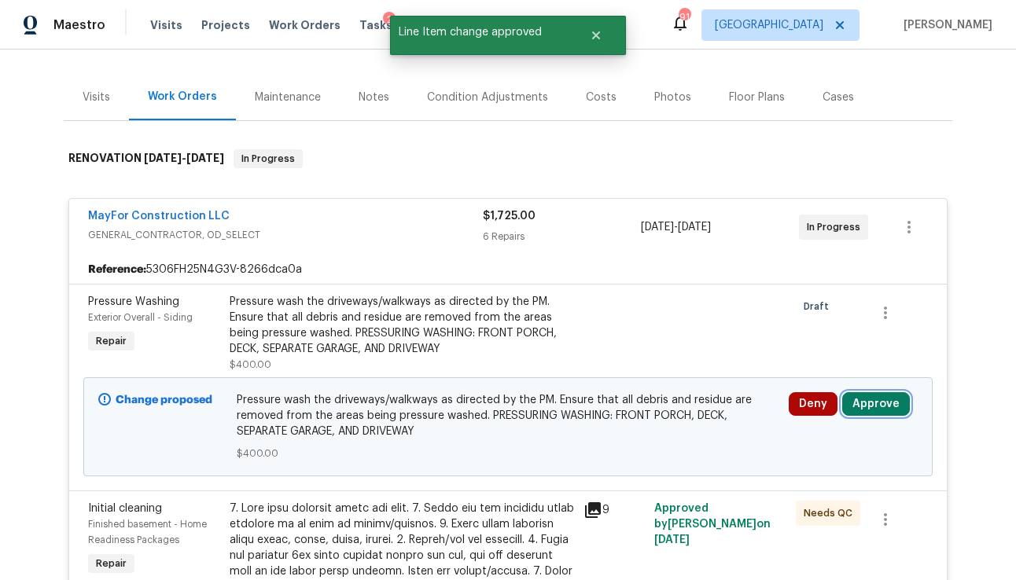
click at [876, 399] on button "Approve" at bounding box center [876, 404] width 68 height 24
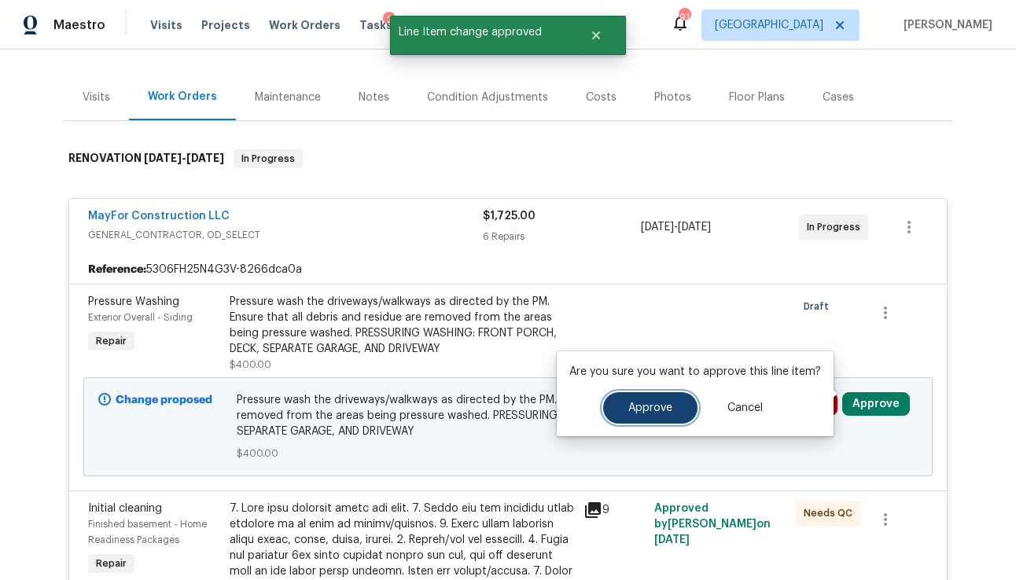
click at [663, 404] on span "Approve" at bounding box center [650, 409] width 44 height 12
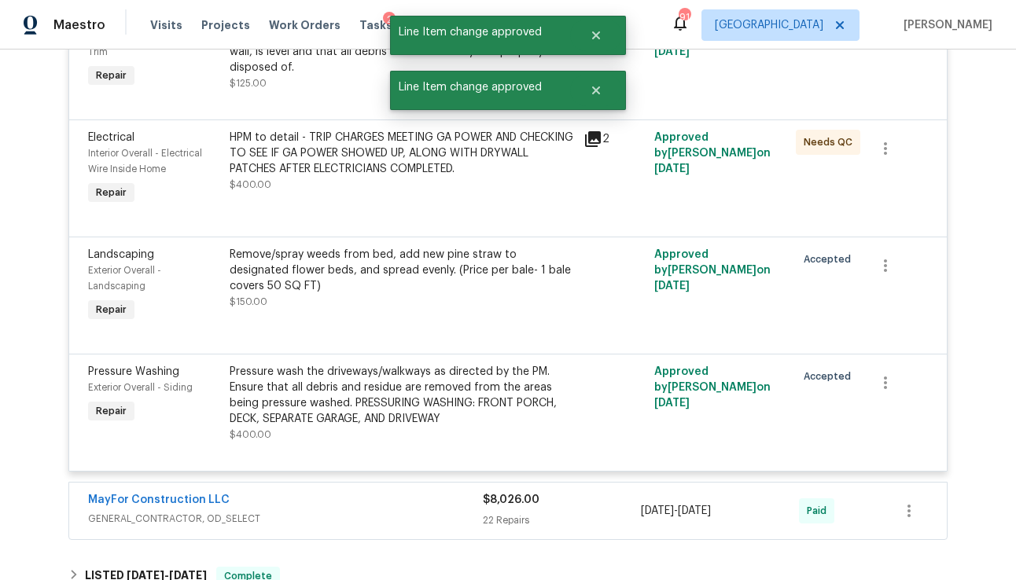
scroll to position [1351, 0]
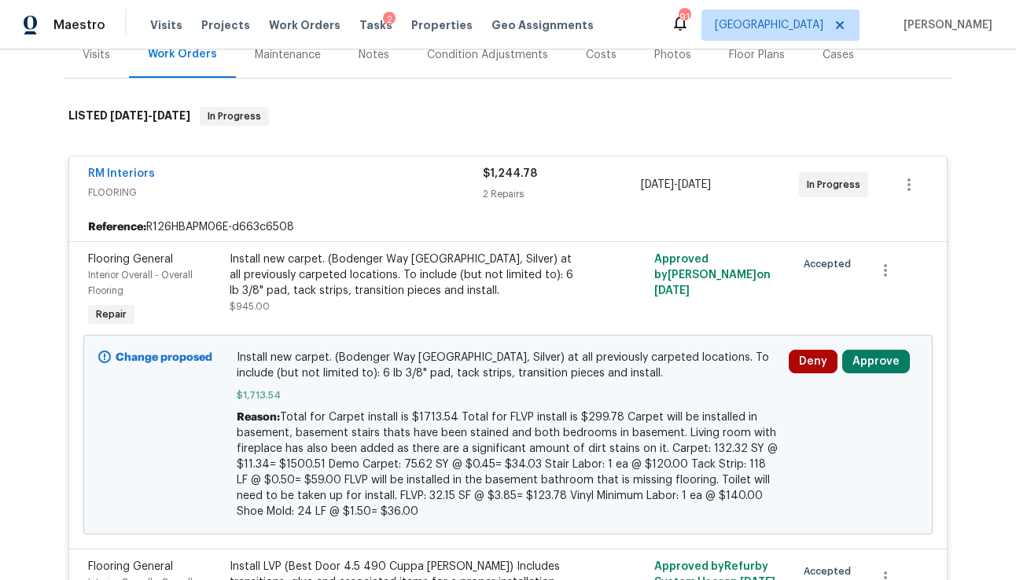
scroll to position [208, 0]
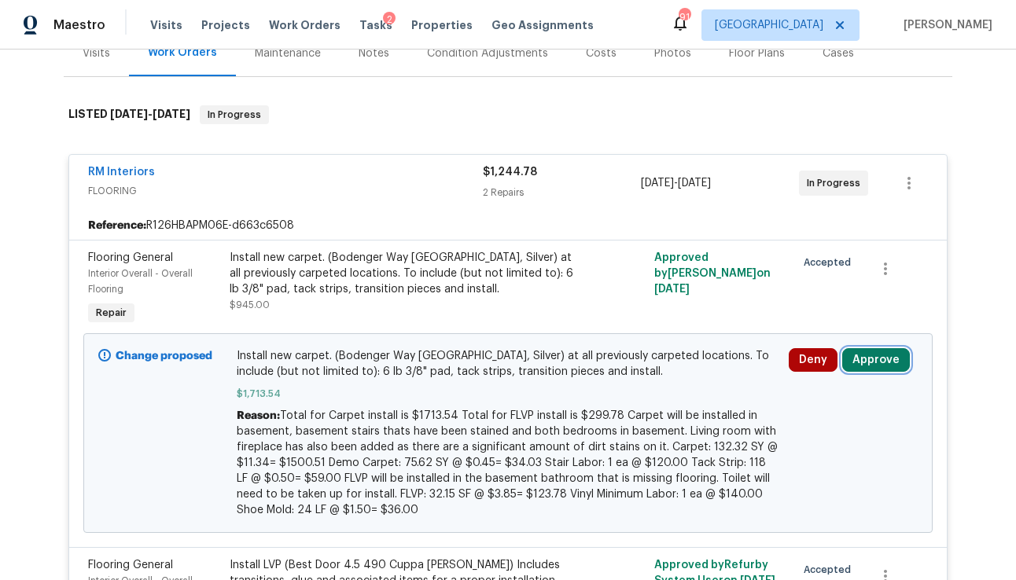
click at [864, 369] on button "Approve" at bounding box center [876, 360] width 68 height 24
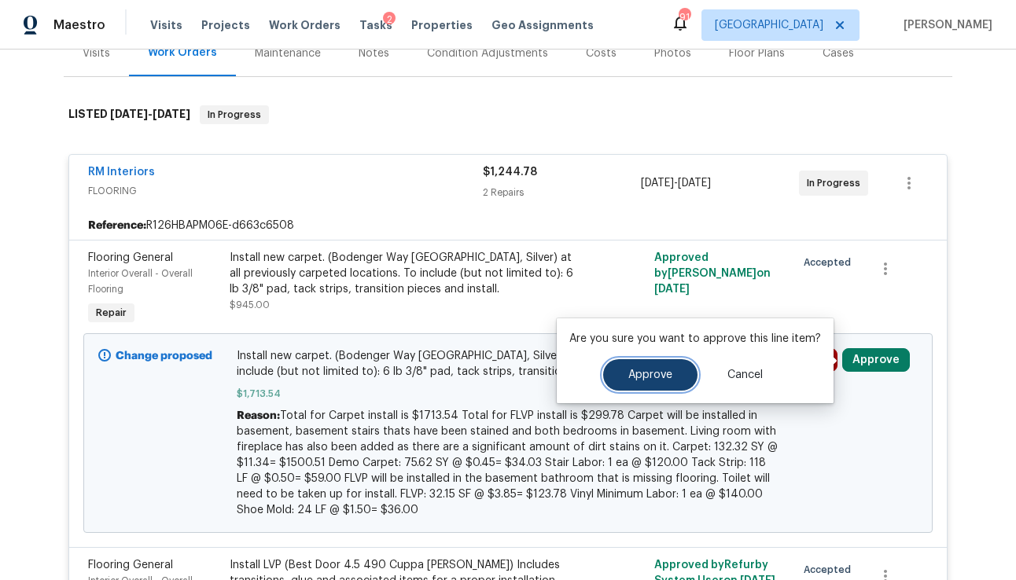
click at [668, 381] on button "Approve" at bounding box center [650, 374] width 94 height 31
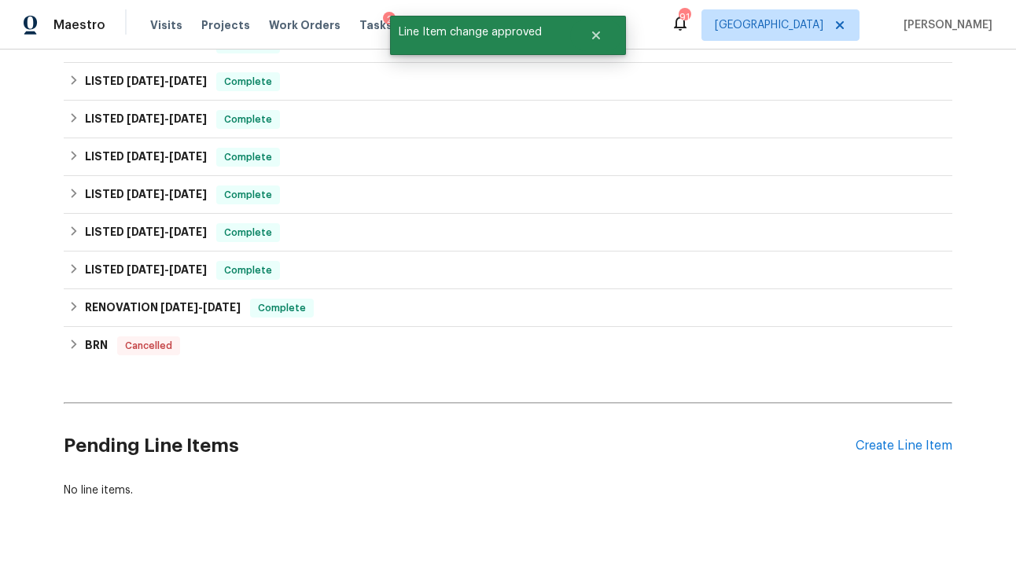
scroll to position [1380, 0]
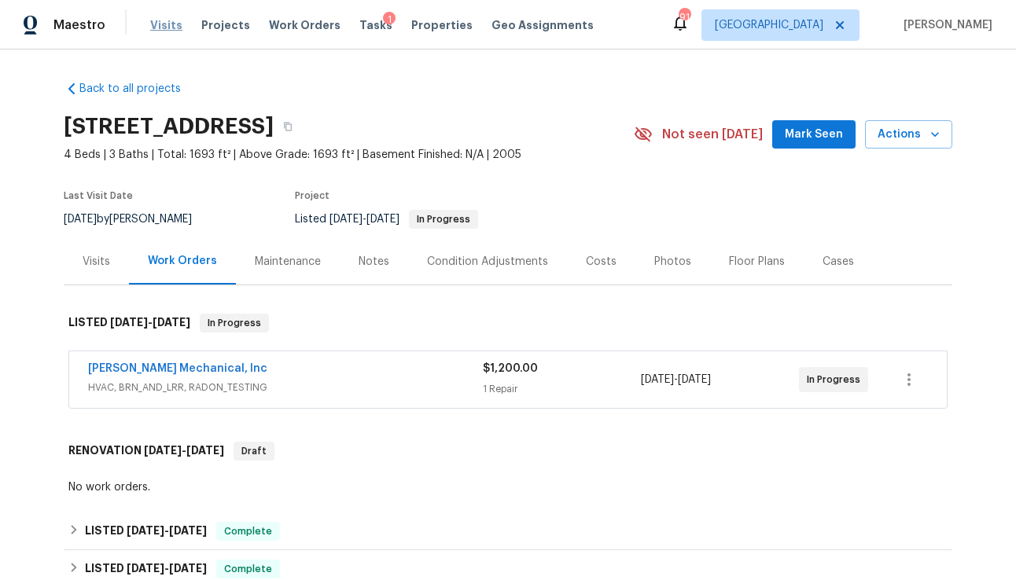
click at [159, 20] on span "Visits" at bounding box center [166, 25] width 32 height 16
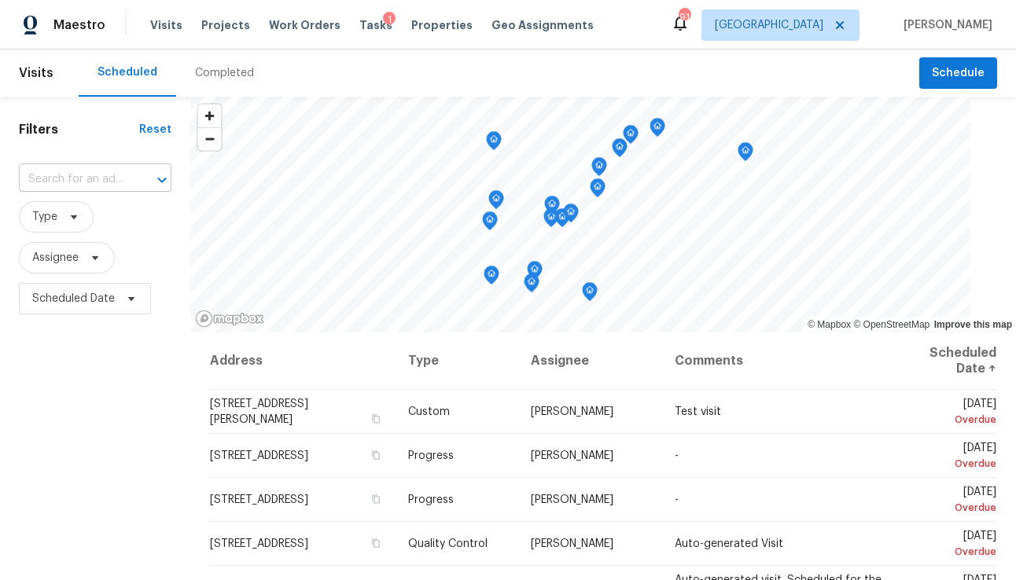
click at [51, 188] on input "text" at bounding box center [73, 179] width 109 height 24
type input "c"
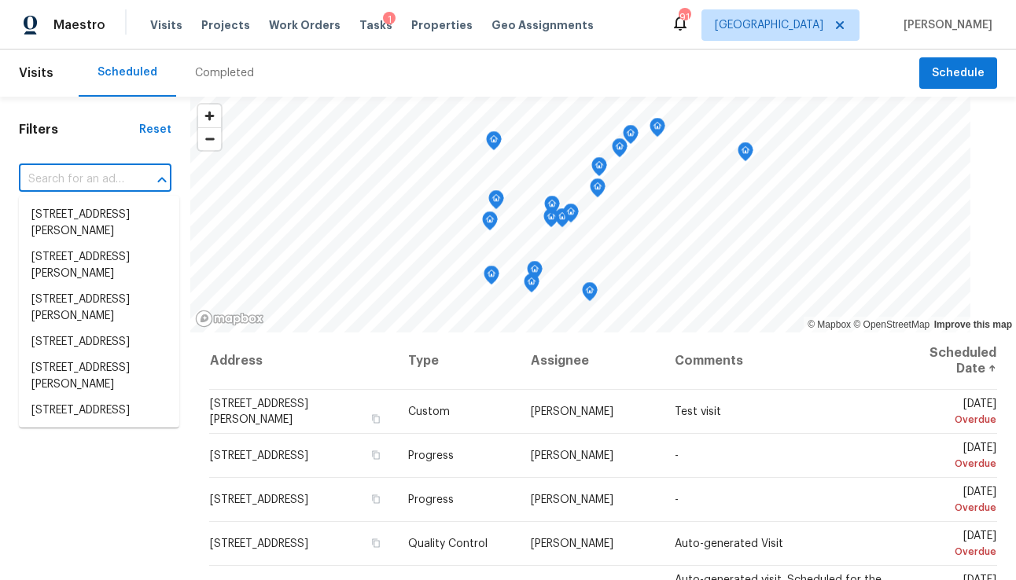
click at [79, 138] on div "Filters Reset ​ Type Assignee Scheduled Date" at bounding box center [95, 447] width 190 height 700
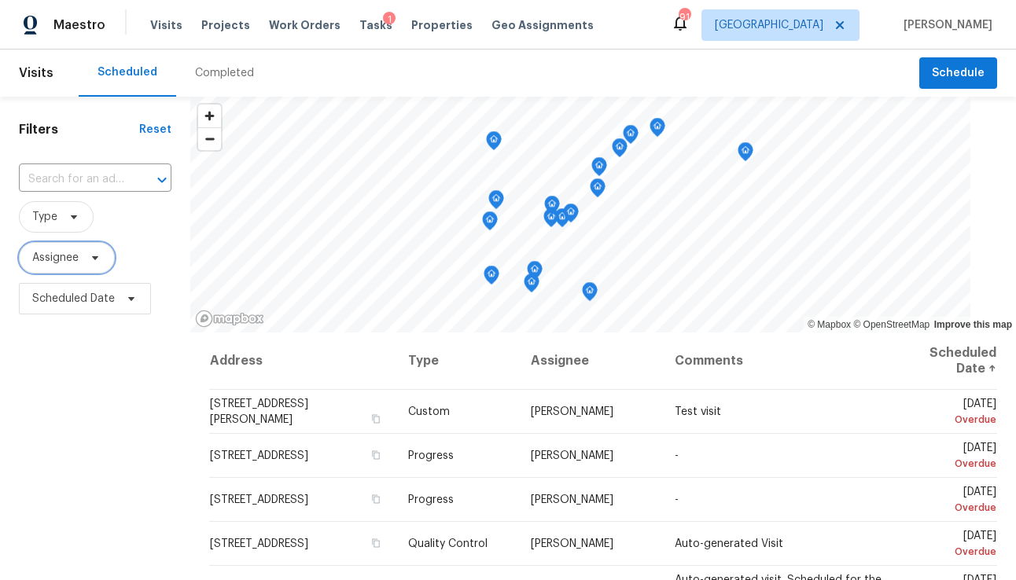
click at [59, 261] on span "Assignee" at bounding box center [55, 258] width 46 height 16
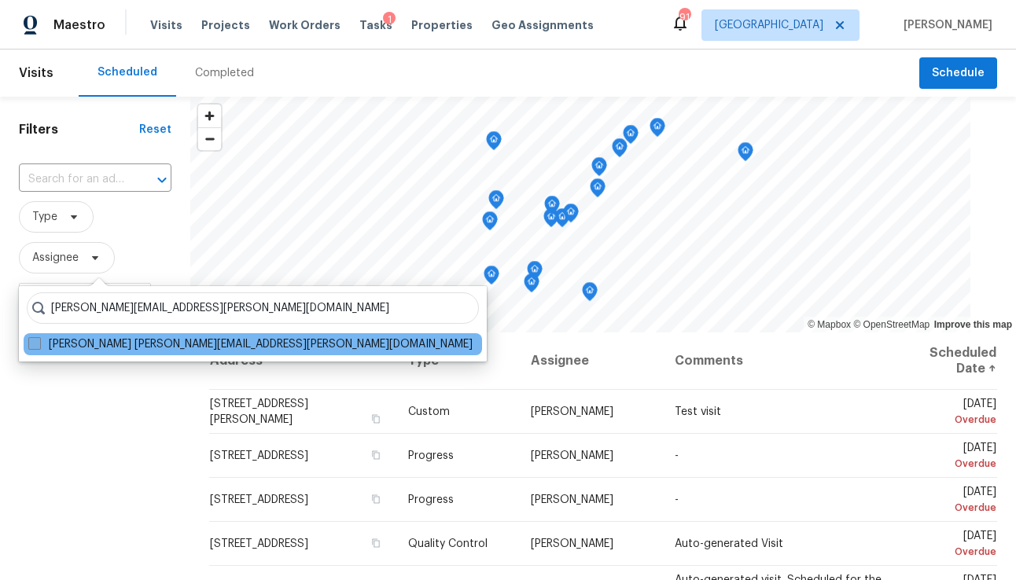
type input "[PERSON_NAME][EMAIL_ADDRESS][PERSON_NAME][DOMAIN_NAME]"
click at [137, 341] on label "[PERSON_NAME] [PERSON_NAME][EMAIL_ADDRESS][PERSON_NAME][DOMAIN_NAME]" at bounding box center [250, 345] width 444 height 16
click at [39, 341] on input "[PERSON_NAME] [PERSON_NAME][EMAIL_ADDRESS][PERSON_NAME][DOMAIN_NAME]" at bounding box center [33, 342] width 10 height 10
checkbox input "true"
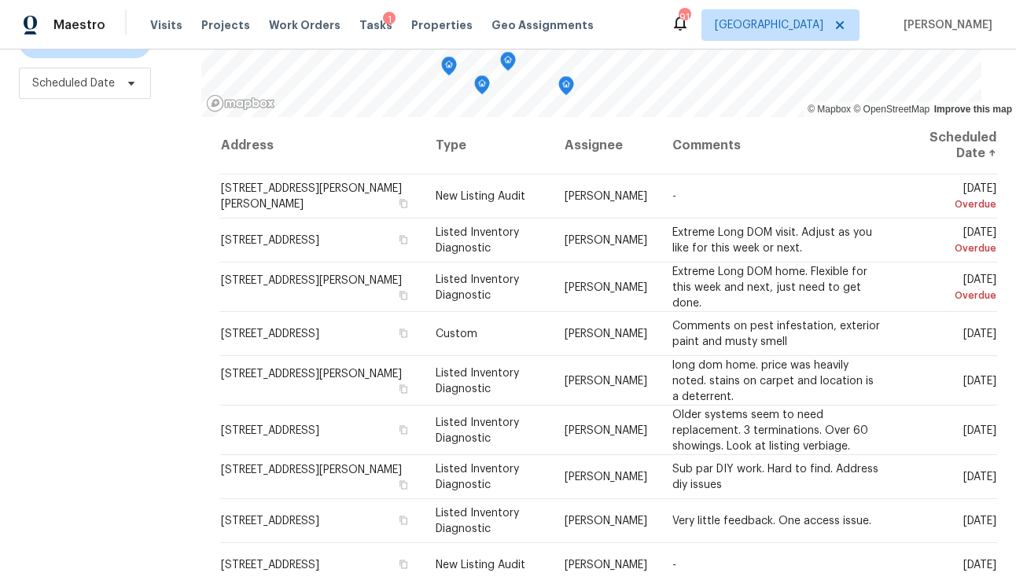
scroll to position [216, 0]
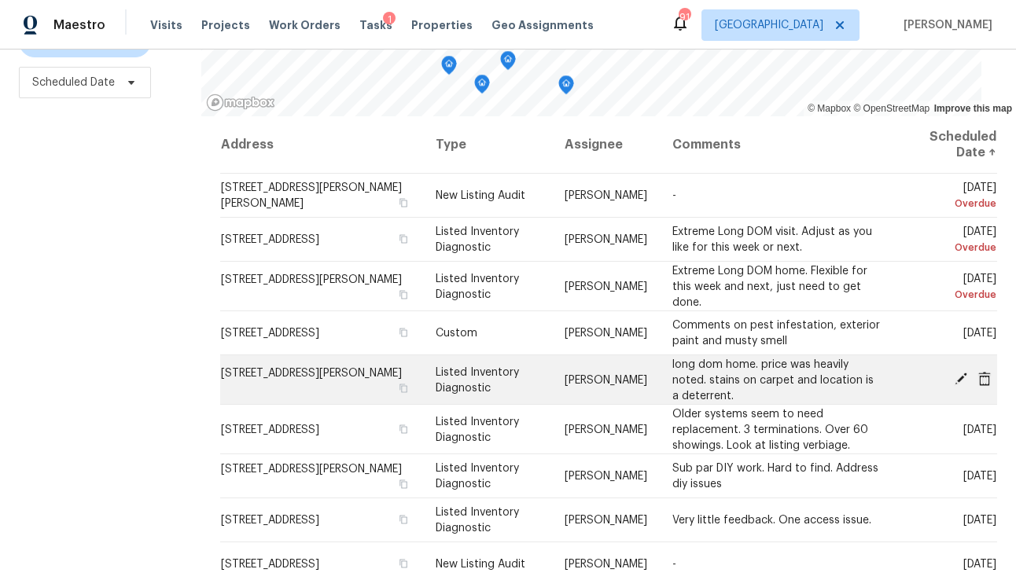
click at [991, 379] on icon at bounding box center [984, 379] width 14 height 14
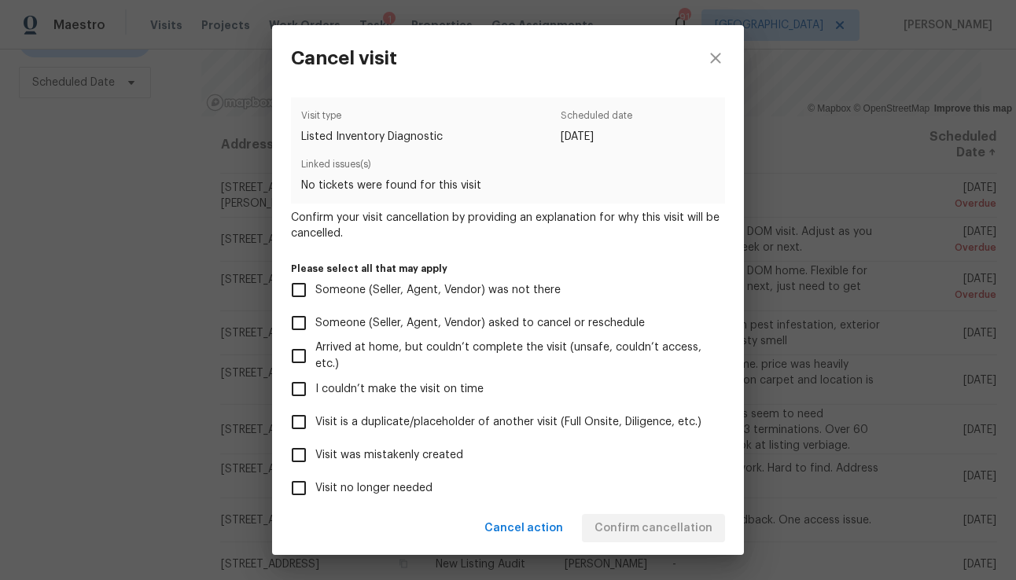
scroll to position [119, 0]
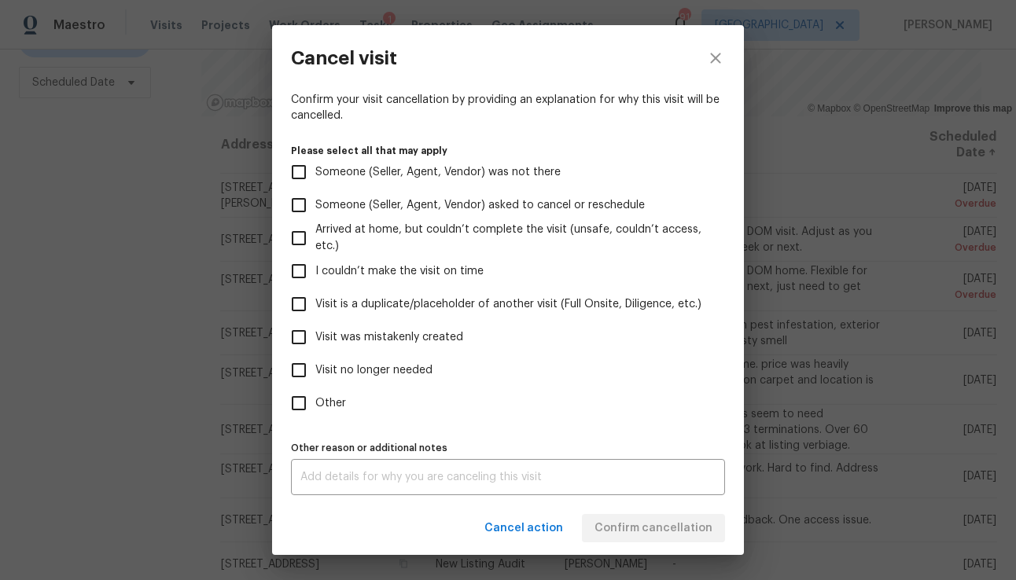
click at [295, 405] on input "Other" at bounding box center [298, 403] width 33 height 33
checkbox input "true"
click at [329, 470] on div "x Other reason or additional notes" at bounding box center [508, 477] width 434 height 36
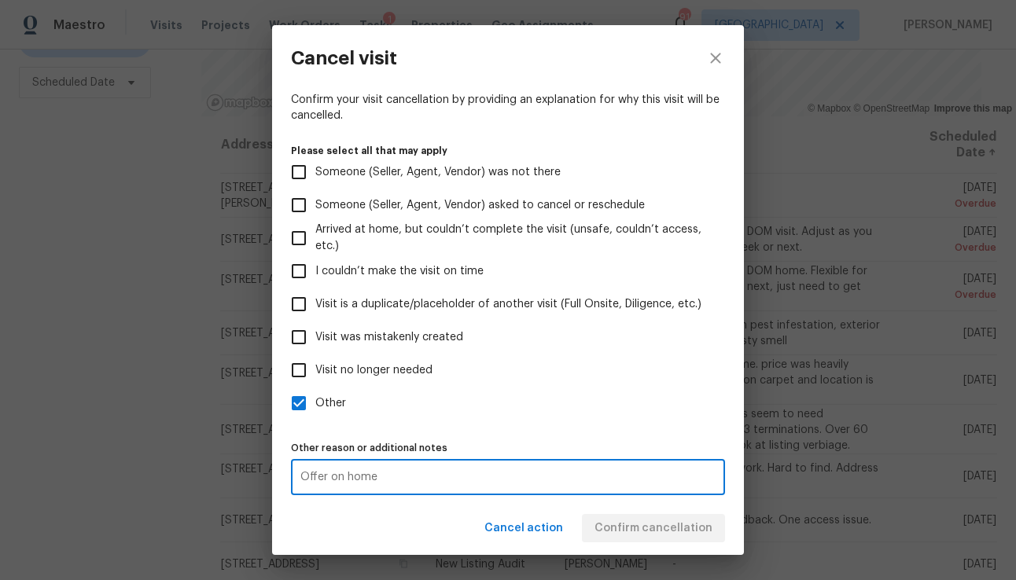
type textarea "Offer on home"
click at [524, 377] on label "Visit no longer needed" at bounding box center [497, 370] width 430 height 33
click at [315, 377] on input "Visit no longer needed" at bounding box center [298, 370] width 33 height 33
checkbox input "true"
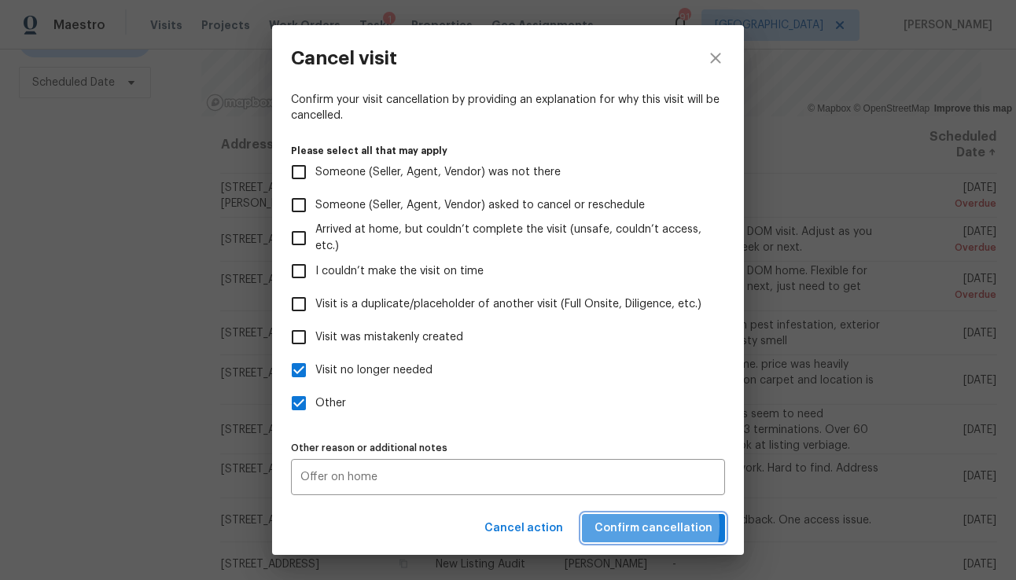
click at [627, 526] on span "Confirm cancellation" at bounding box center [653, 529] width 118 height 20
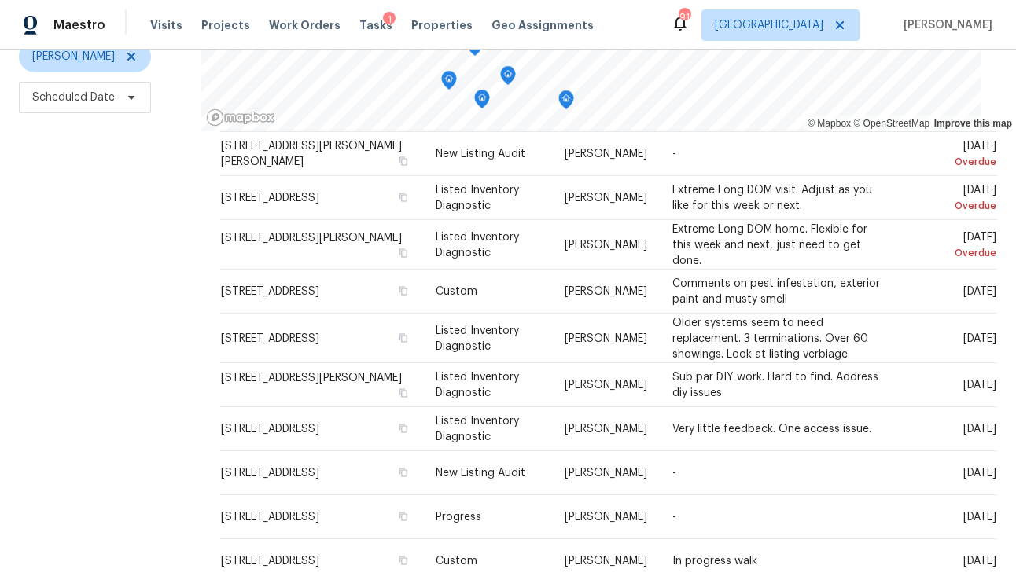
scroll to position [216, 0]
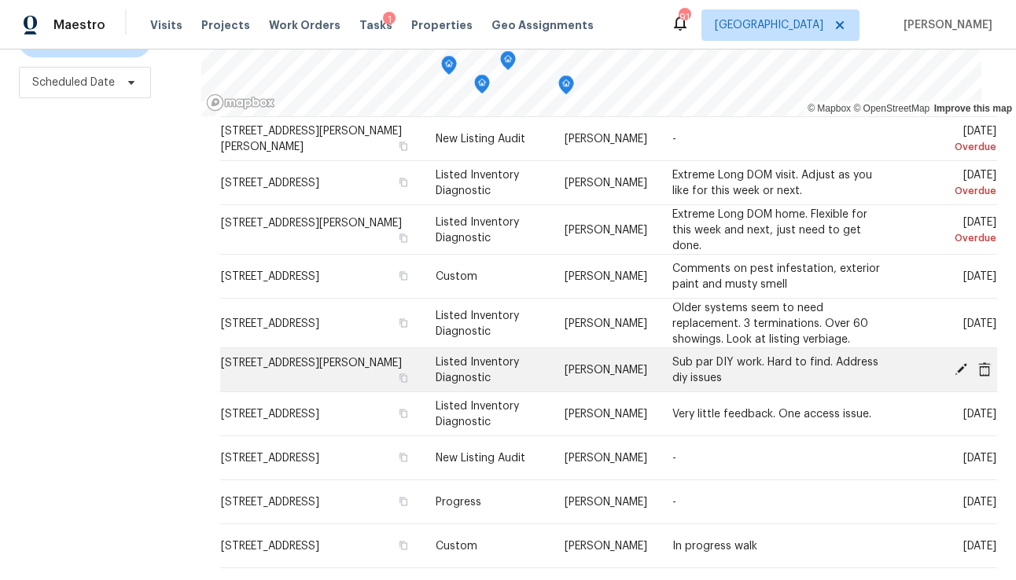
click at [962, 366] on icon at bounding box center [961, 368] width 13 height 13
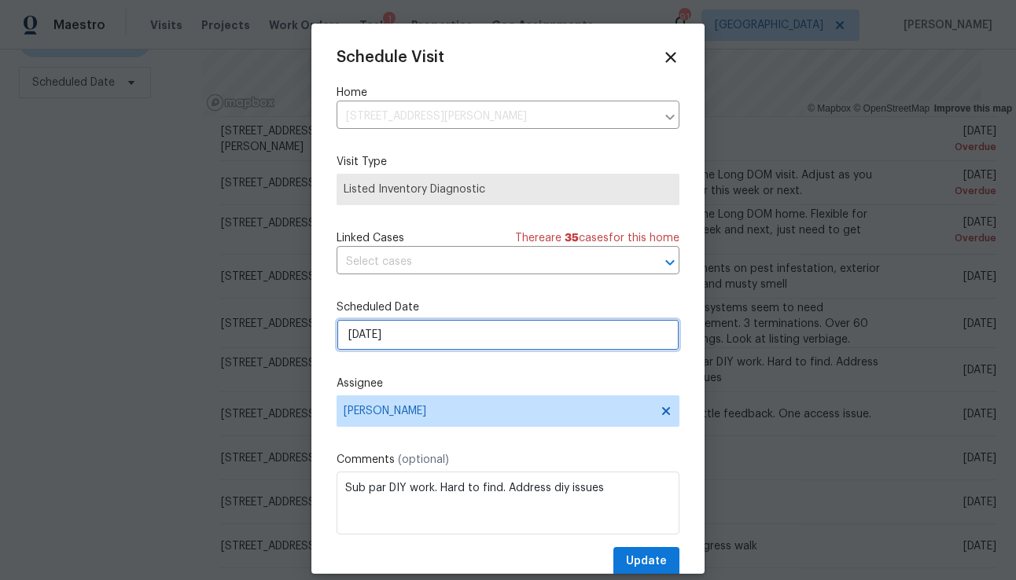
click at [421, 341] on input "[DATE]" at bounding box center [508, 334] width 343 height 31
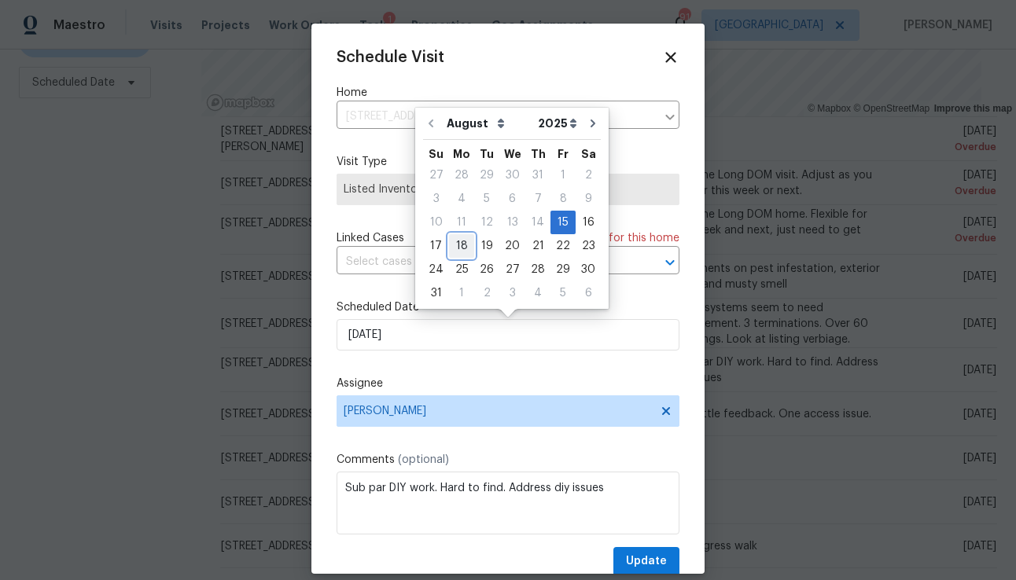
click at [453, 249] on div "18" at bounding box center [461, 246] width 25 height 22
type input "[DATE]"
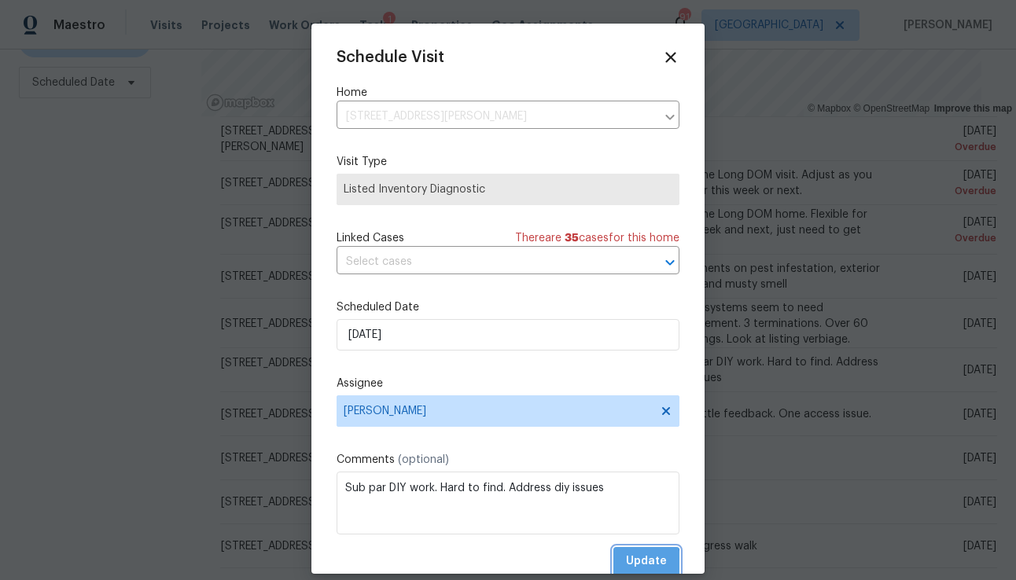
click at [628, 565] on span "Update" at bounding box center [646, 562] width 41 height 20
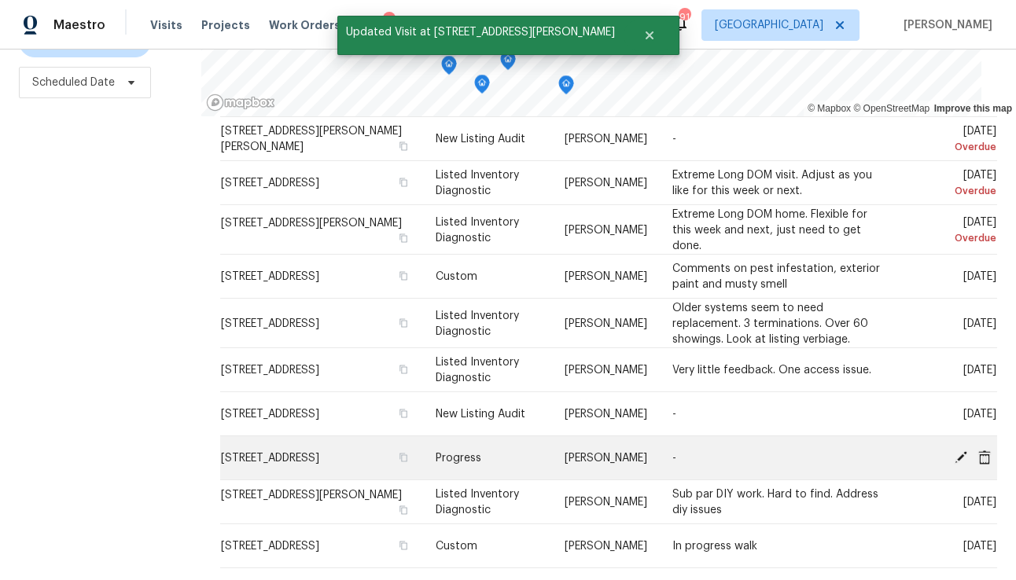
click at [957, 456] on icon at bounding box center [961, 457] width 14 height 14
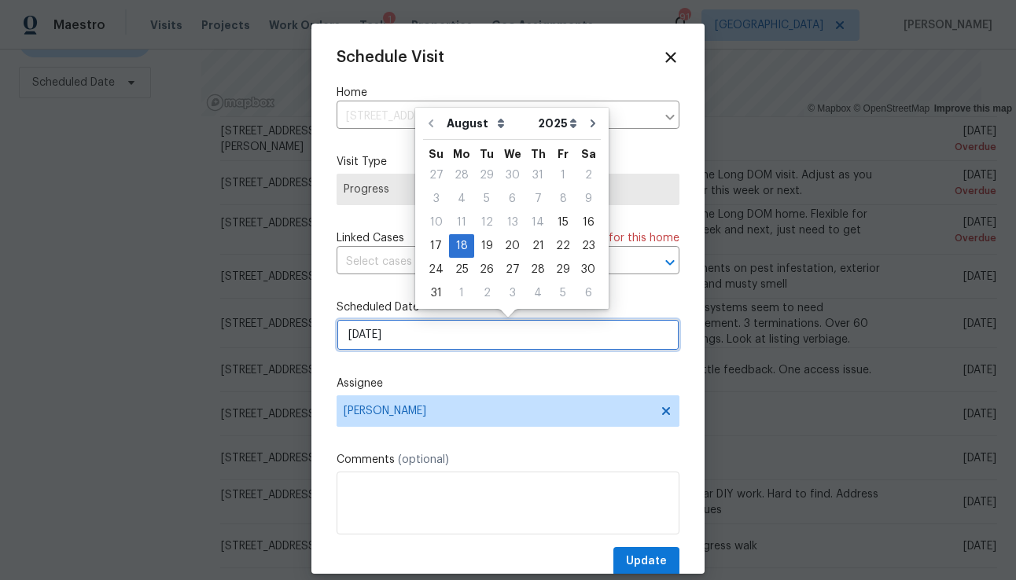
click at [414, 337] on input "[DATE]" at bounding box center [508, 334] width 343 height 31
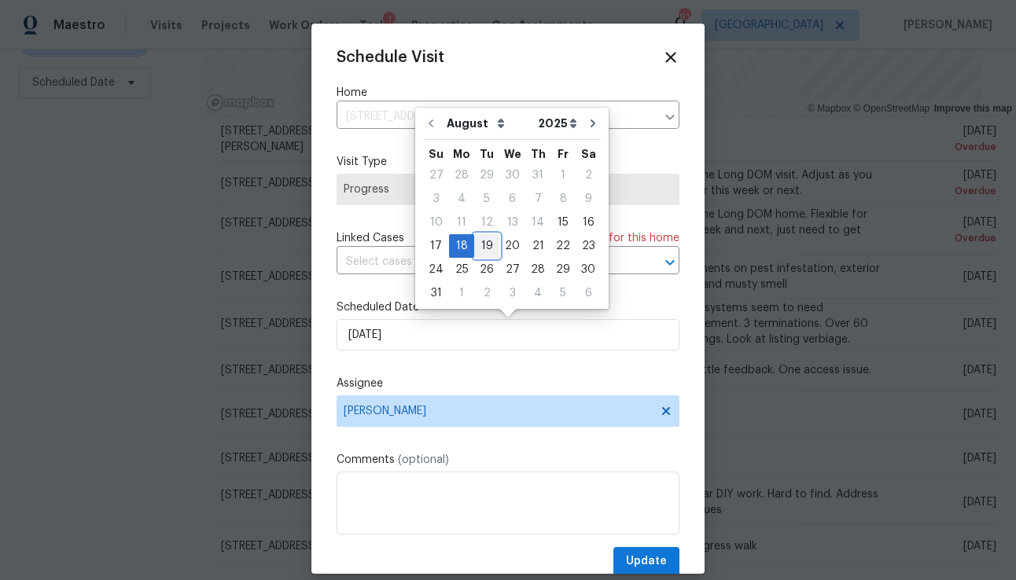
click at [485, 248] on div "19" at bounding box center [486, 246] width 25 height 22
type input "[DATE]"
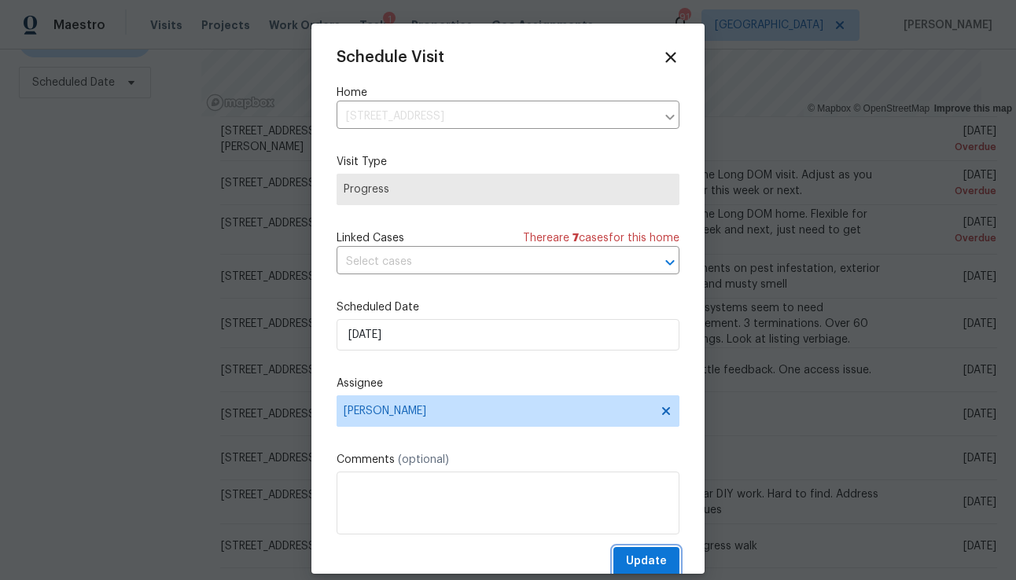
click at [649, 557] on span "Update" at bounding box center [646, 562] width 41 height 20
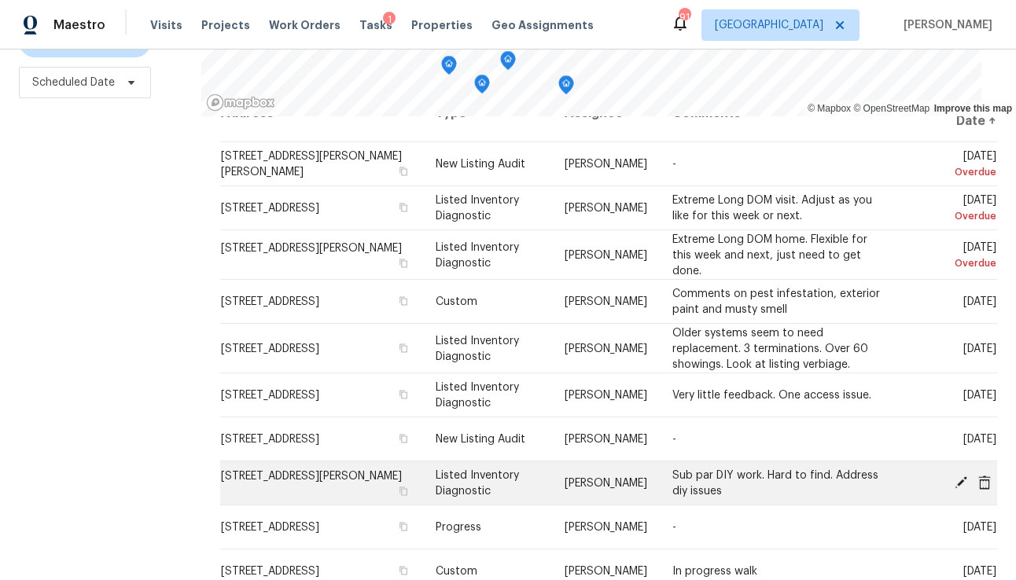
scroll to position [57, 0]
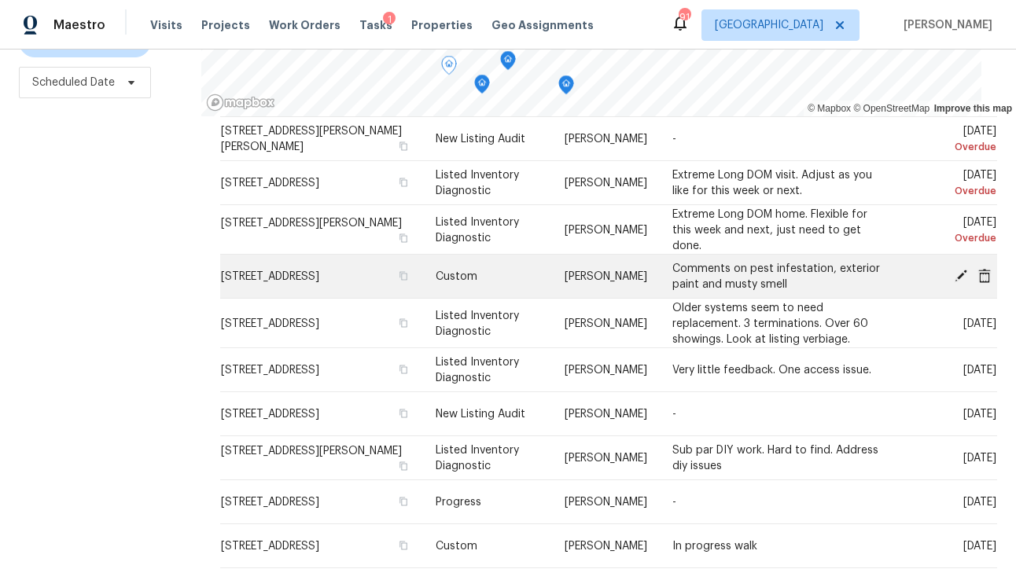
click at [959, 271] on icon at bounding box center [961, 275] width 14 height 14
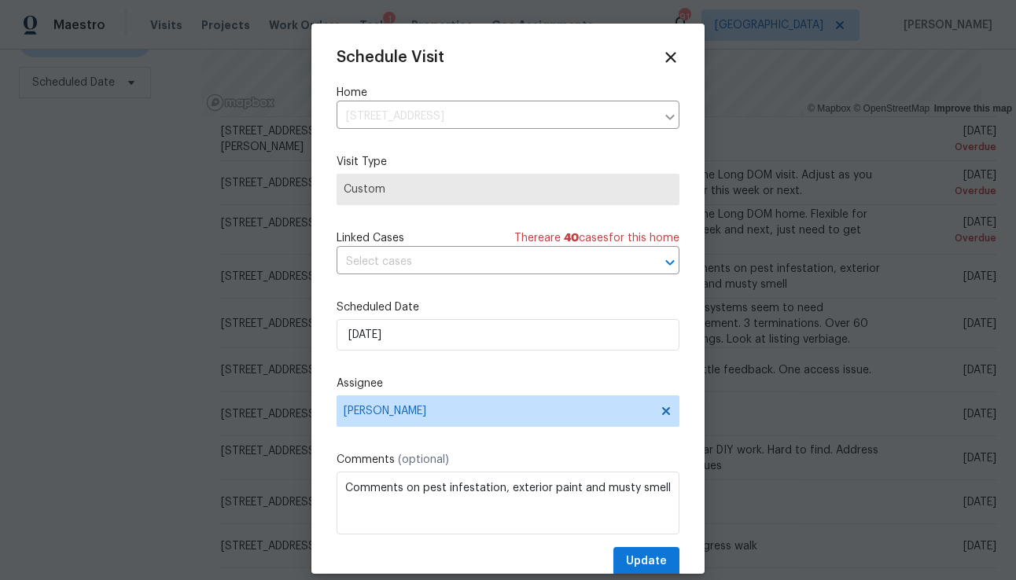
click at [446, 191] on span "Custom" at bounding box center [508, 190] width 329 height 16
click at [670, 57] on icon at bounding box center [670, 57] width 11 height 11
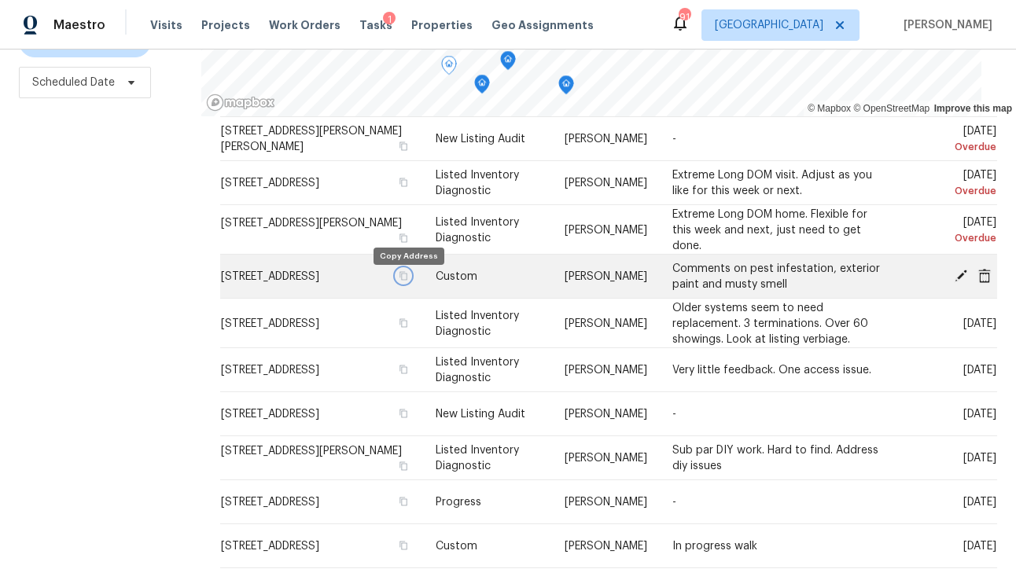
click at [408, 280] on icon "button" at bounding box center [404, 275] width 8 height 9
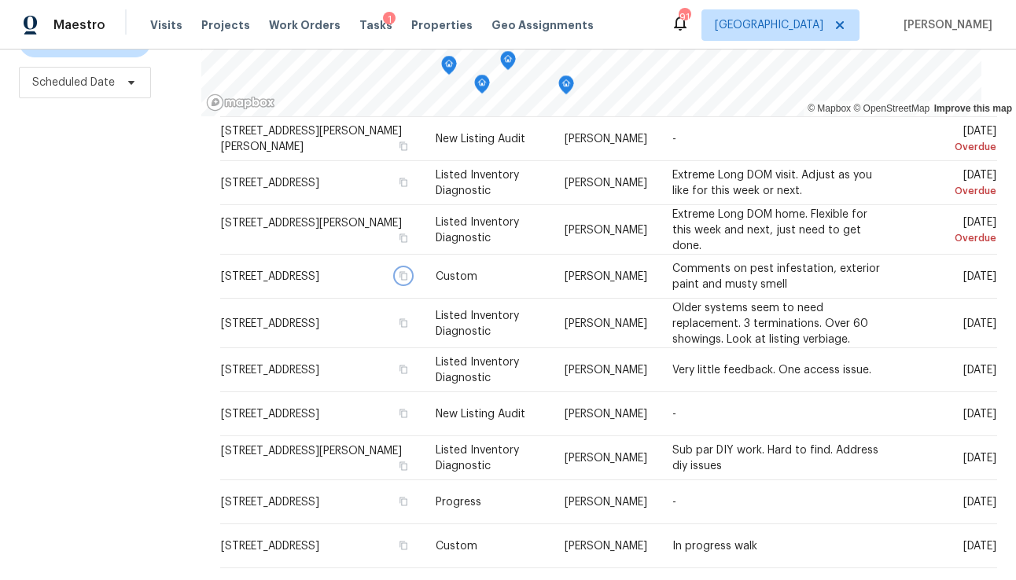
scroll to position [0, 0]
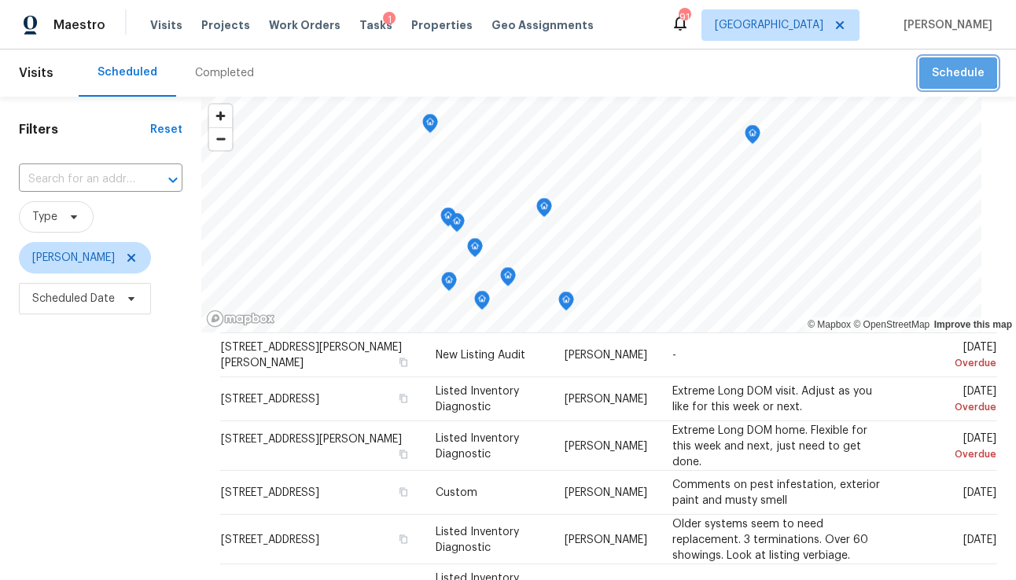
click at [957, 71] on span "Schedule" at bounding box center [958, 74] width 53 height 20
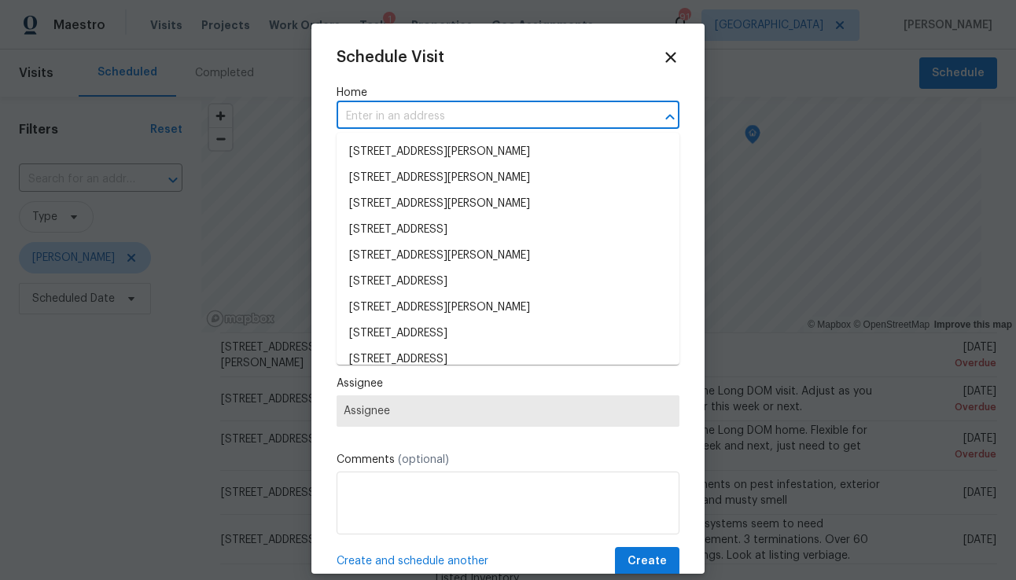
click at [475, 108] on input "text" at bounding box center [486, 117] width 299 height 24
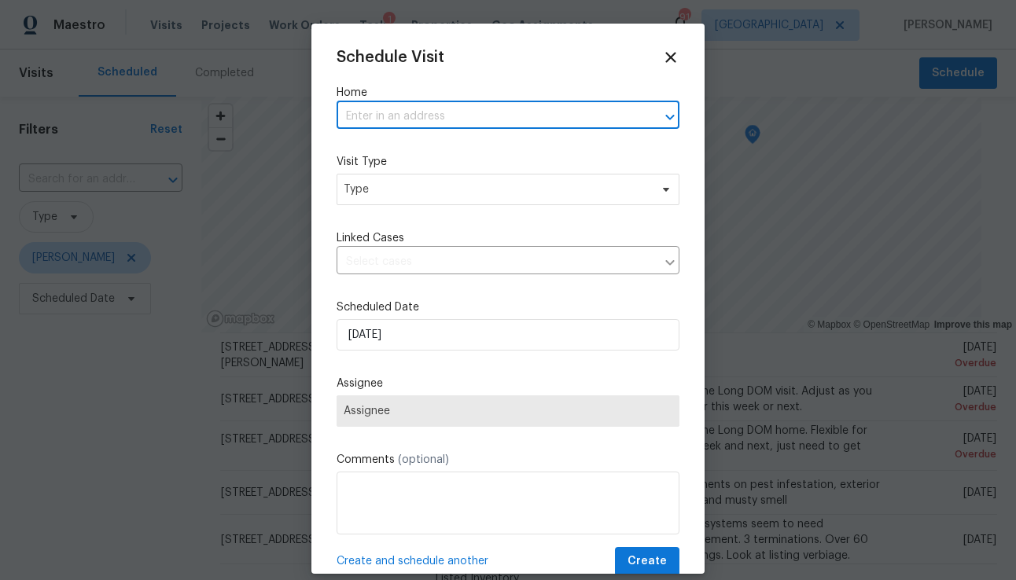
paste input "[STREET_ADDRESS]"
type input "[STREET_ADDRESS]"
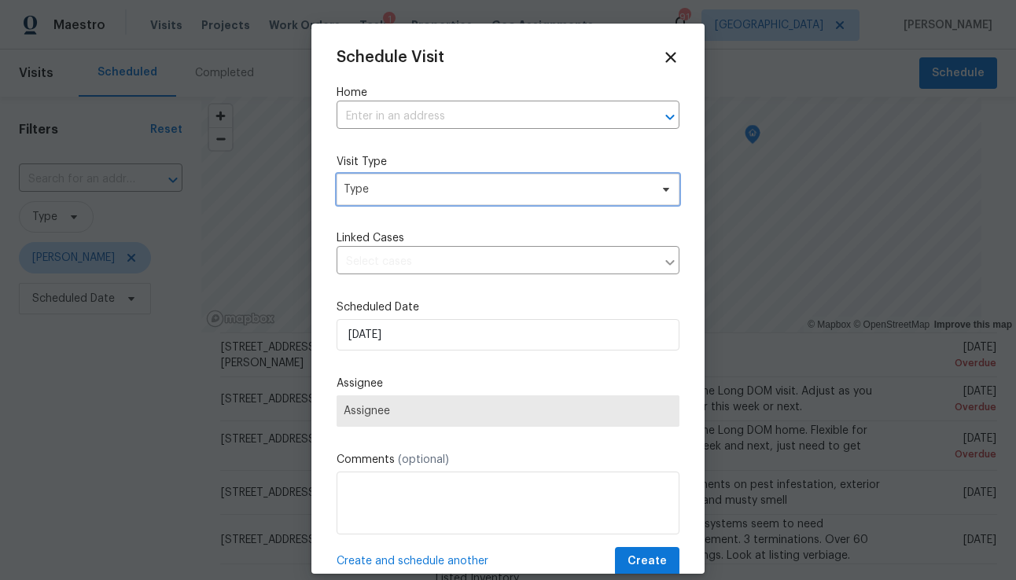
click at [436, 198] on span "Type" at bounding box center [508, 189] width 343 height 31
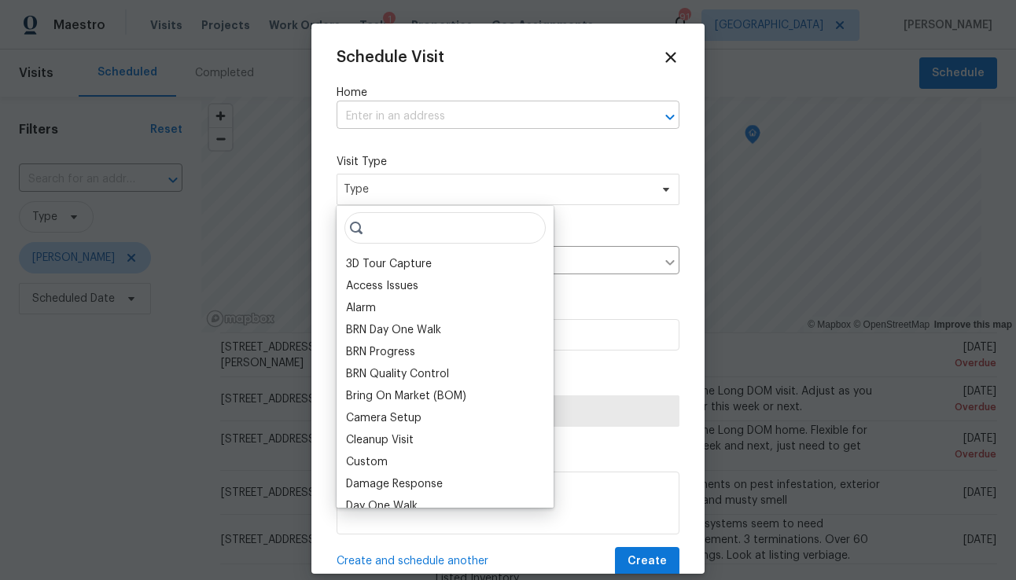
click at [445, 119] on input "text" at bounding box center [486, 117] width 299 height 24
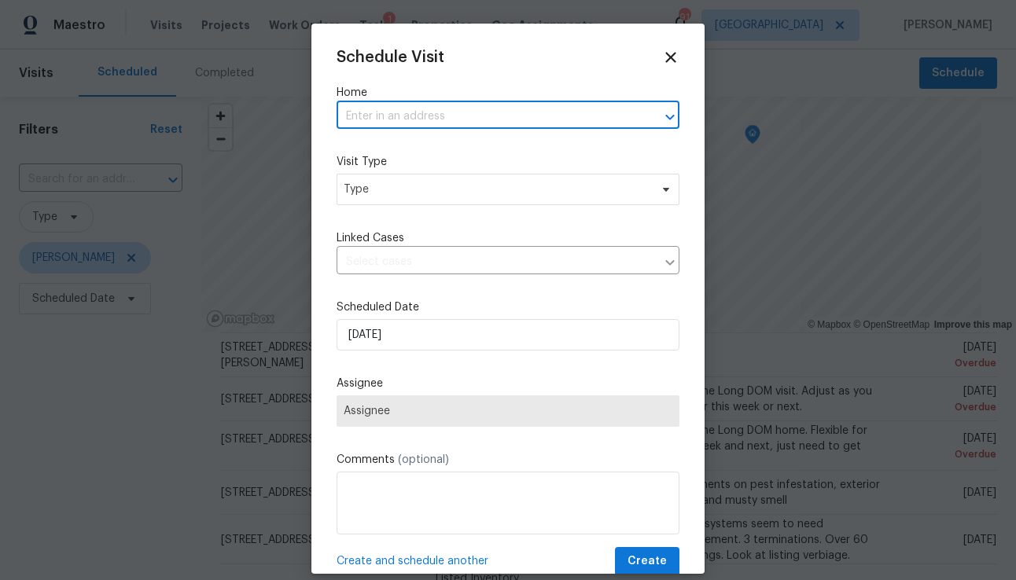
paste input "[STREET_ADDRESS]"
type input "[STREET_ADDRESS]"
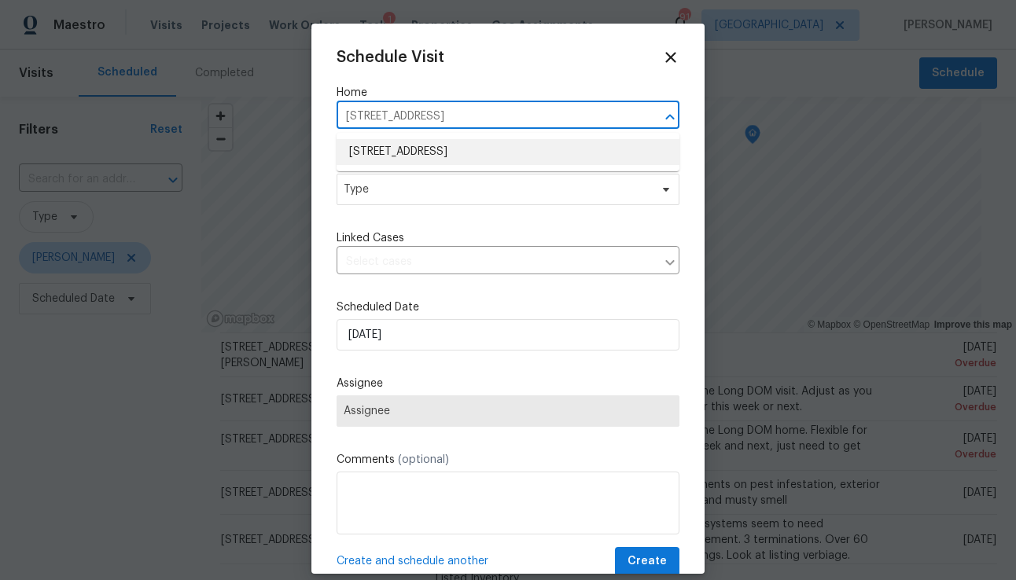
click at [423, 151] on li "[STREET_ADDRESS]" at bounding box center [508, 152] width 343 height 26
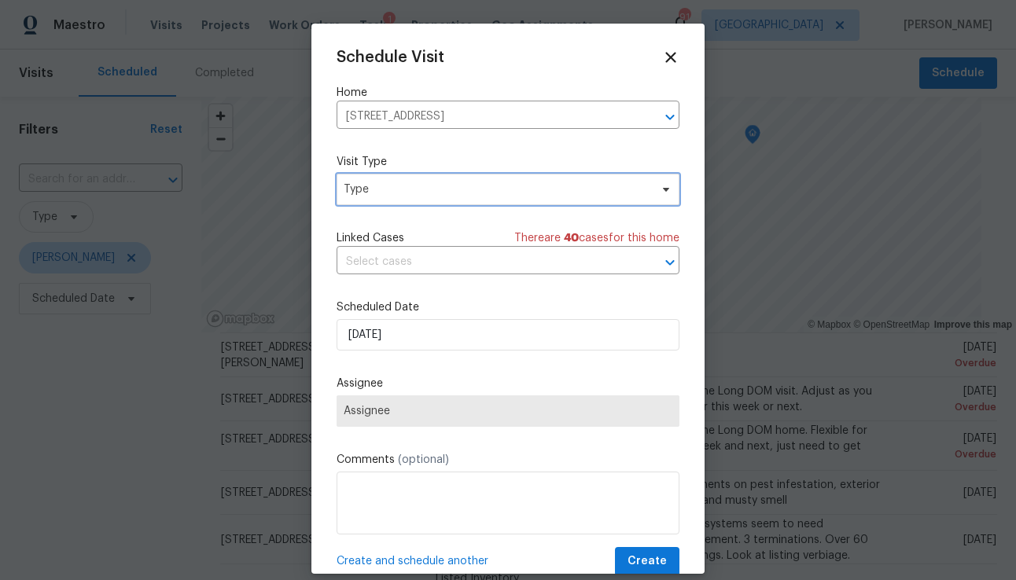
click at [413, 203] on span "Type" at bounding box center [508, 189] width 343 height 31
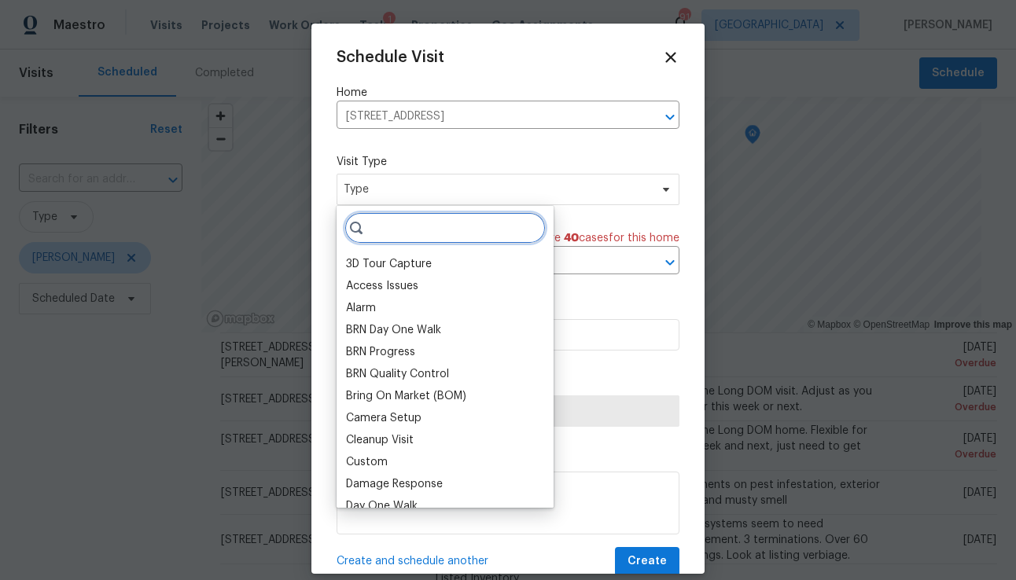
click at [409, 220] on input "search" at bounding box center [444, 227] width 201 height 31
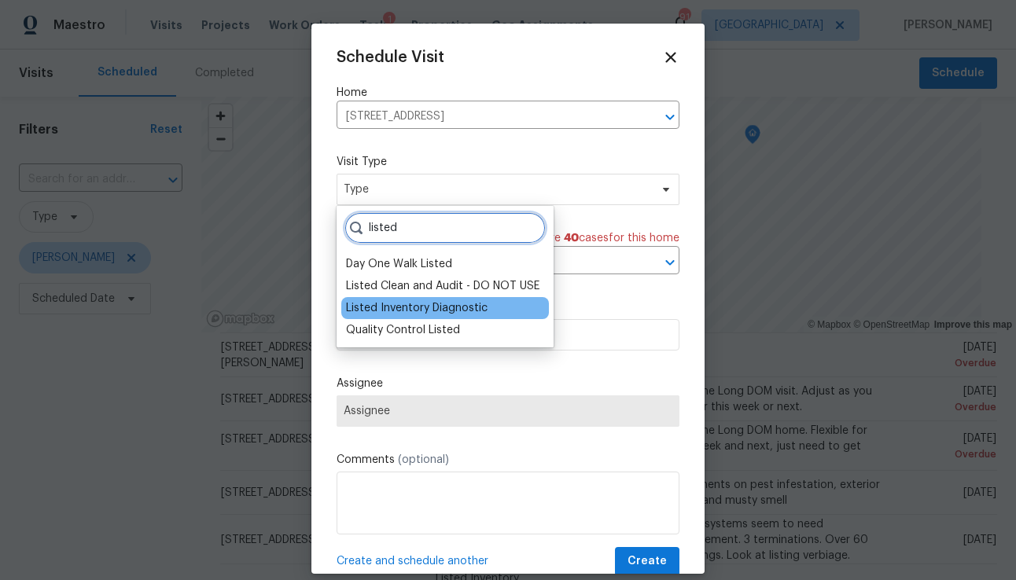
type input "listed"
click at [415, 309] on div "Listed Inventory Diagnostic" at bounding box center [417, 308] width 142 height 16
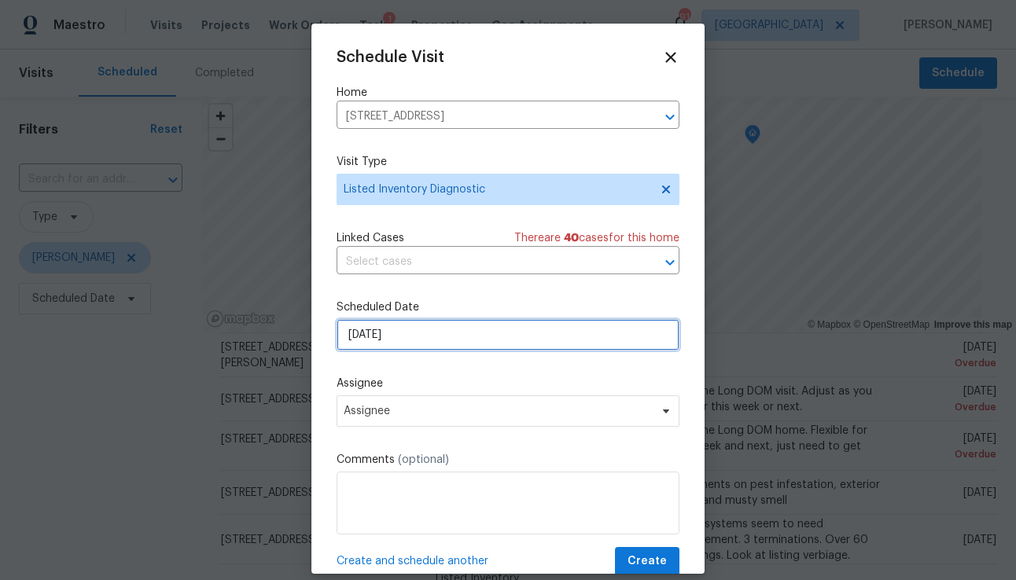
click at [412, 328] on input "[DATE]" at bounding box center [508, 334] width 343 height 31
click at [402, 395] on div "Assignee Assignee" at bounding box center [508, 401] width 343 height 51
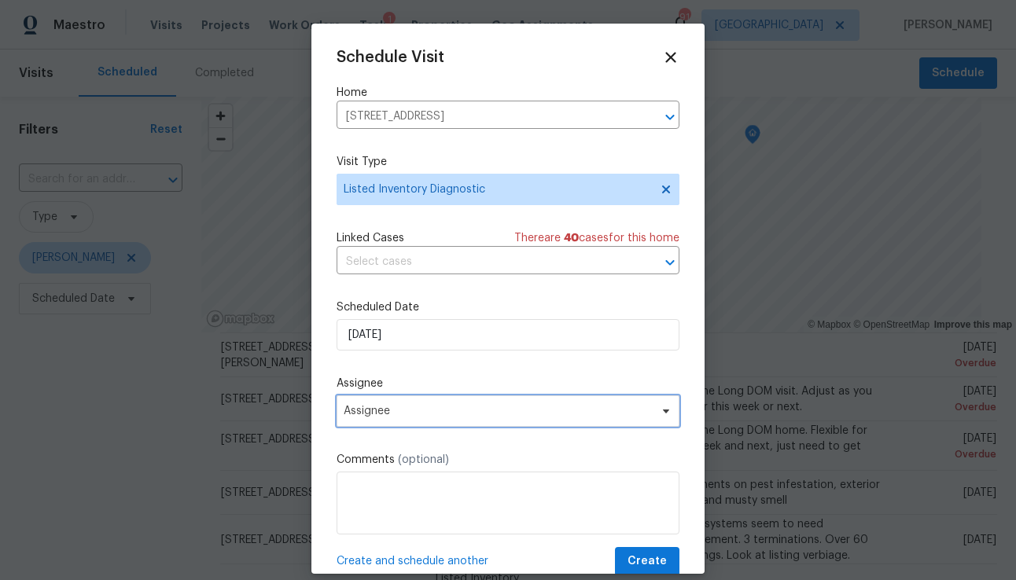
click at [399, 413] on span "Assignee" at bounding box center [498, 411] width 308 height 13
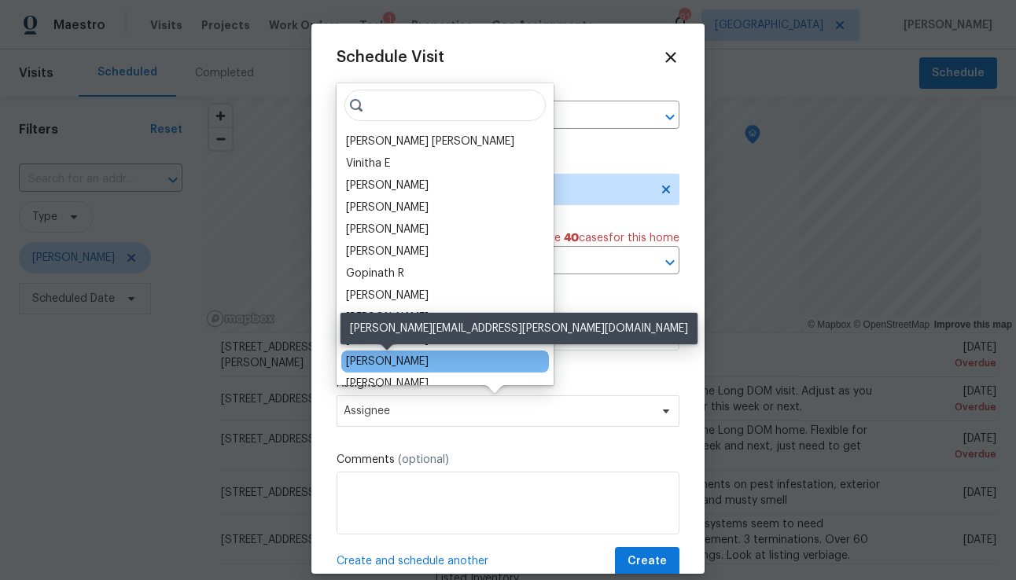
click at [407, 359] on div "[PERSON_NAME]" at bounding box center [387, 362] width 83 height 16
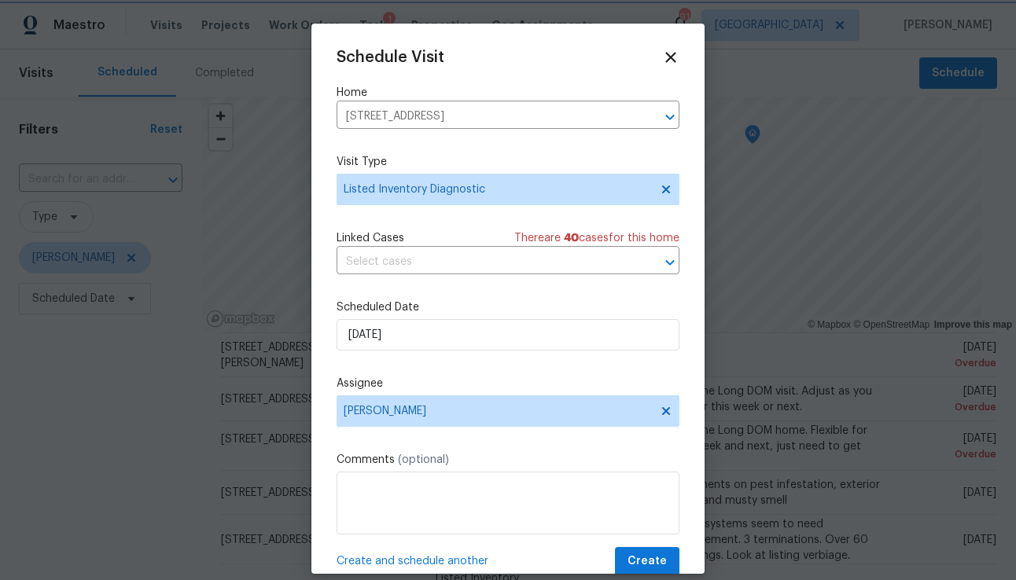
scroll to position [28, 0]
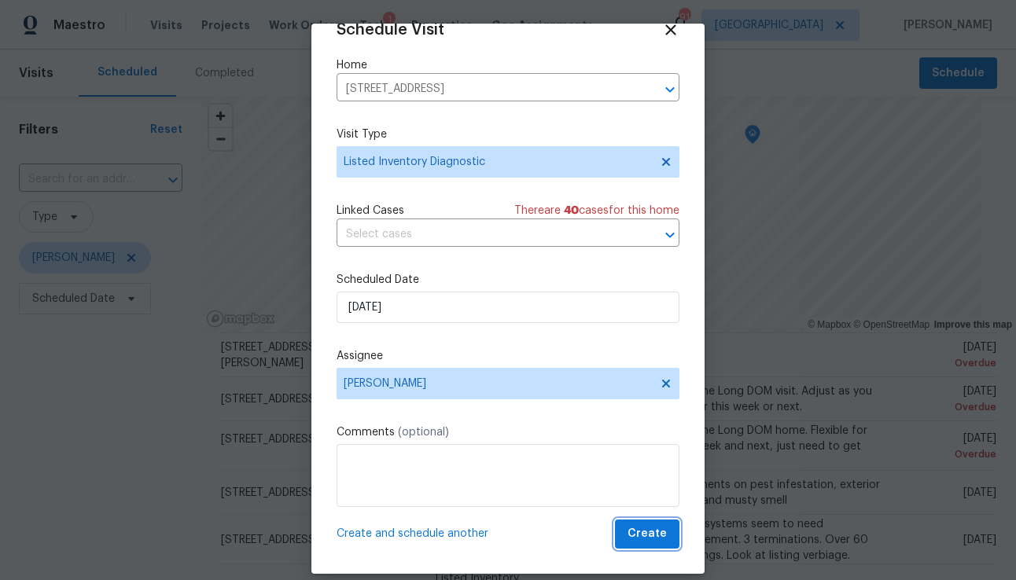
click at [643, 531] on span "Create" at bounding box center [646, 534] width 39 height 20
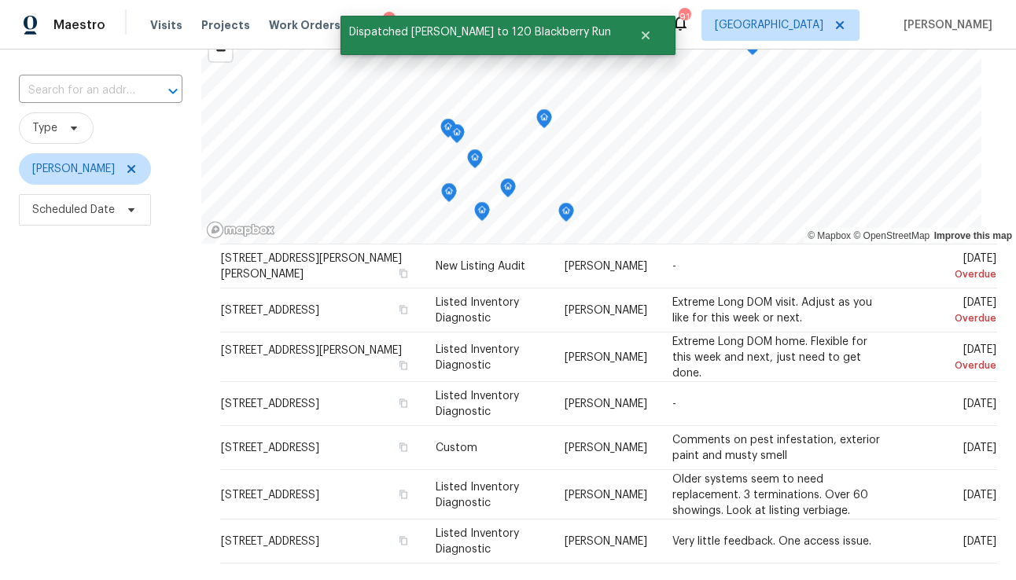
scroll to position [113, 0]
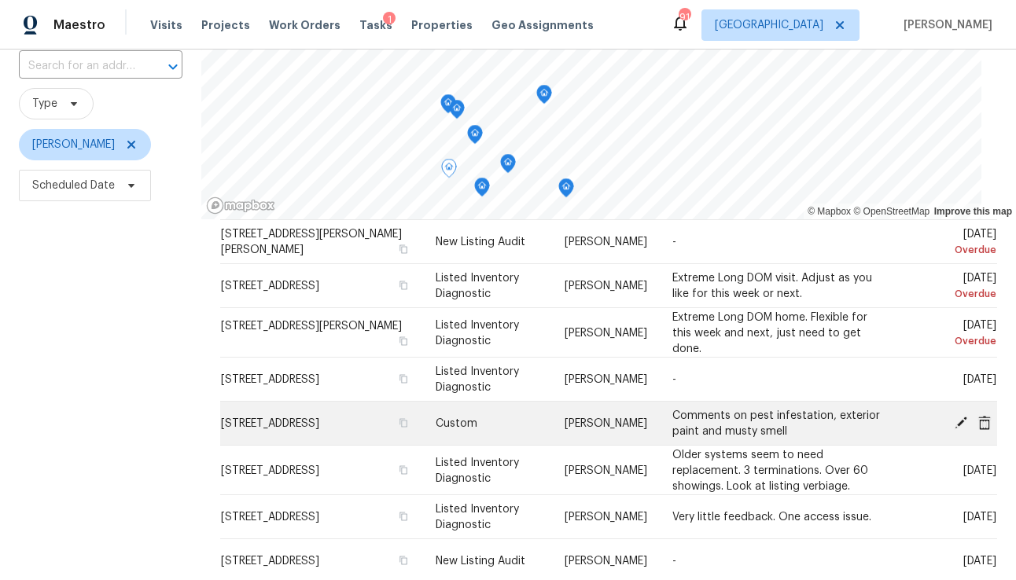
click at [984, 422] on icon at bounding box center [984, 422] width 13 height 14
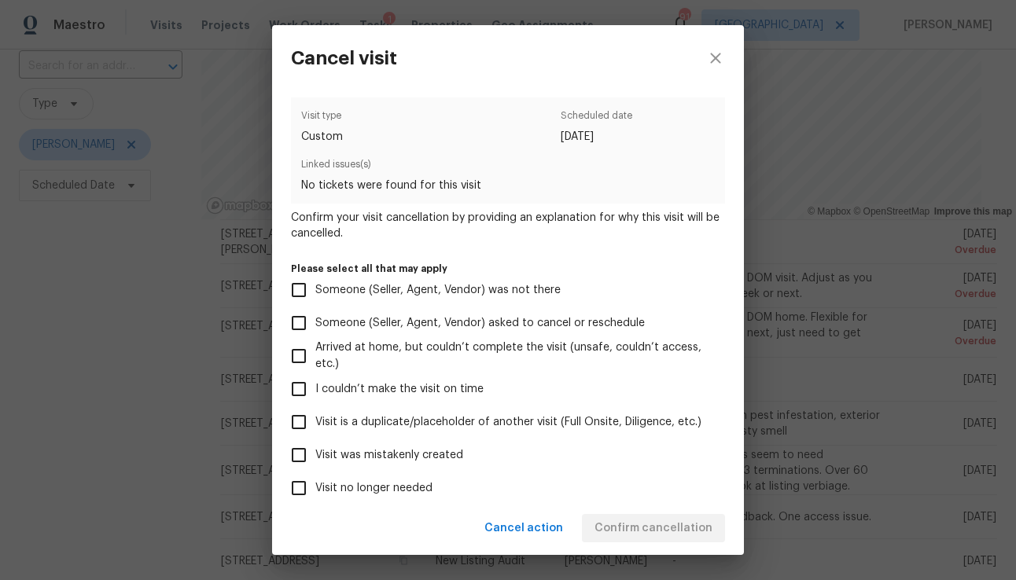
scroll to position [119, 0]
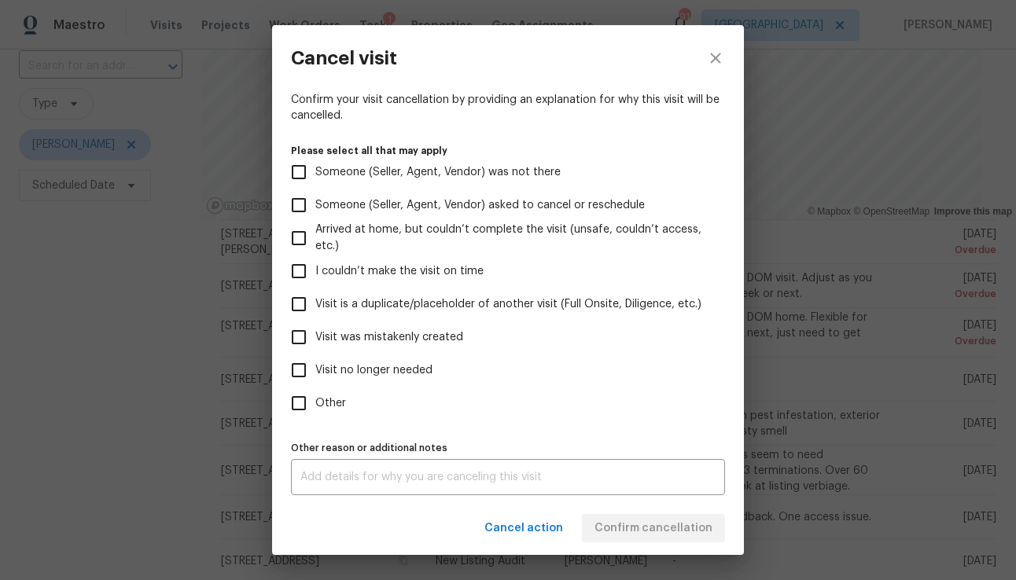
click at [373, 368] on span "Visit no longer needed" at bounding box center [373, 370] width 117 height 17
click at [315, 368] on input "Visit no longer needed" at bounding box center [298, 370] width 33 height 33
checkbox input "true"
click at [326, 473] on textarea at bounding box center [507, 477] width 415 height 11
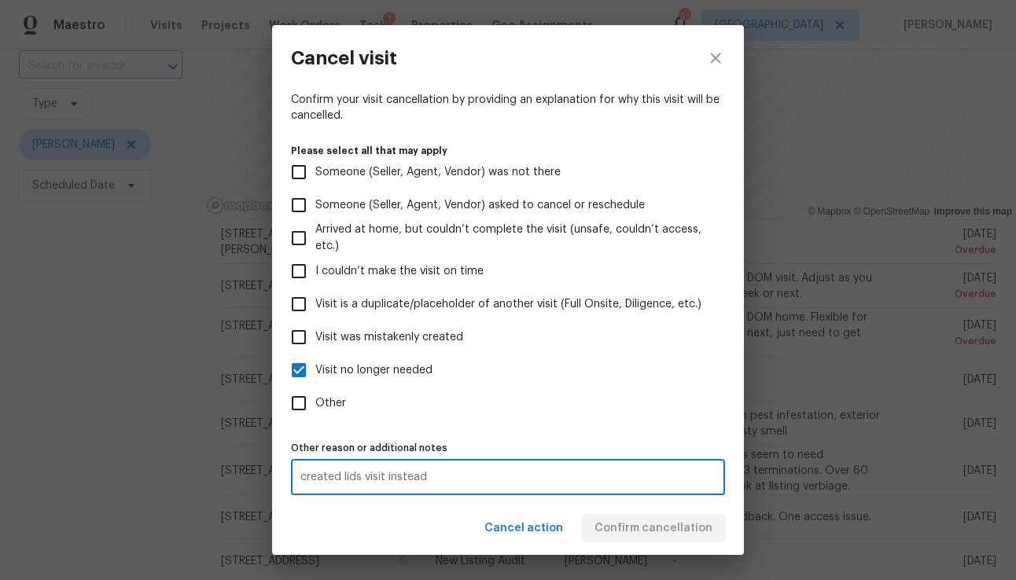
type textarea "created lids visit instead"
click at [609, 374] on label "Visit no longer needed" at bounding box center [497, 370] width 430 height 33
click at [315, 374] on input "Visit no longer needed" at bounding box center [298, 370] width 33 height 33
checkbox input "false"
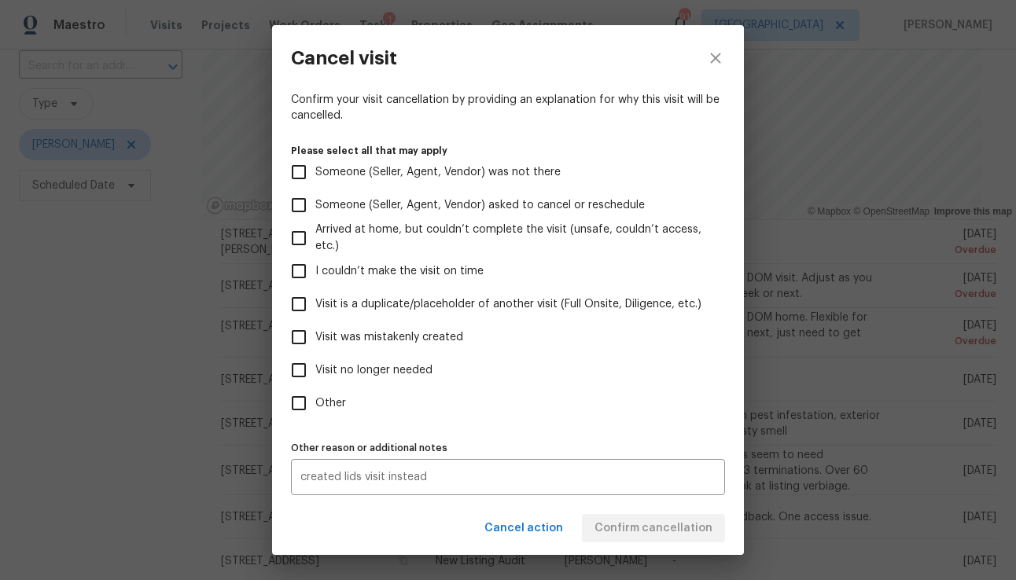
click at [300, 407] on input "Other" at bounding box center [298, 403] width 33 height 33
checkbox input "true"
click at [673, 520] on span "Confirm cancellation" at bounding box center [653, 529] width 118 height 20
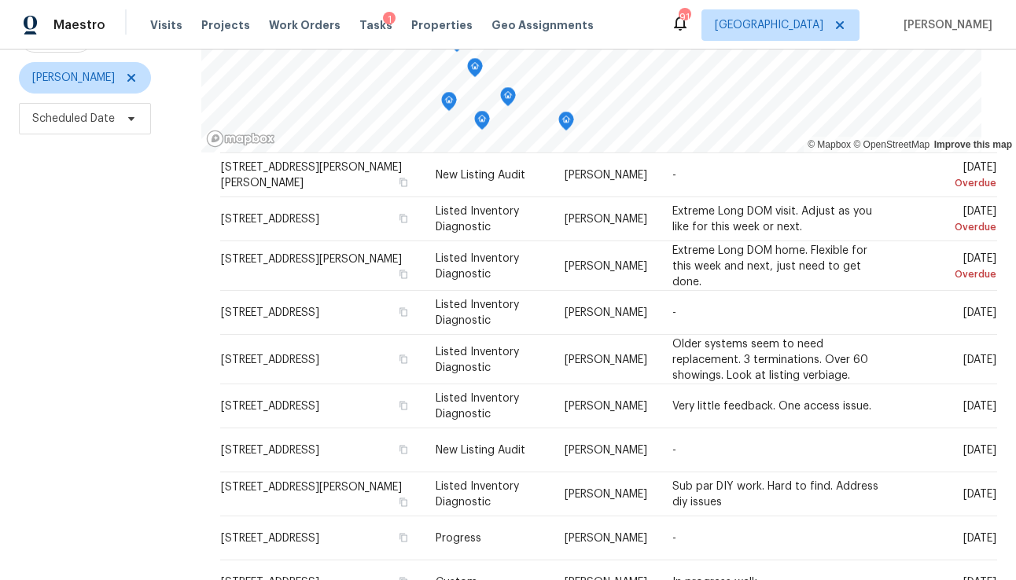
scroll to position [193, 0]
